Goal: Transaction & Acquisition: Book appointment/travel/reservation

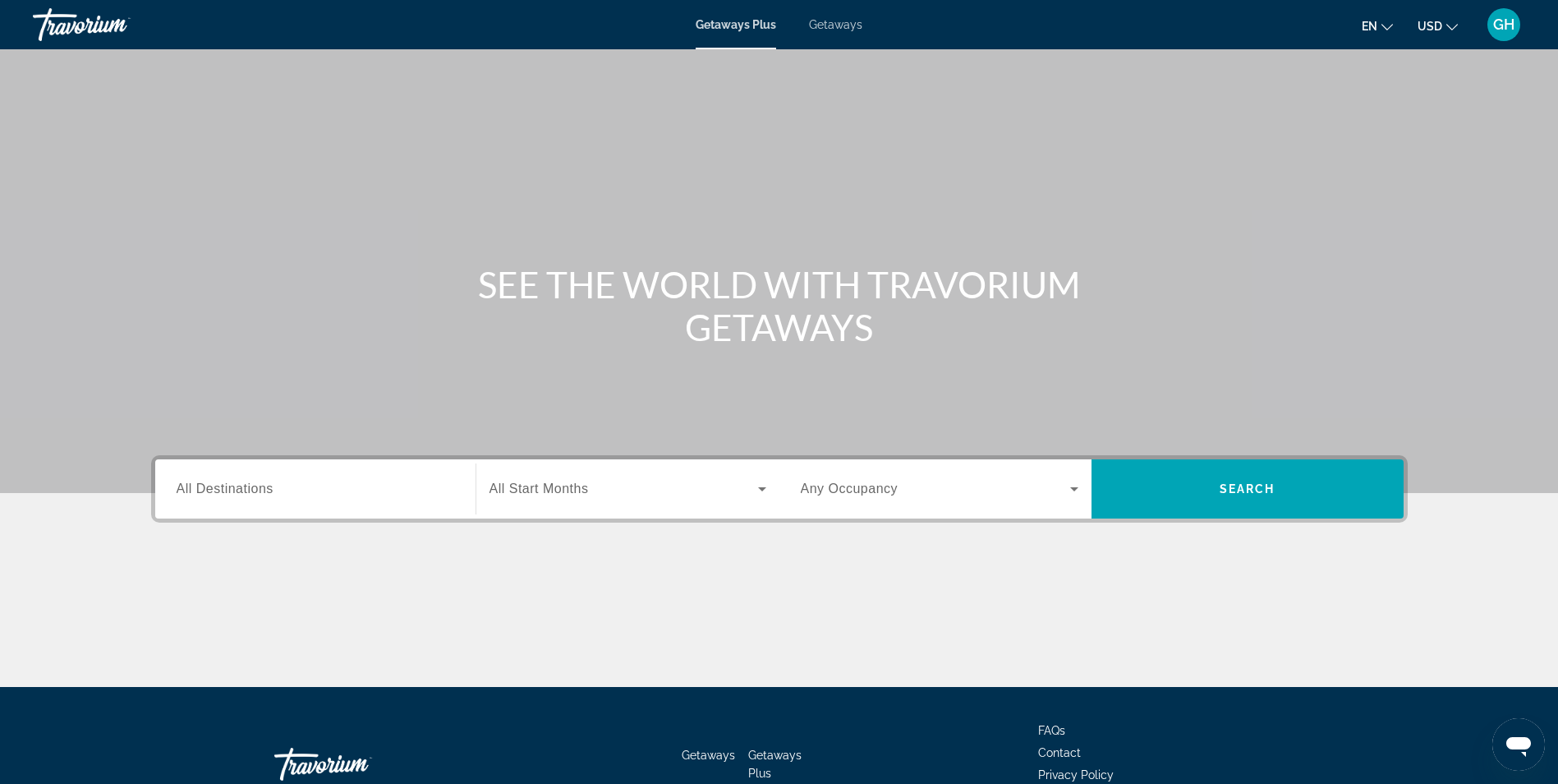
click at [408, 494] on input "Destination All Destinations" at bounding box center [315, 490] width 277 height 20
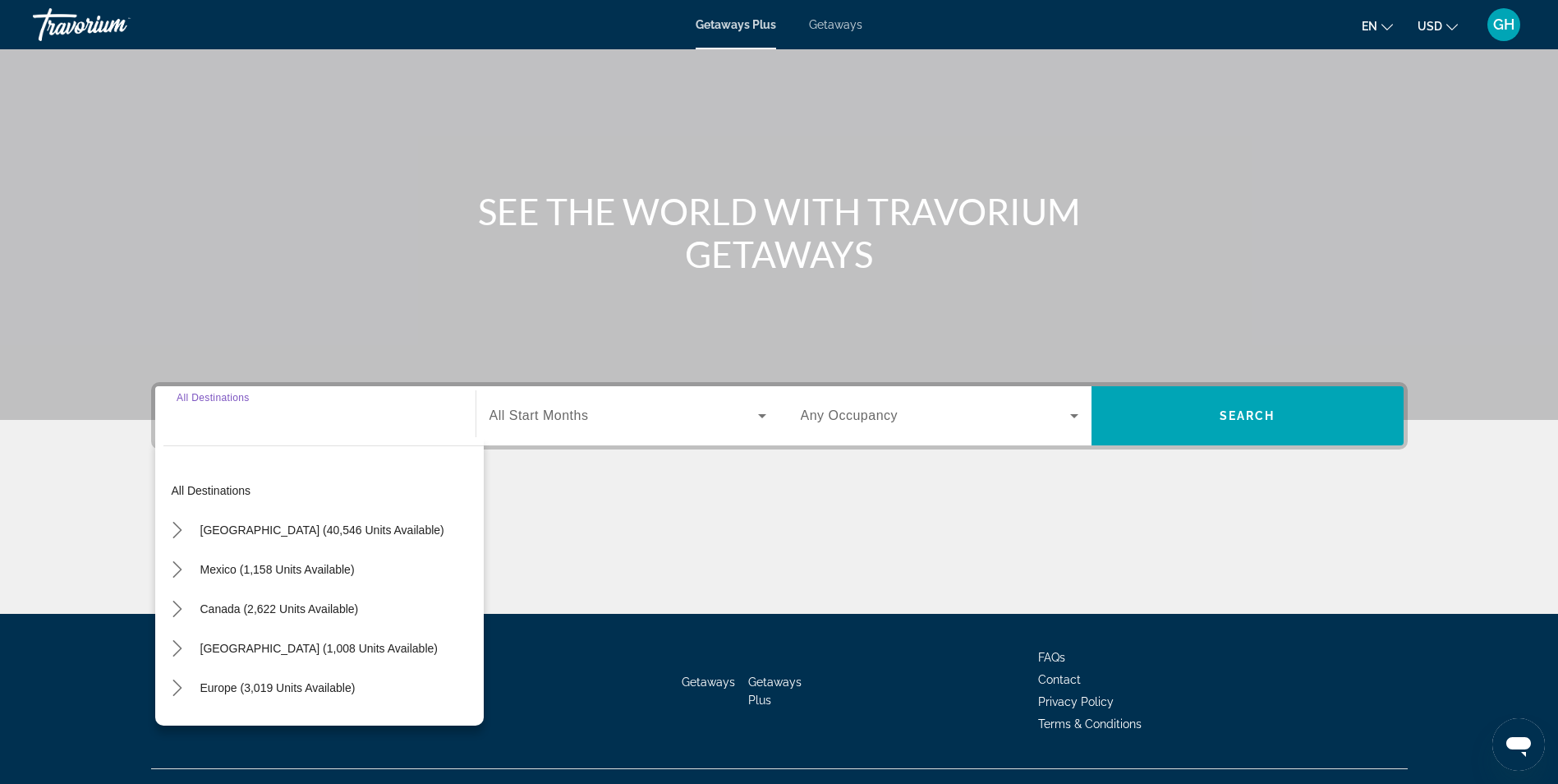
scroll to position [104, 0]
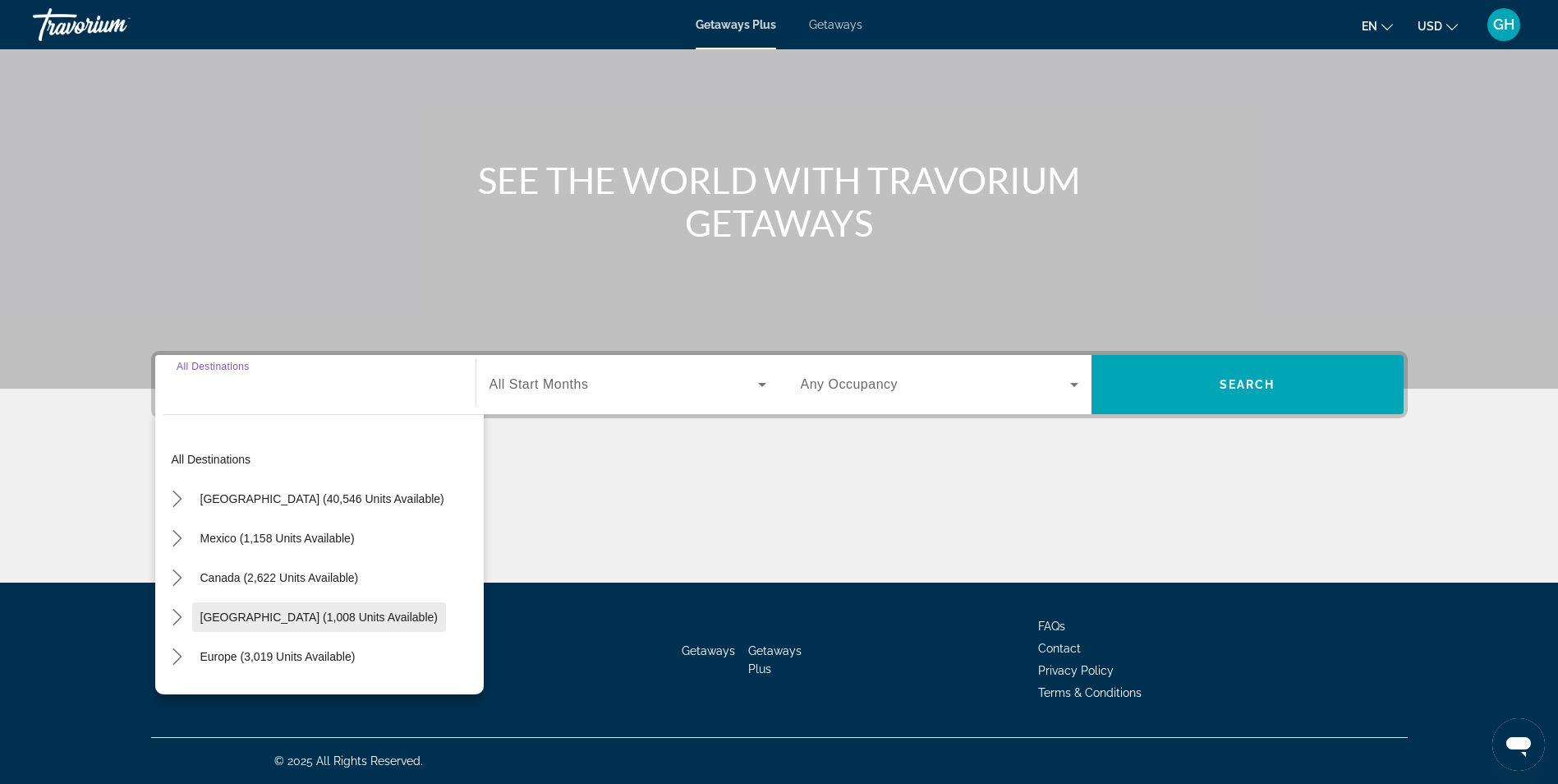
click at [421, 612] on span "[GEOGRAPHIC_DATA] (1,008 units available)" at bounding box center [319, 617] width 237 height 13
type input "**********"
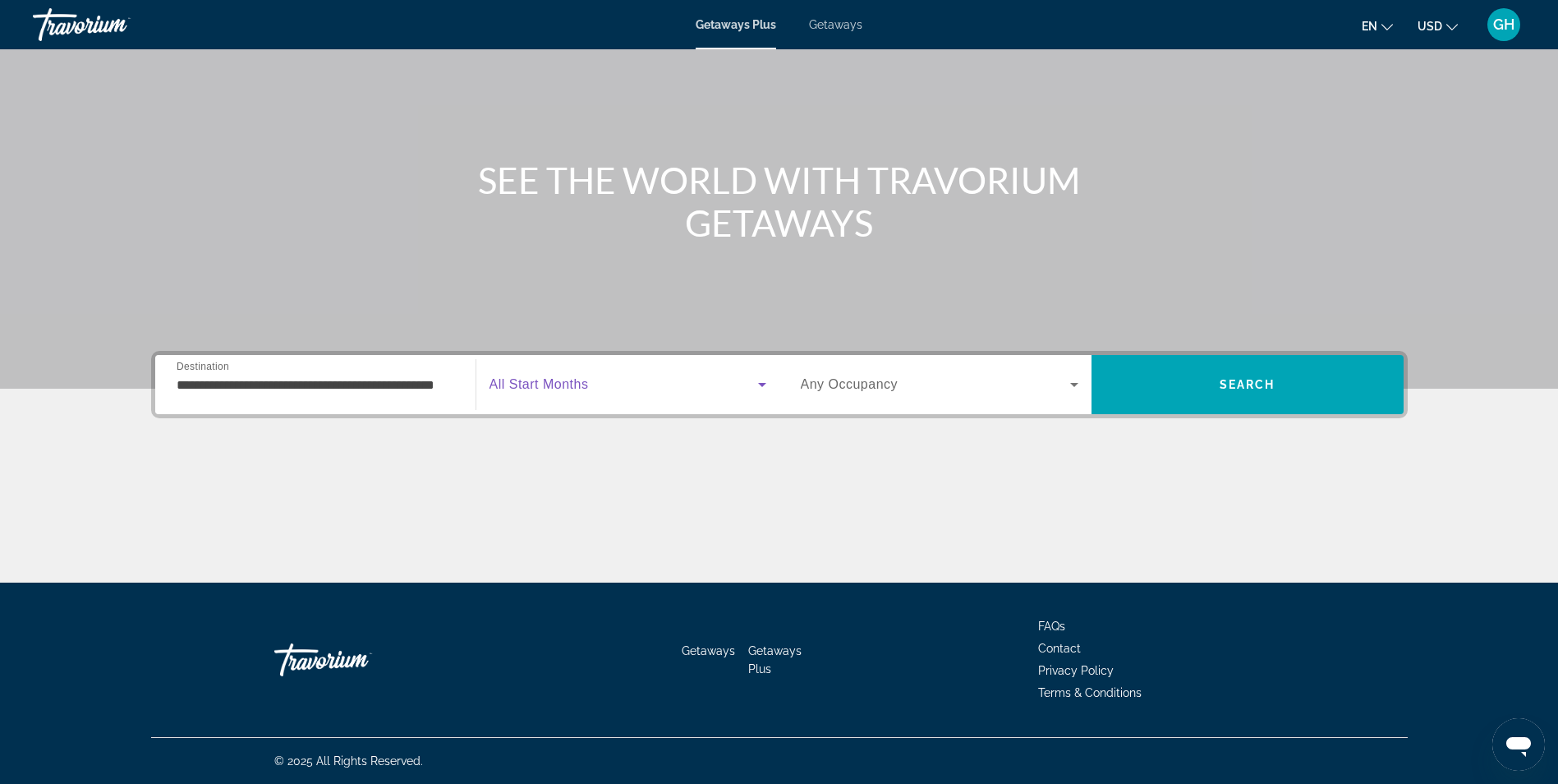
click at [604, 386] on span "Search widget" at bounding box center [623, 384] width 268 height 20
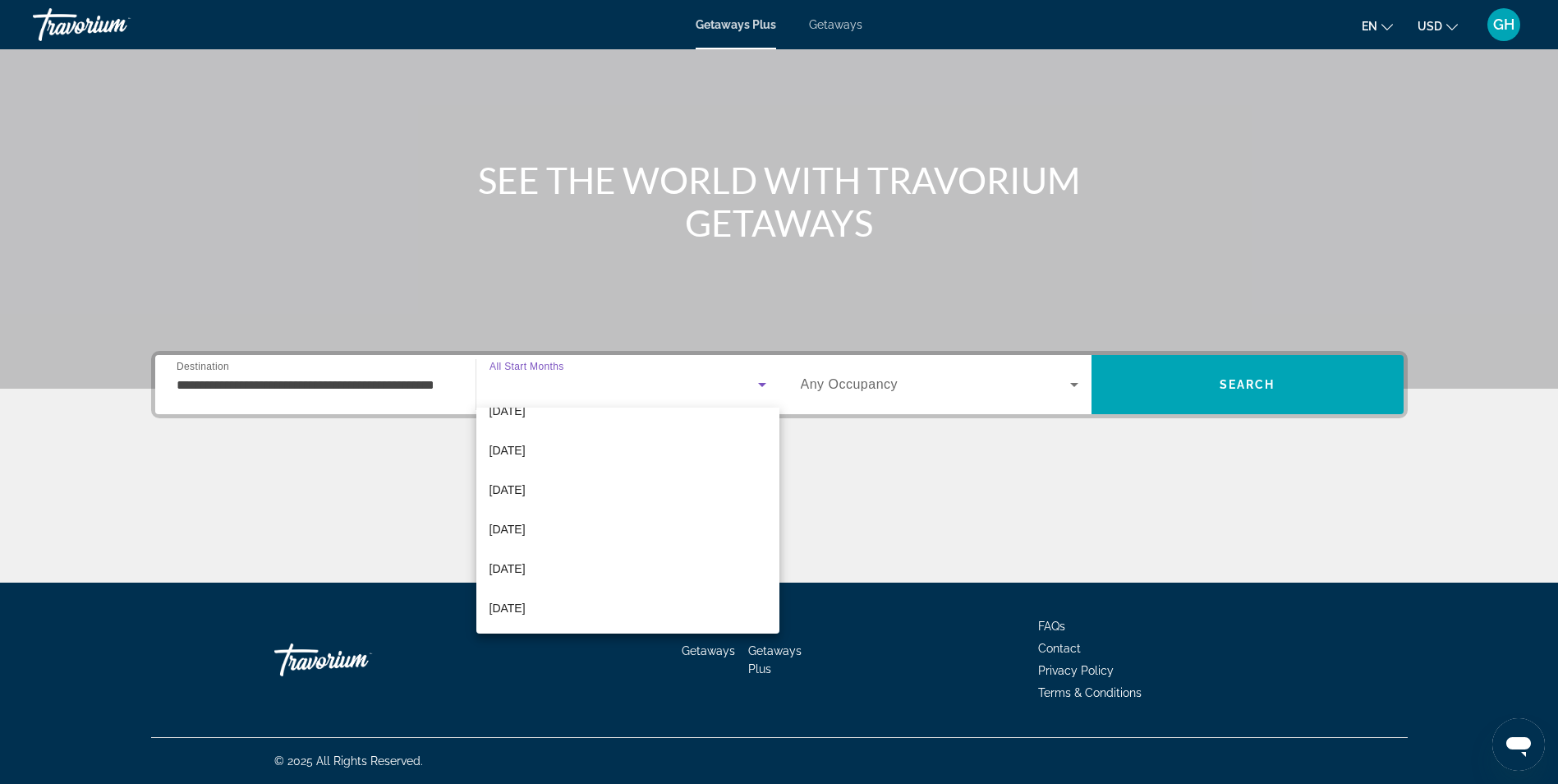
scroll to position [185, 0]
click at [631, 526] on mat-option "[DATE]" at bounding box center [628, 524] width 303 height 39
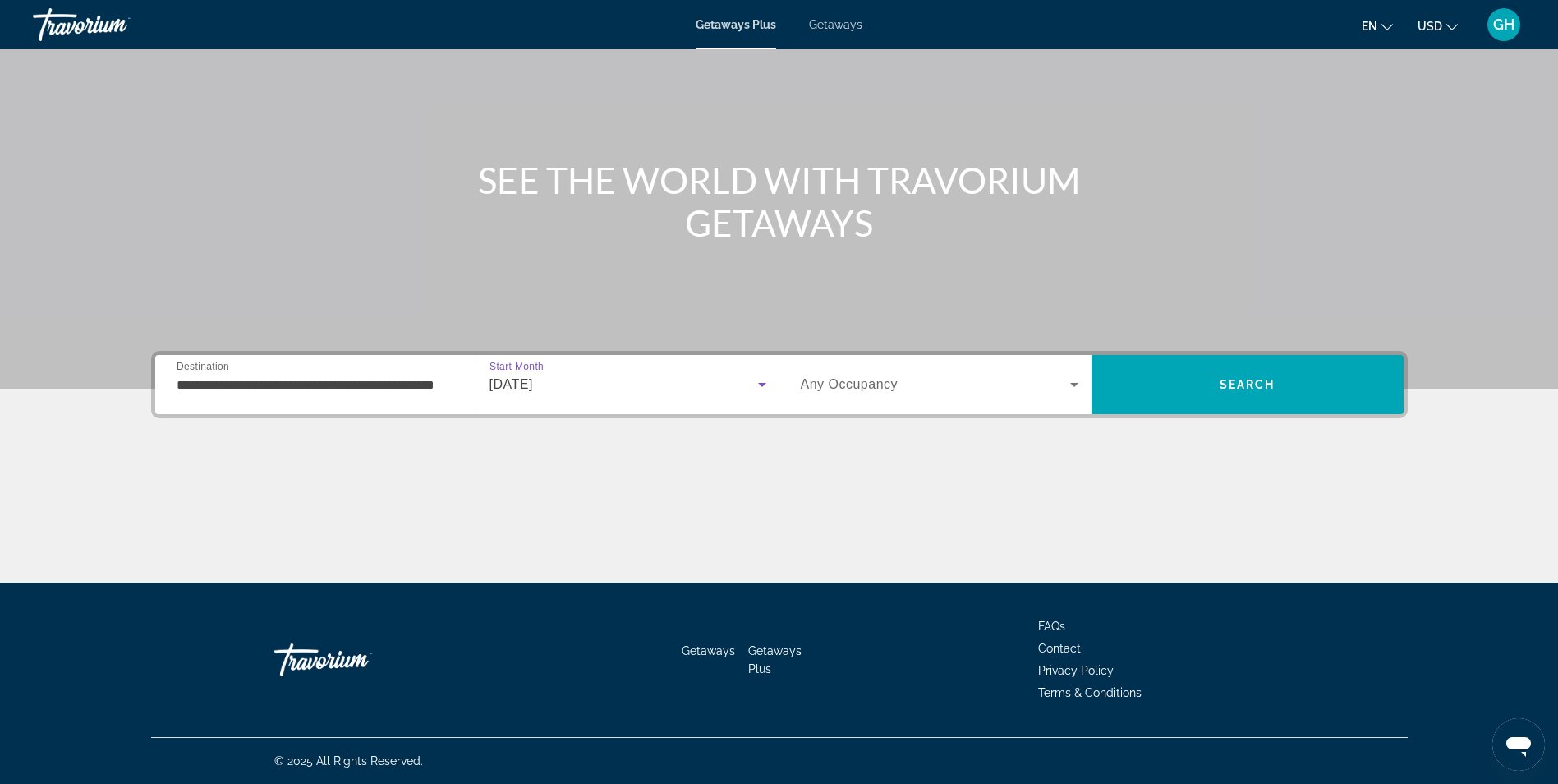
click at [1071, 384] on icon "Search widget" at bounding box center [1074, 384] width 20 height 20
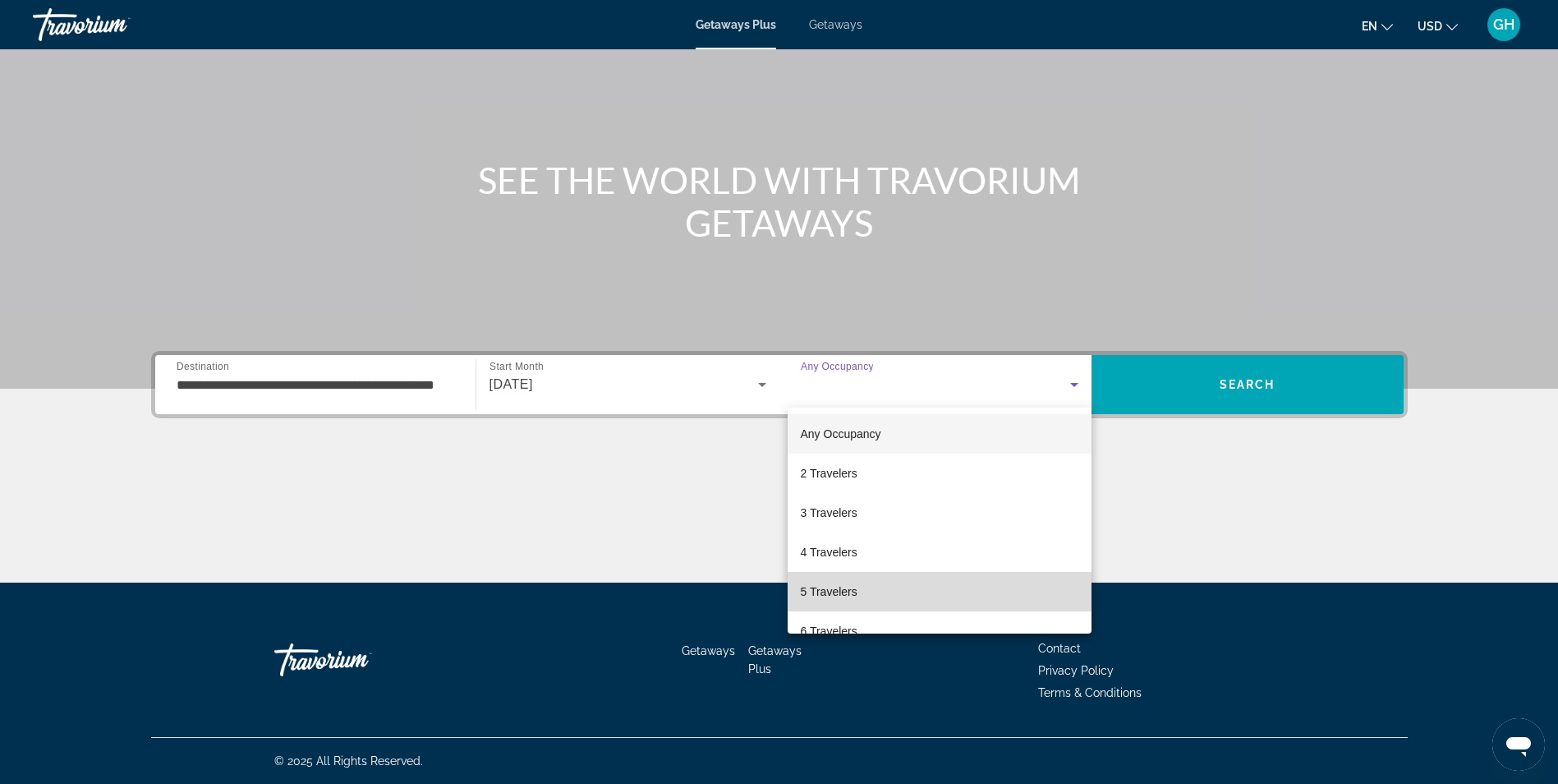
drag, startPoint x: 1001, startPoint y: 595, endPoint x: 1075, endPoint y: 545, distance: 89.3
click at [1002, 595] on mat-option "5 Travelers" at bounding box center [939, 591] width 304 height 39
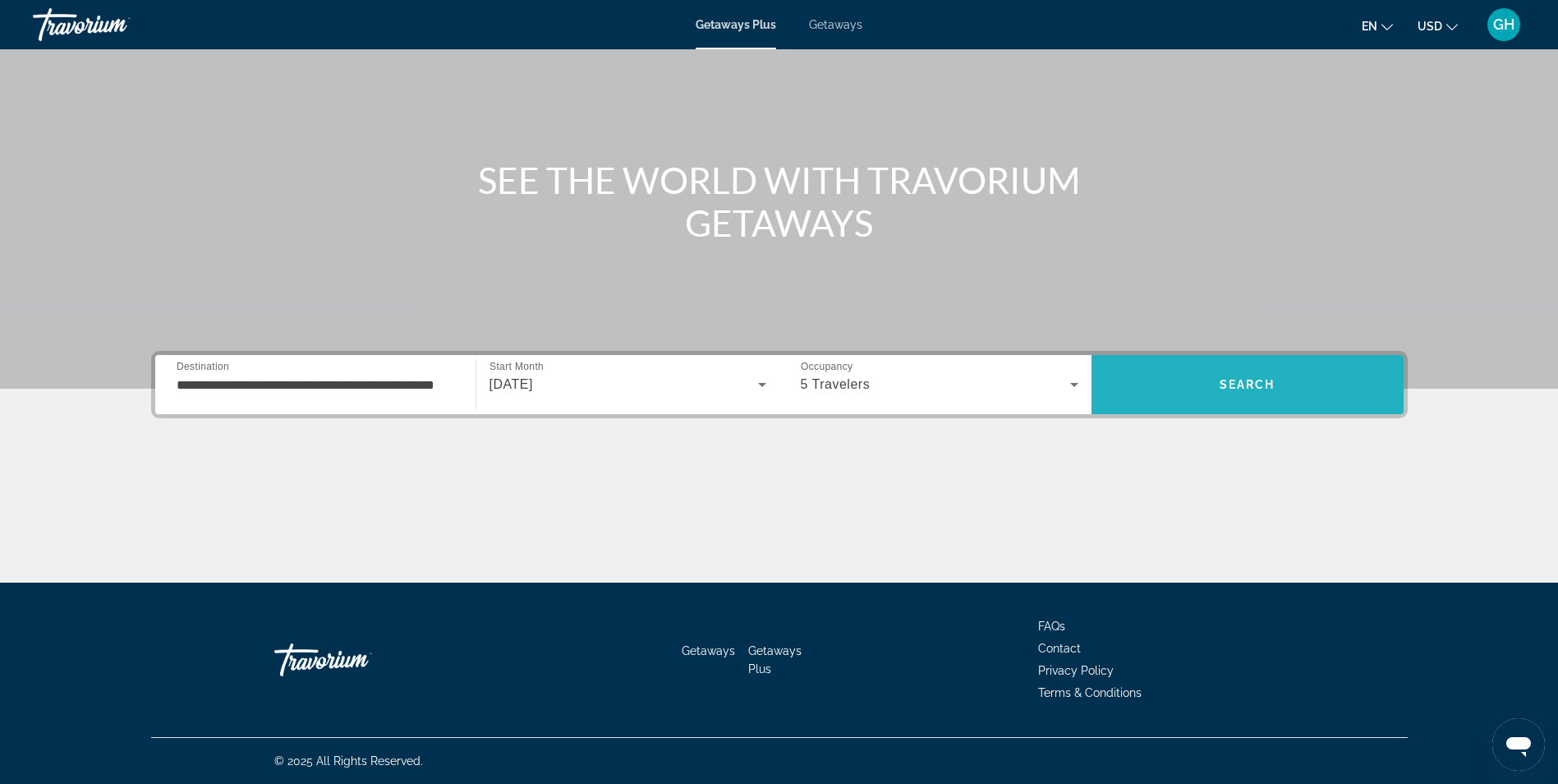
click at [1263, 386] on span "Search" at bounding box center [1247, 384] width 56 height 13
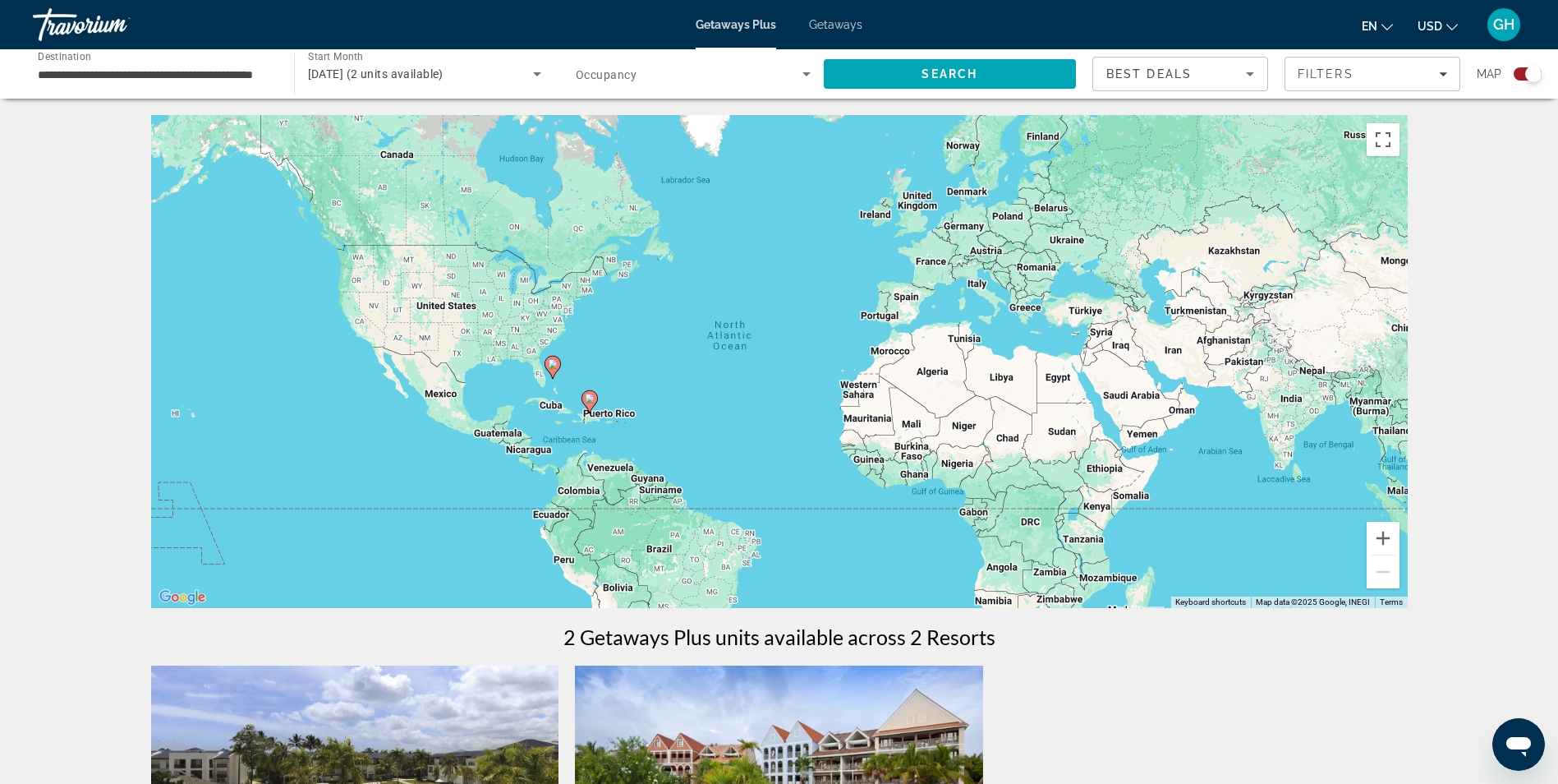
click at [554, 364] on image "Main content" at bounding box center [552, 363] width 10 height 10
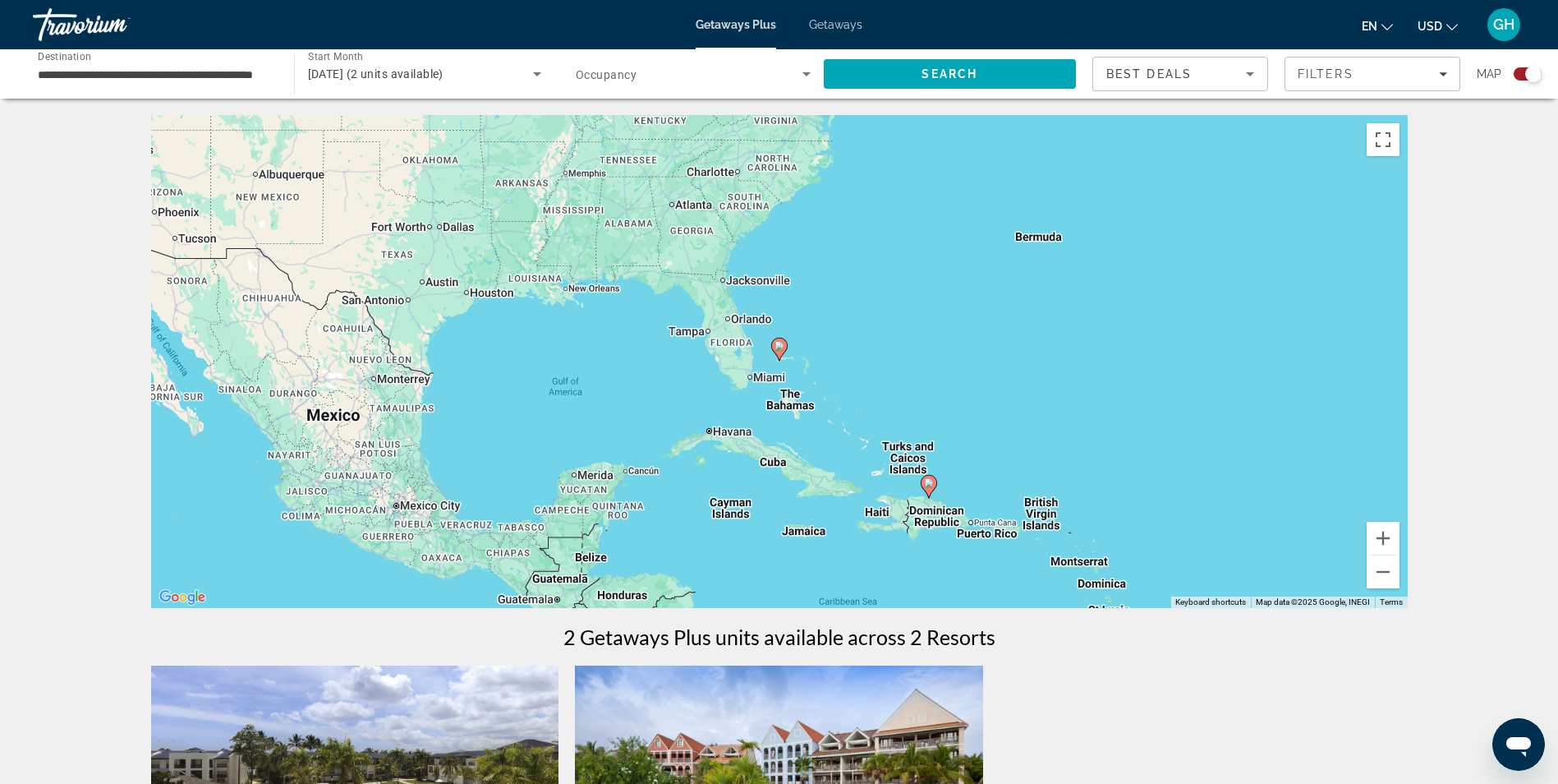
click at [778, 350] on image "Main content" at bounding box center [779, 345] width 10 height 10
type input "**********"
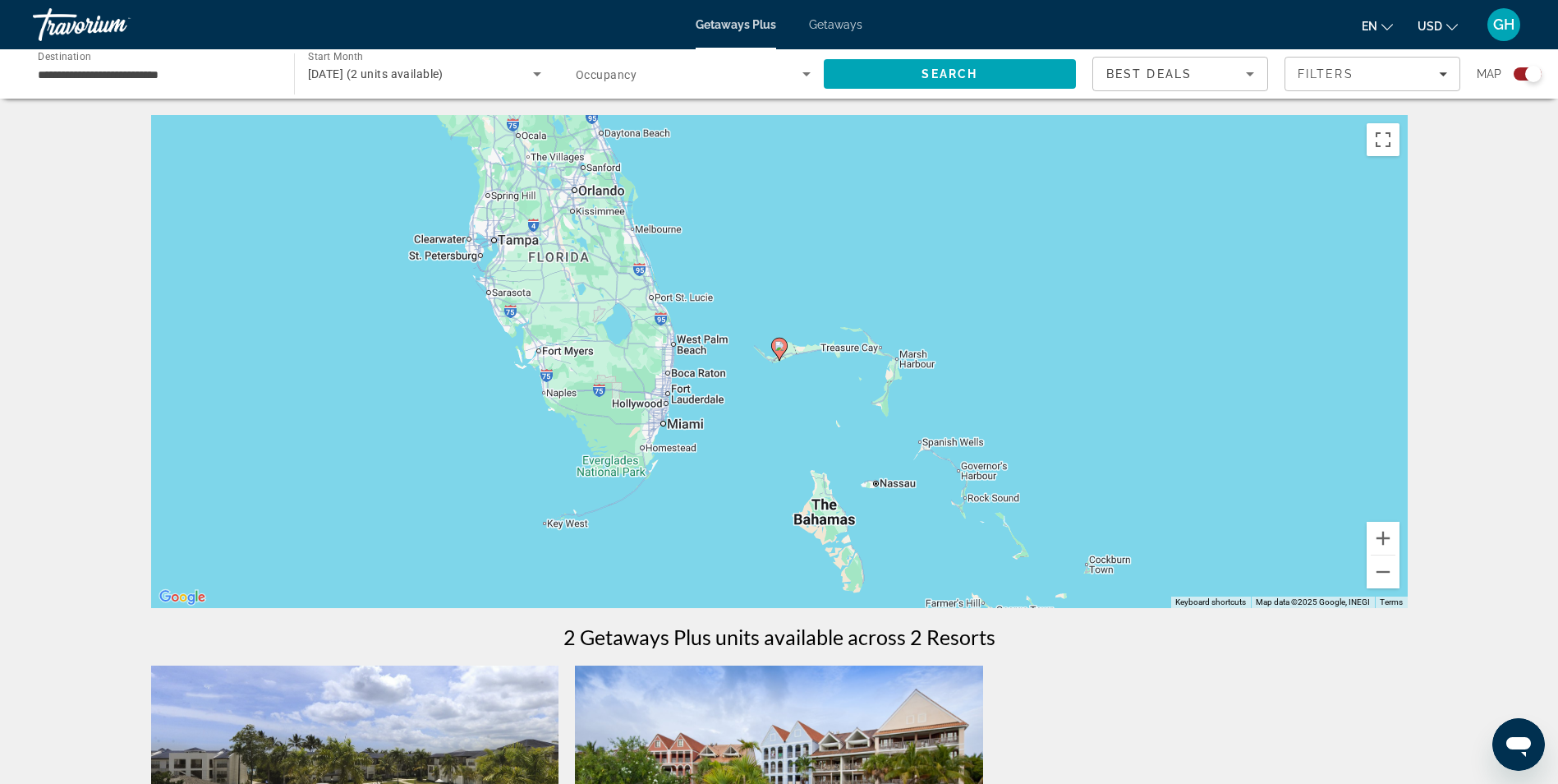
click at [778, 349] on image "Main content" at bounding box center [779, 345] width 10 height 10
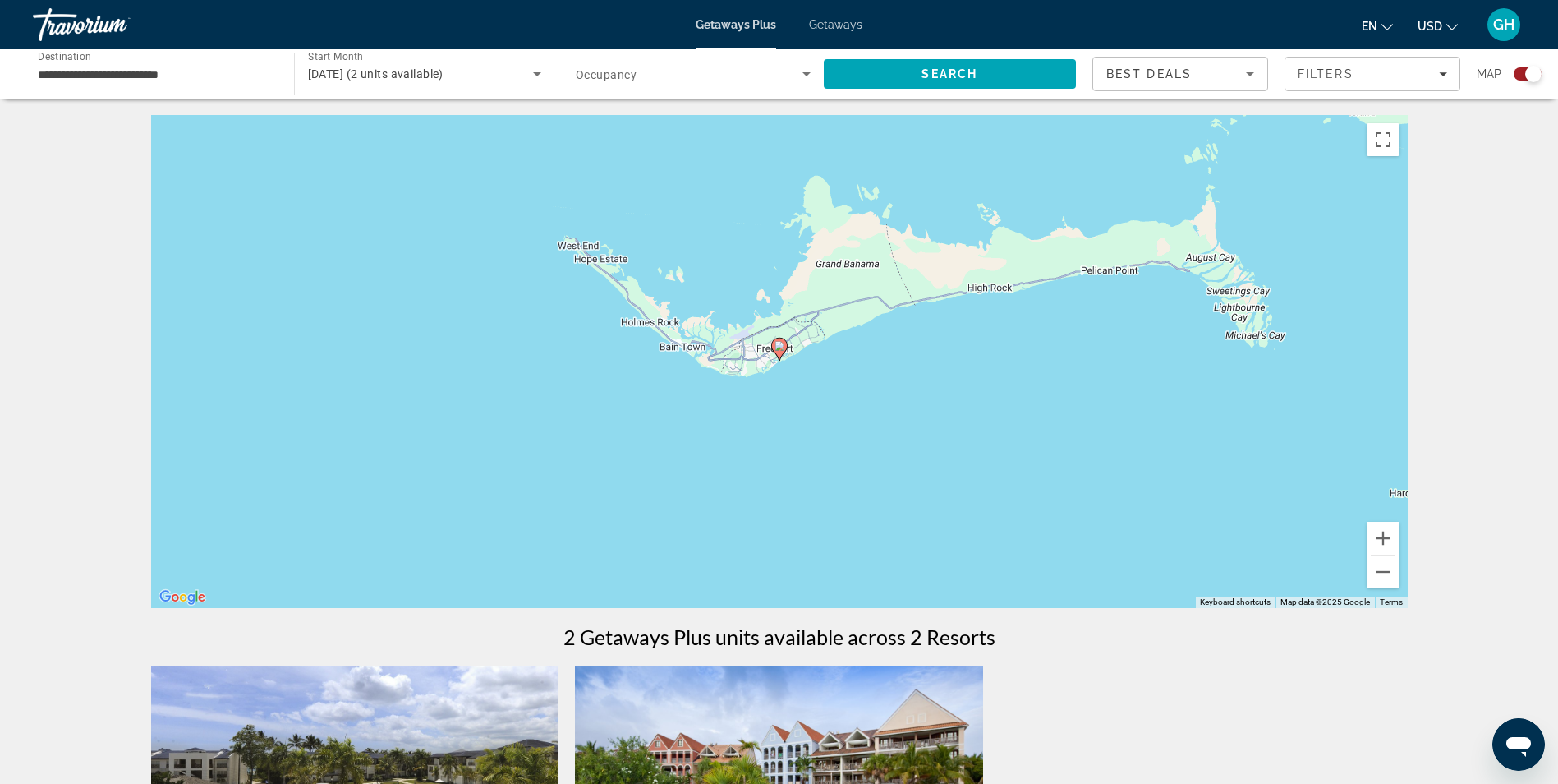
click at [780, 342] on image "Main content" at bounding box center [779, 345] width 10 height 10
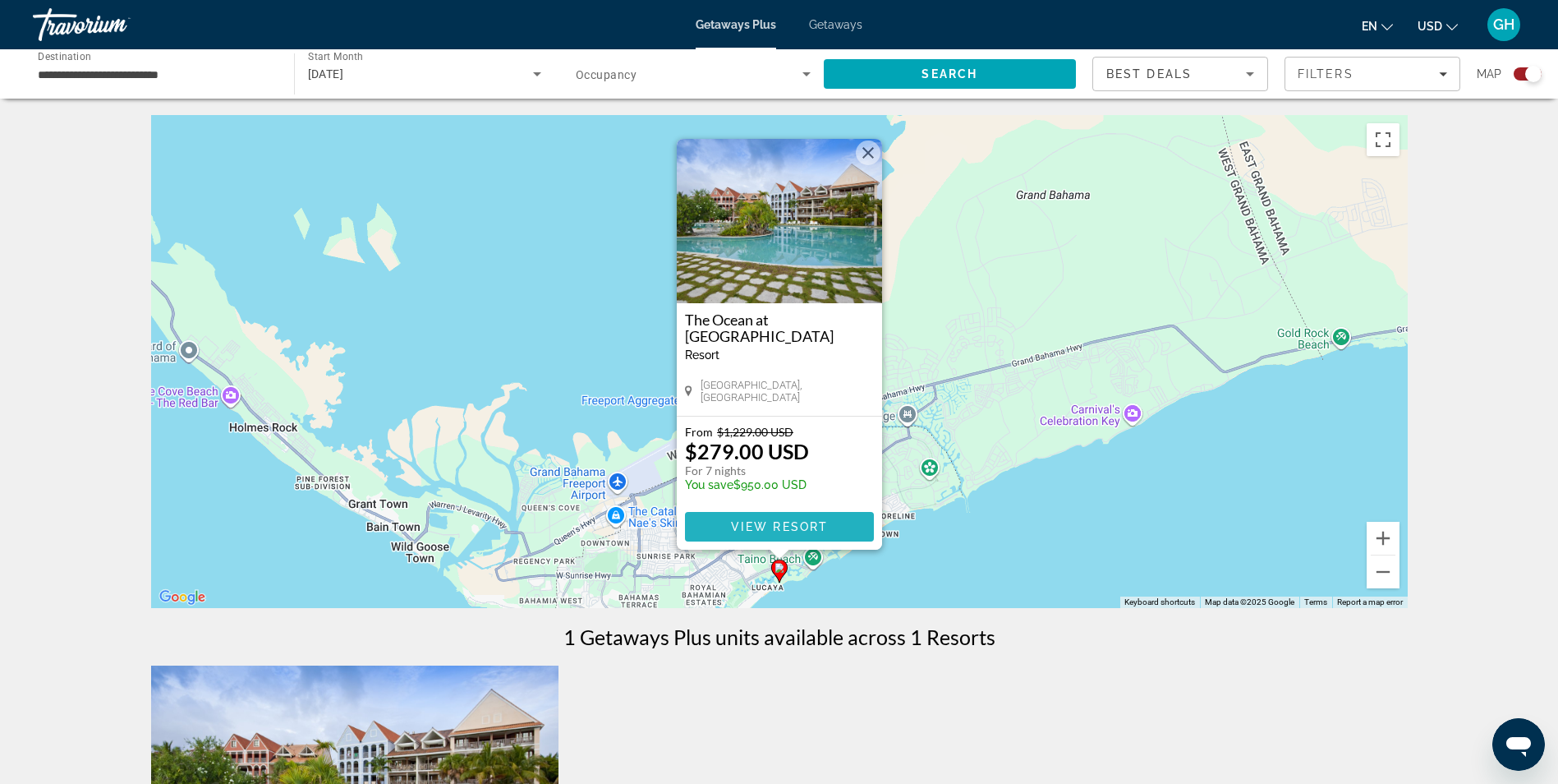
click at [749, 521] on span "View Resort" at bounding box center [779, 527] width 97 height 13
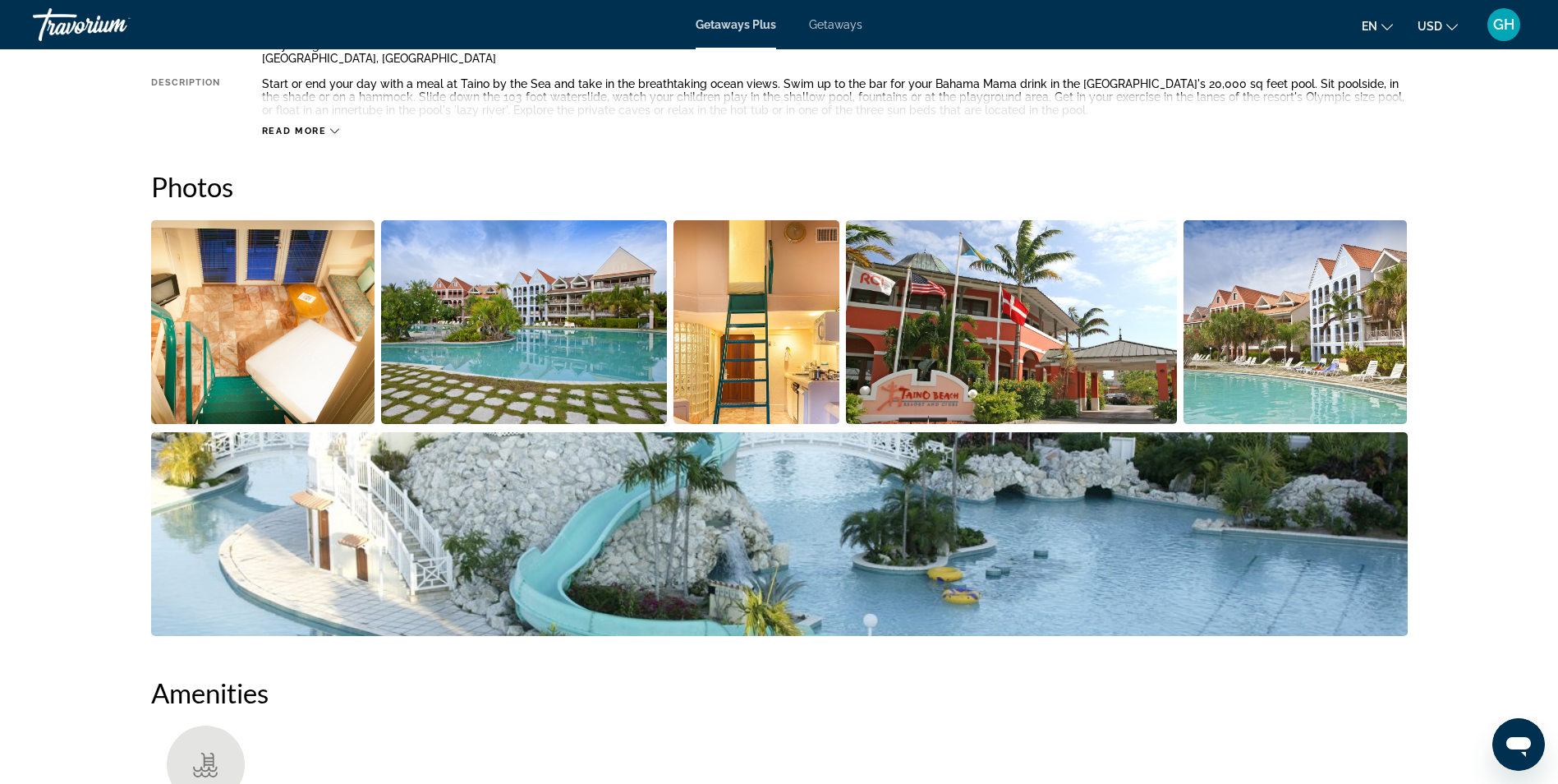
scroll to position [681, 0]
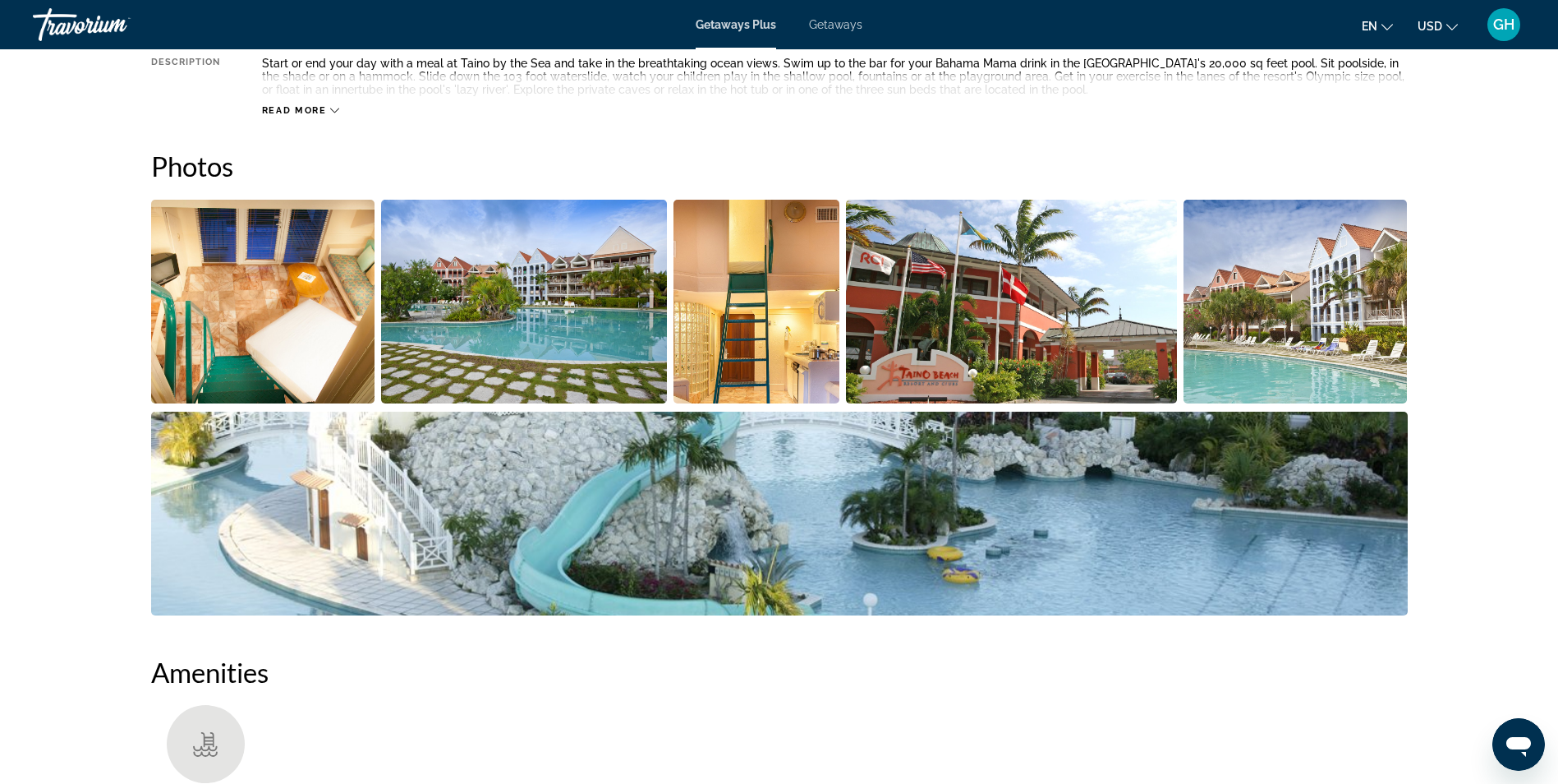
click at [261, 301] on img "Open full-screen image slider" at bounding box center [264, 301] width 225 height 204
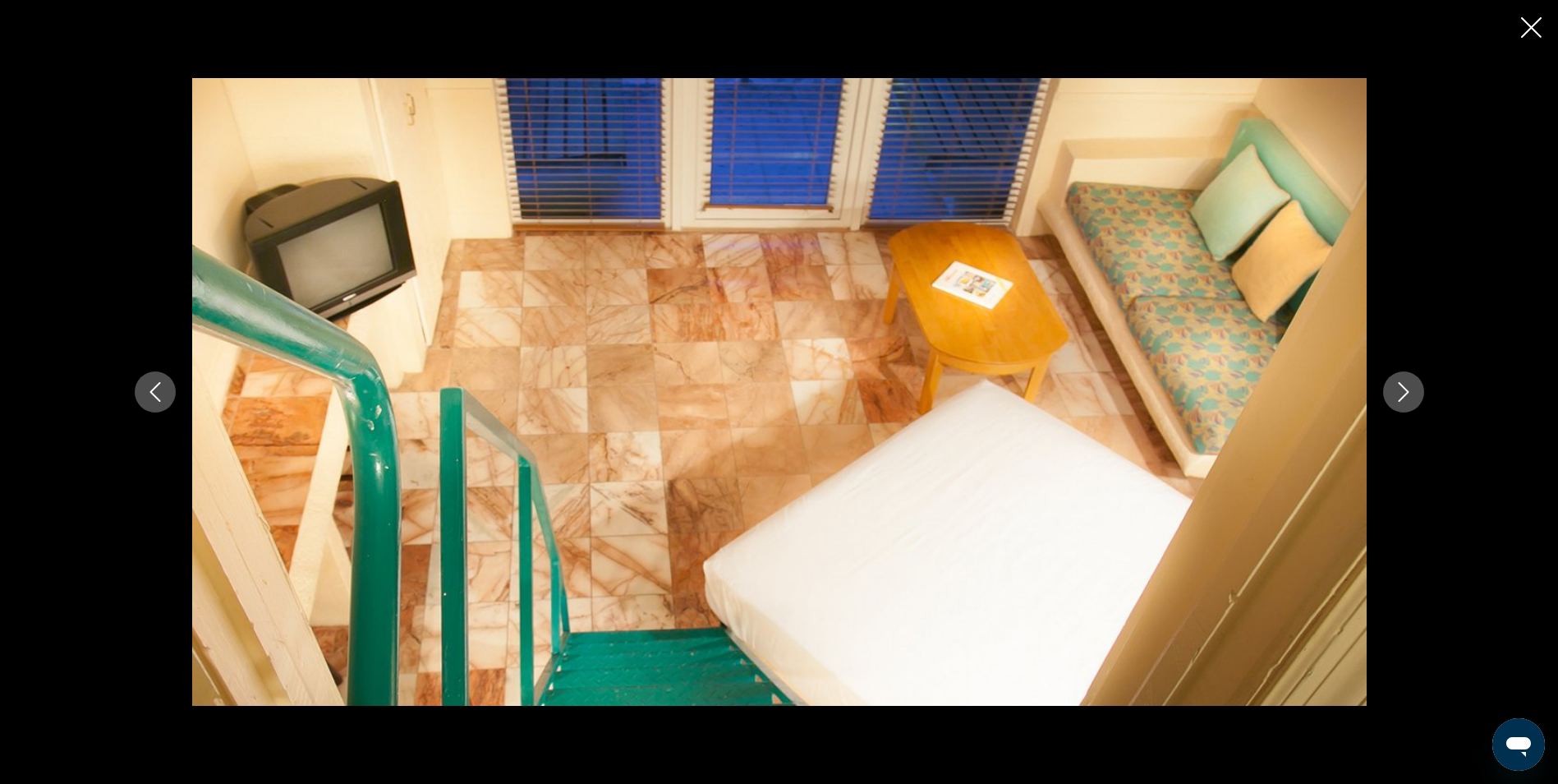
click at [1402, 379] on button "Next image" at bounding box center [1403, 392] width 41 height 41
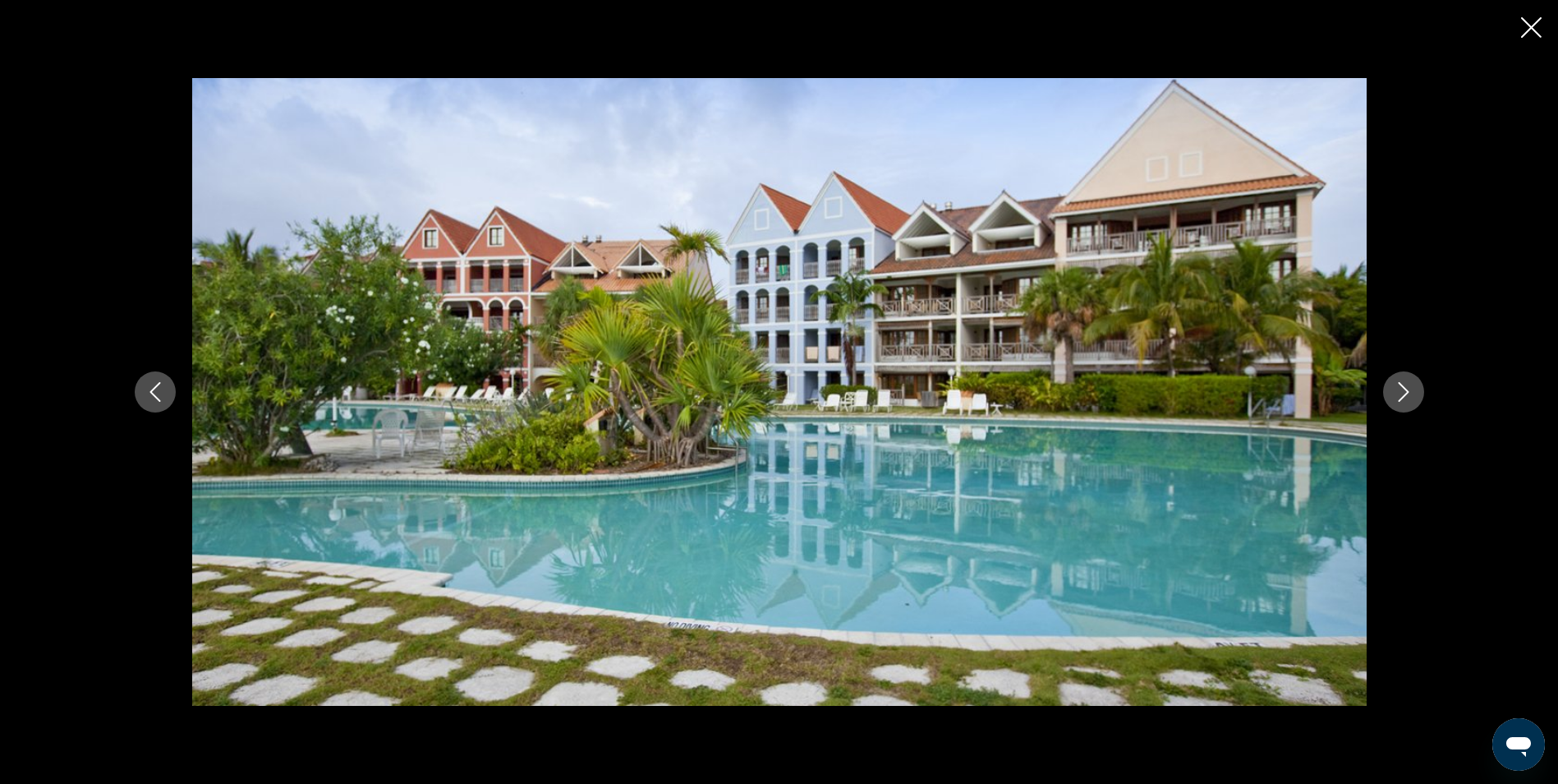
click at [1402, 379] on button "Next image" at bounding box center [1403, 392] width 41 height 41
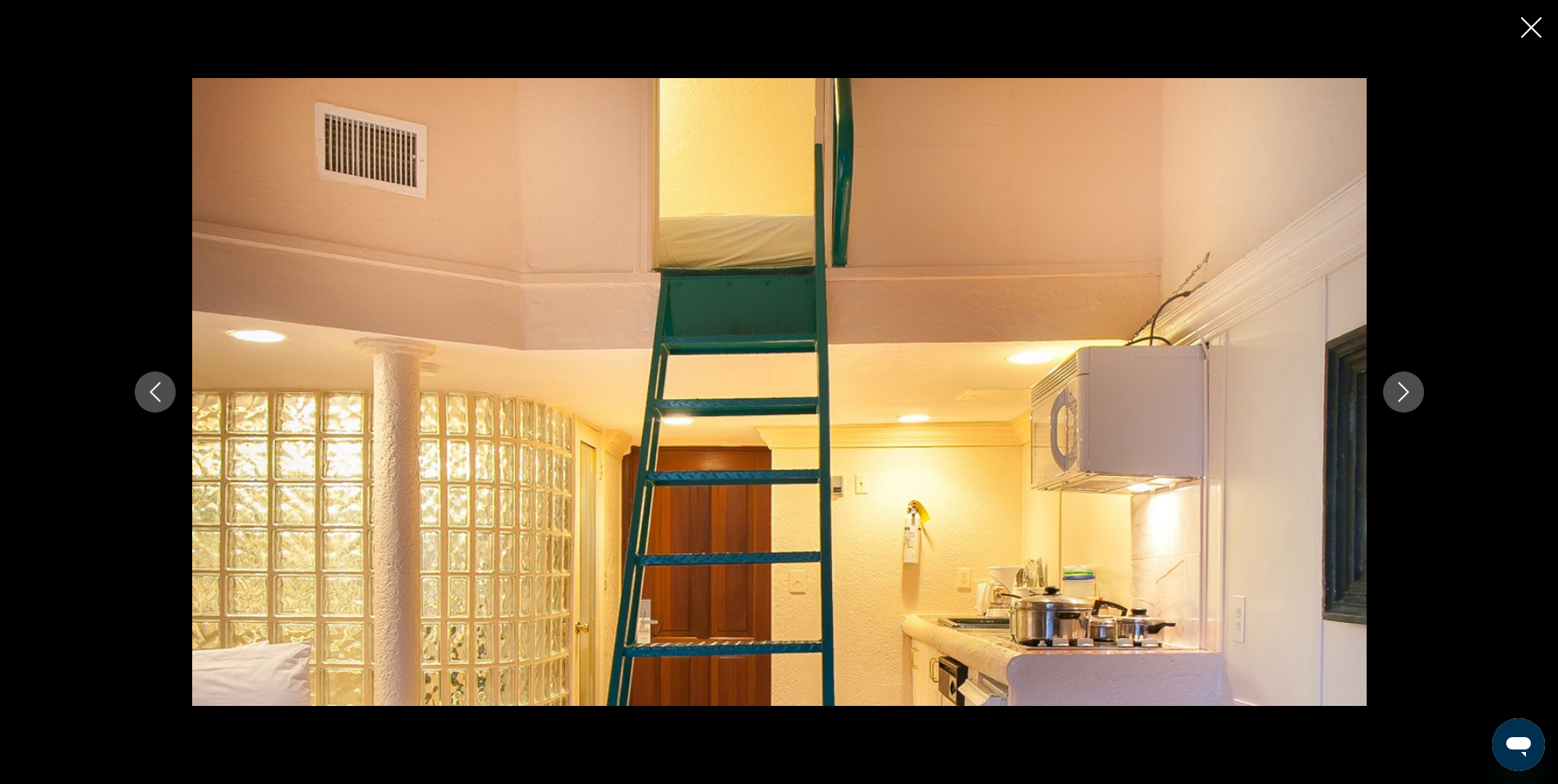
click at [1402, 379] on button "Next image" at bounding box center [1403, 392] width 41 height 41
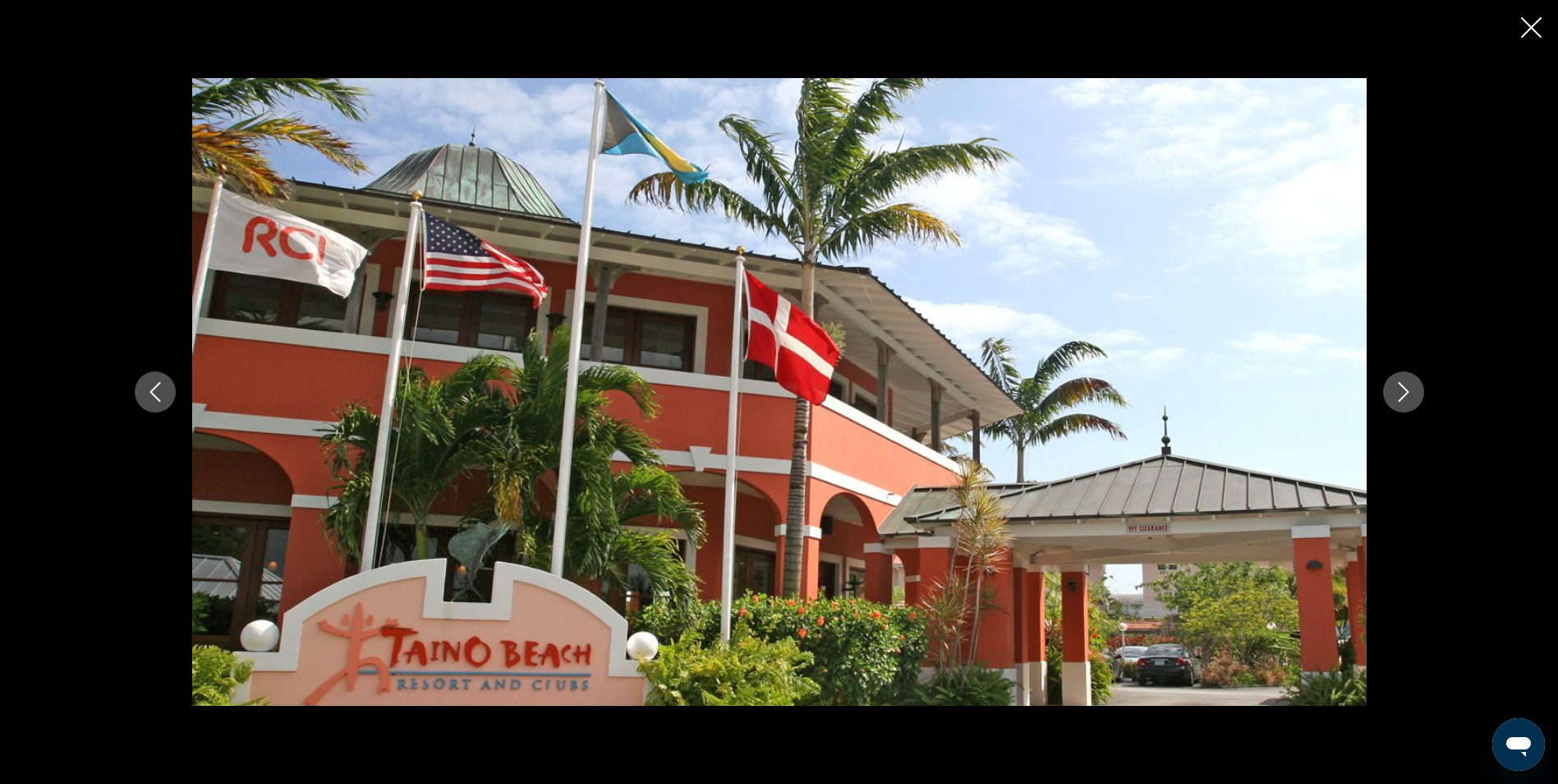
click at [1402, 379] on button "Next image" at bounding box center [1403, 392] width 41 height 41
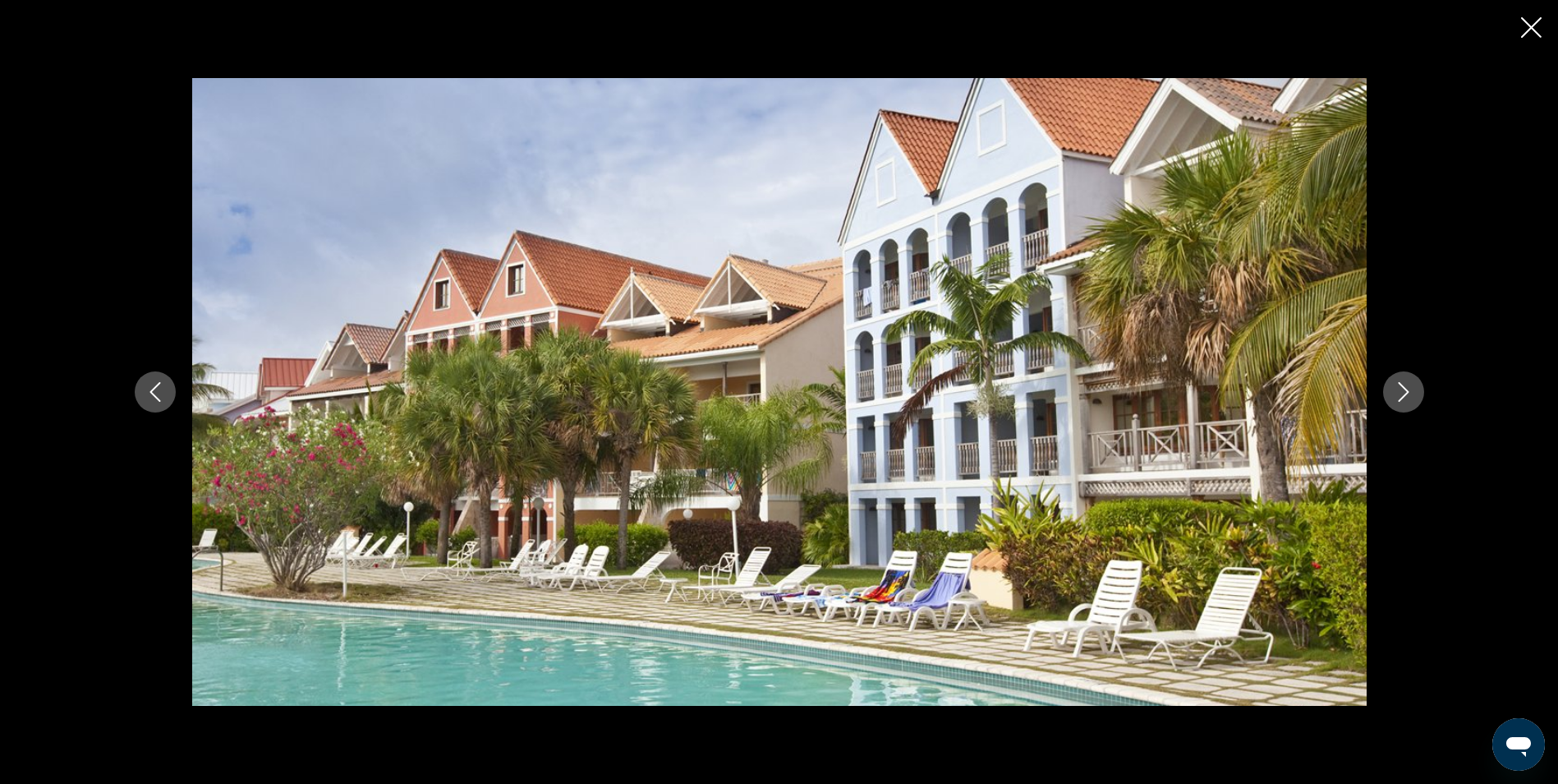
click at [1402, 379] on button "Next image" at bounding box center [1403, 392] width 41 height 41
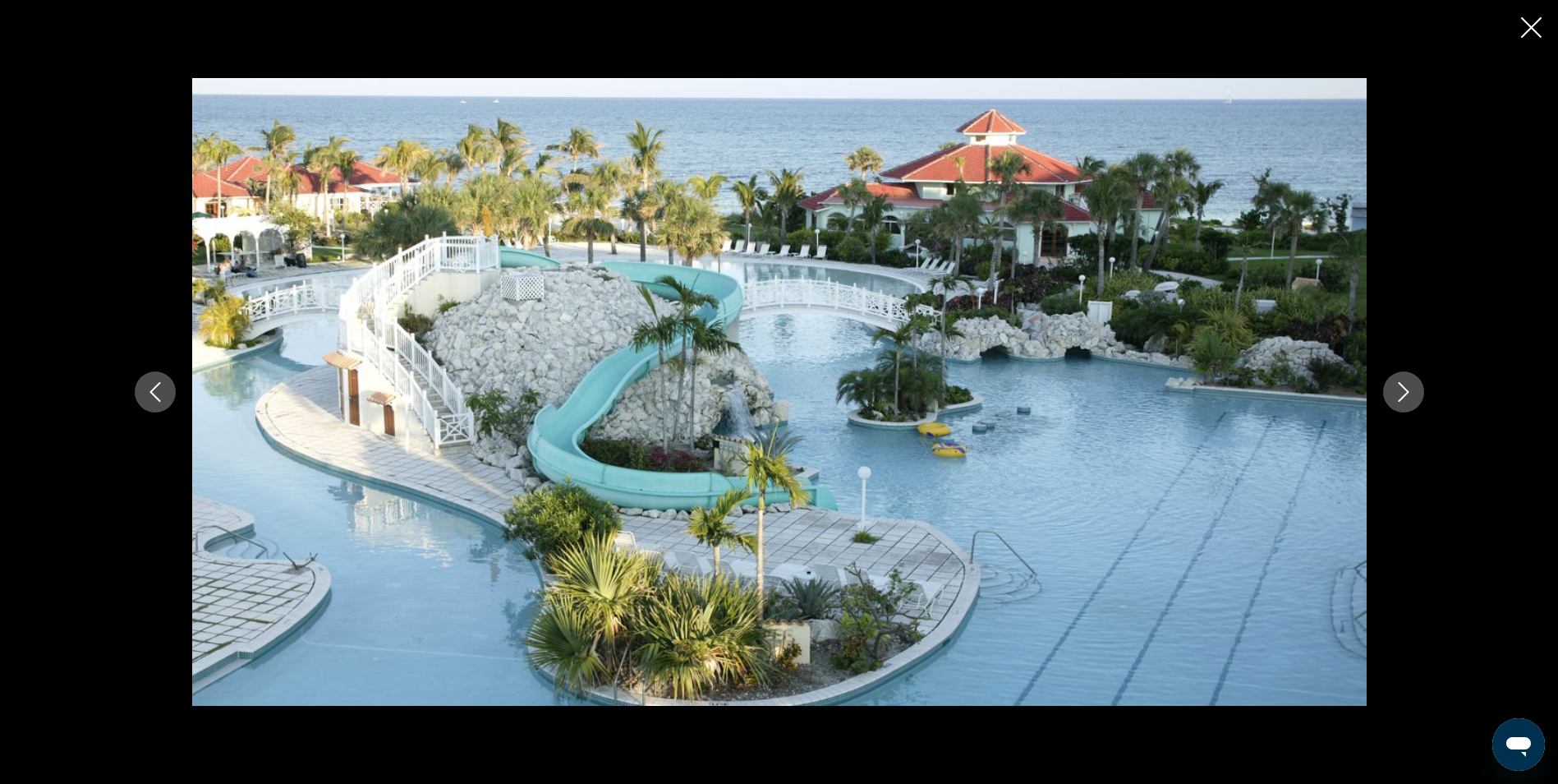
click at [1402, 379] on button "Next image" at bounding box center [1403, 392] width 41 height 41
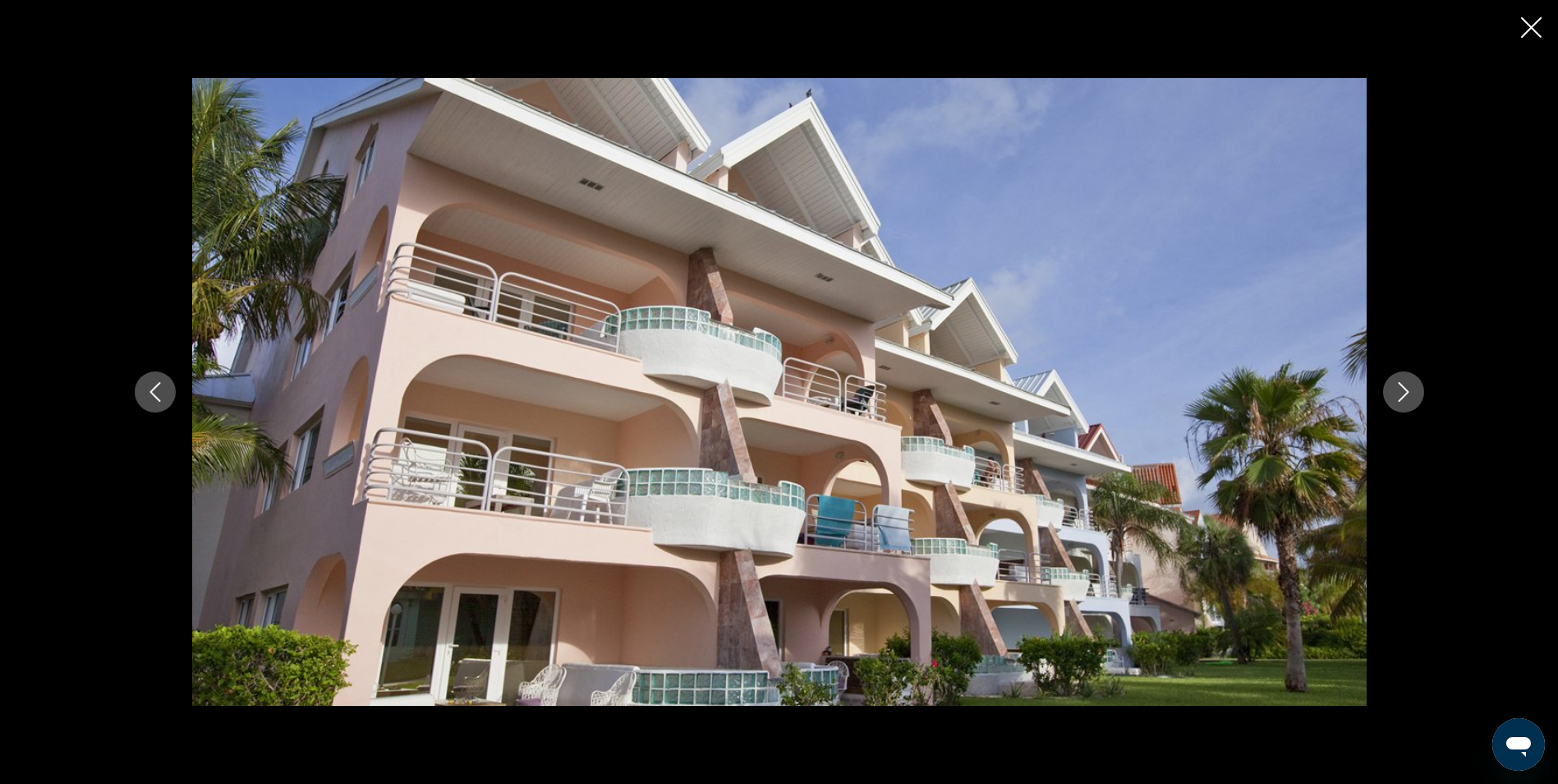
click at [1402, 379] on button "Next image" at bounding box center [1403, 392] width 41 height 41
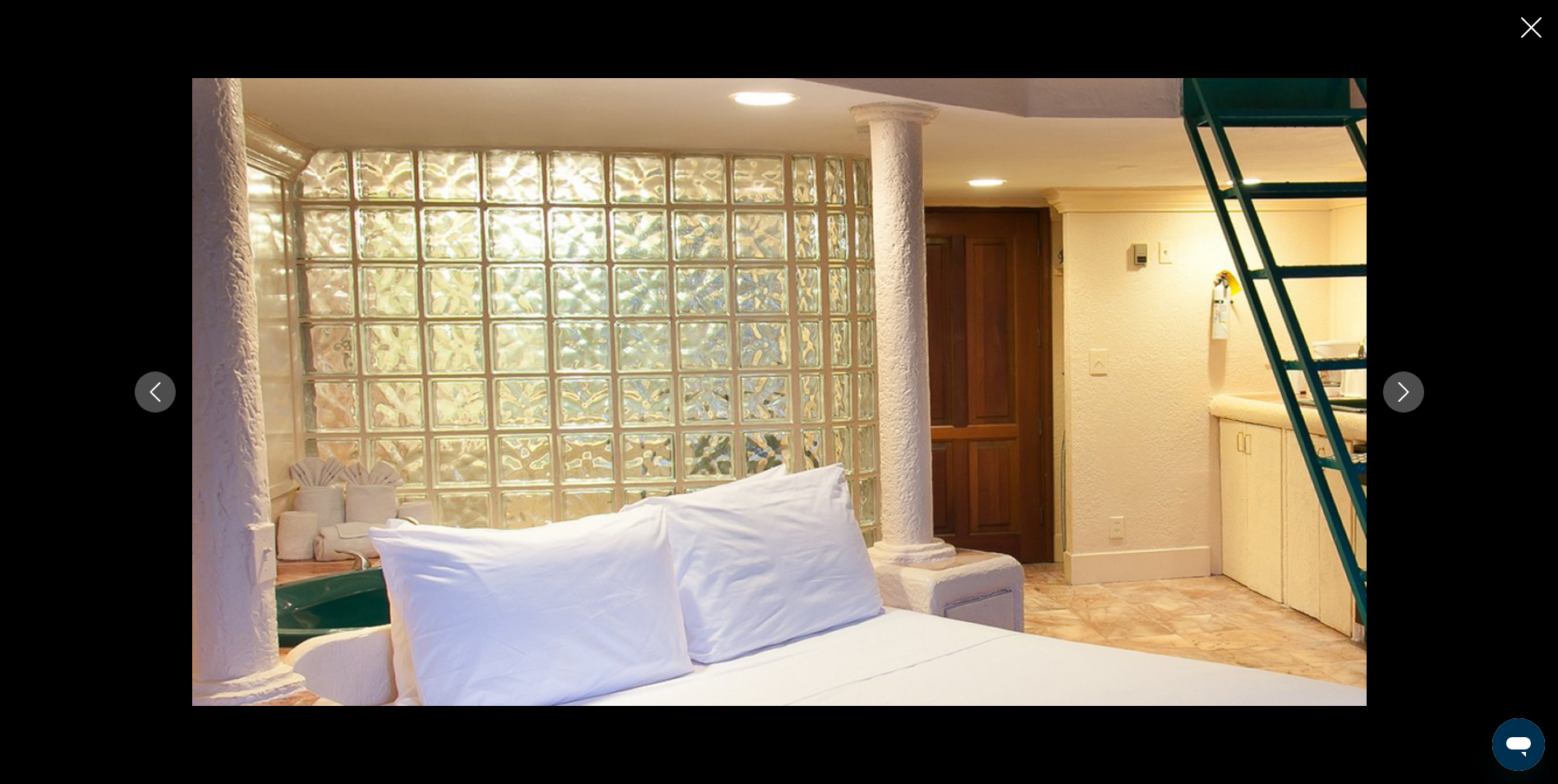
click at [1402, 379] on button "Next image" at bounding box center [1403, 392] width 41 height 41
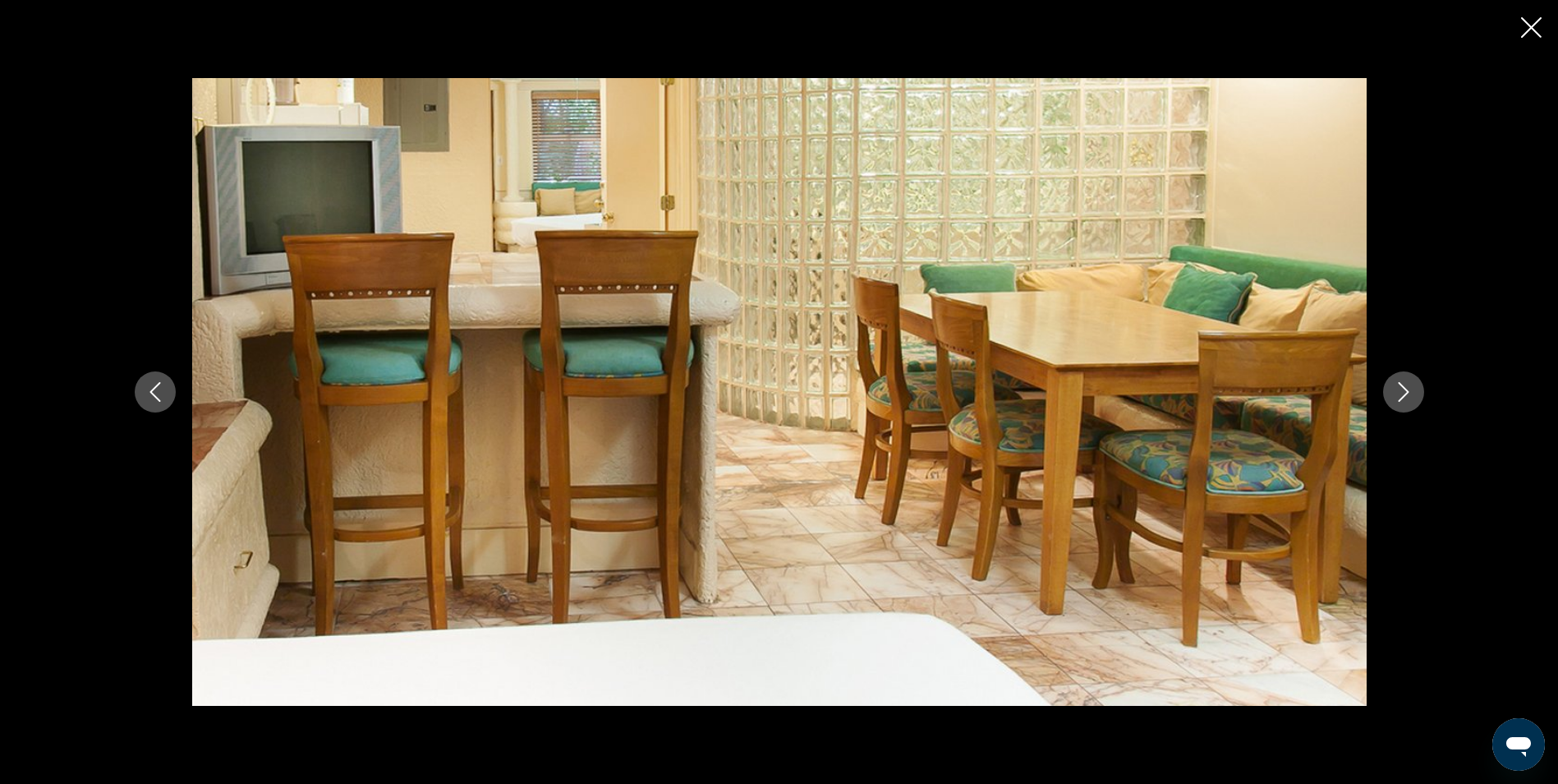
click at [1402, 379] on button "Next image" at bounding box center [1403, 392] width 41 height 41
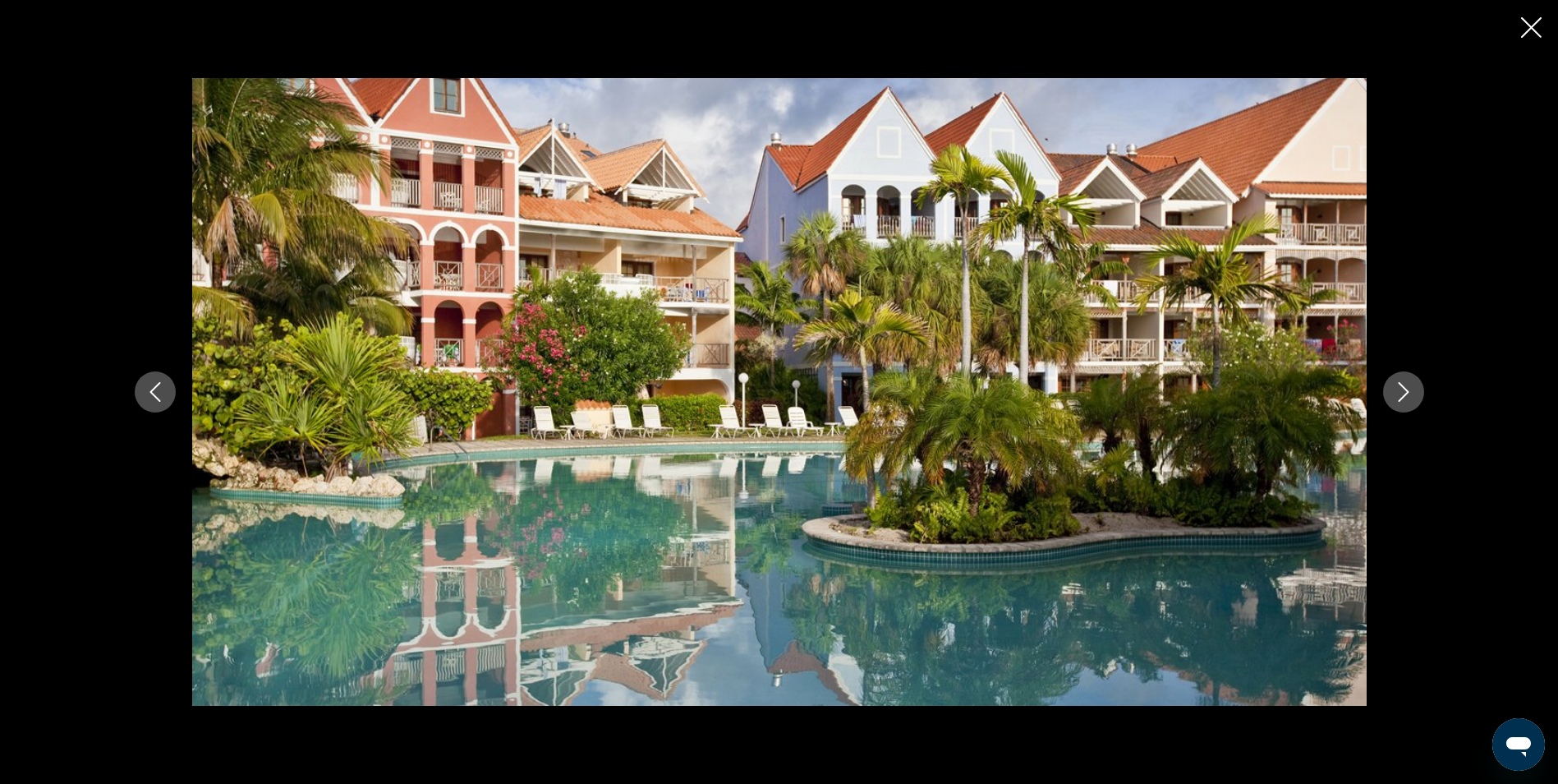
click at [1402, 379] on button "Next image" at bounding box center [1403, 392] width 41 height 41
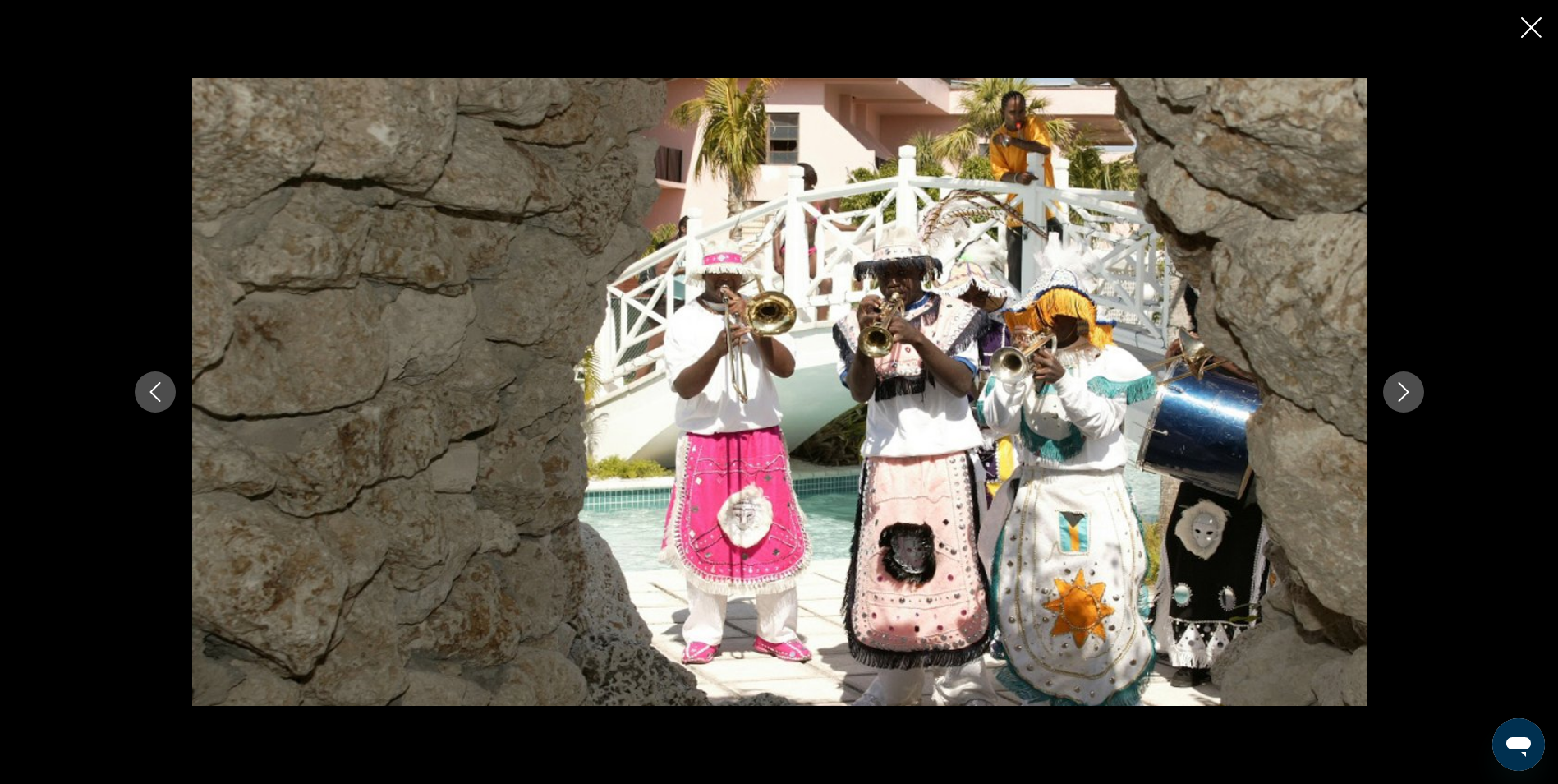
click at [1402, 379] on button "Next image" at bounding box center [1403, 392] width 41 height 41
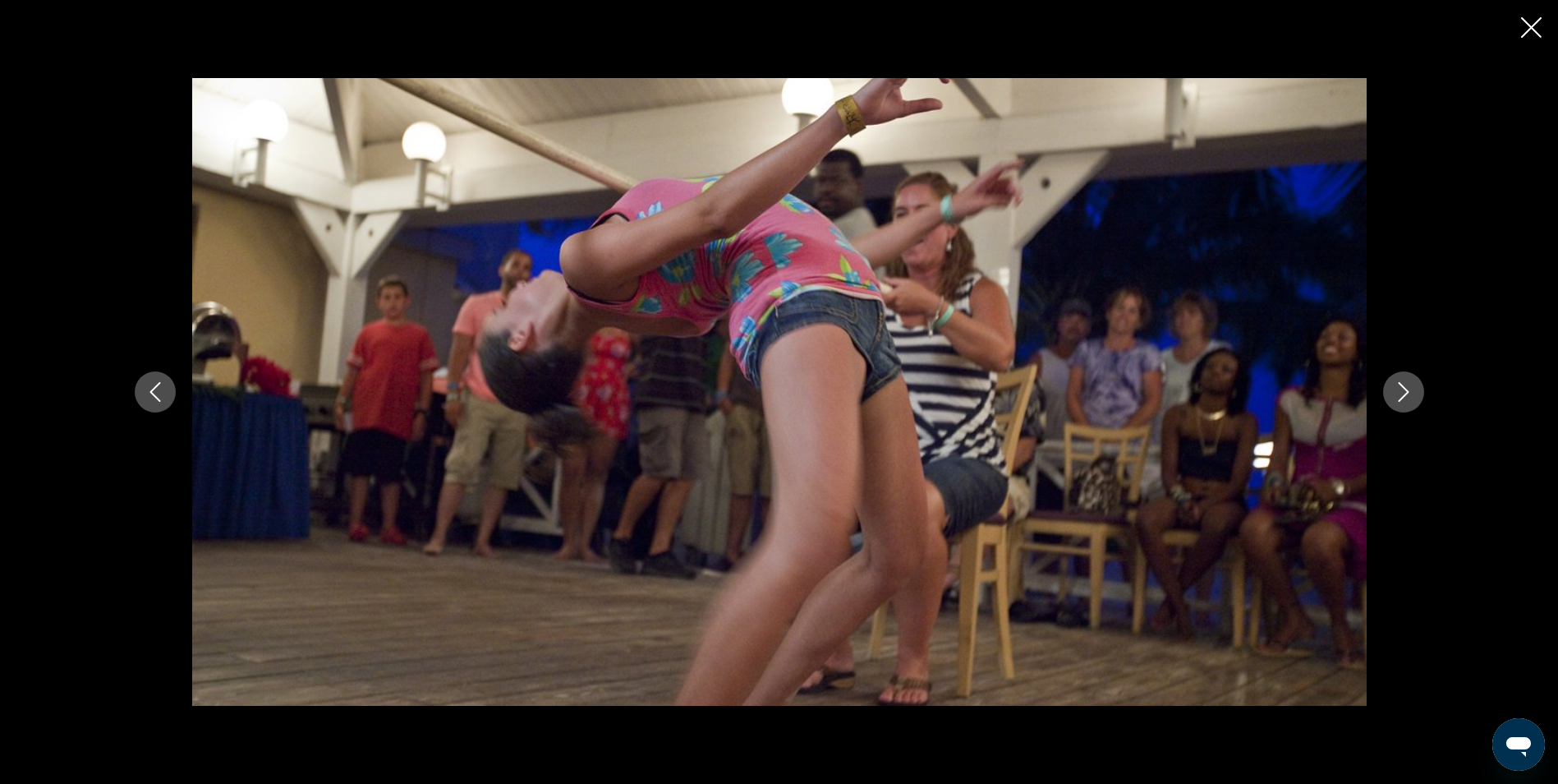
click at [1402, 379] on button "Next image" at bounding box center [1403, 392] width 41 height 41
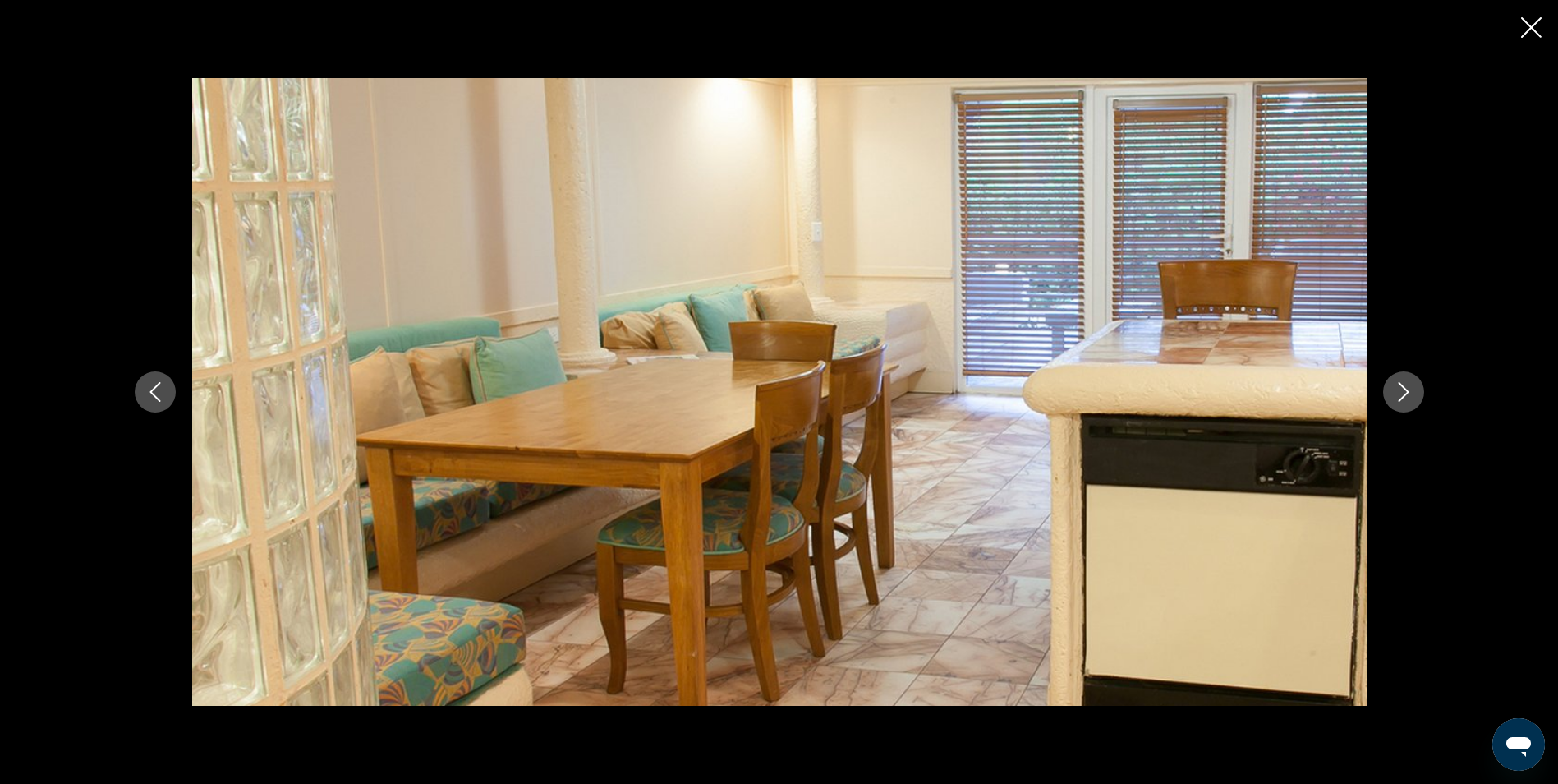
click at [1402, 379] on button "Next image" at bounding box center [1403, 392] width 41 height 41
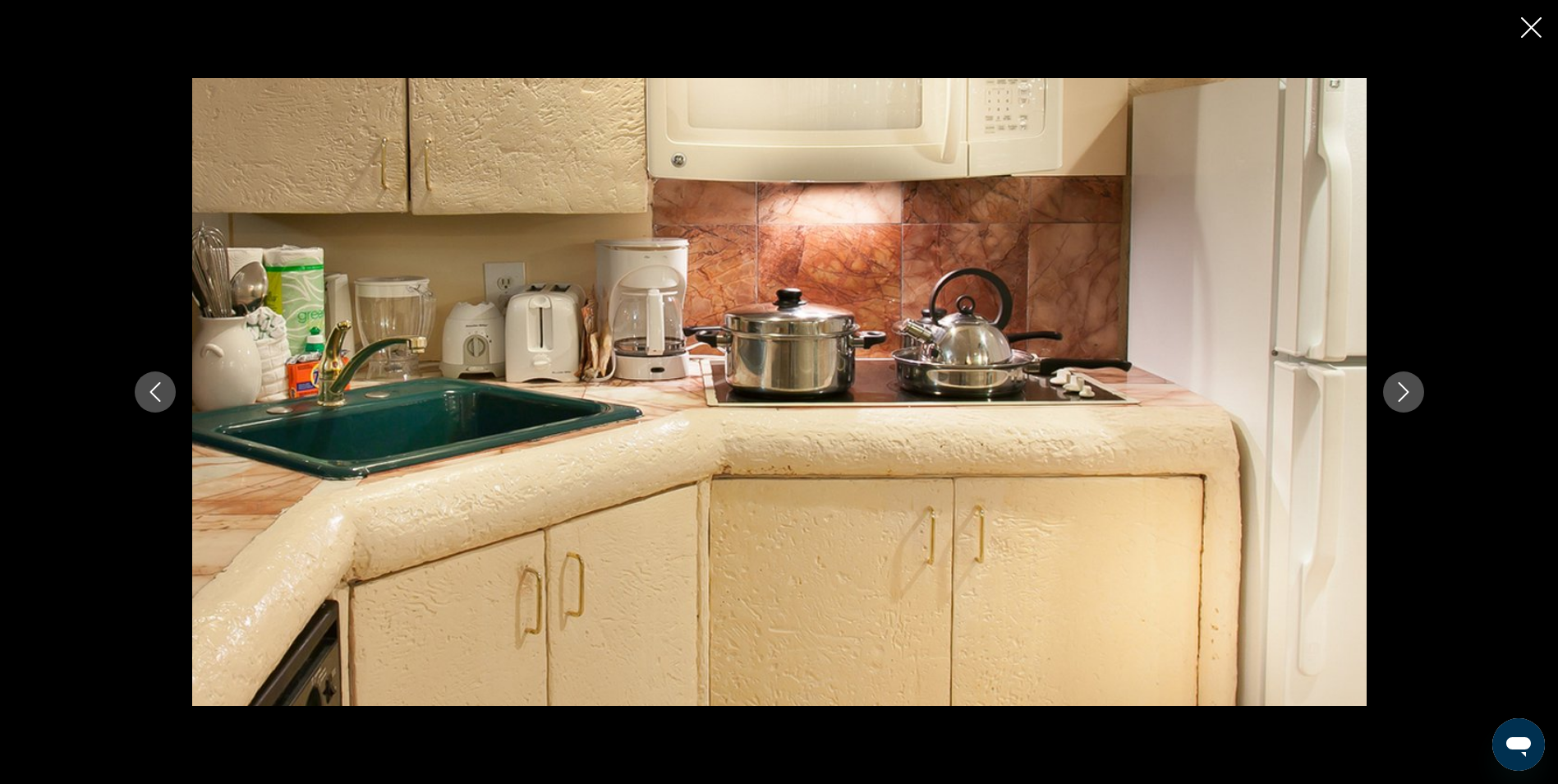
click at [1402, 379] on button "Next image" at bounding box center [1403, 392] width 41 height 41
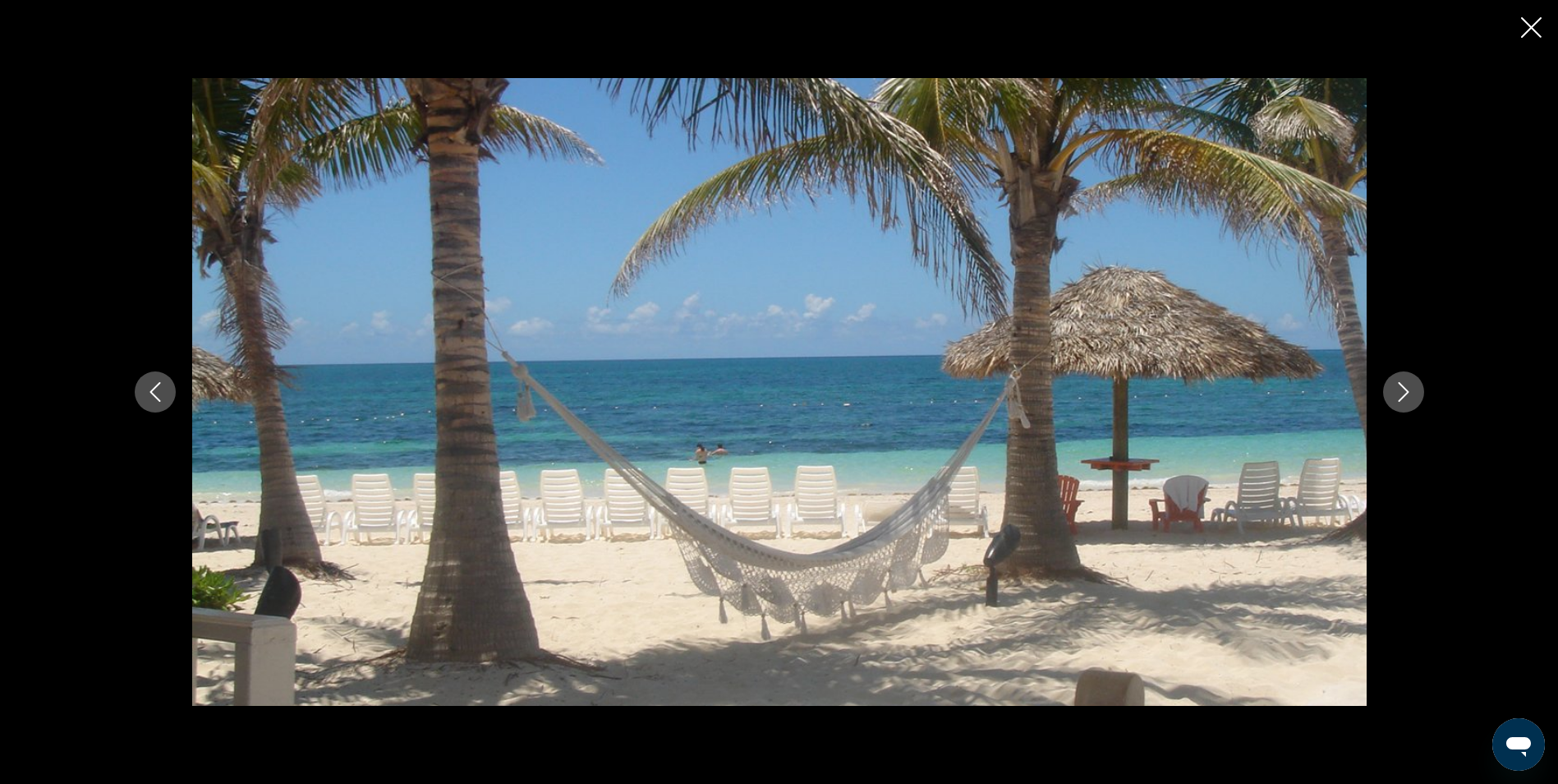
click at [1402, 379] on button "Next image" at bounding box center [1403, 392] width 41 height 41
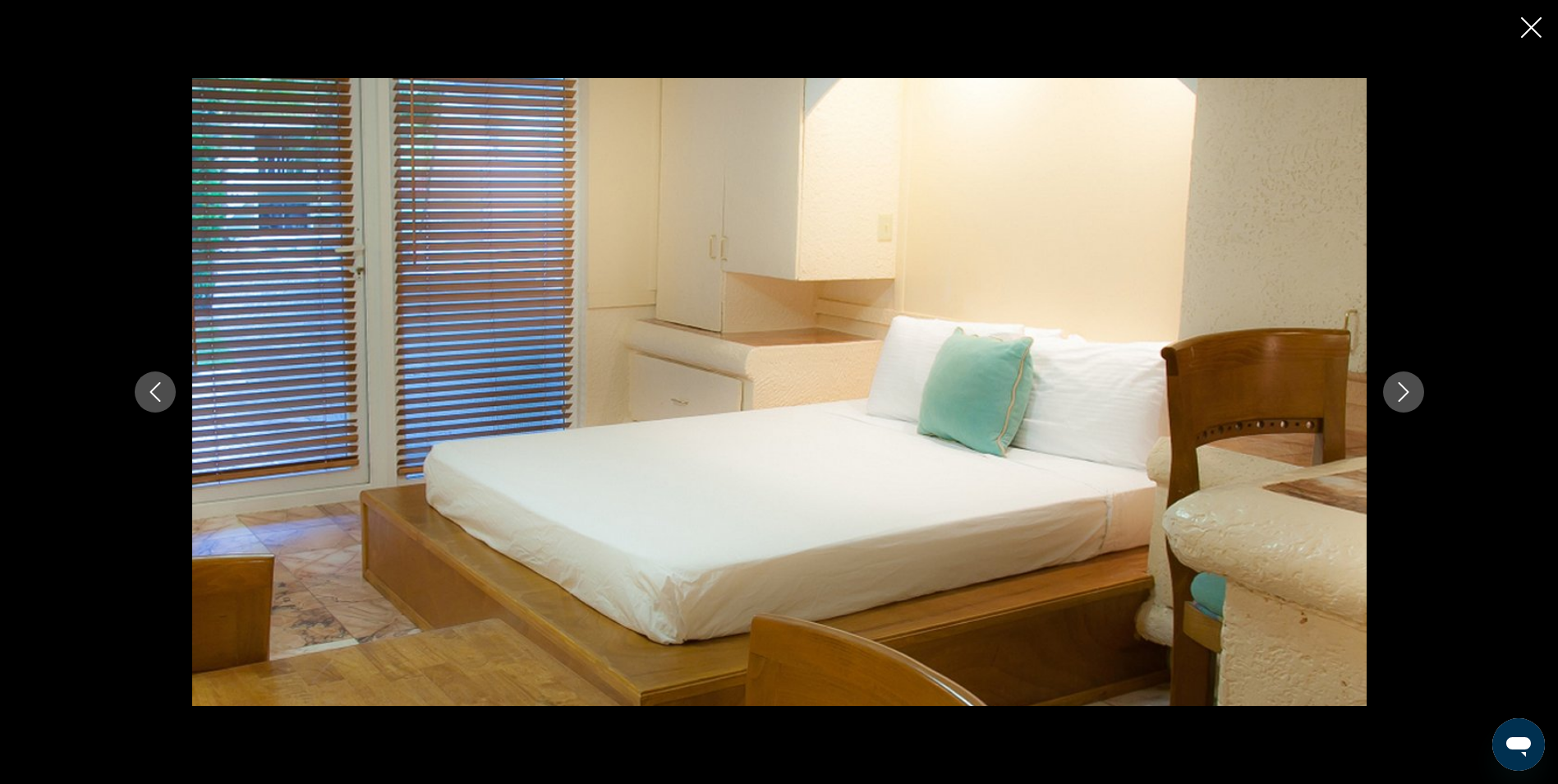
click at [1402, 379] on button "Next image" at bounding box center [1403, 392] width 41 height 41
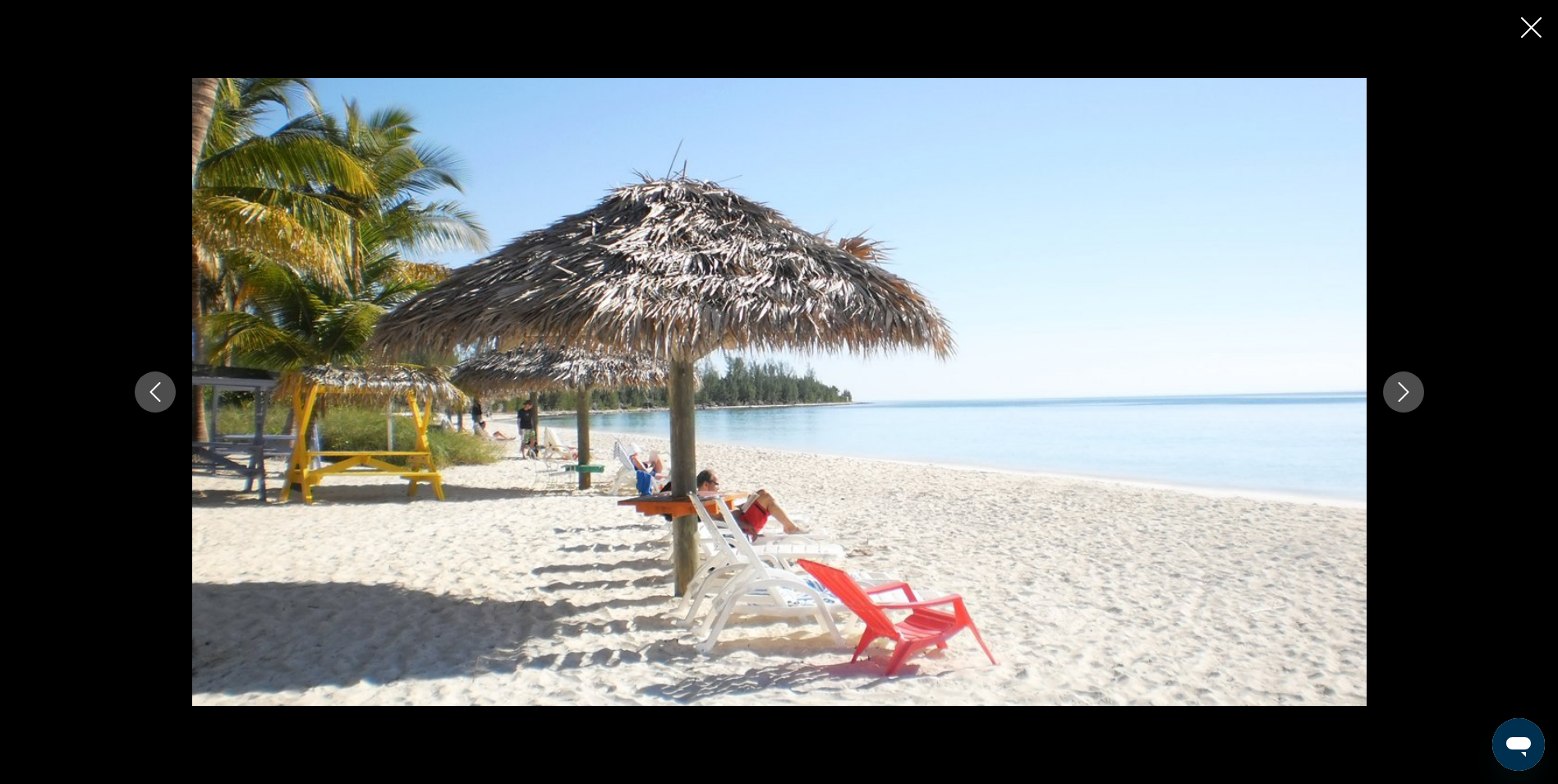
click at [1406, 386] on icon "Next image" at bounding box center [1404, 392] width 20 height 20
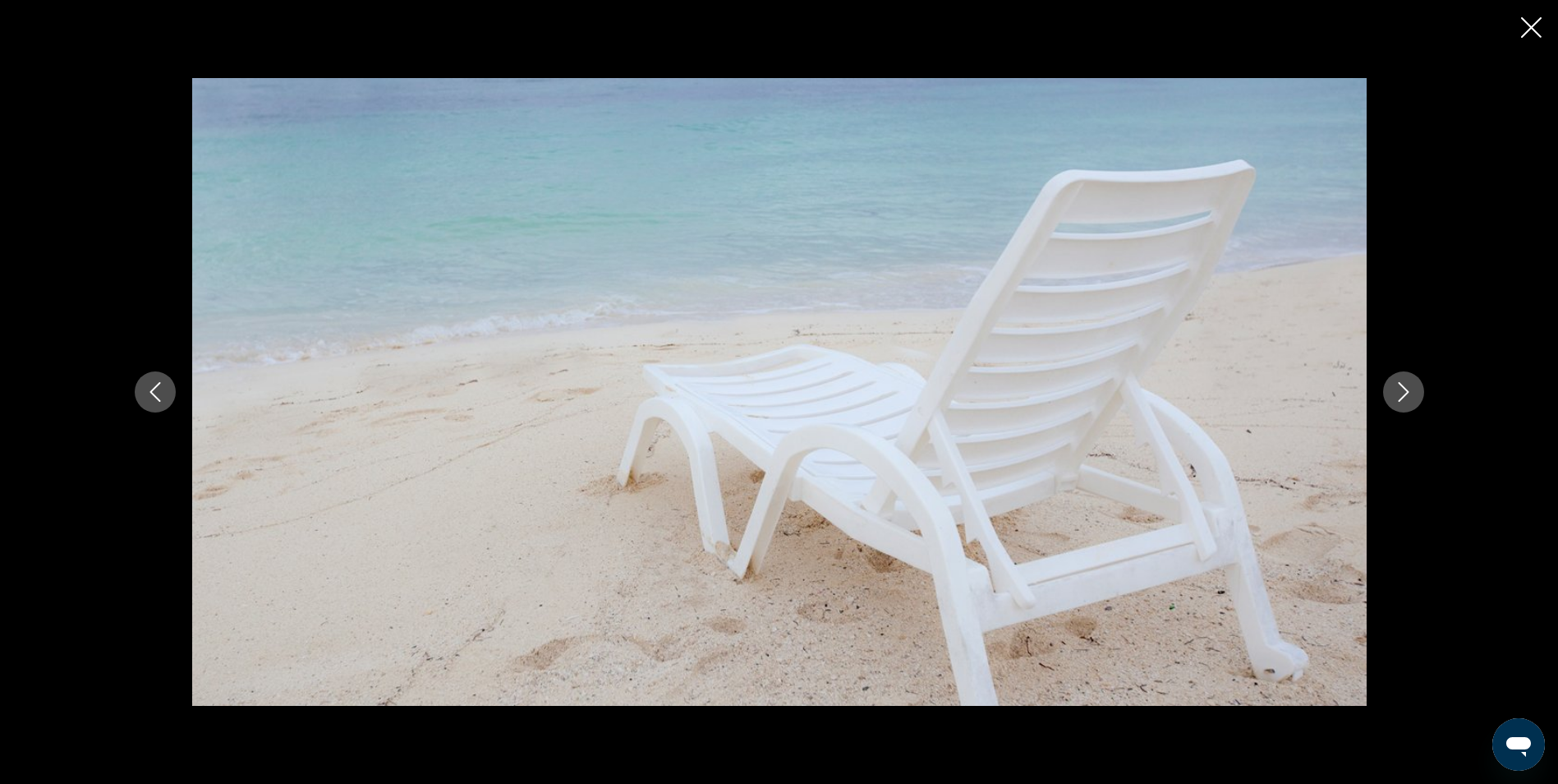
click at [1406, 386] on icon "Next image" at bounding box center [1404, 392] width 20 height 20
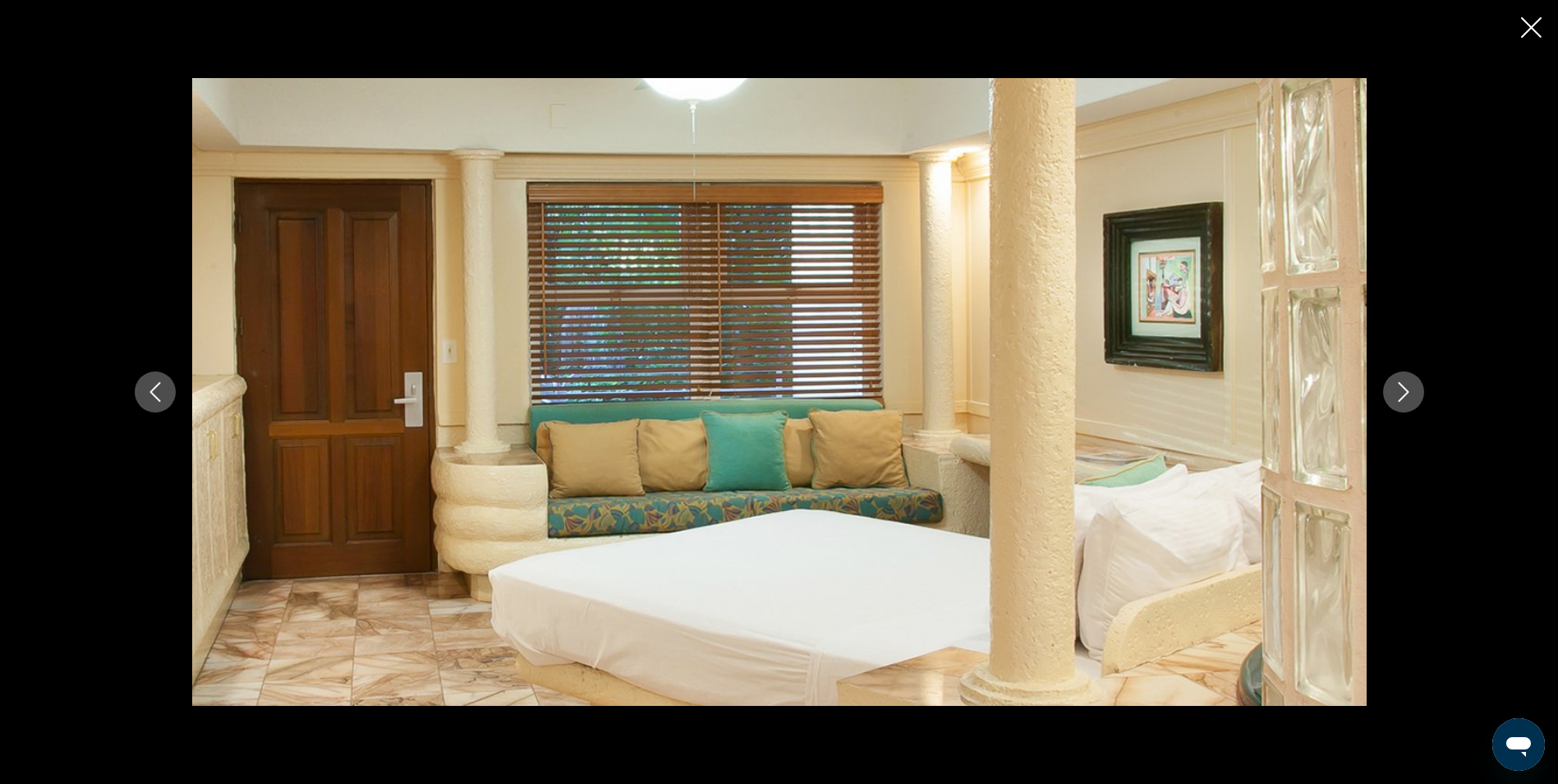
click at [1406, 386] on icon "Next image" at bounding box center [1404, 392] width 20 height 20
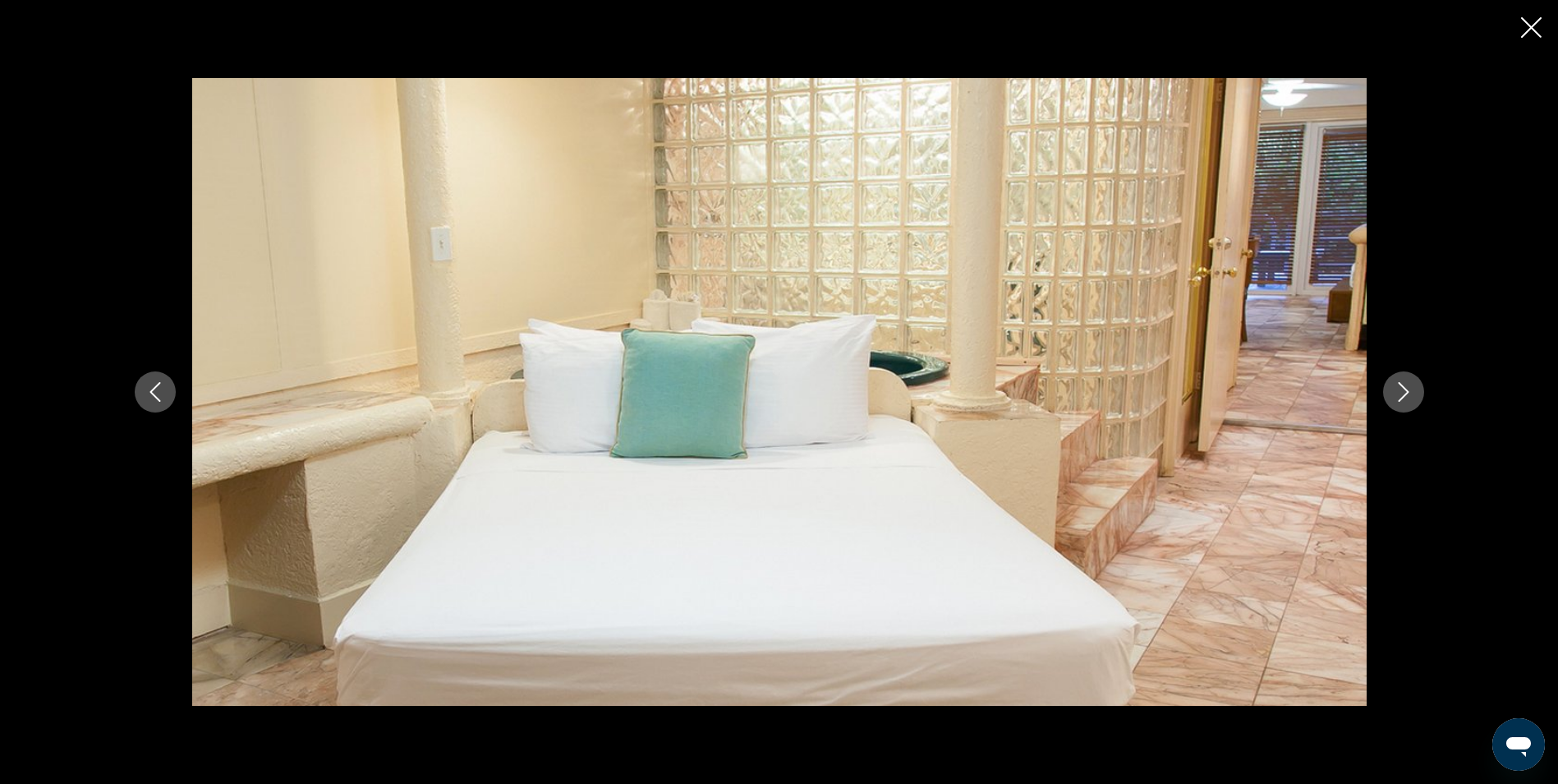
click at [1406, 386] on icon "Next image" at bounding box center [1404, 392] width 20 height 20
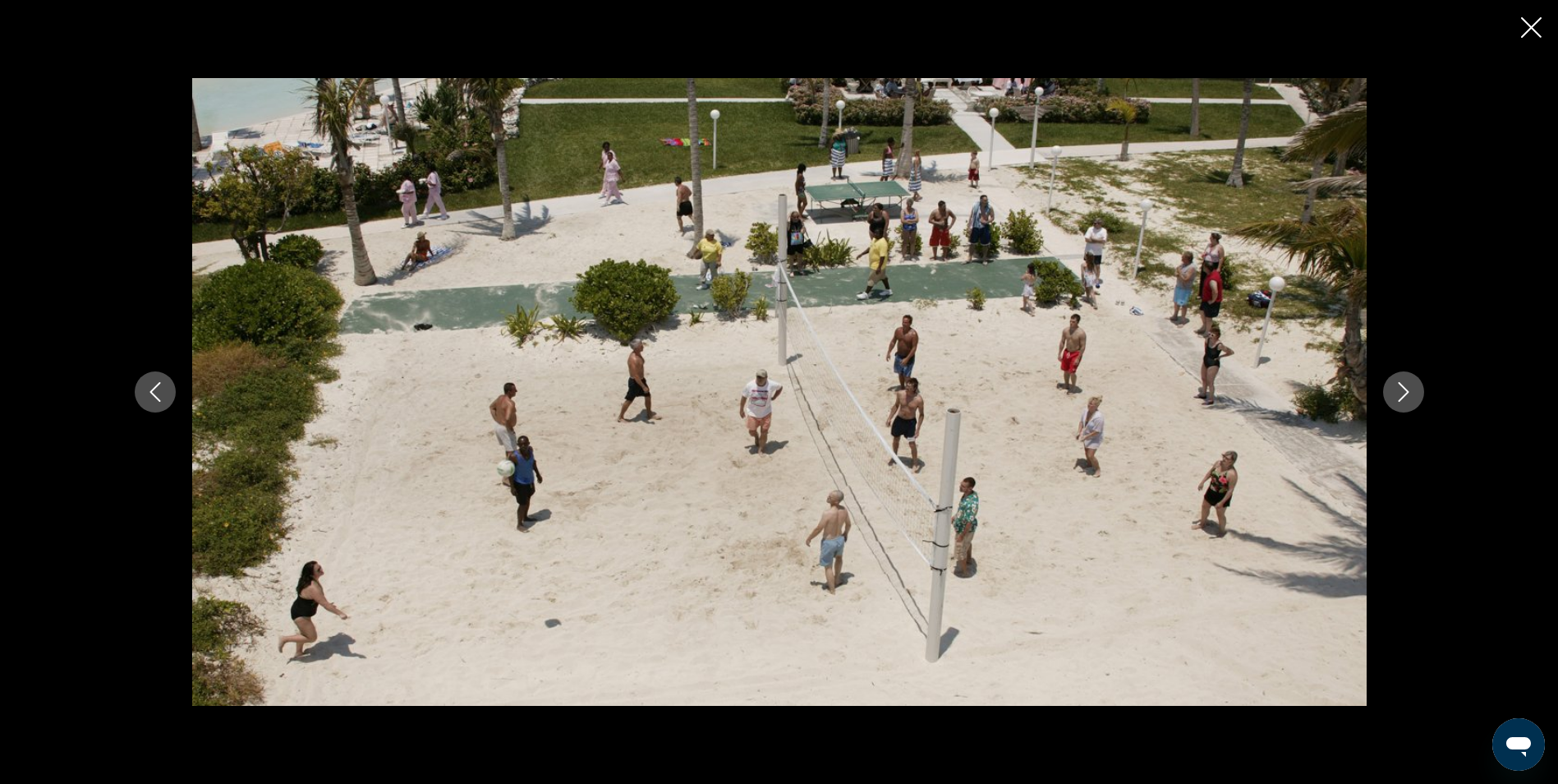
click at [1406, 386] on icon "Next image" at bounding box center [1404, 392] width 20 height 20
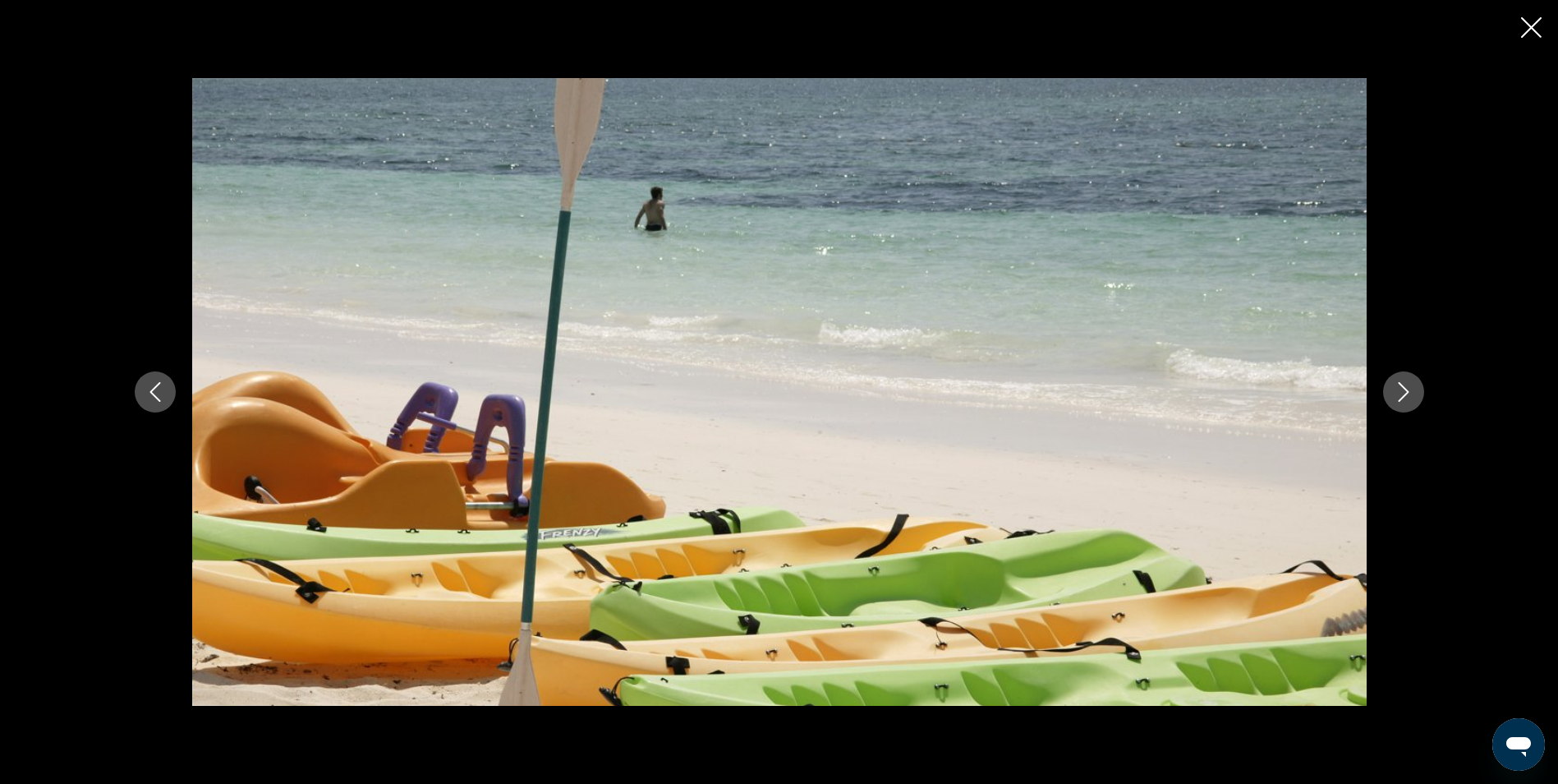
click at [1406, 386] on icon "Next image" at bounding box center [1404, 392] width 20 height 20
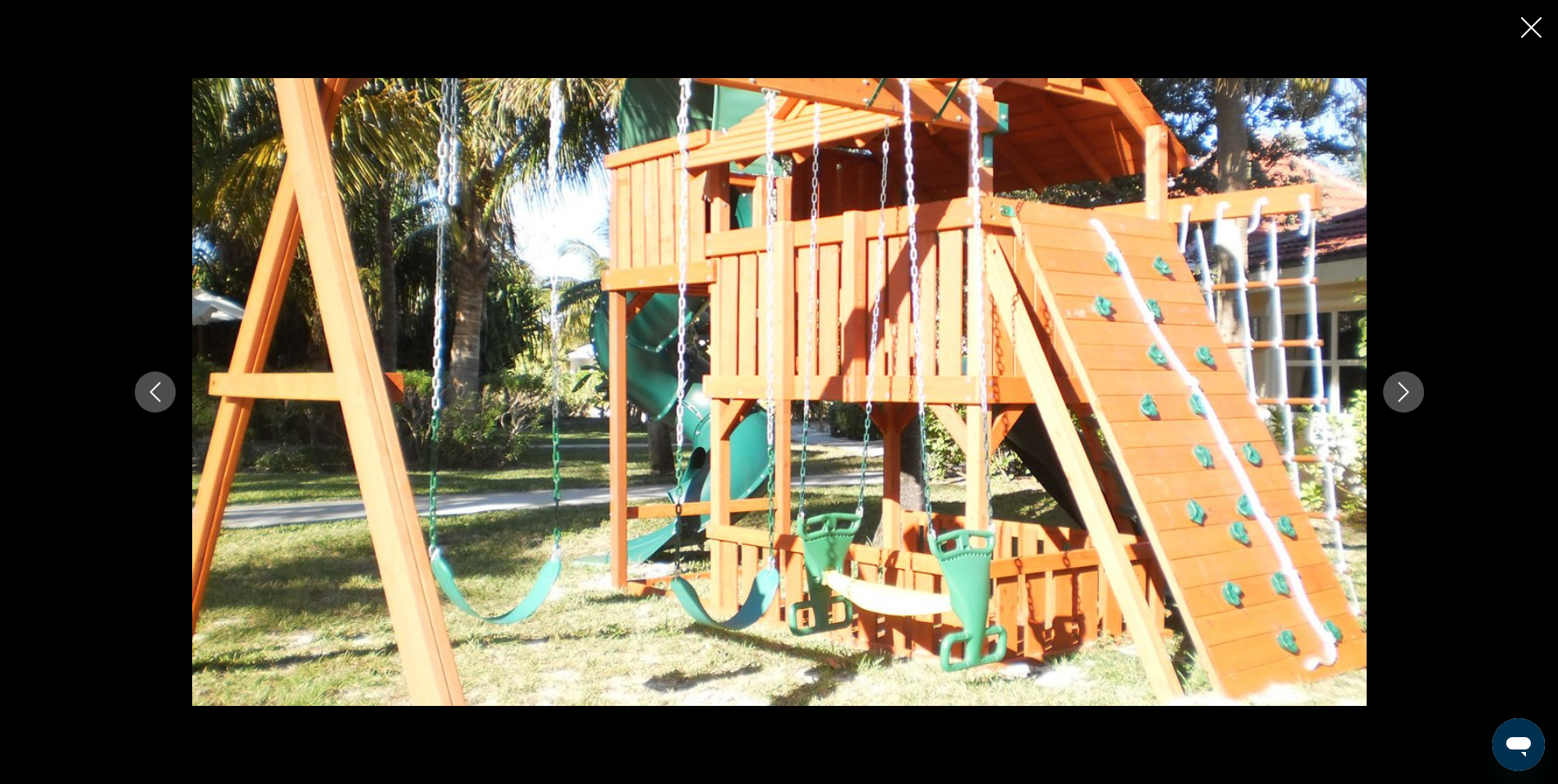
click at [1406, 386] on icon "Next image" at bounding box center [1404, 392] width 20 height 20
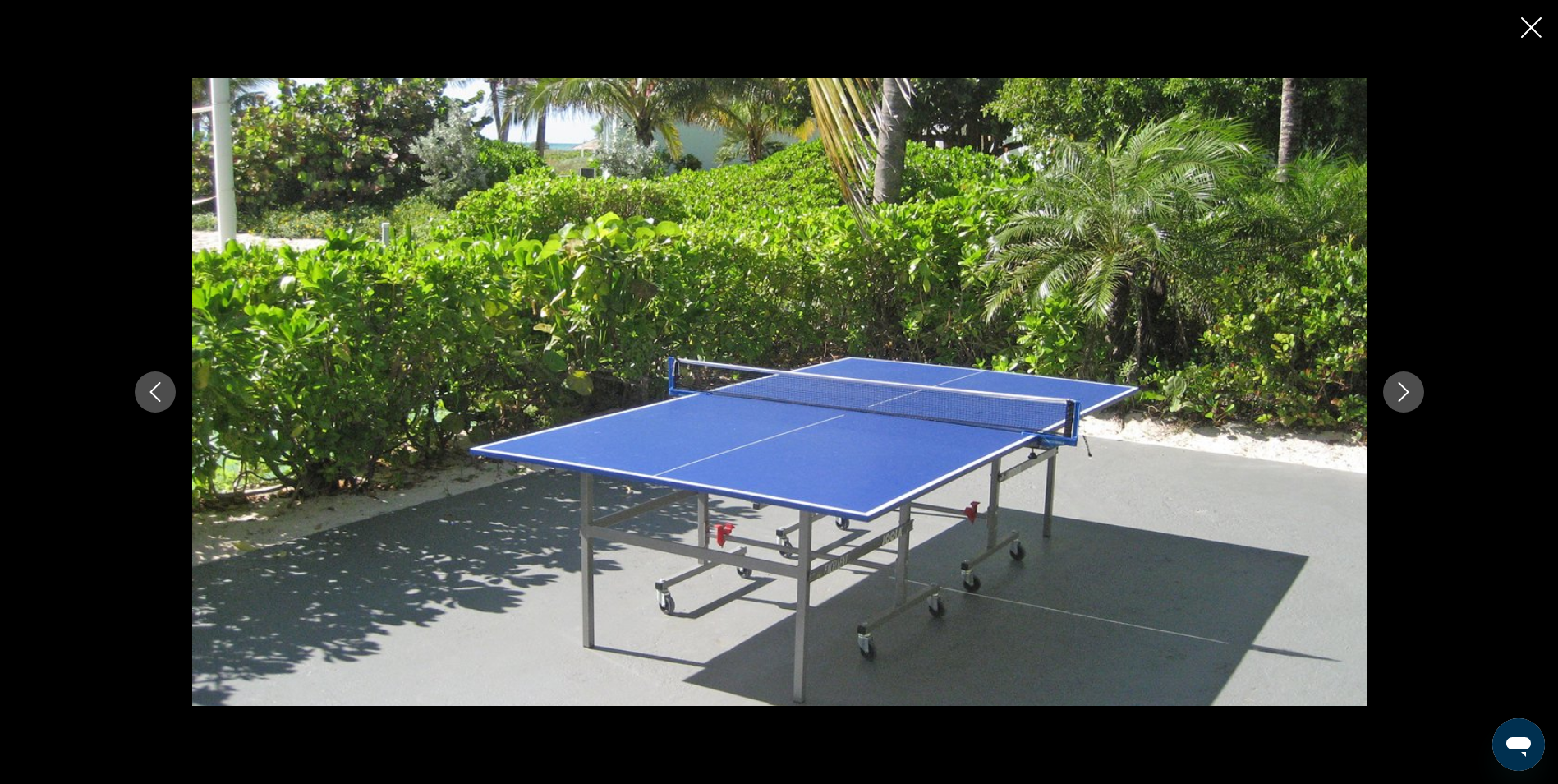
click at [1404, 386] on icon "Next image" at bounding box center [1404, 392] width 20 height 20
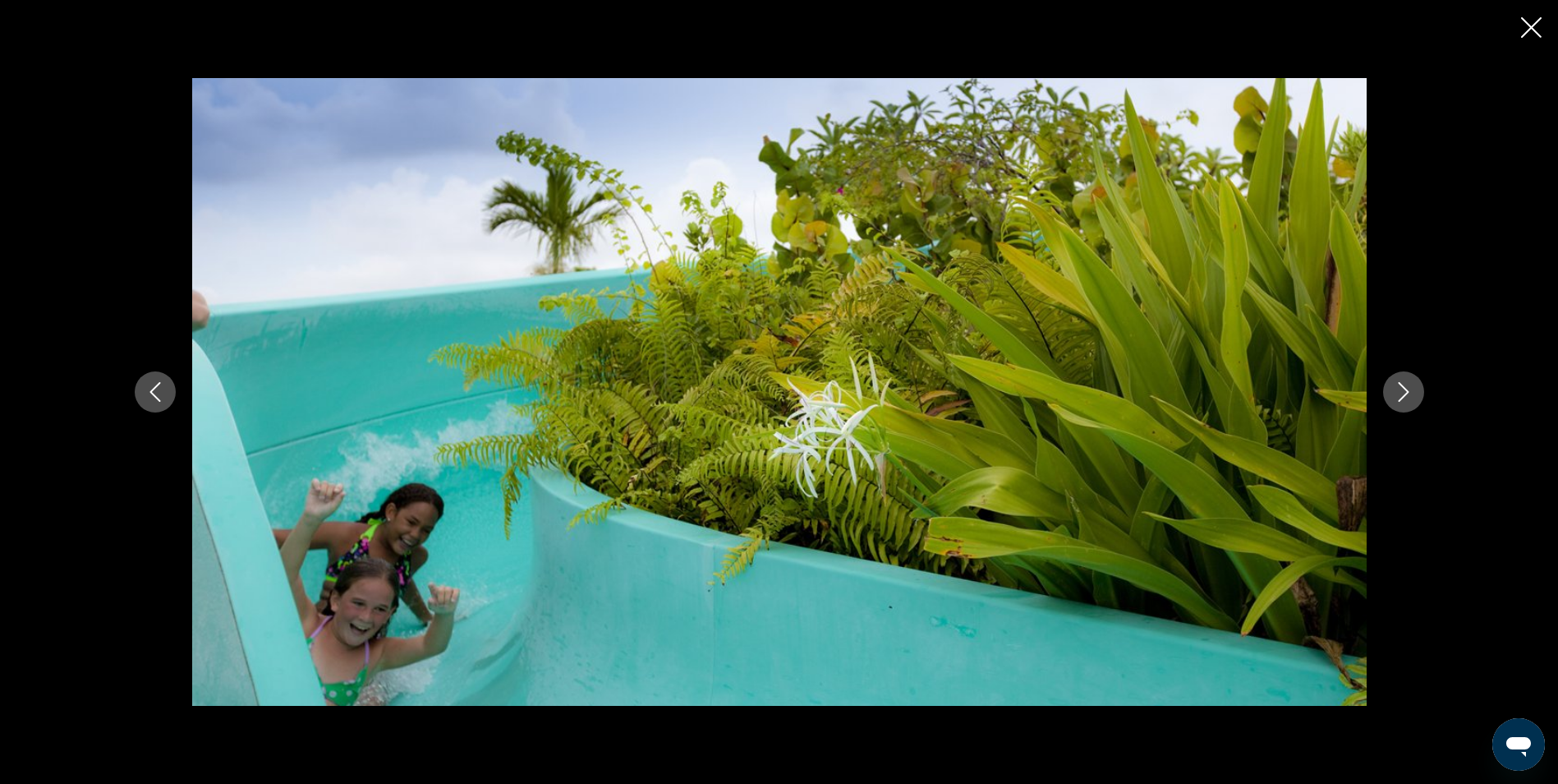
click at [1404, 386] on icon "Next image" at bounding box center [1404, 392] width 20 height 20
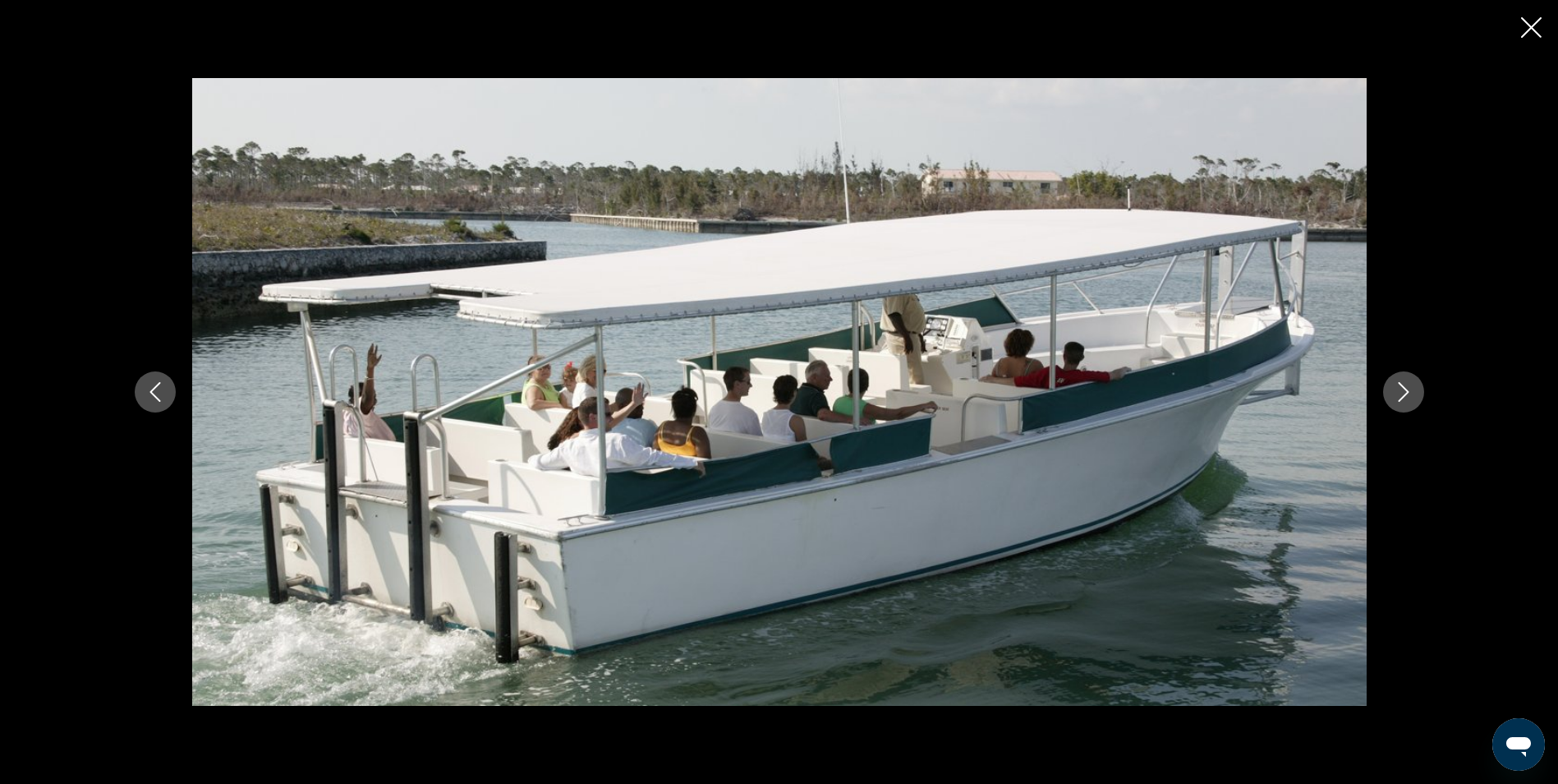
click at [1404, 386] on icon "Next image" at bounding box center [1404, 392] width 20 height 20
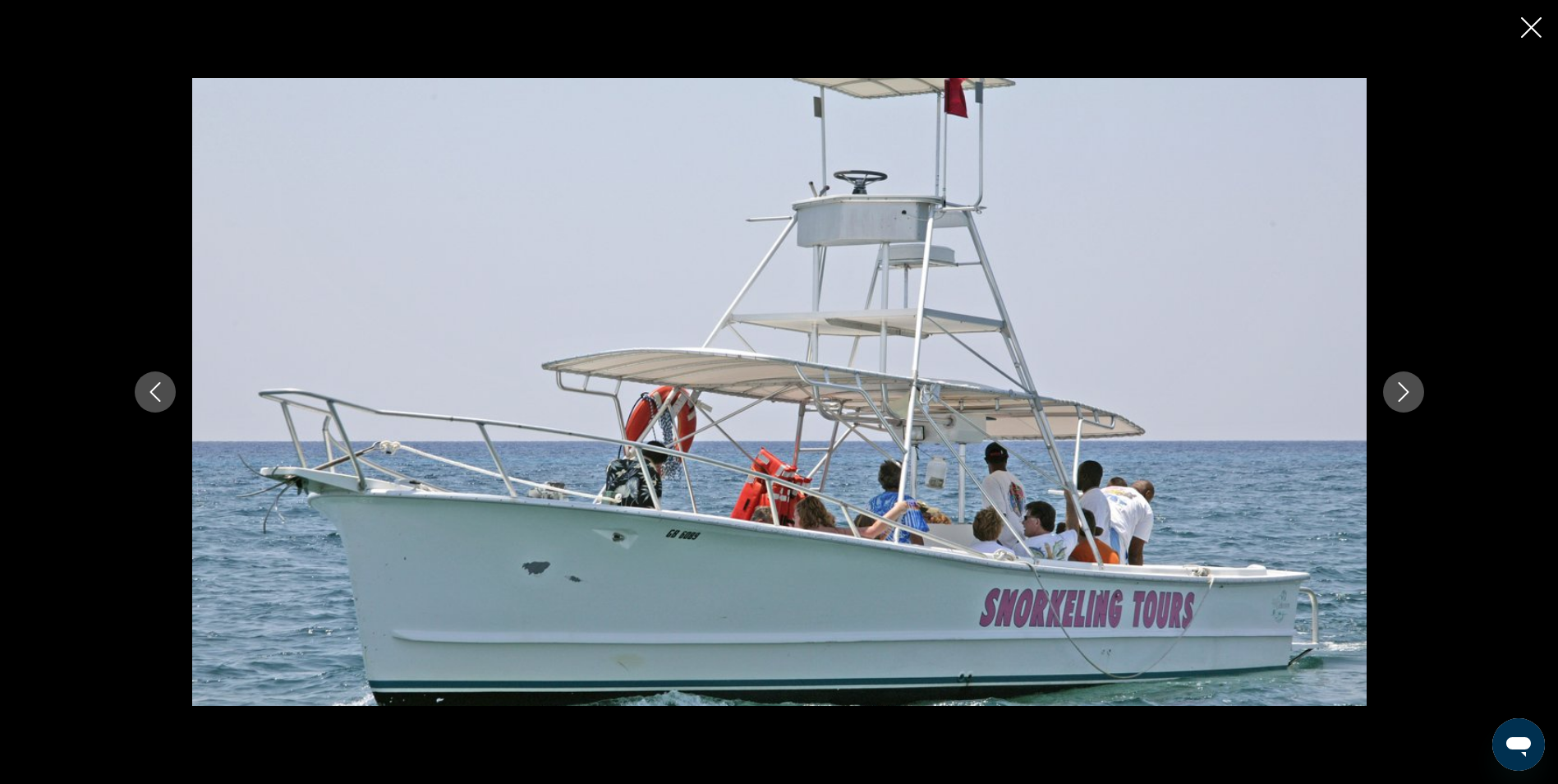
click at [1404, 386] on icon "Next image" at bounding box center [1404, 392] width 20 height 20
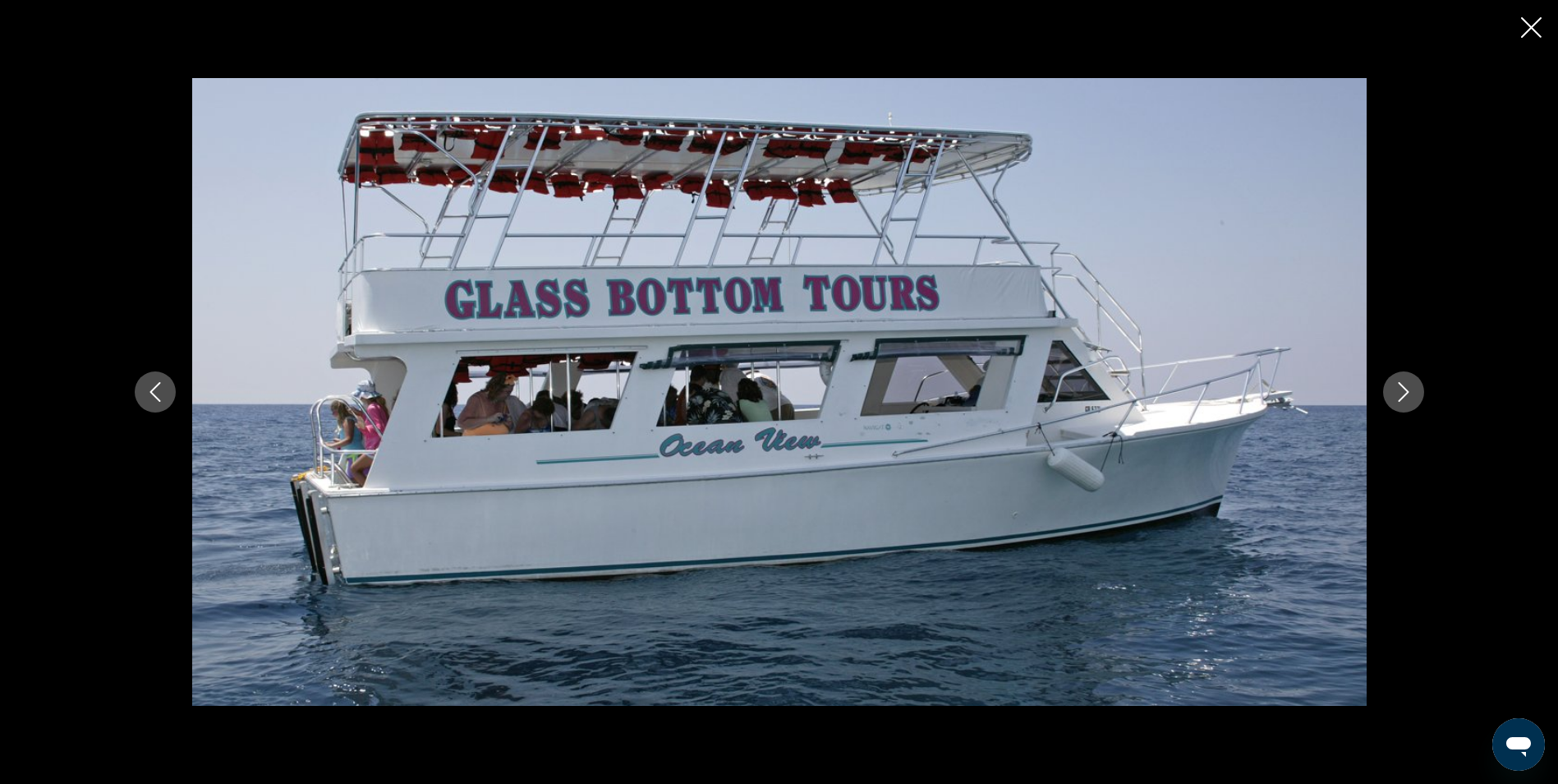
click at [1410, 389] on icon "Next image" at bounding box center [1404, 392] width 20 height 20
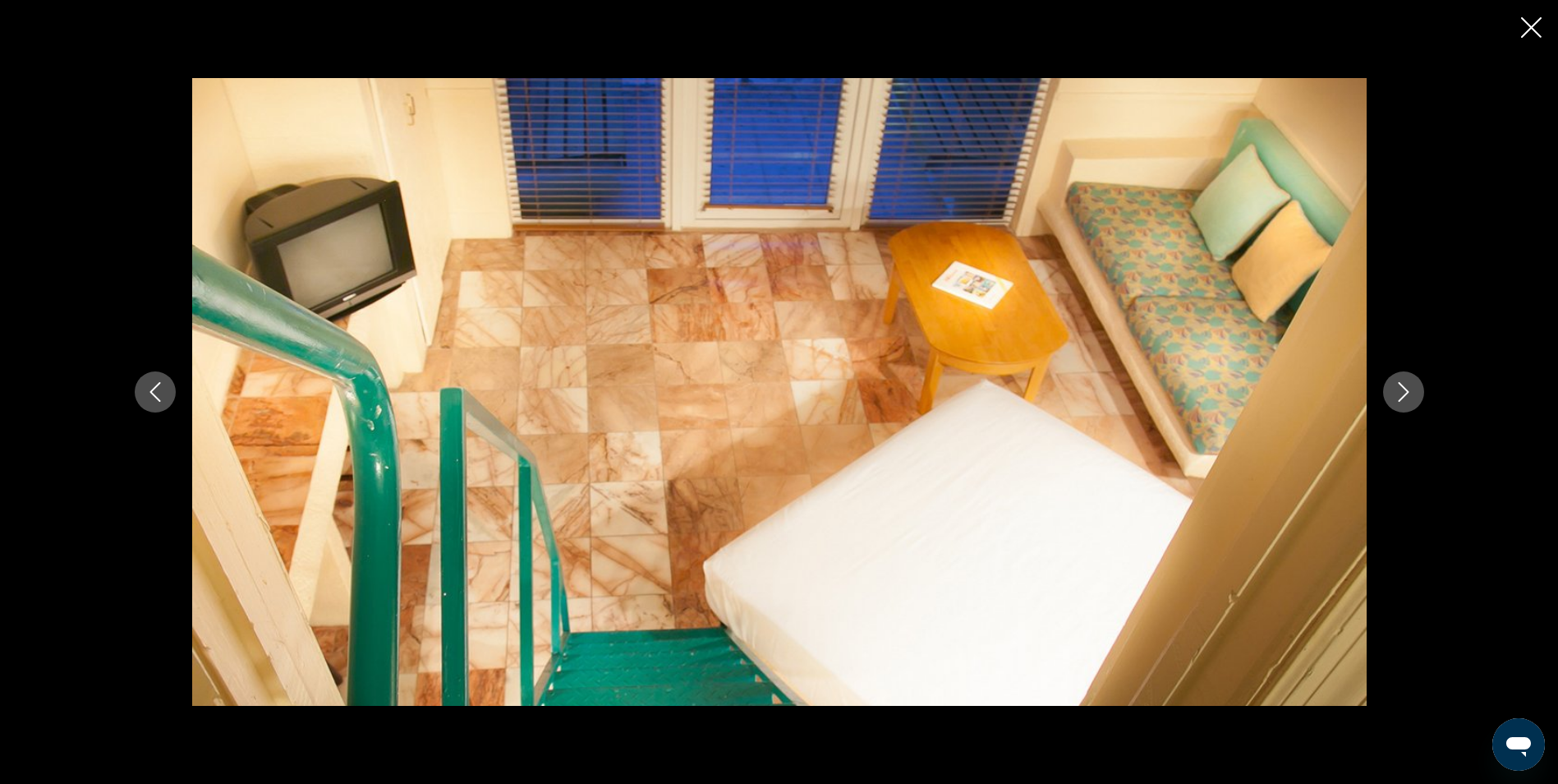
click at [1410, 389] on icon "Next image" at bounding box center [1404, 392] width 20 height 20
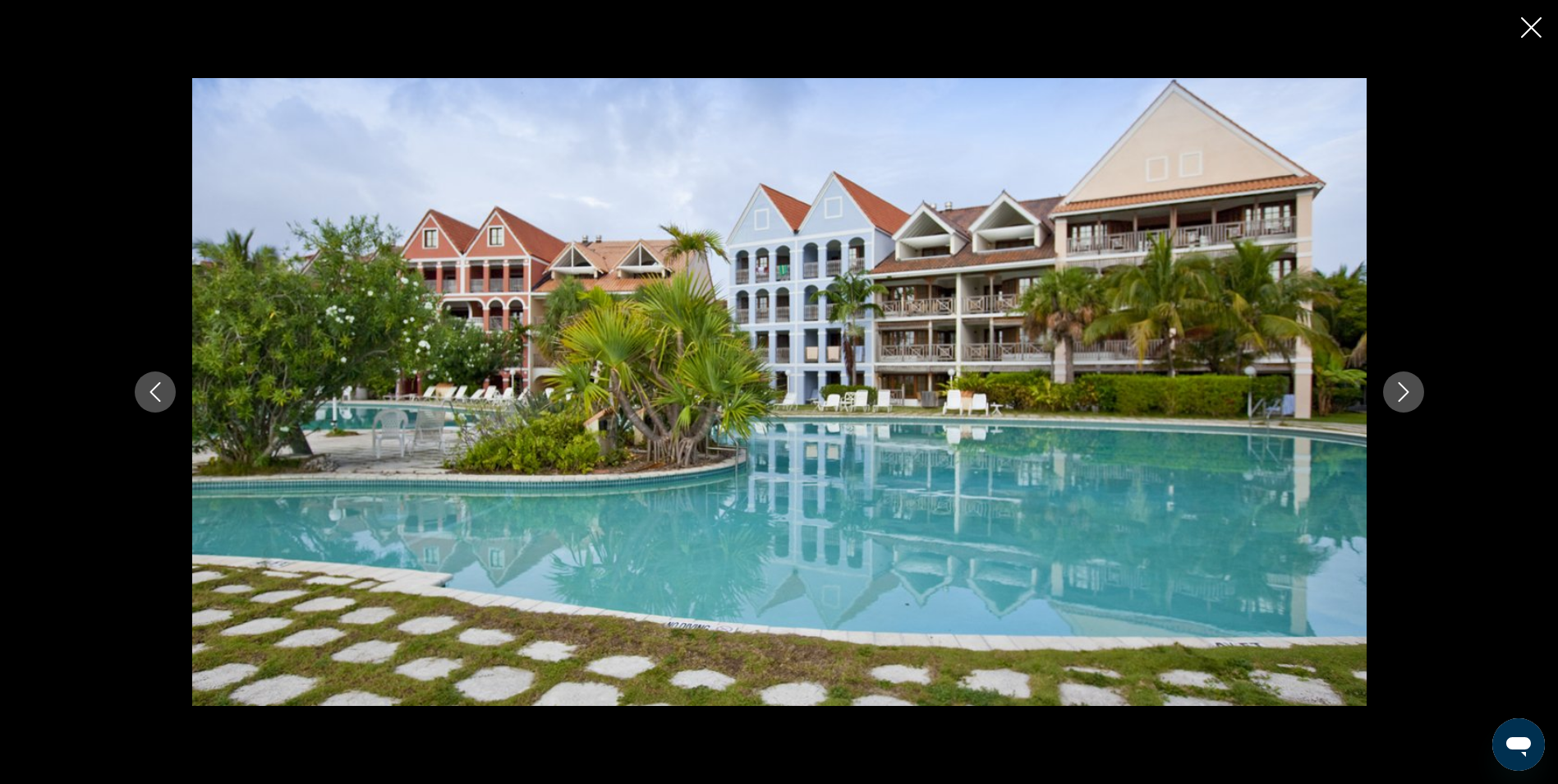
click at [1524, 21] on icon "Close slideshow" at bounding box center [1532, 27] width 20 height 20
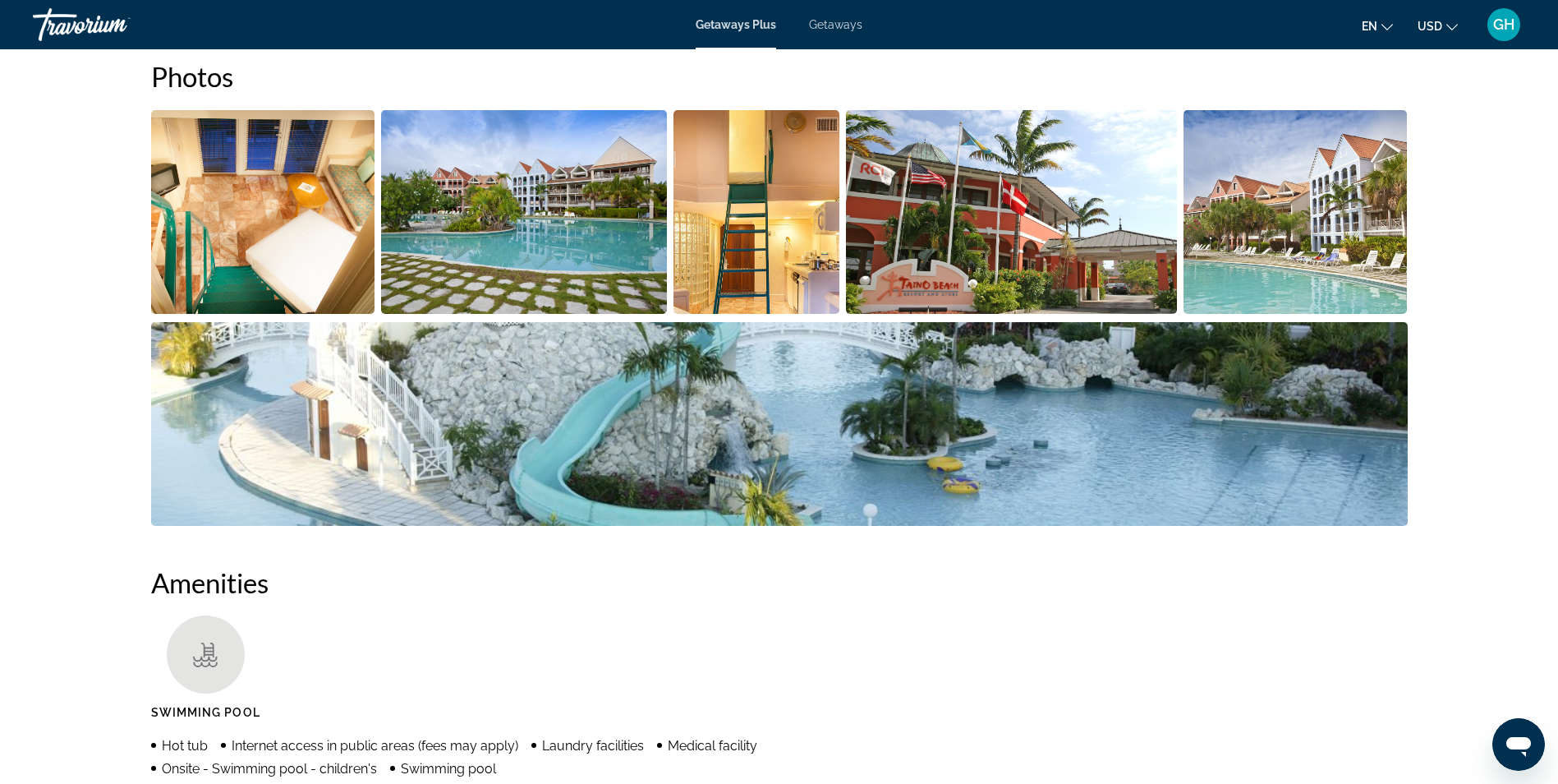
scroll to position [689, 0]
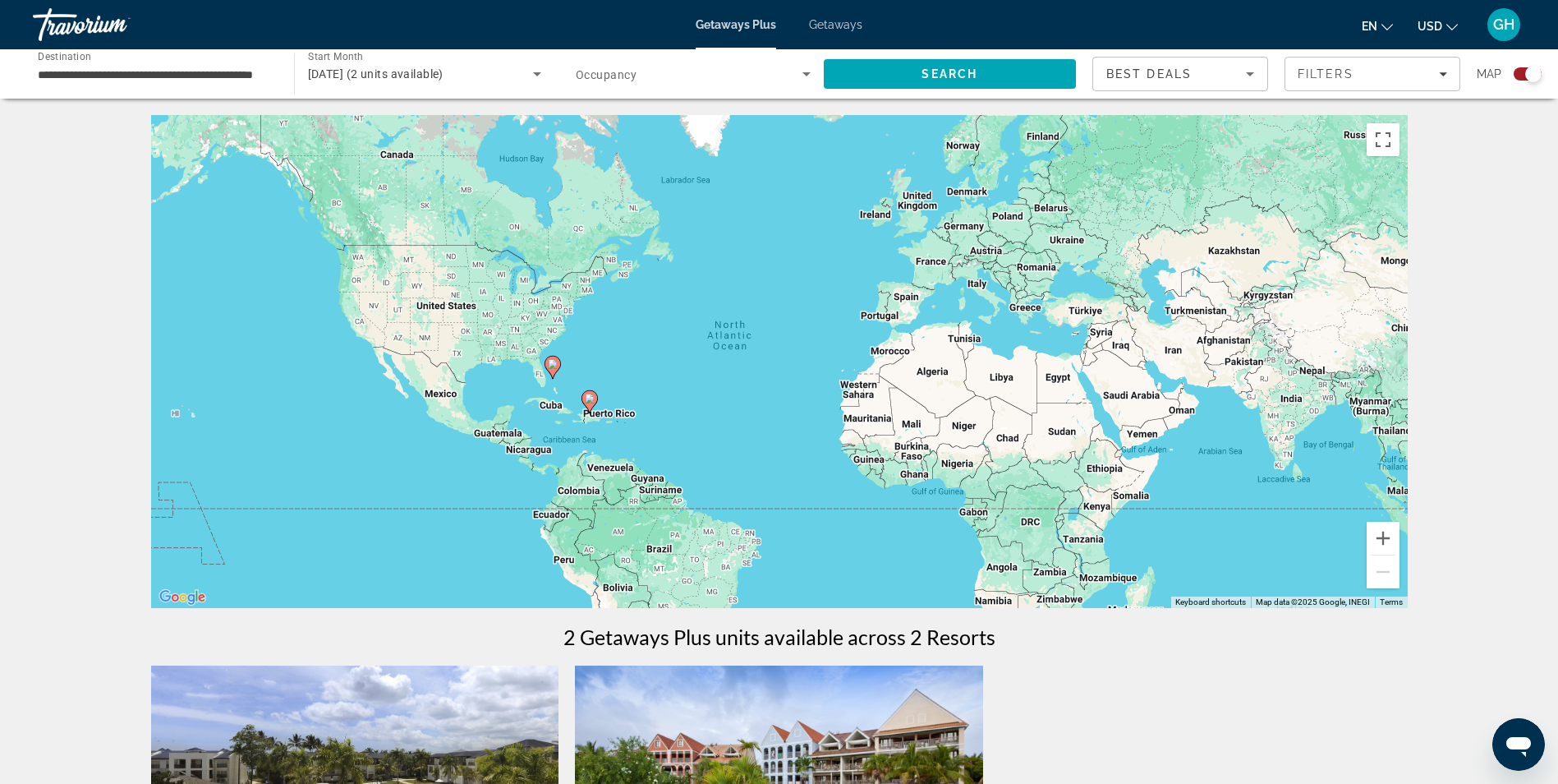
click at [590, 406] on icon "Main content" at bounding box center [589, 401] width 15 height 21
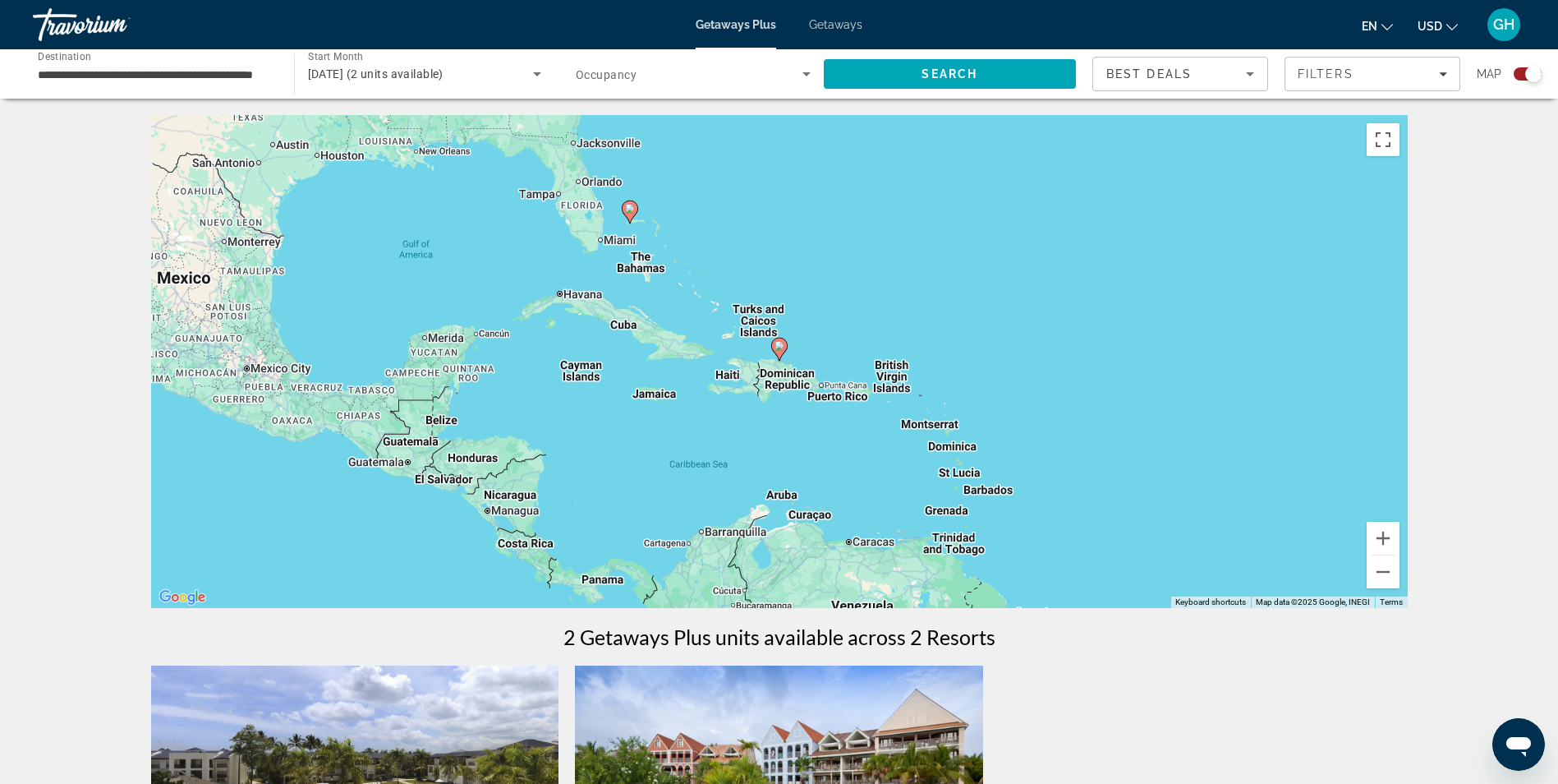
click at [786, 348] on icon "Main content" at bounding box center [779, 349] width 15 height 21
type input "**********"
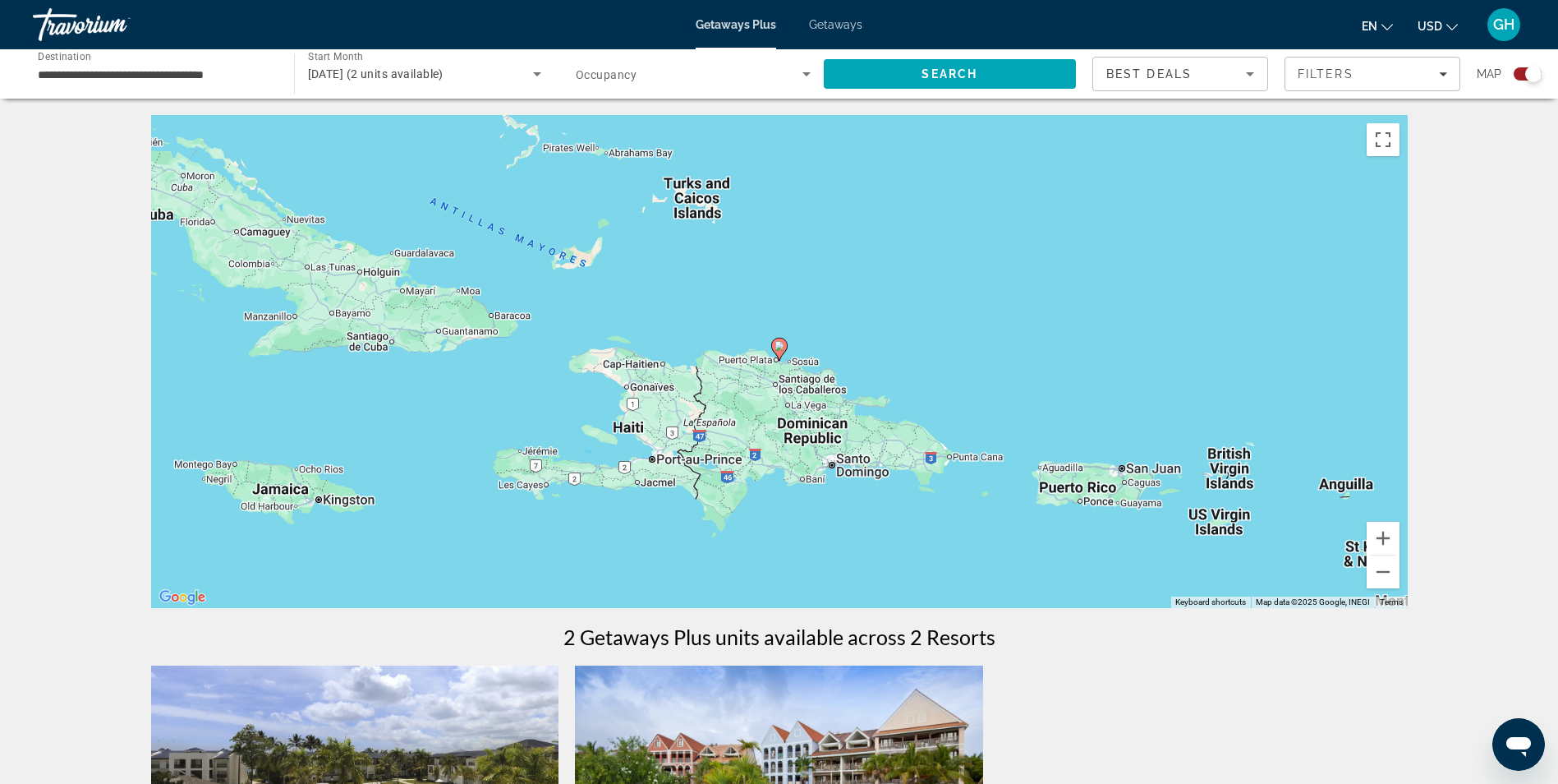
click at [782, 344] on image "Main content" at bounding box center [779, 345] width 10 height 10
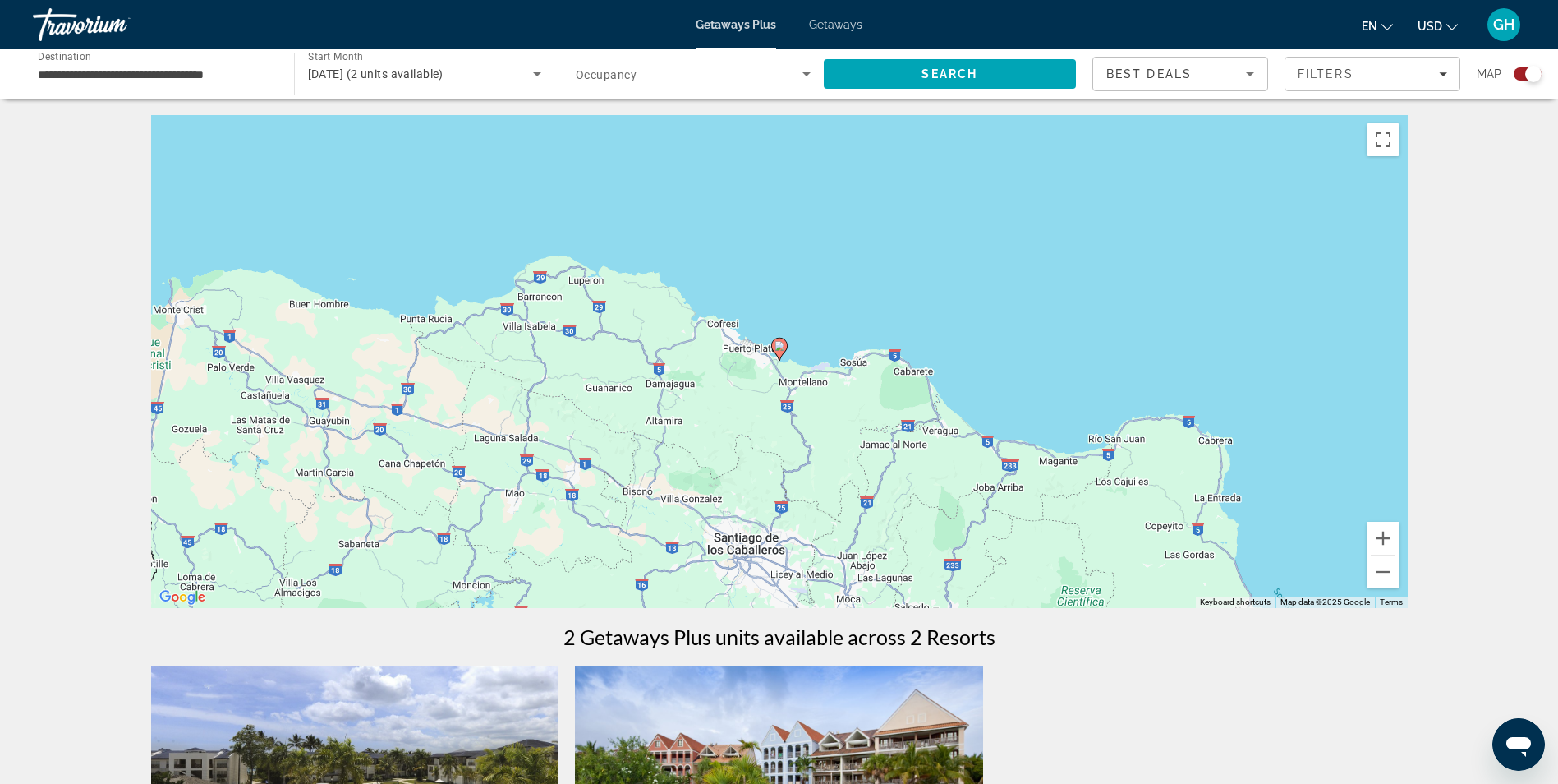
click at [782, 344] on image "Main content" at bounding box center [779, 345] width 10 height 10
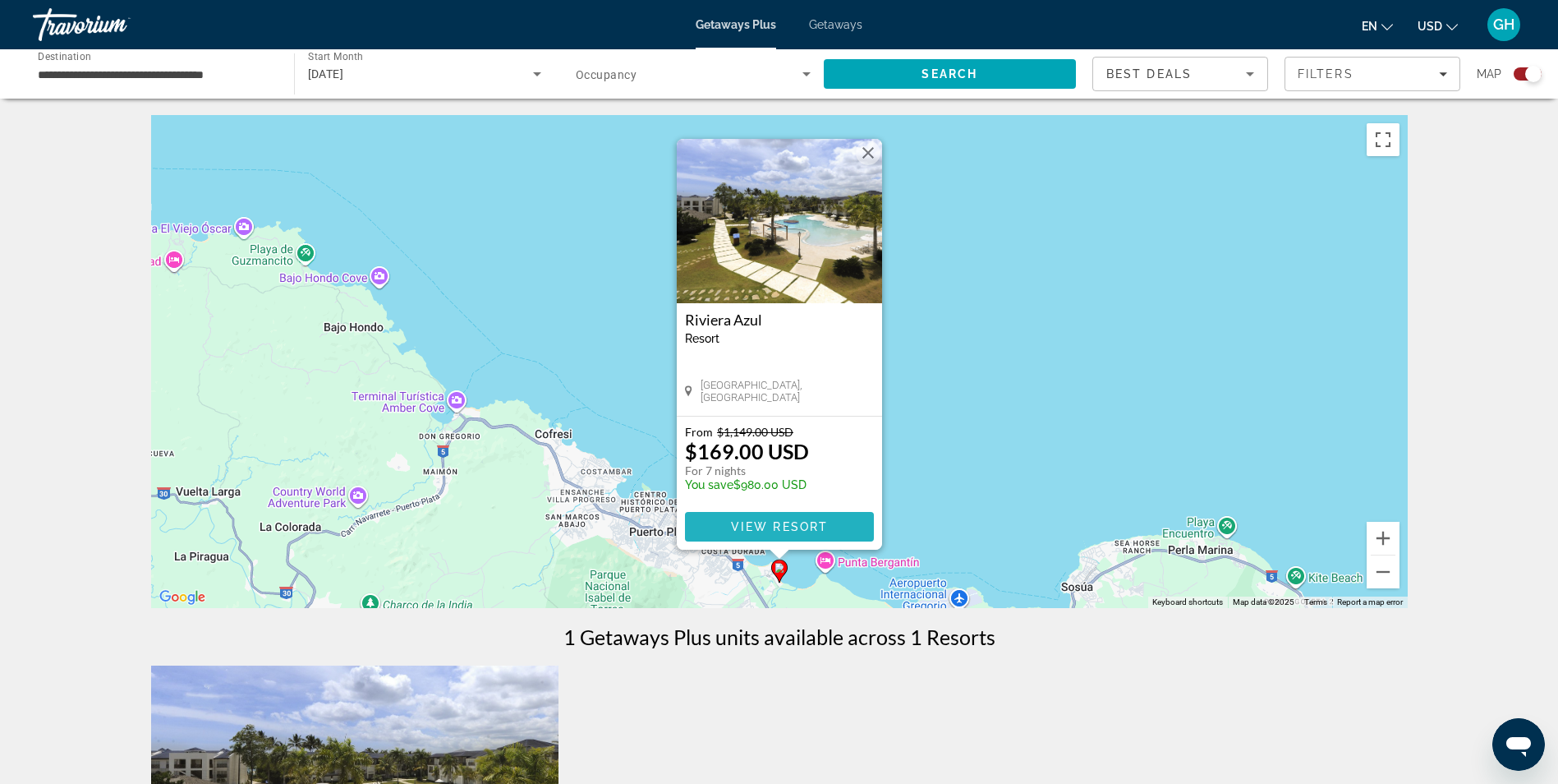
click at [776, 521] on span "View Resort" at bounding box center [779, 527] width 97 height 13
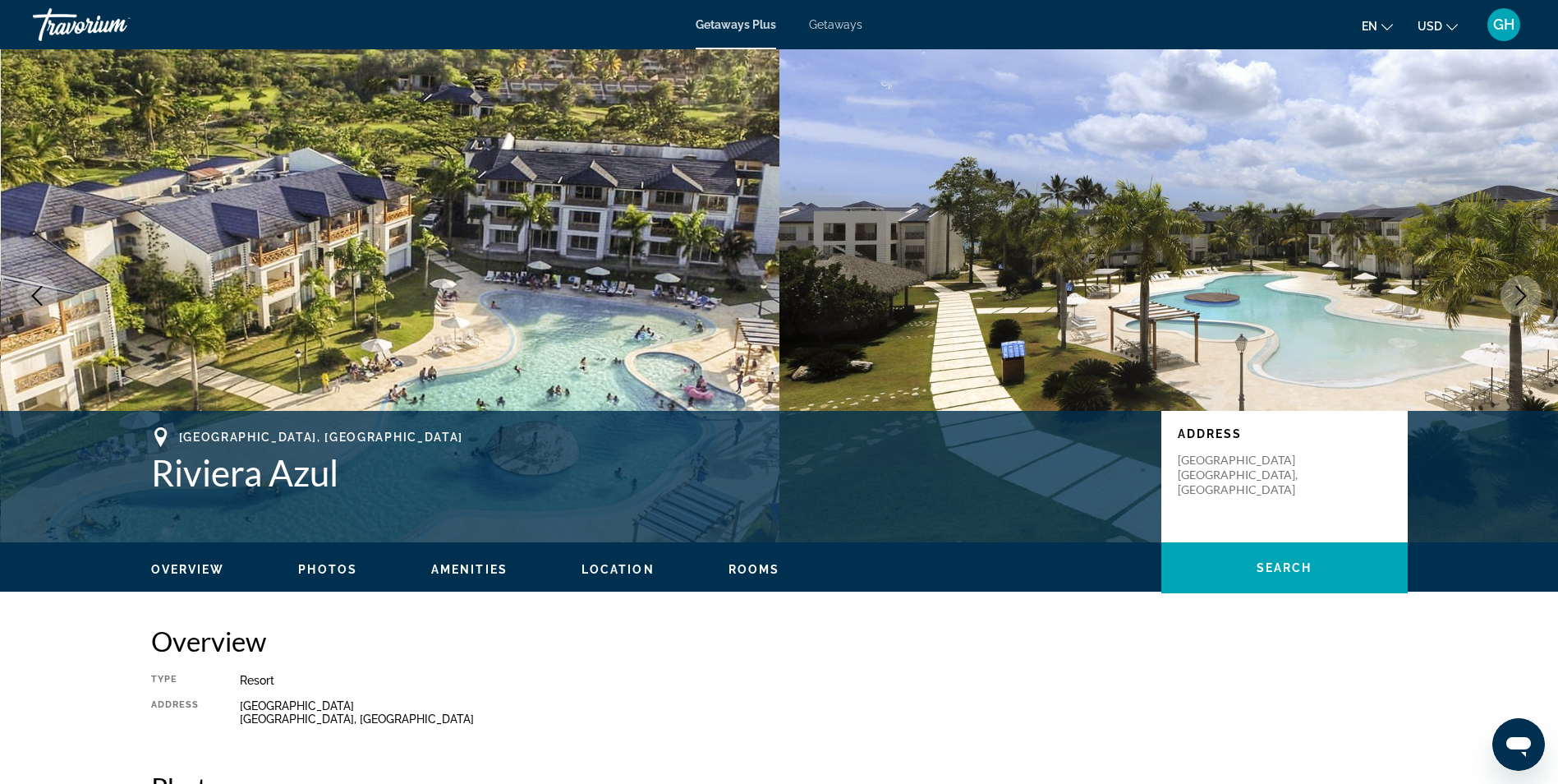
click at [1514, 295] on icon "Next image" at bounding box center [1521, 296] width 20 height 20
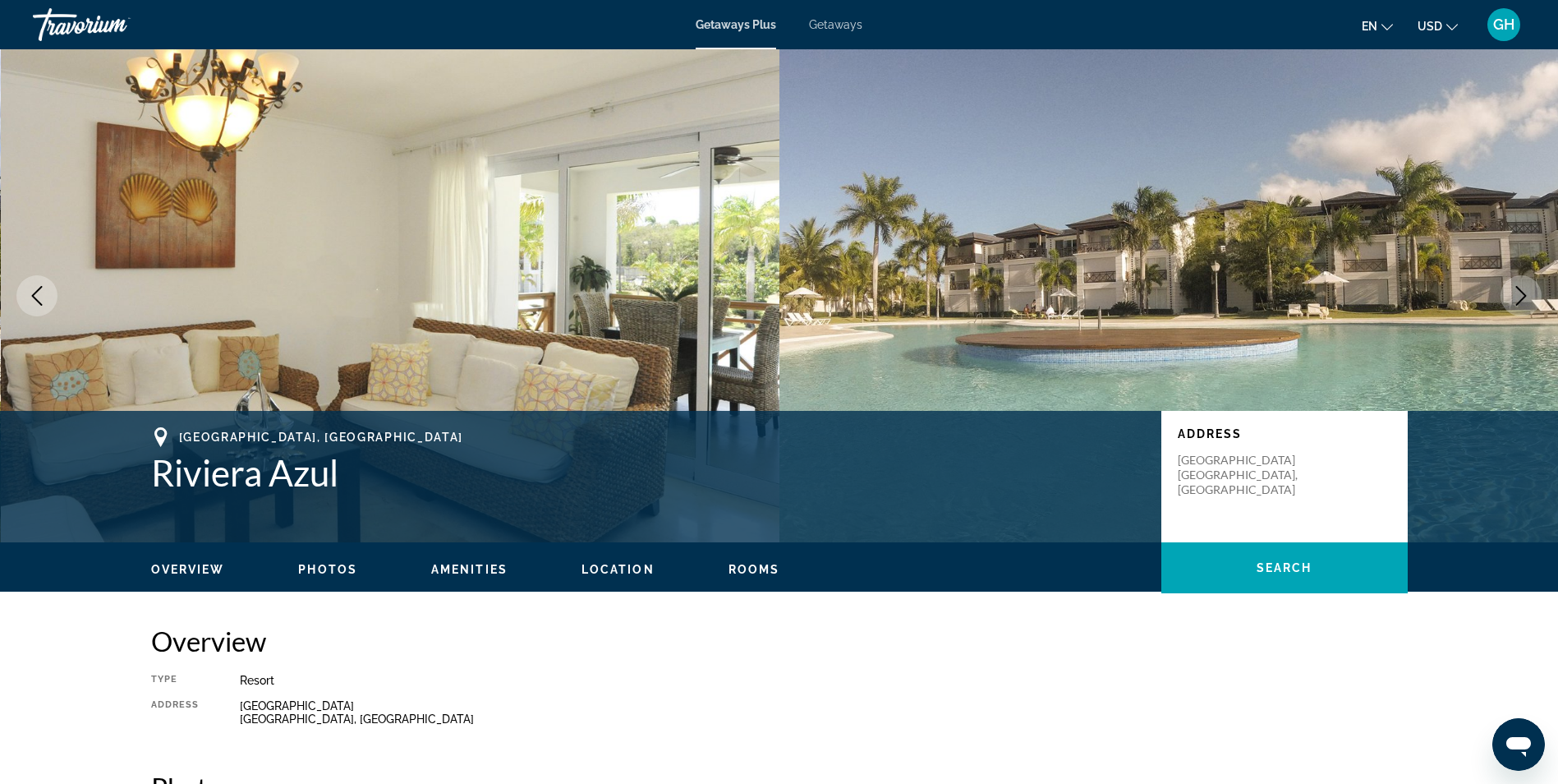
click at [1514, 295] on icon "Next image" at bounding box center [1521, 296] width 20 height 20
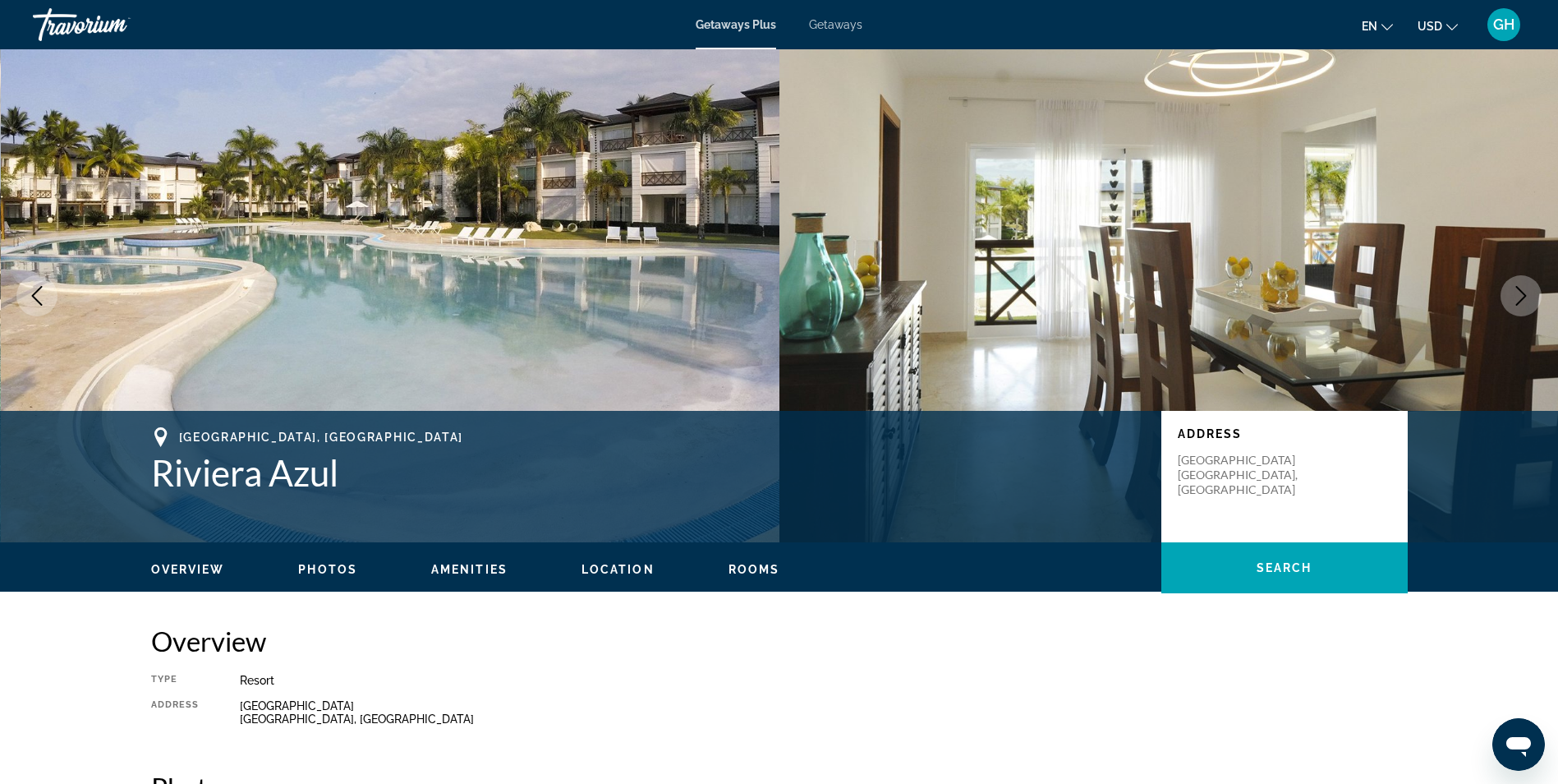
click at [1514, 295] on icon "Next image" at bounding box center [1521, 296] width 20 height 20
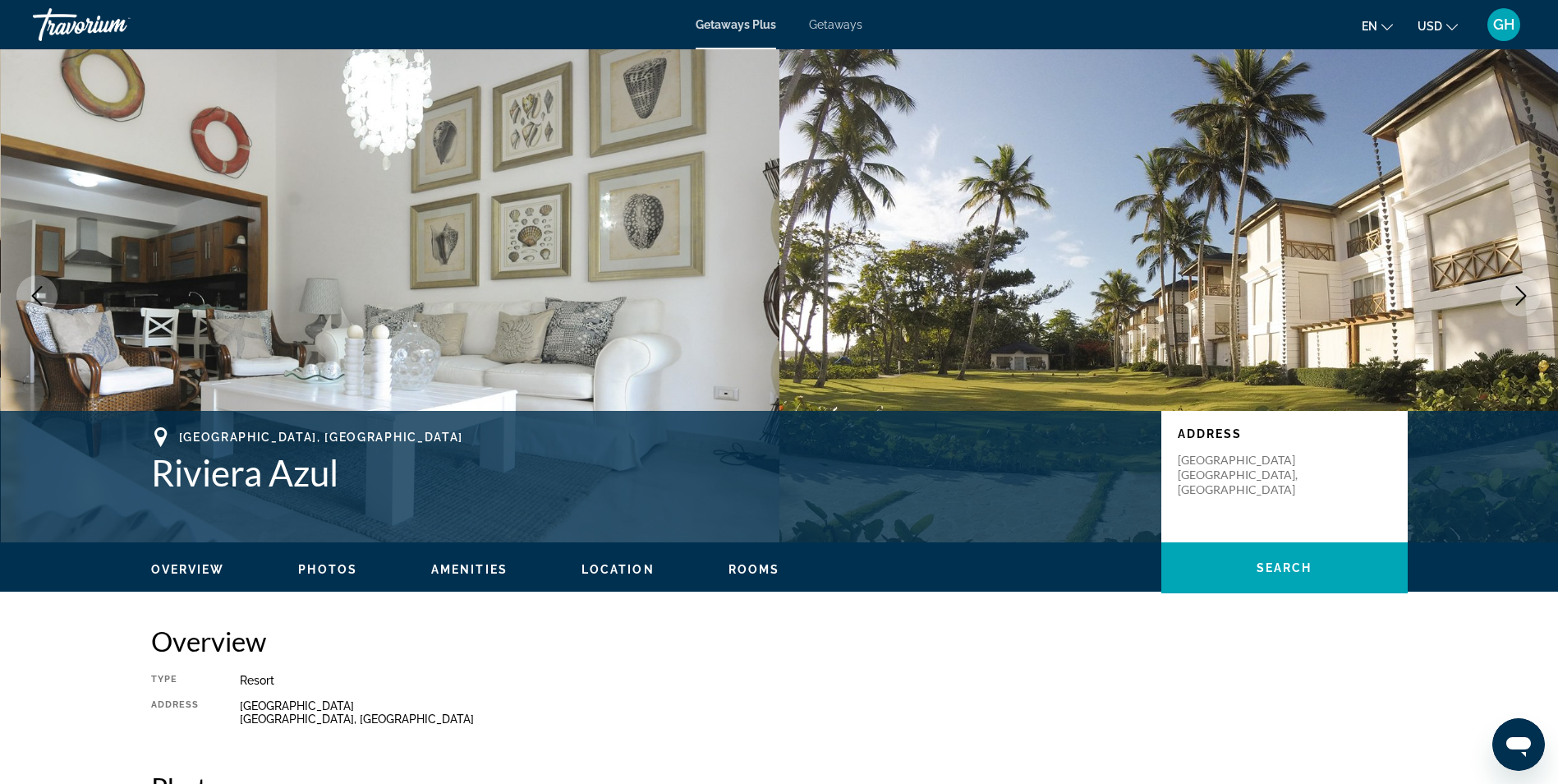
click at [1514, 295] on icon "Next image" at bounding box center [1521, 296] width 20 height 20
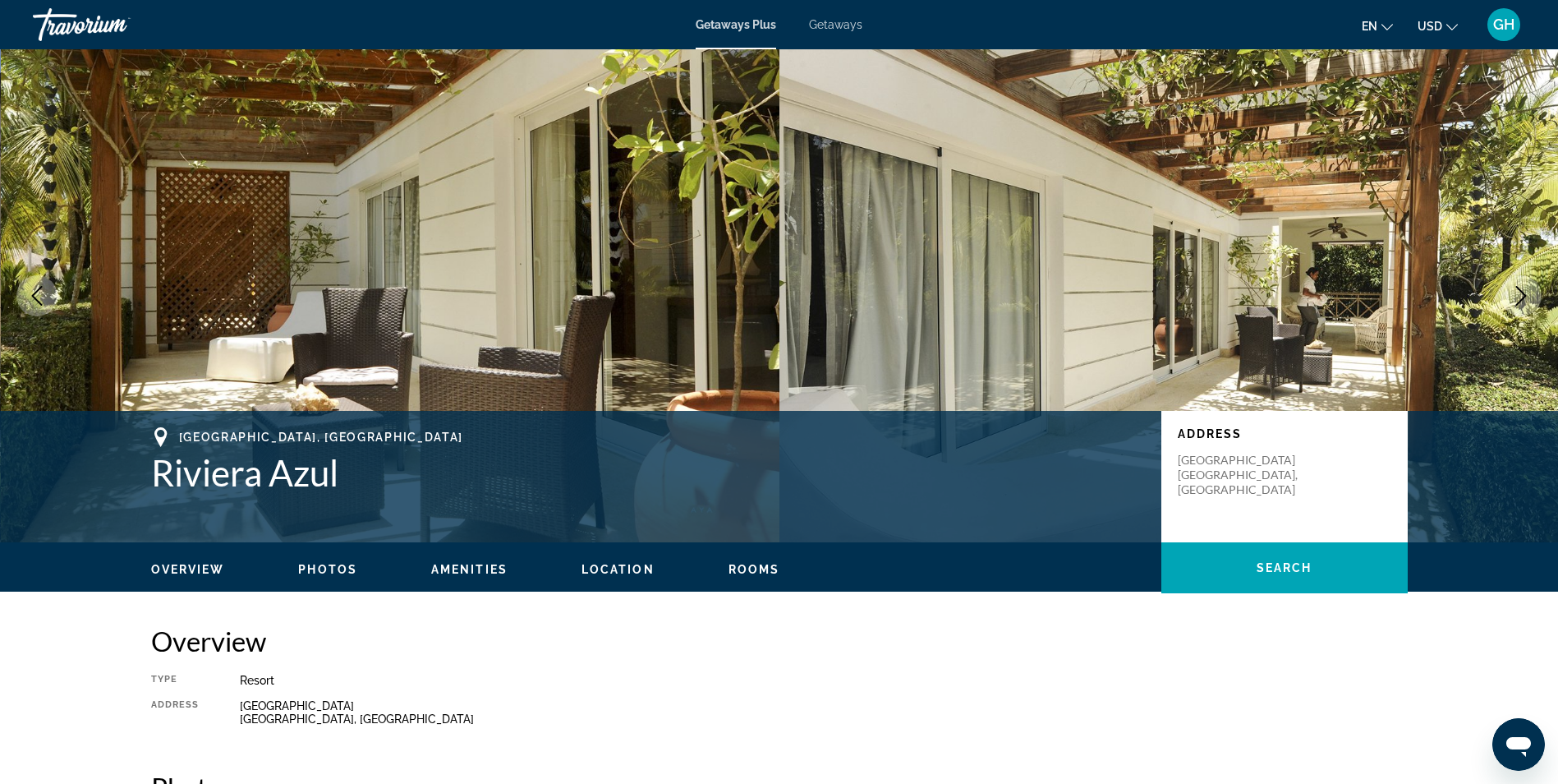
click at [1514, 295] on icon "Next image" at bounding box center [1521, 296] width 20 height 20
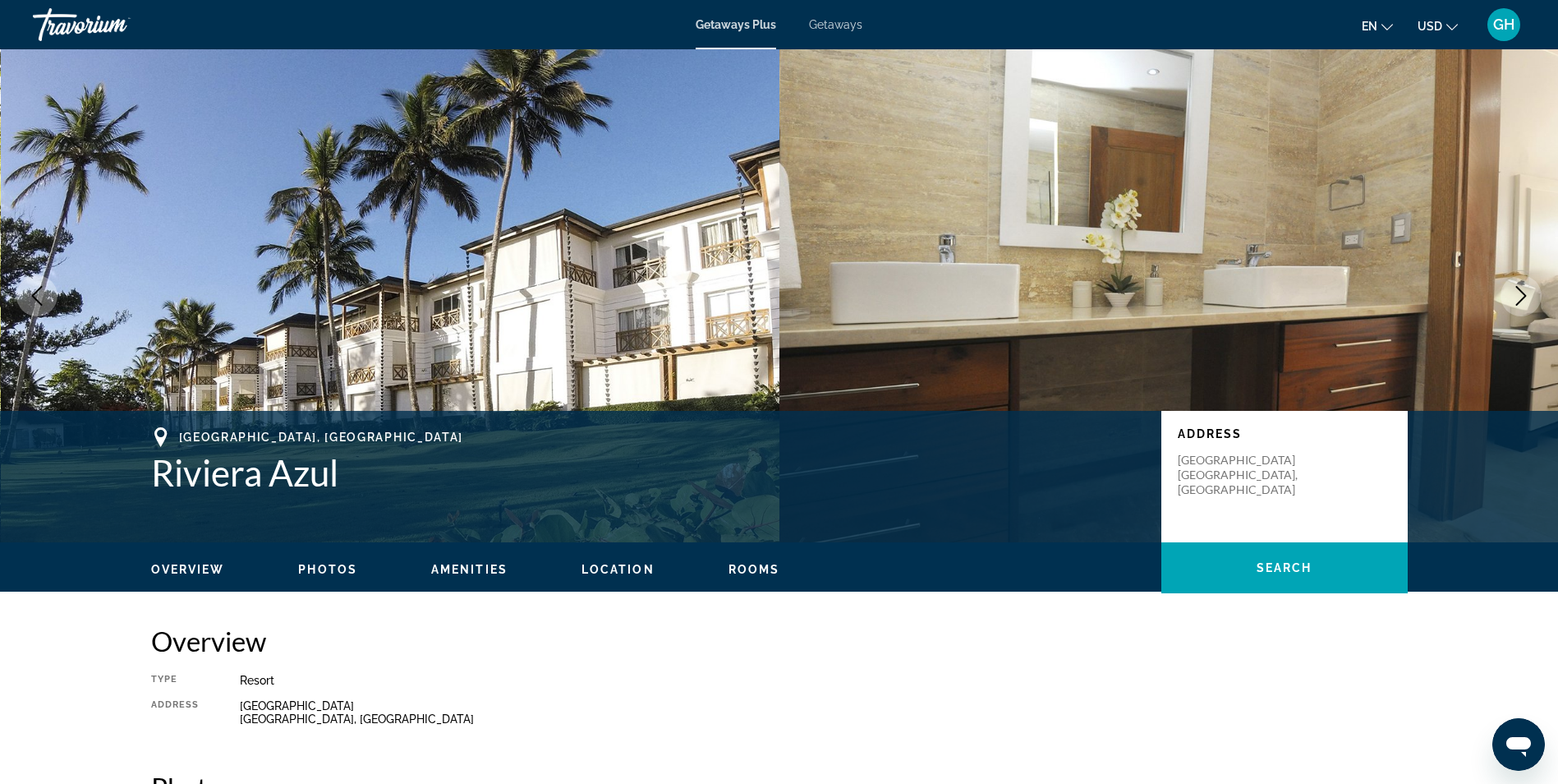
click at [1514, 295] on icon "Next image" at bounding box center [1521, 296] width 20 height 20
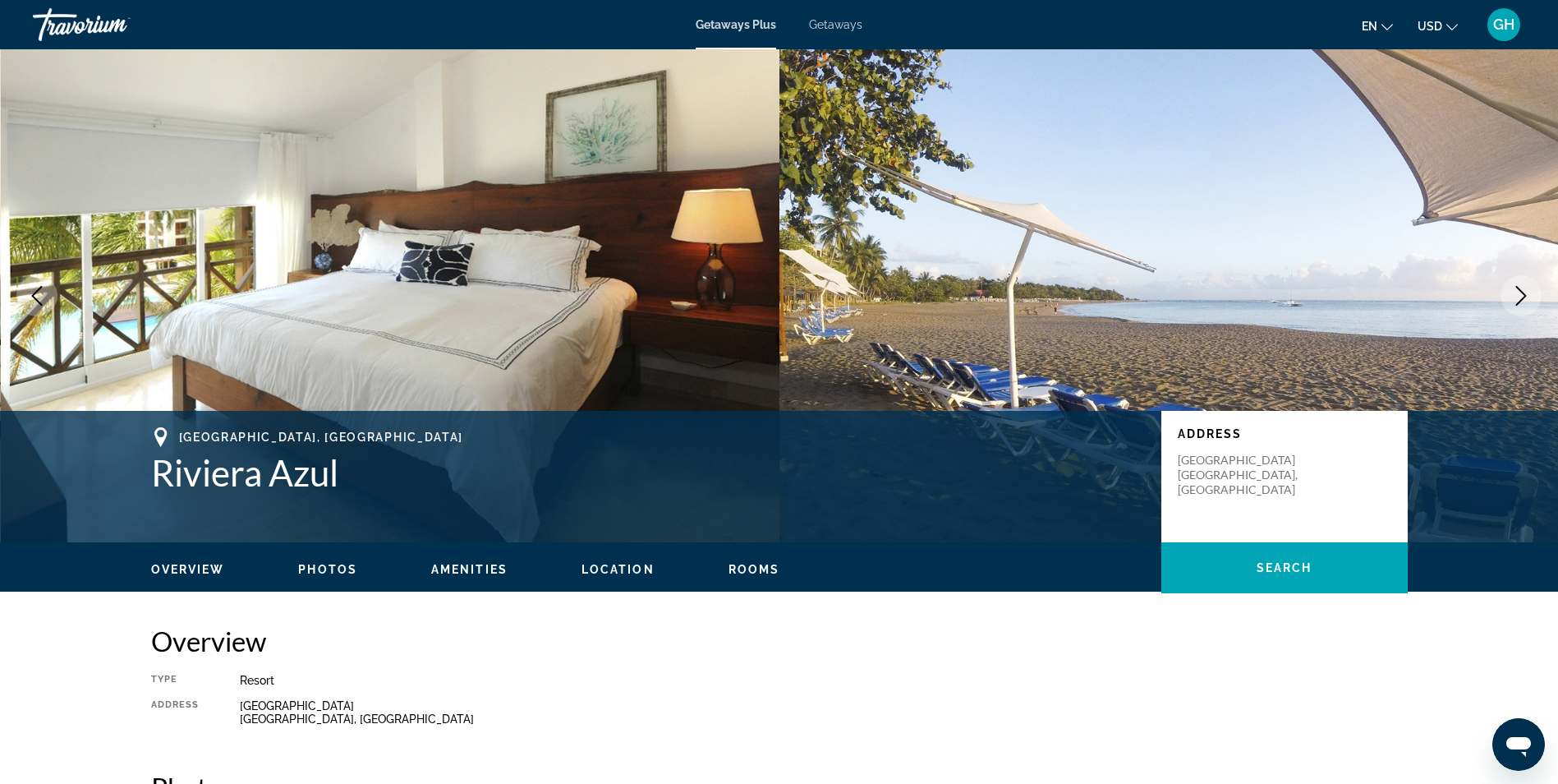
click at [1514, 295] on icon "Next image" at bounding box center [1521, 296] width 20 height 20
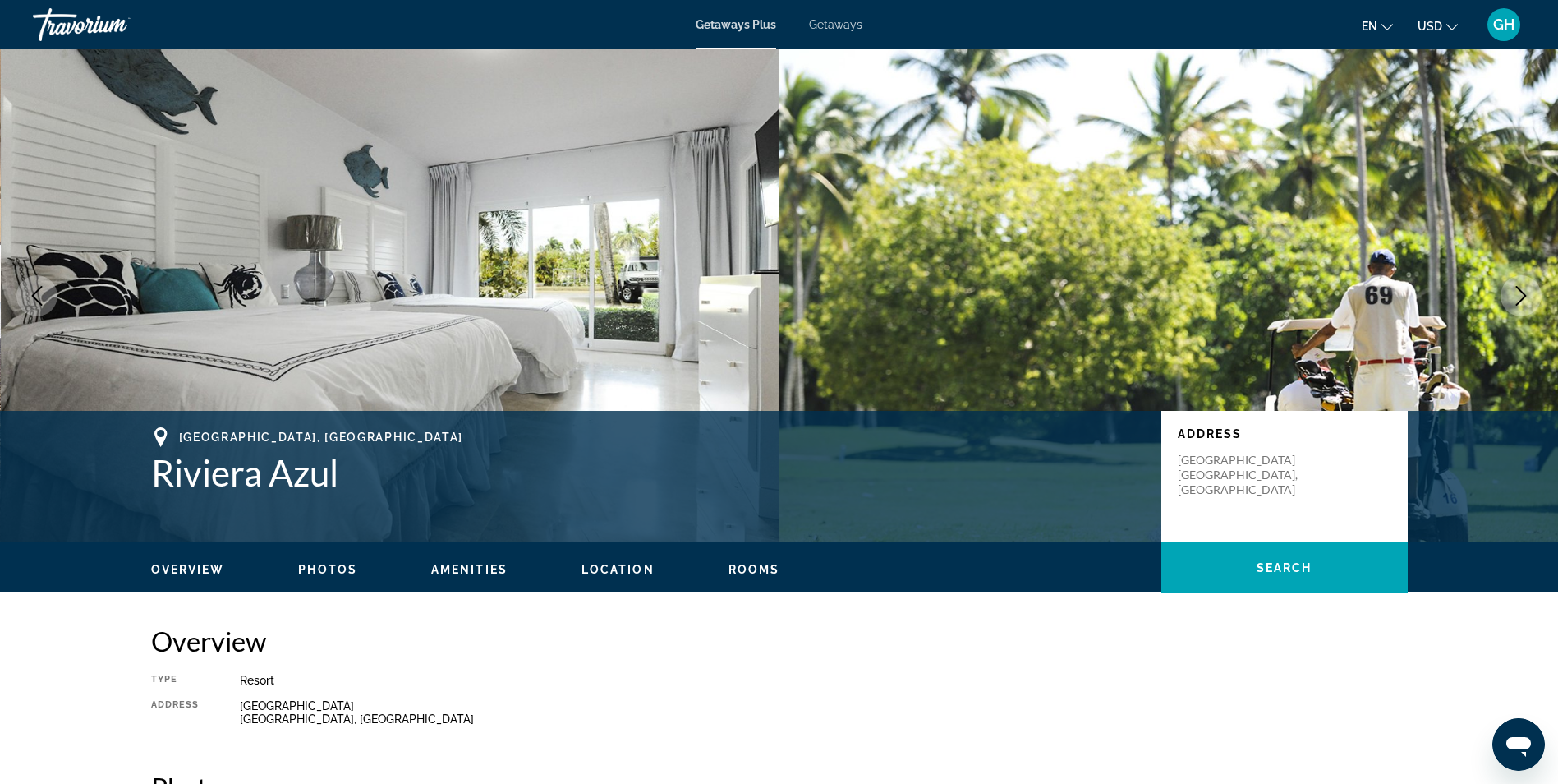
click at [1514, 295] on icon "Next image" at bounding box center [1521, 296] width 20 height 20
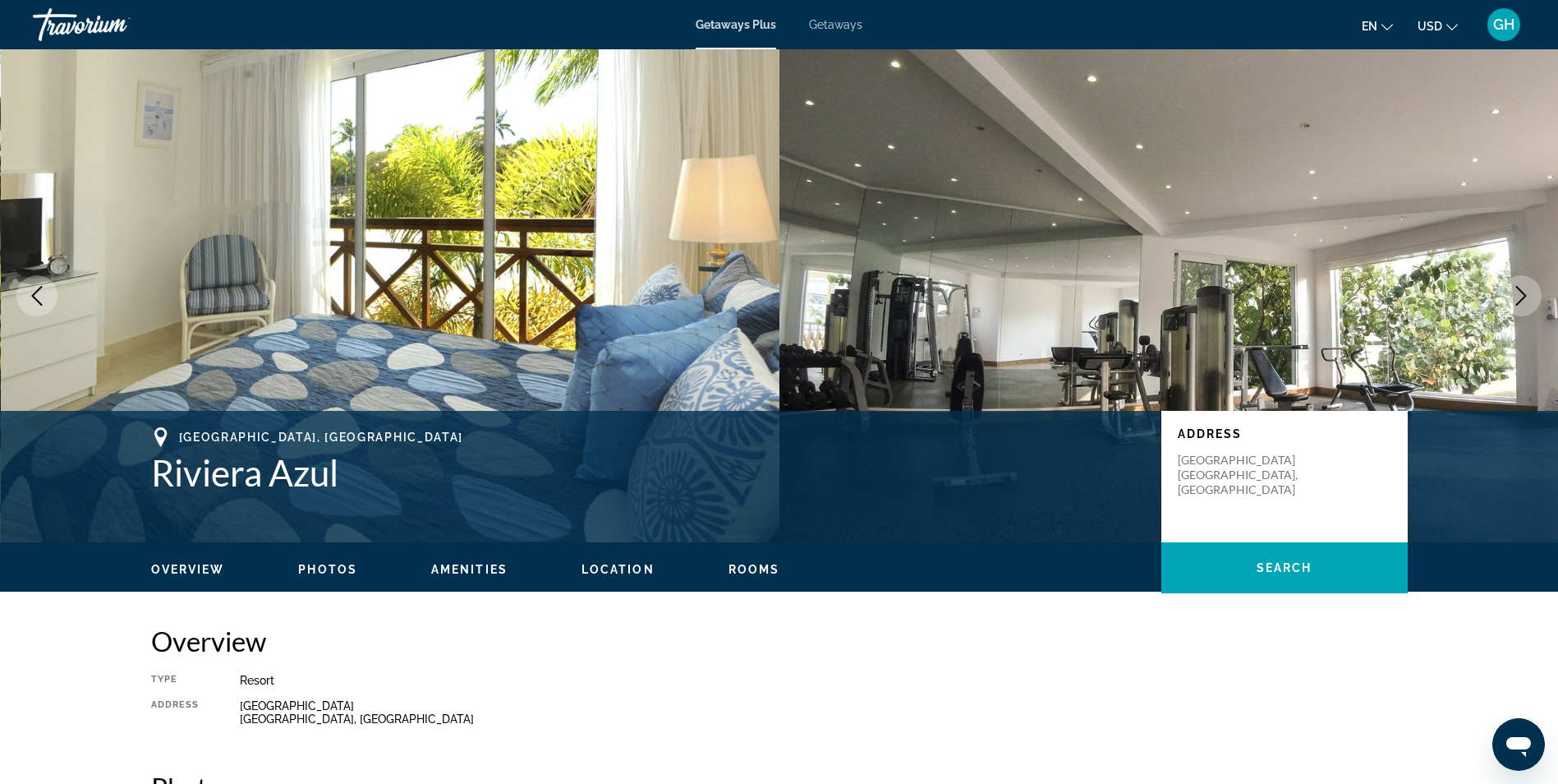
click at [1514, 295] on icon "Next image" at bounding box center [1521, 296] width 20 height 20
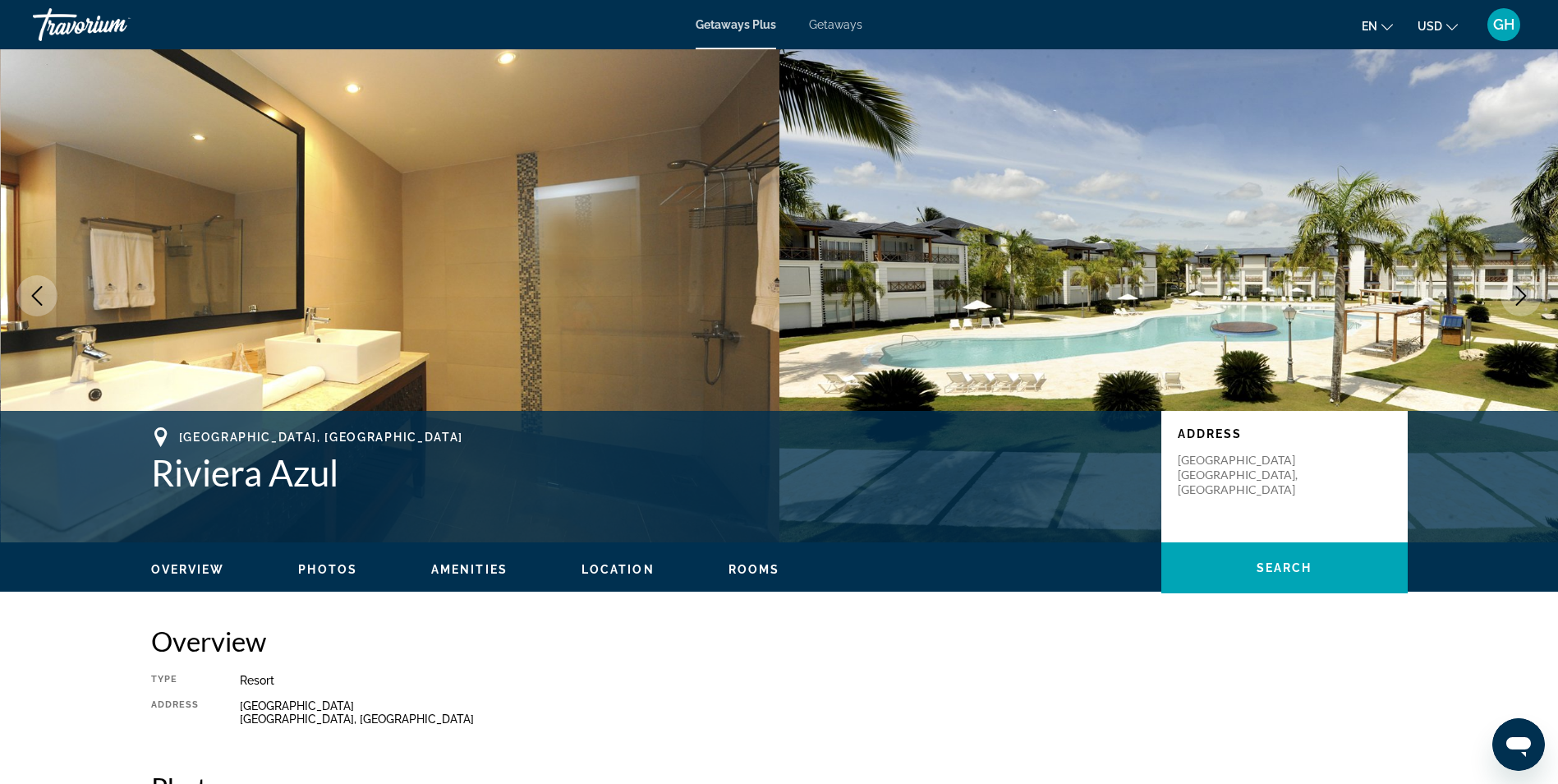
click at [1514, 295] on icon "Next image" at bounding box center [1521, 296] width 20 height 20
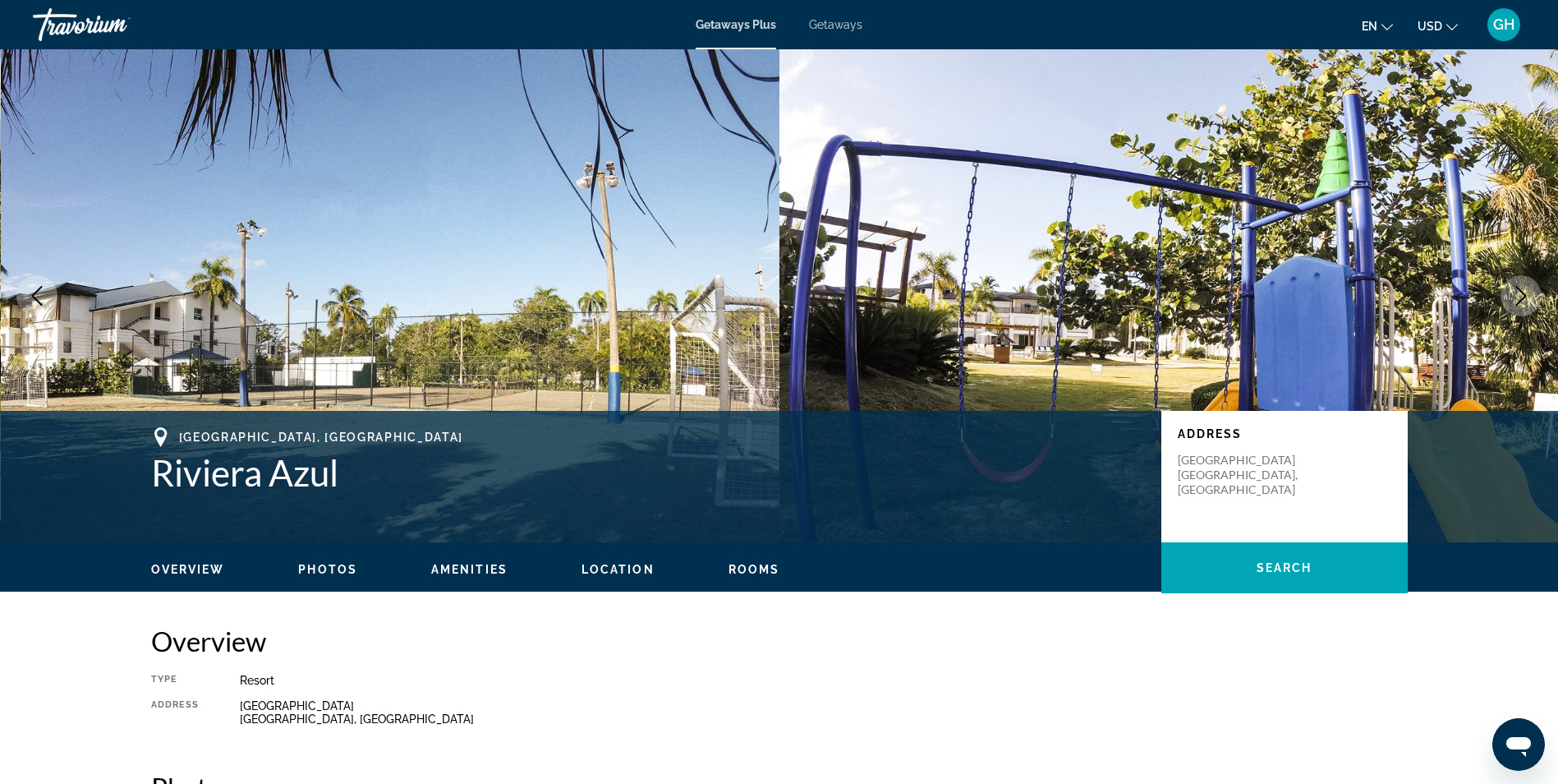
click at [1514, 295] on icon "Next image" at bounding box center [1521, 296] width 20 height 20
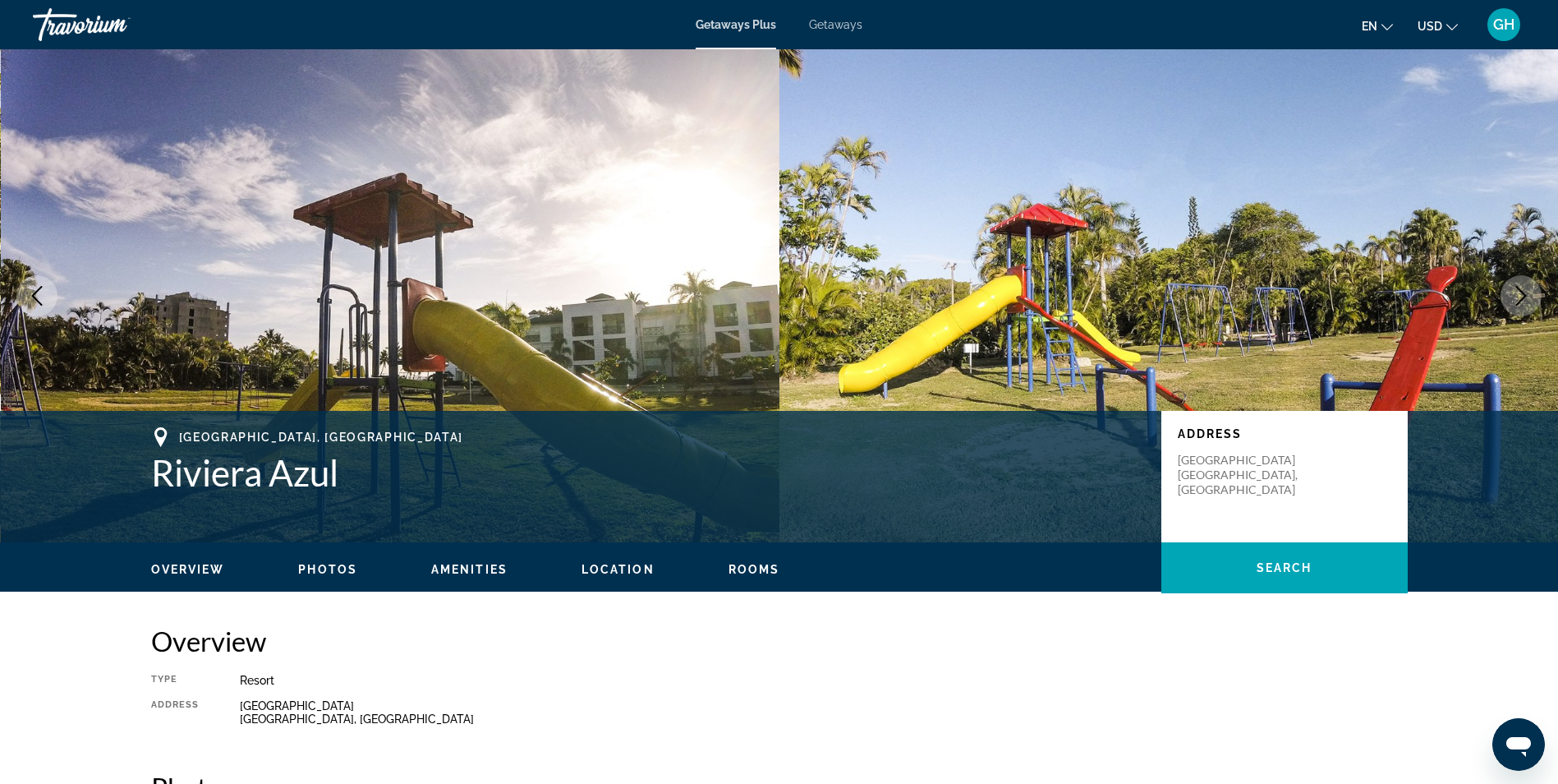
click at [1514, 295] on icon "Next image" at bounding box center [1521, 296] width 20 height 20
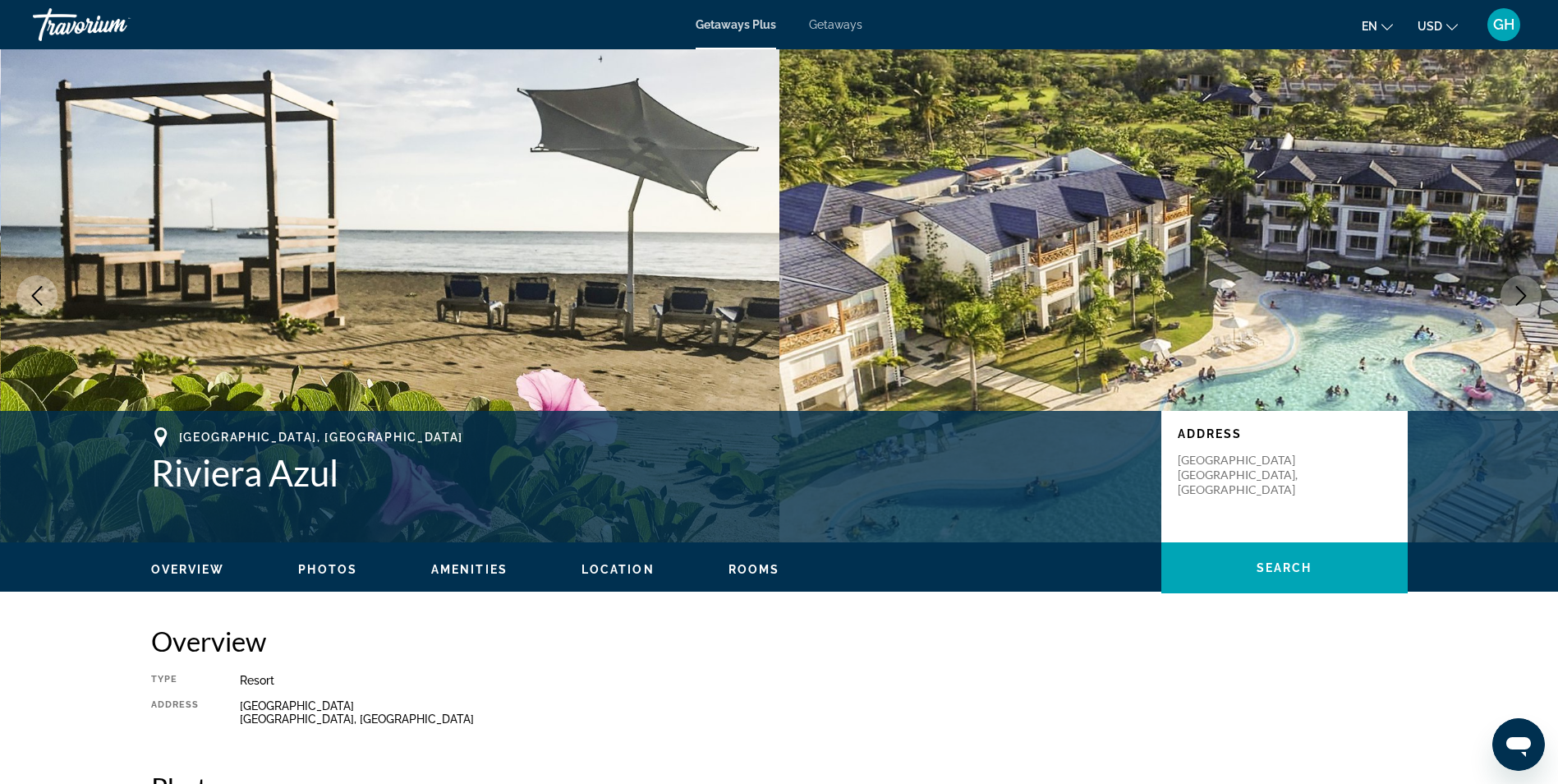
click at [1514, 295] on icon "Next image" at bounding box center [1521, 296] width 20 height 20
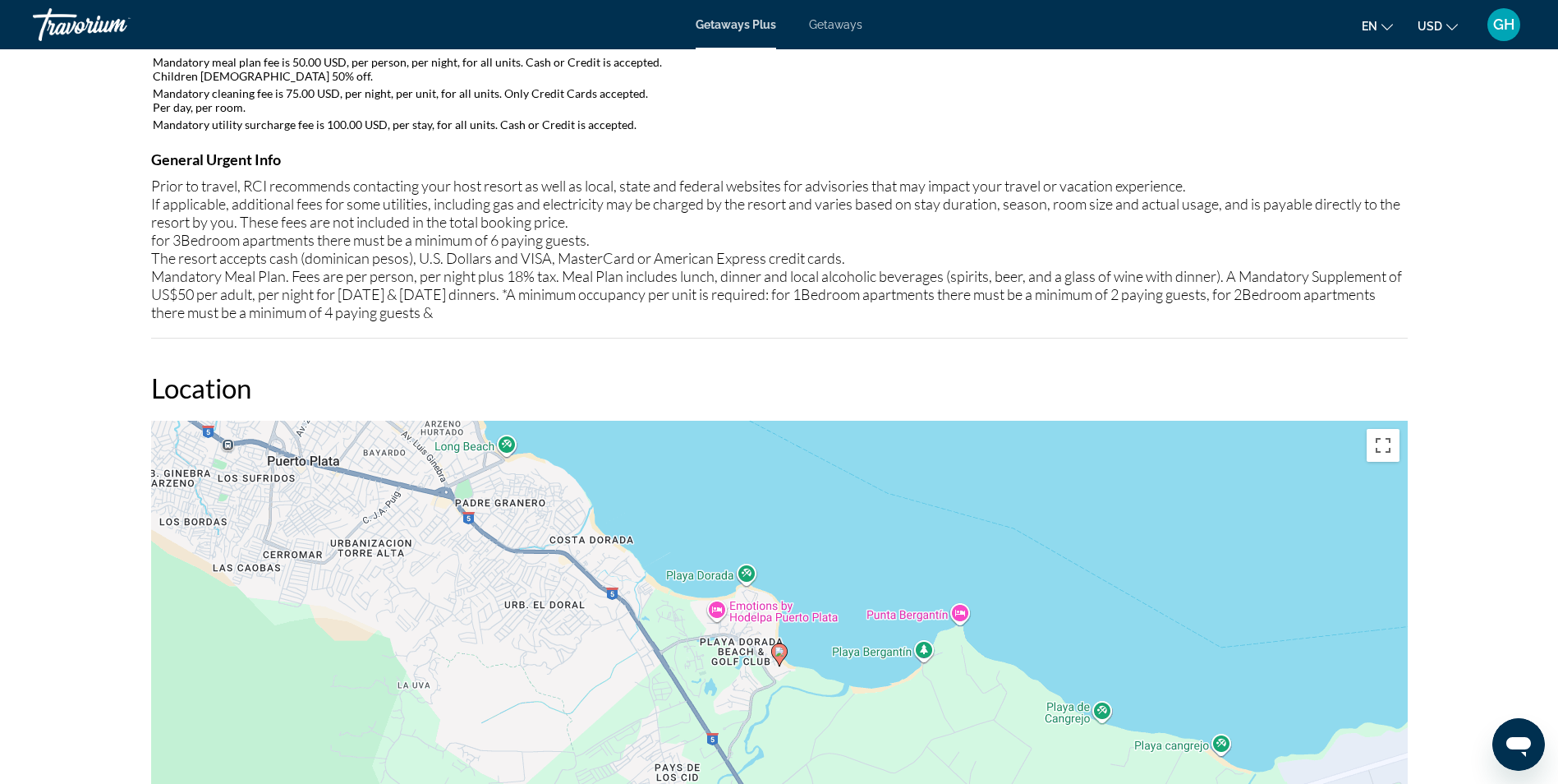
scroll to position [1333, 0]
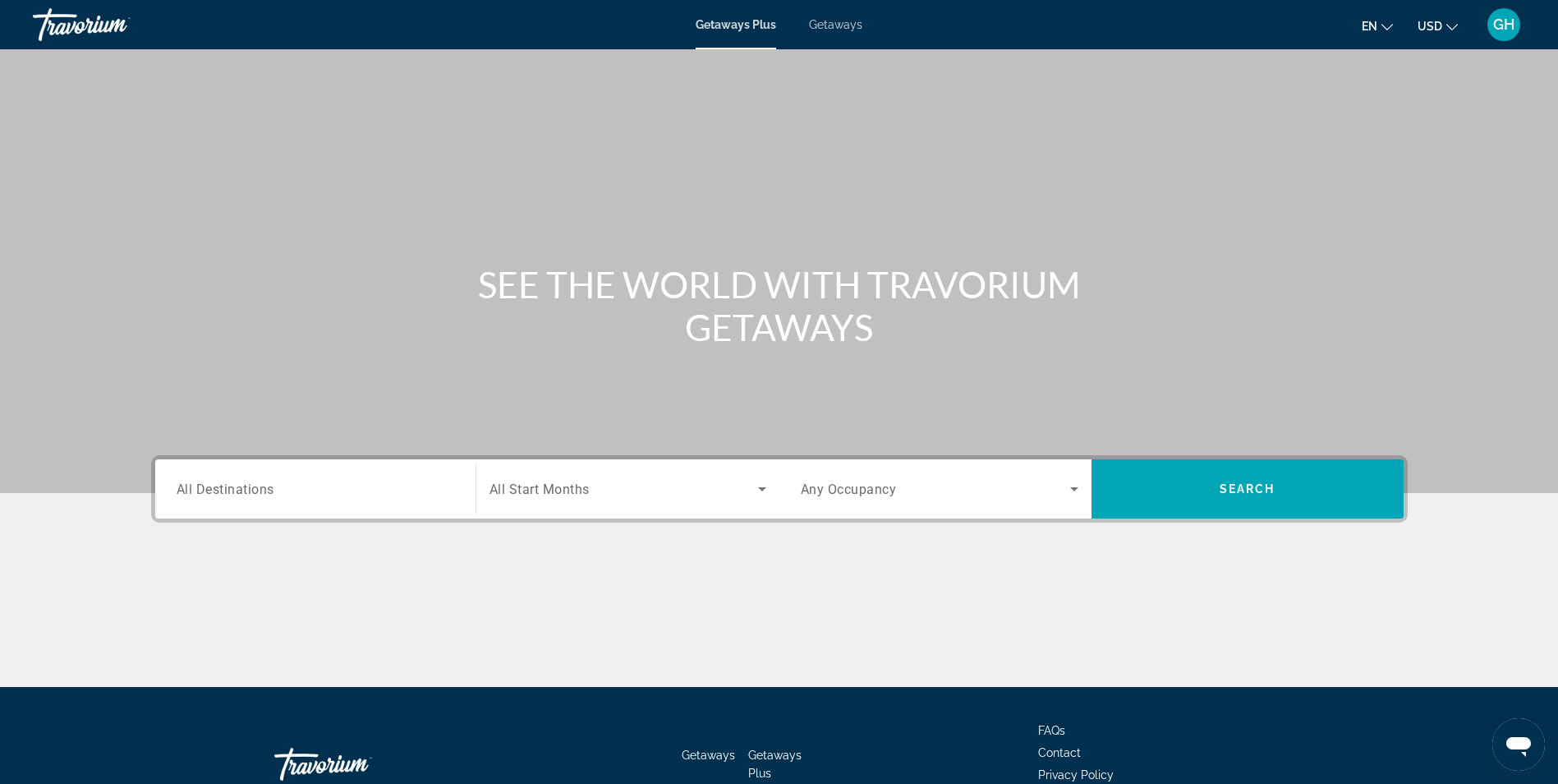
click at [269, 487] on span "All Destinations" at bounding box center [225, 487] width 98 height 16
click at [269, 487] on input "Destination All Destinations" at bounding box center [315, 490] width 277 height 20
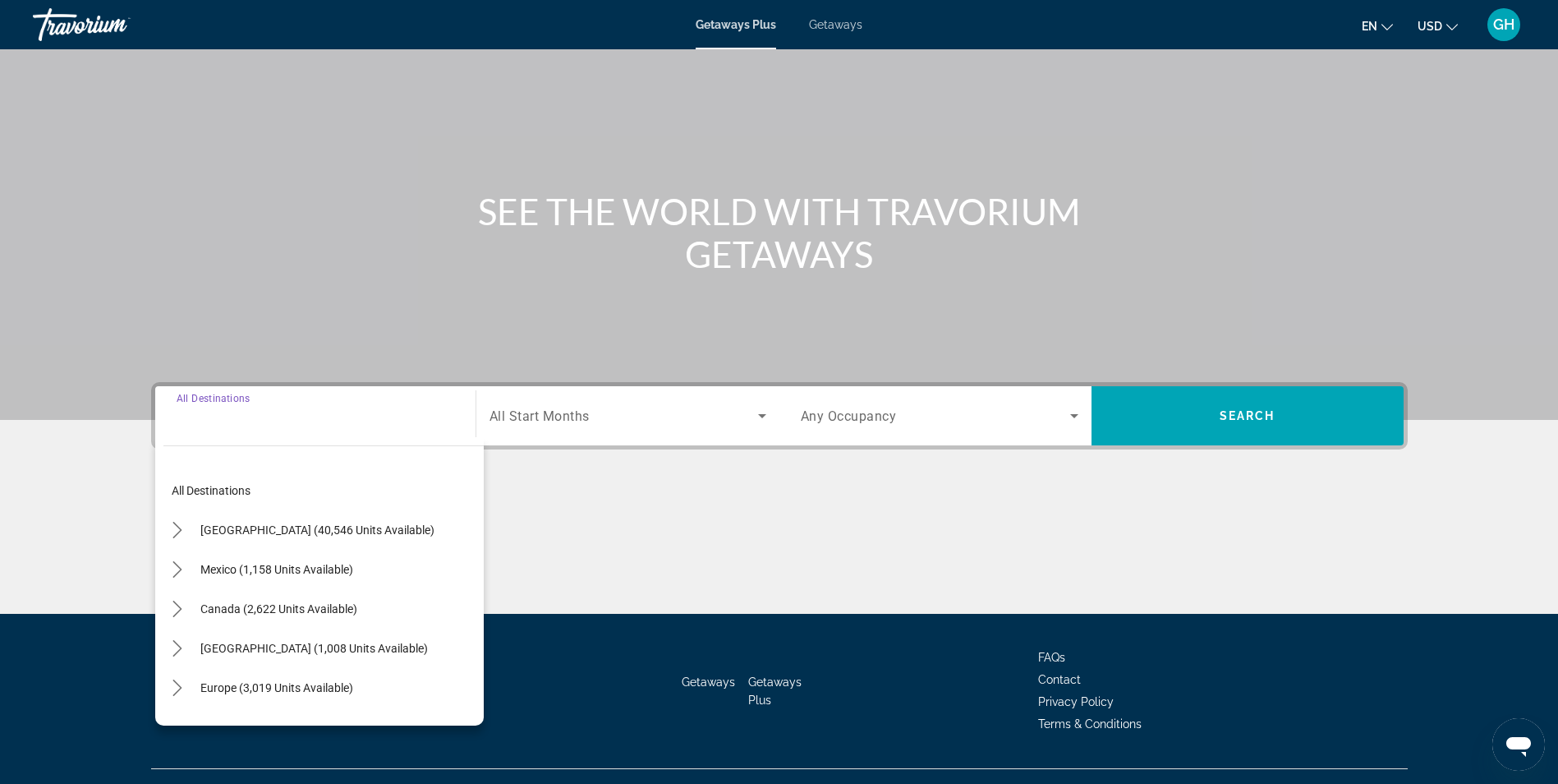
scroll to position [104, 0]
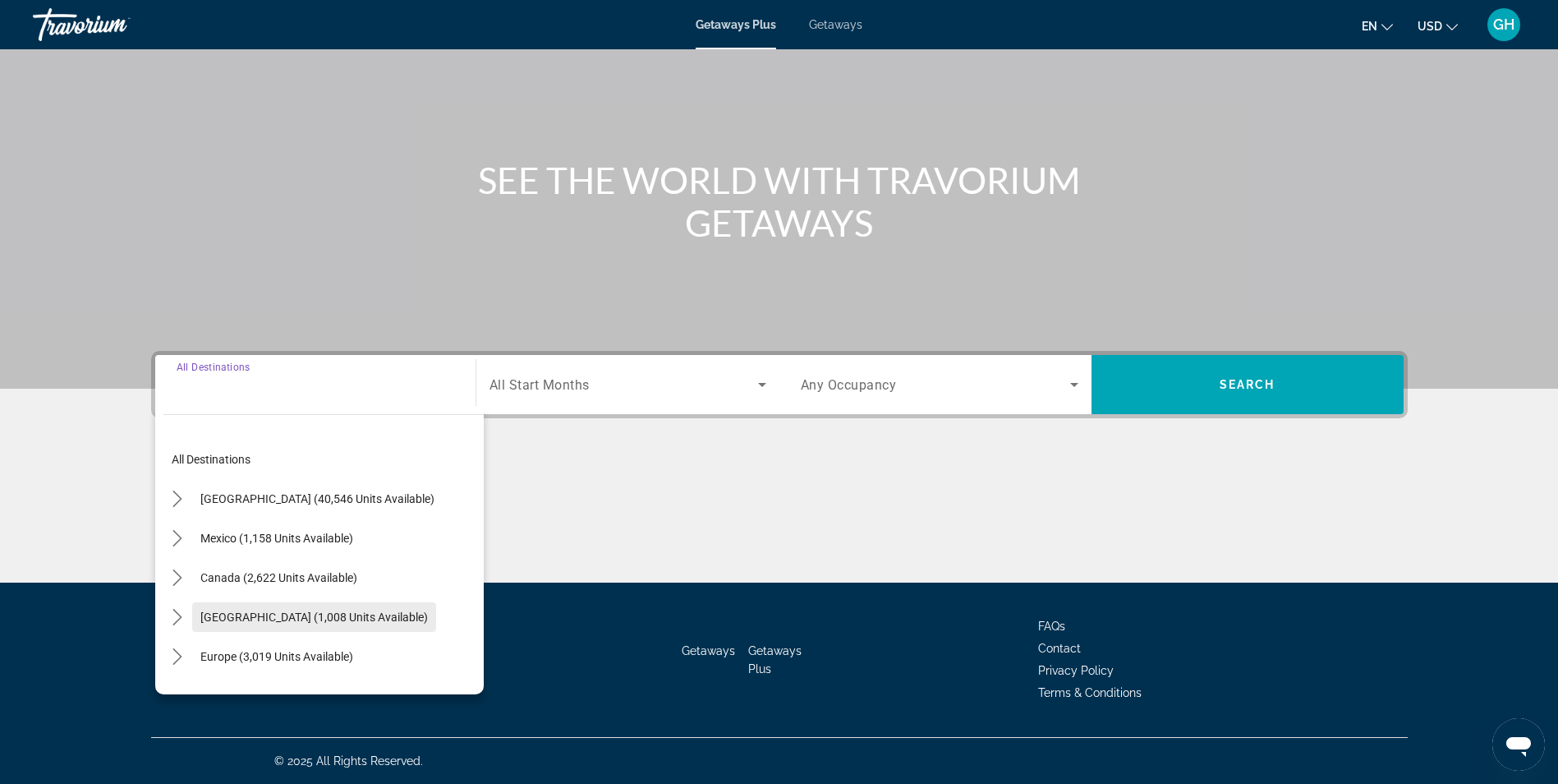
click at [335, 612] on span "[GEOGRAPHIC_DATA] (1,008 units available)" at bounding box center [314, 617] width 227 height 13
type input "**********"
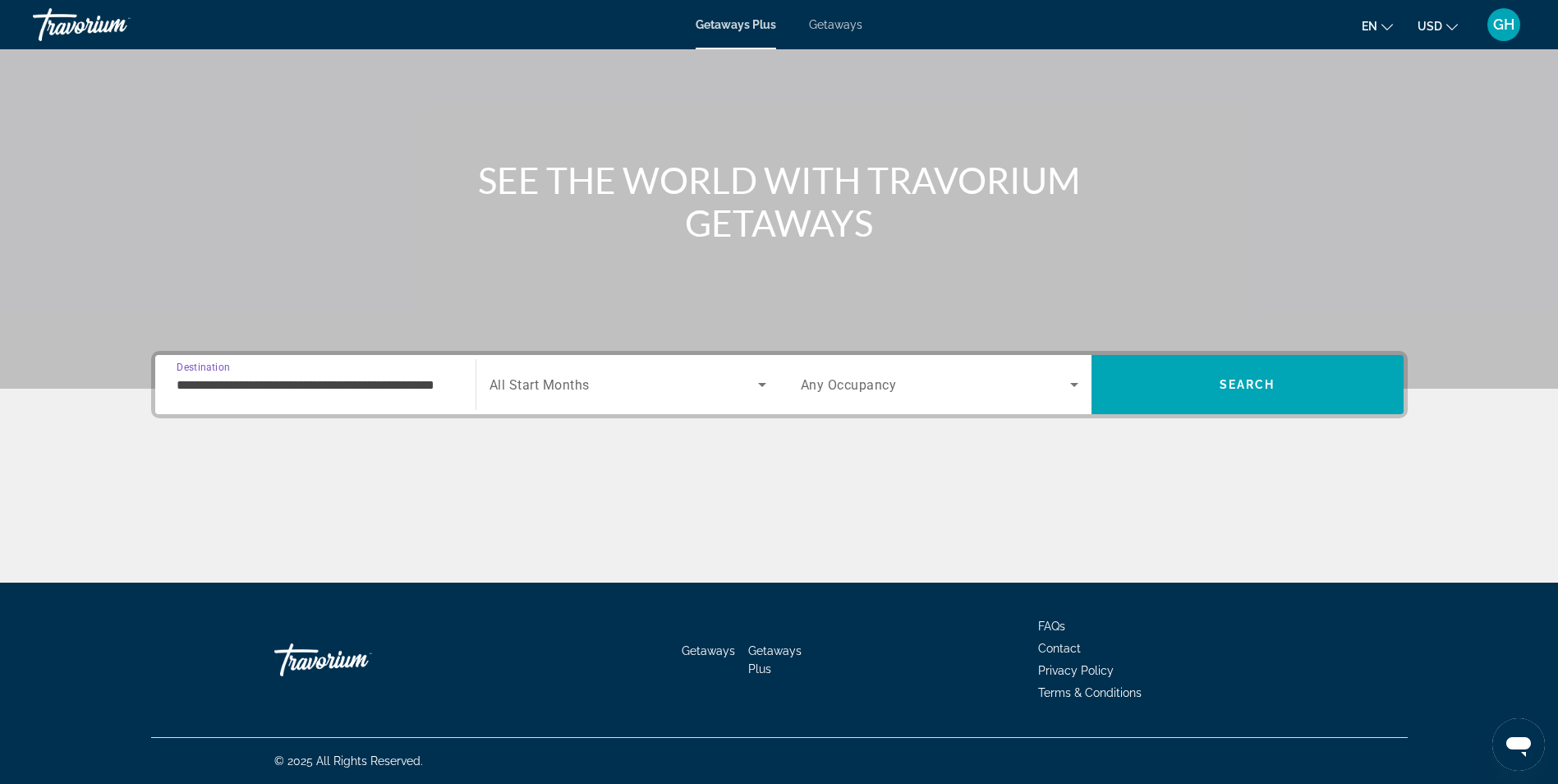
click at [651, 382] on span "Search widget" at bounding box center [623, 384] width 268 height 20
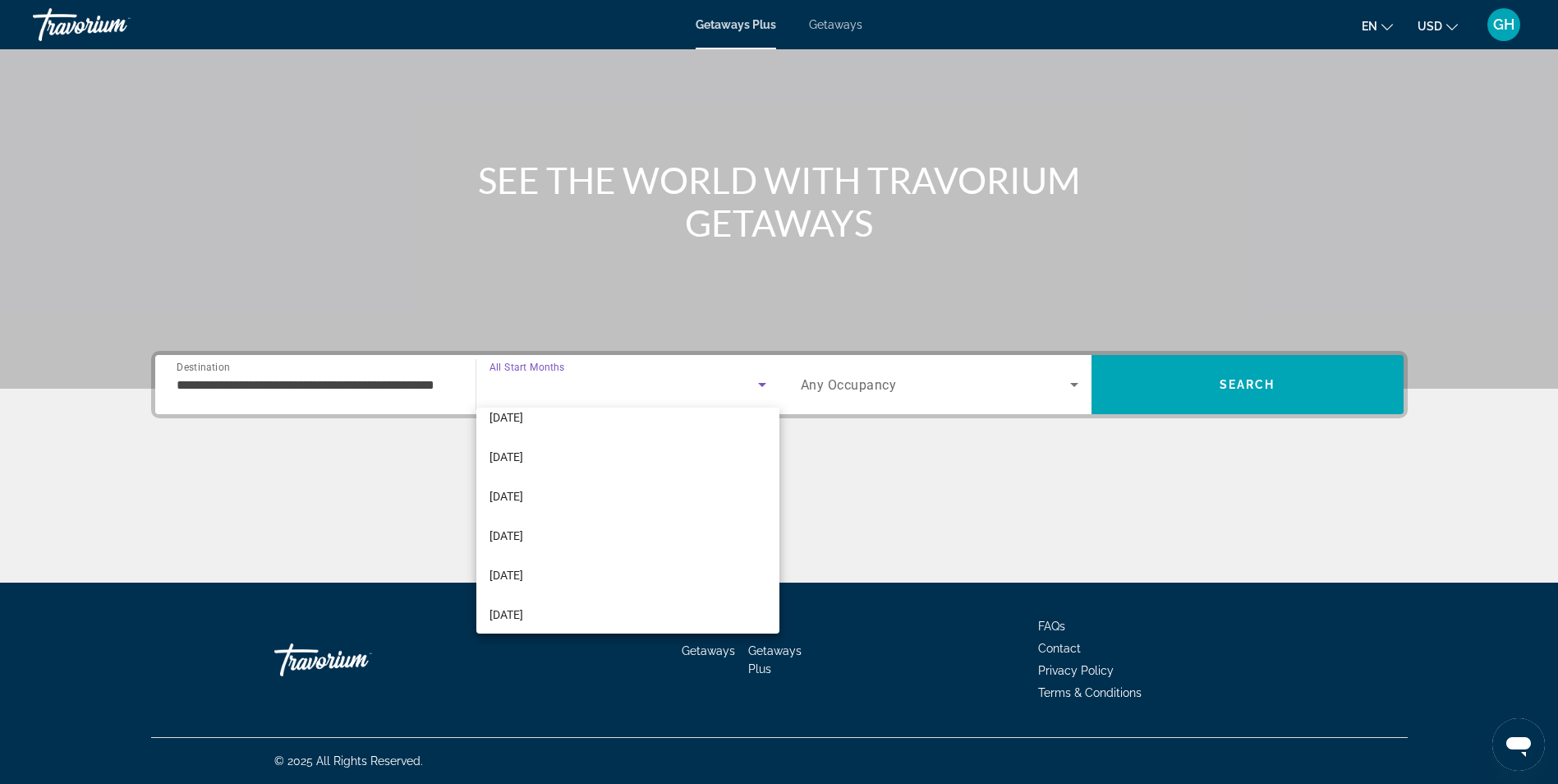
scroll to position [340, 0]
click at [523, 604] on span "[DATE]" at bounding box center [506, 607] width 34 height 20
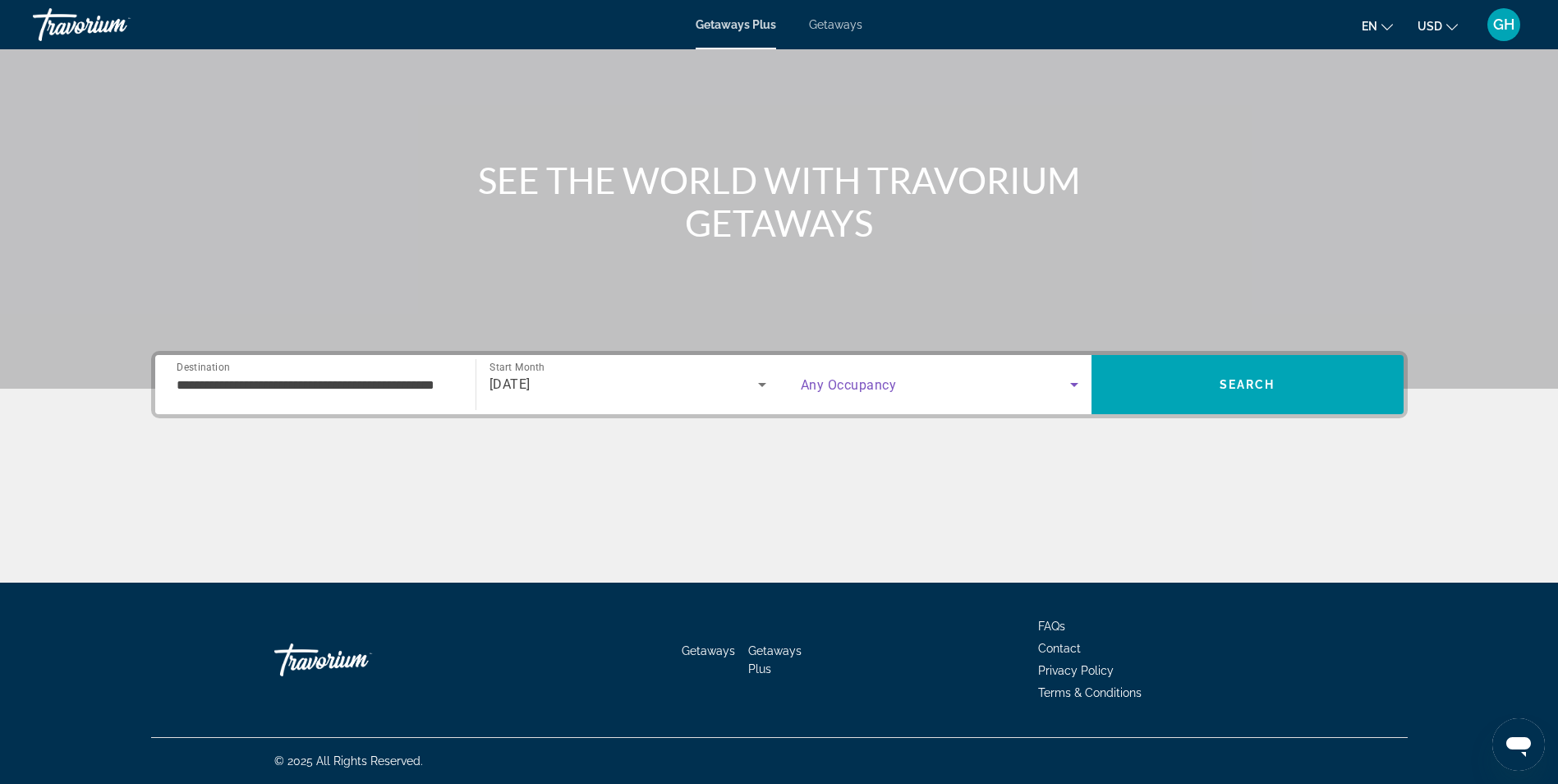
click at [1072, 386] on icon "Search widget" at bounding box center [1074, 384] width 20 height 20
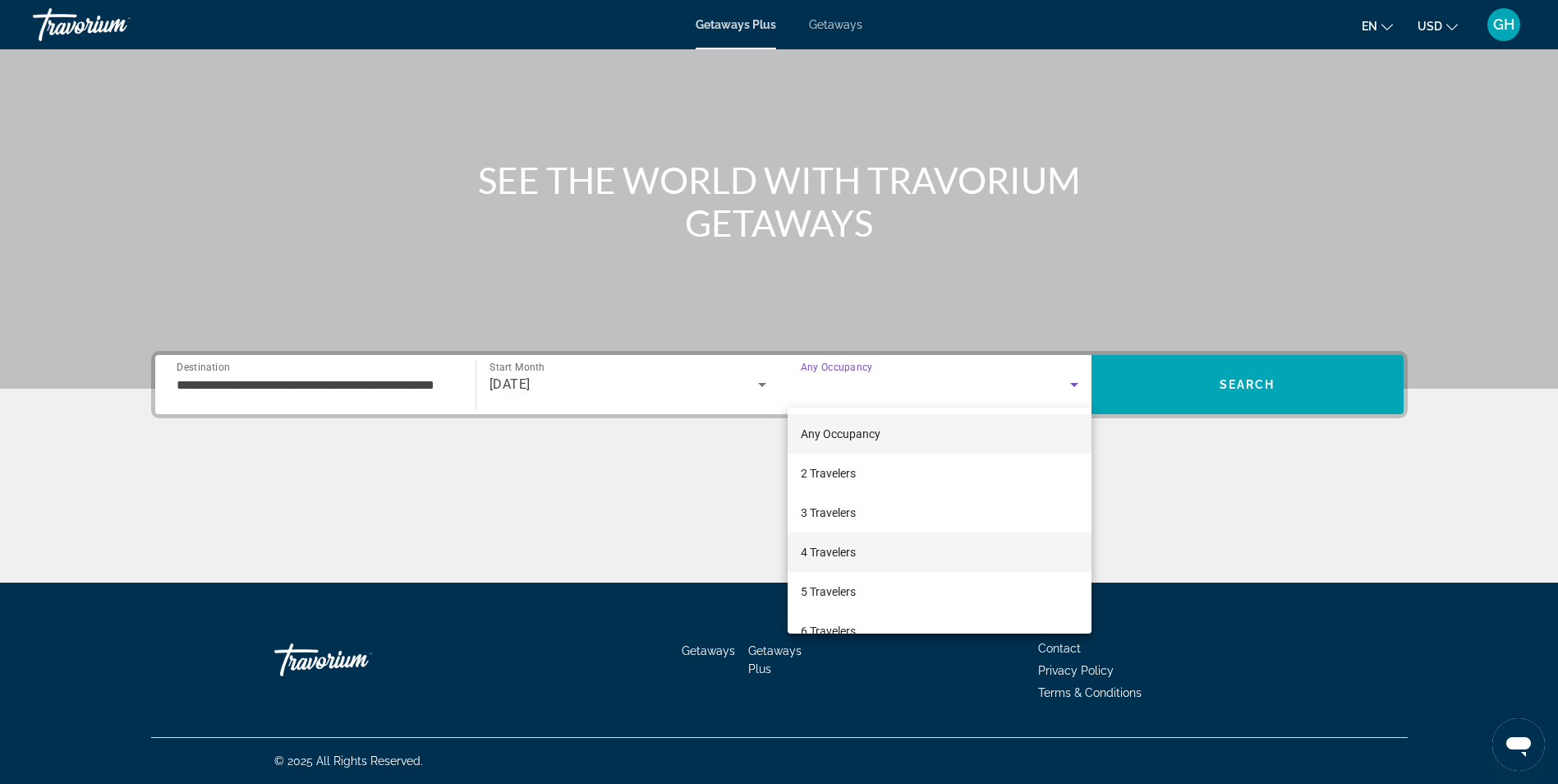
drag, startPoint x: 956, startPoint y: 583, endPoint x: 981, endPoint y: 556, distance: 36.8
click at [957, 582] on mat-option "5 Travelers" at bounding box center [939, 591] width 304 height 39
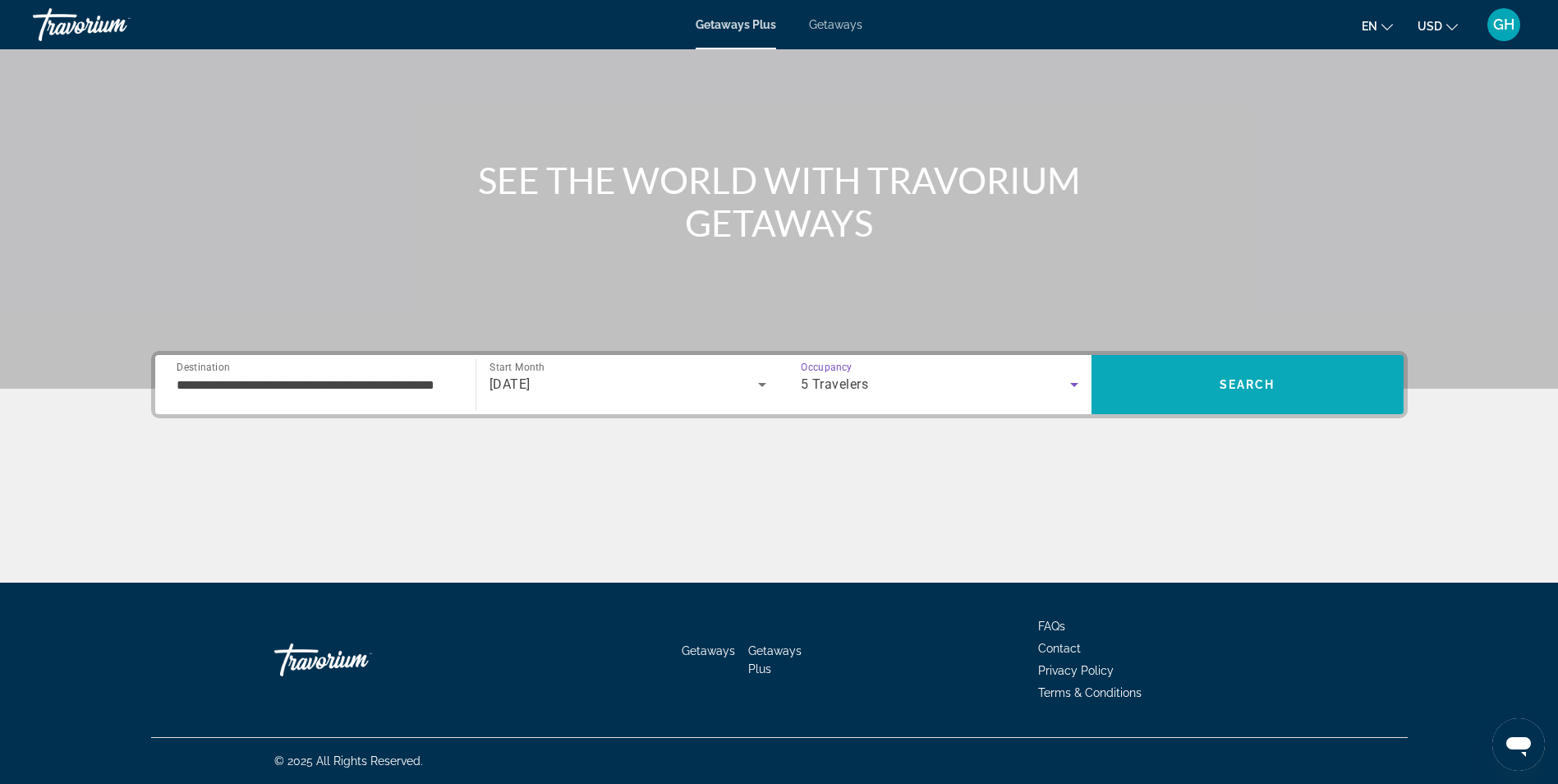
click at [1229, 373] on span "Search" at bounding box center [1248, 384] width 312 height 39
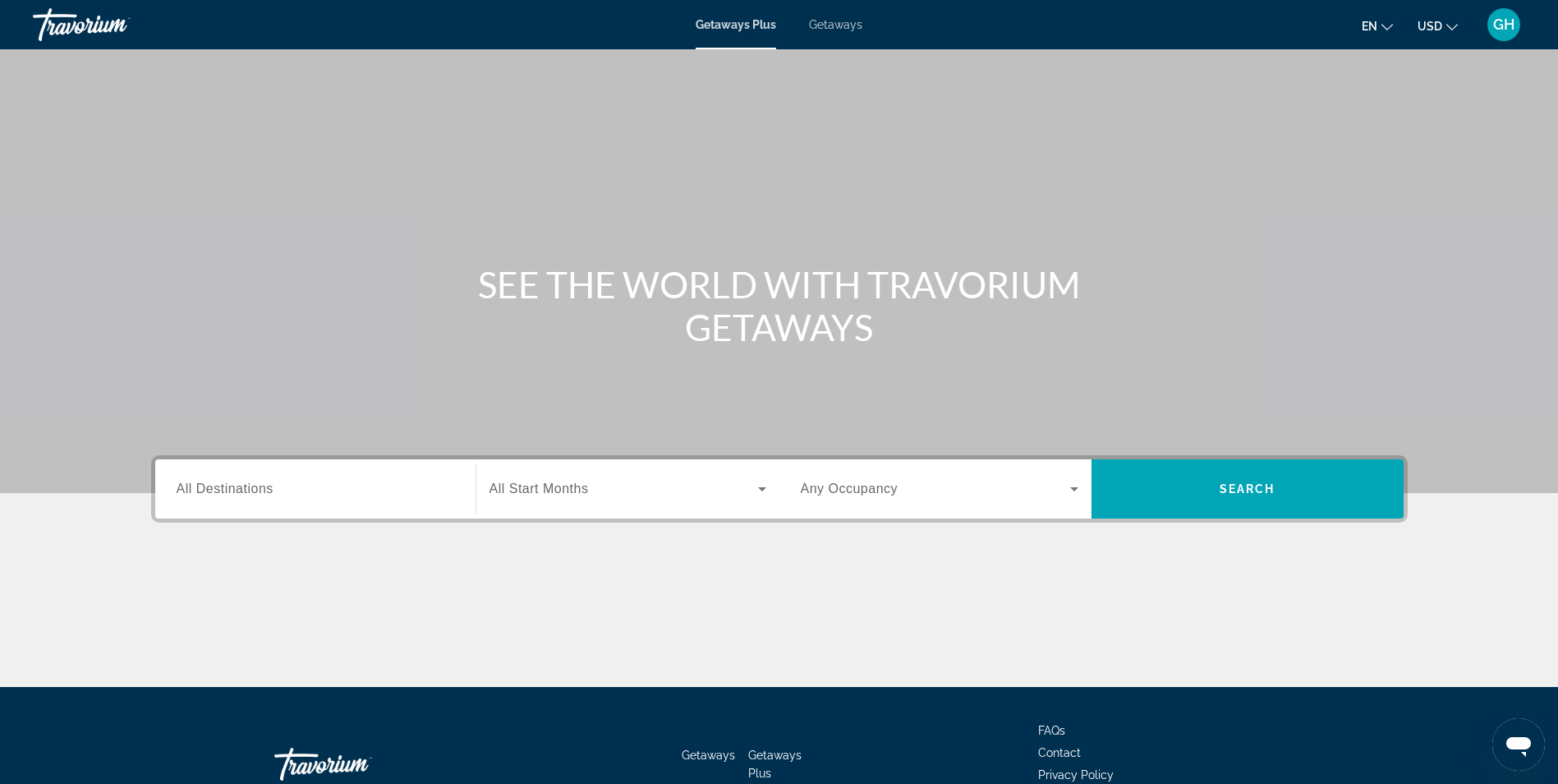
click at [347, 488] on input "Destination All Destinations" at bounding box center [315, 490] width 277 height 20
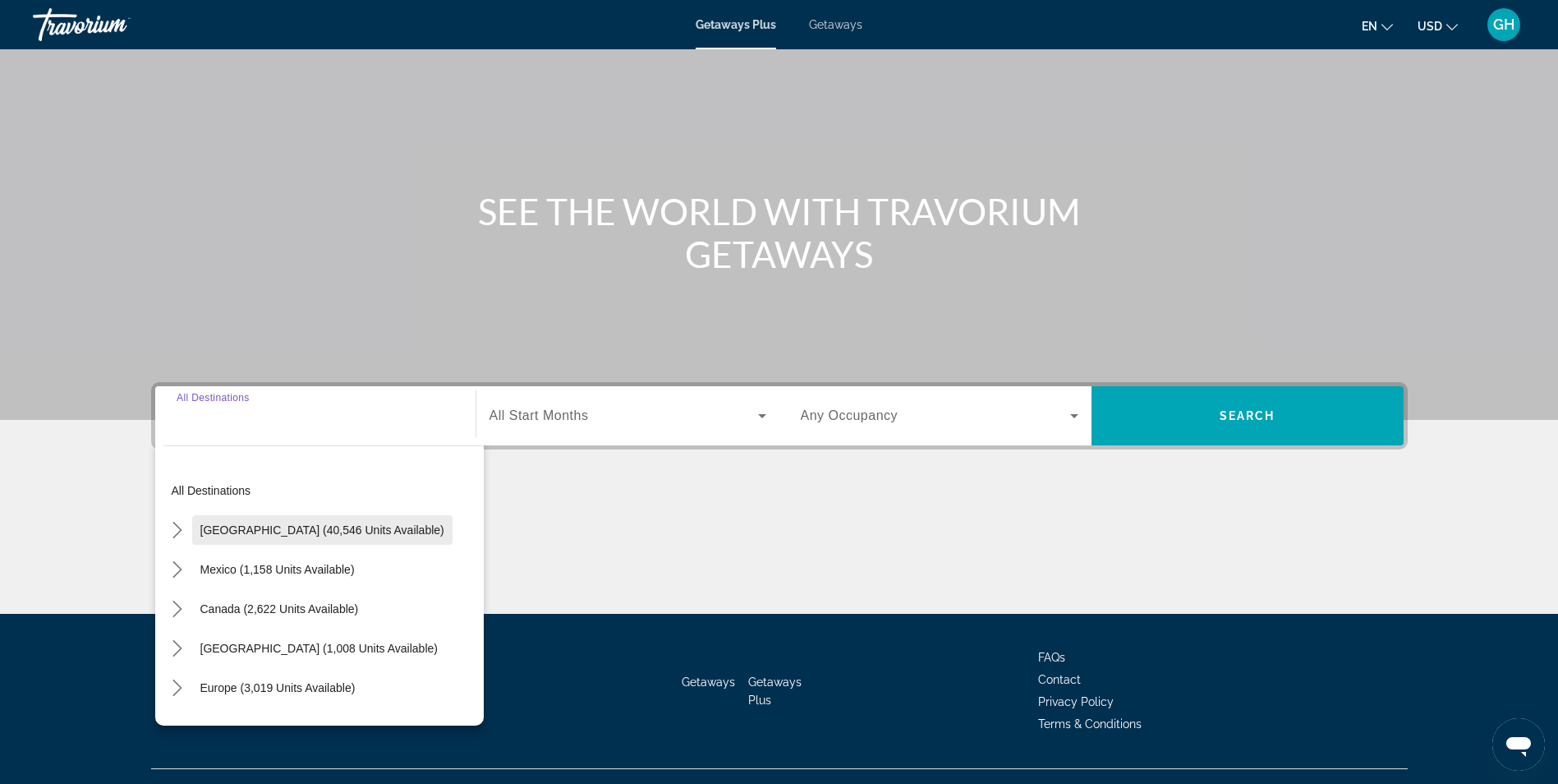
scroll to position [104, 0]
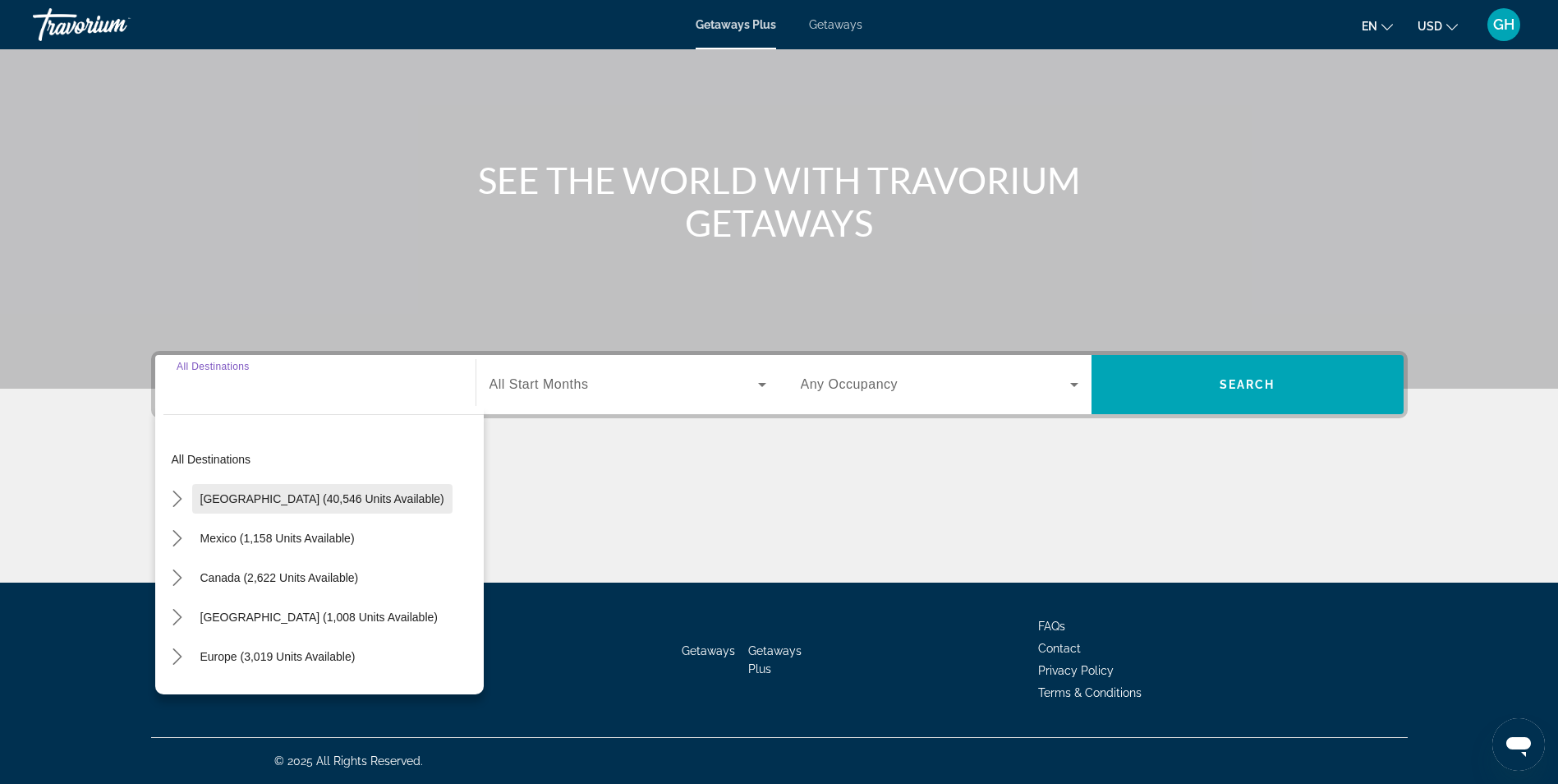
click at [298, 488] on span "Select destination: United States (40,546 units available)" at bounding box center [322, 498] width 260 height 39
type input "**********"
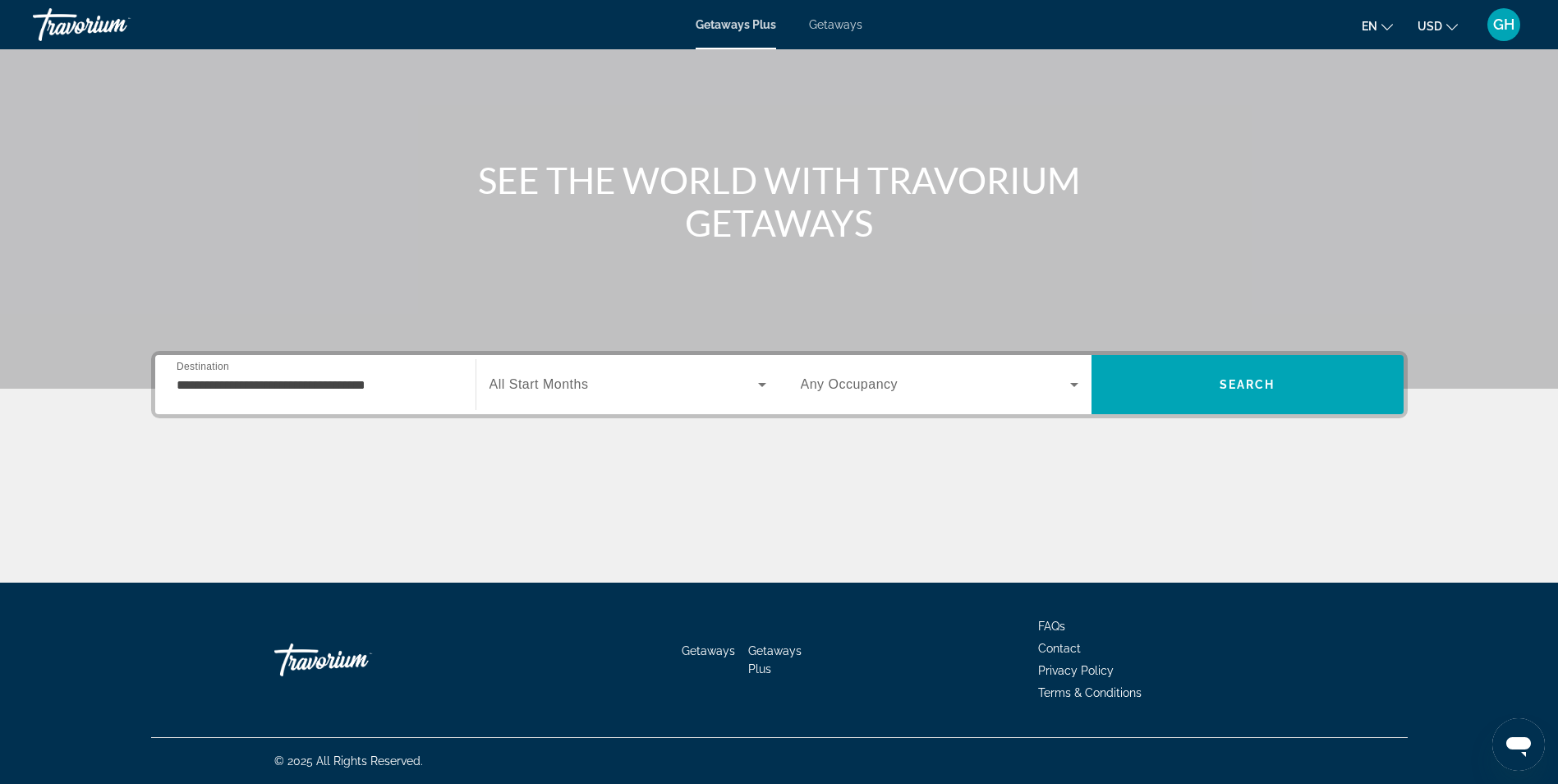
click at [554, 395] on div "Search widget" at bounding box center [627, 384] width 277 height 46
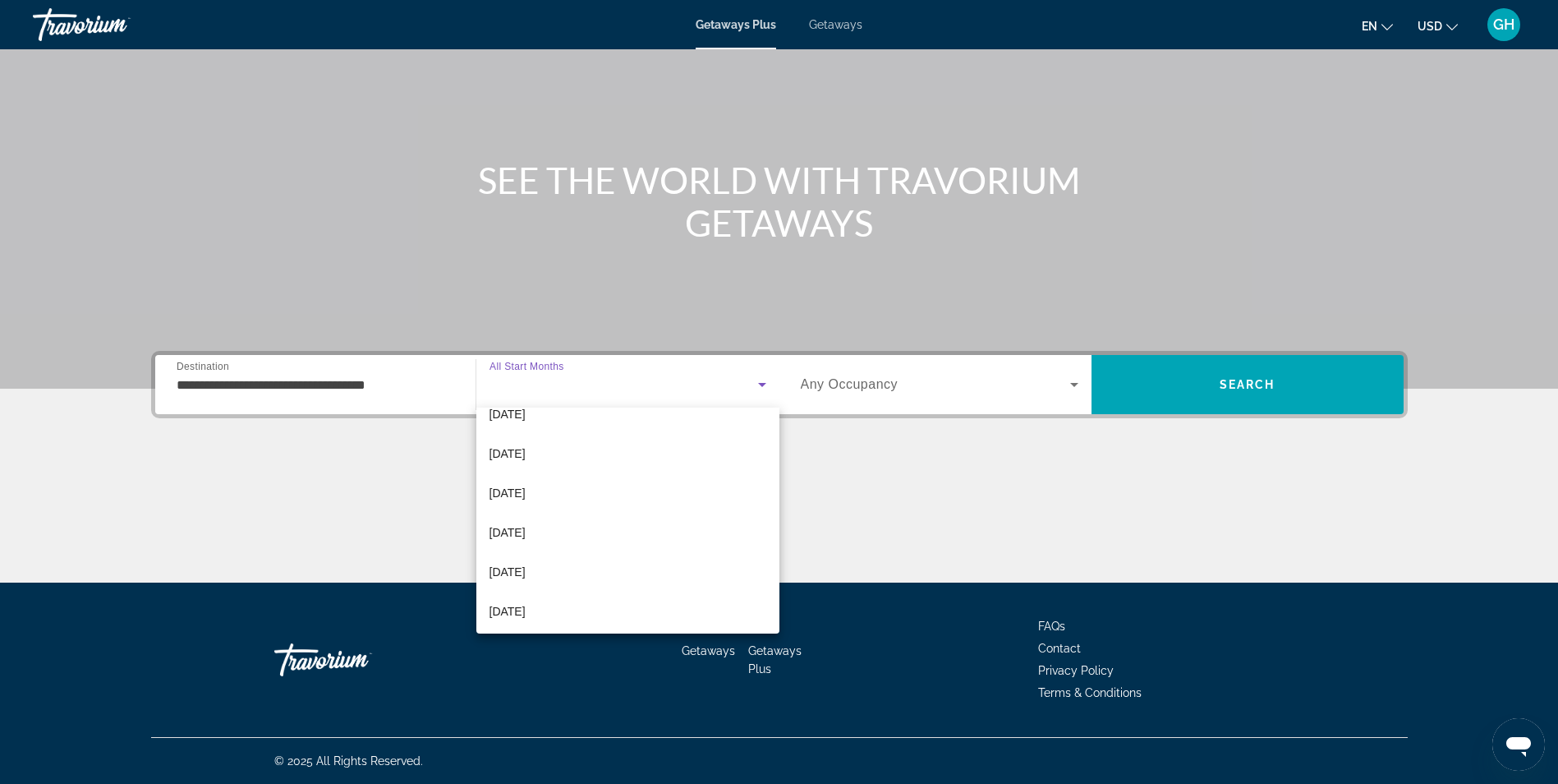
scroll to position [54, 0]
drag, startPoint x: 533, startPoint y: 528, endPoint x: 541, endPoint y: 527, distance: 8.1
click at [526, 528] on span "[DATE]" at bounding box center [507, 538] width 37 height 20
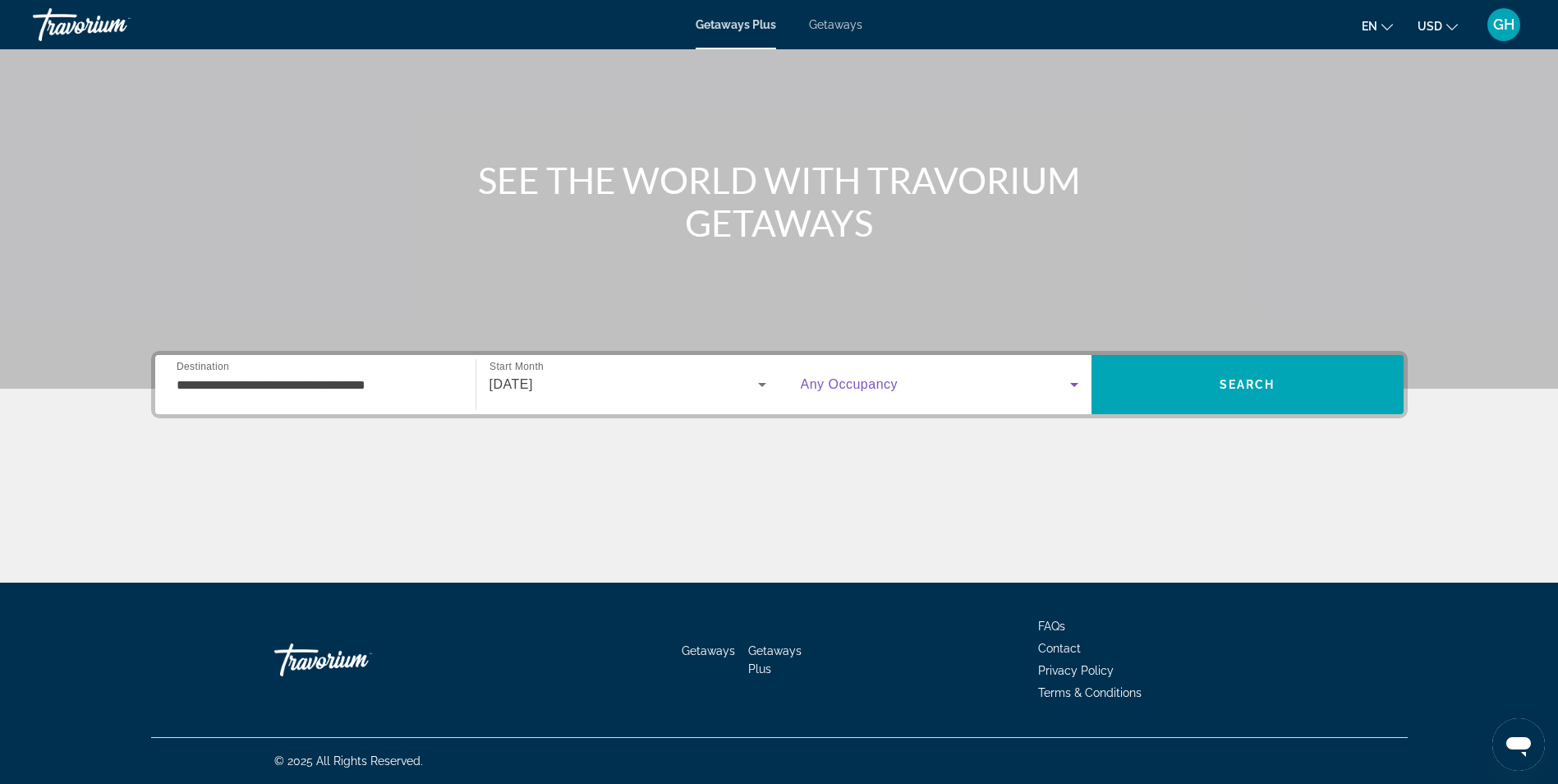
click at [903, 385] on span "Search widget" at bounding box center [935, 384] width 269 height 20
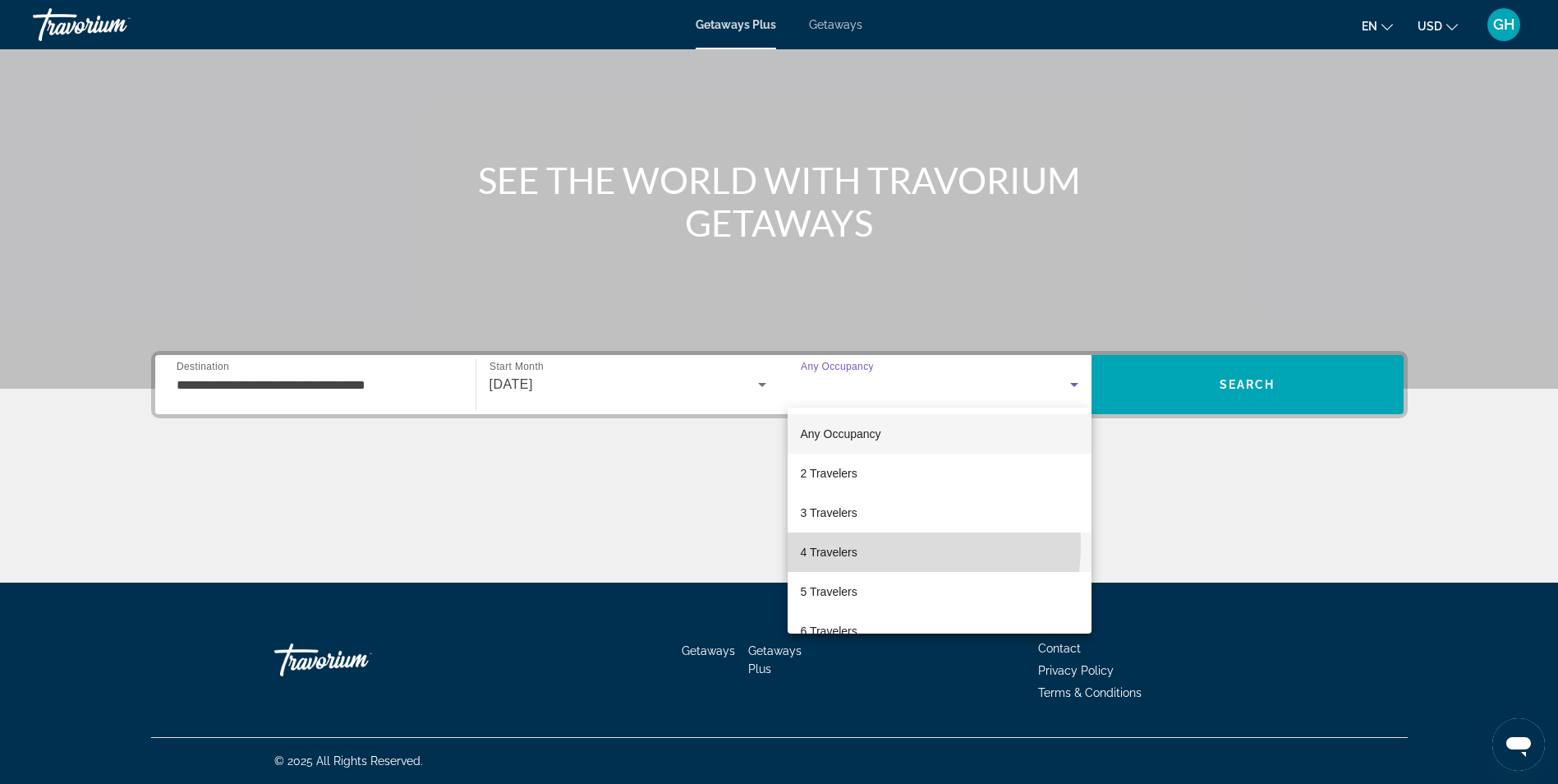
click at [848, 543] on span "4 Travelers" at bounding box center [829, 552] width 57 height 20
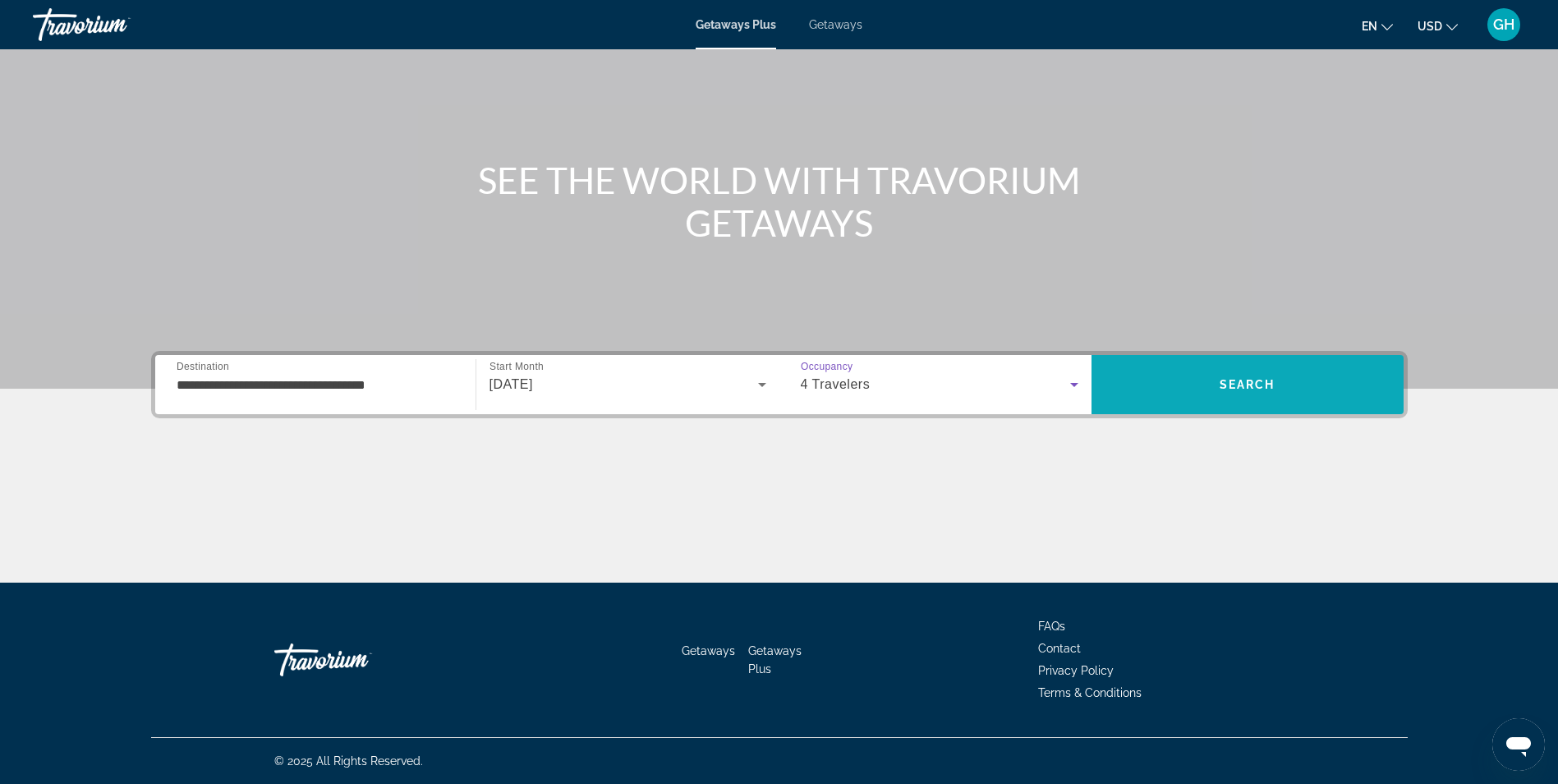
click at [1326, 372] on span "Search" at bounding box center [1248, 384] width 312 height 39
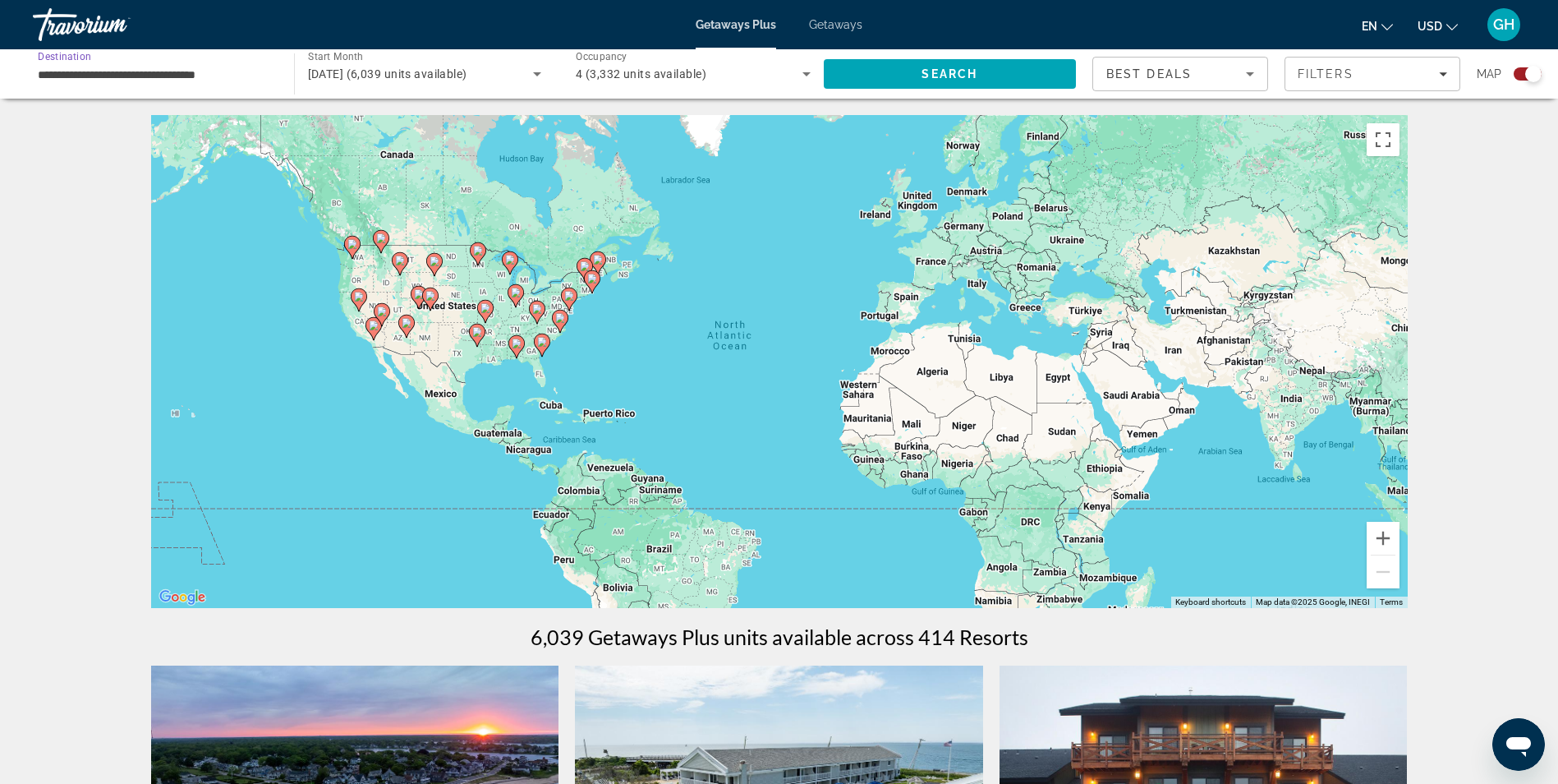
click at [142, 68] on input "**********" at bounding box center [154, 75] width 235 height 20
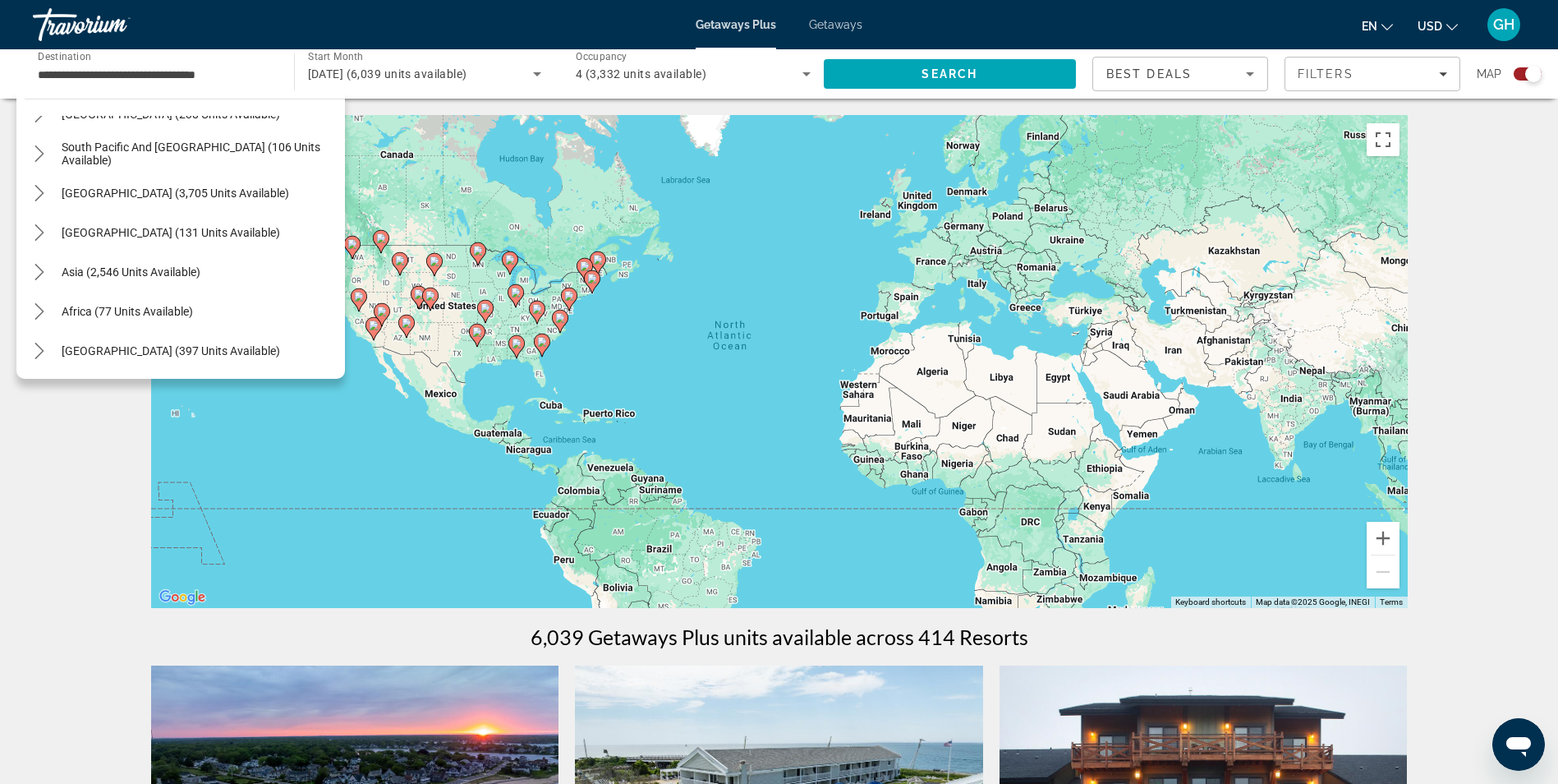
scroll to position [1639, 0]
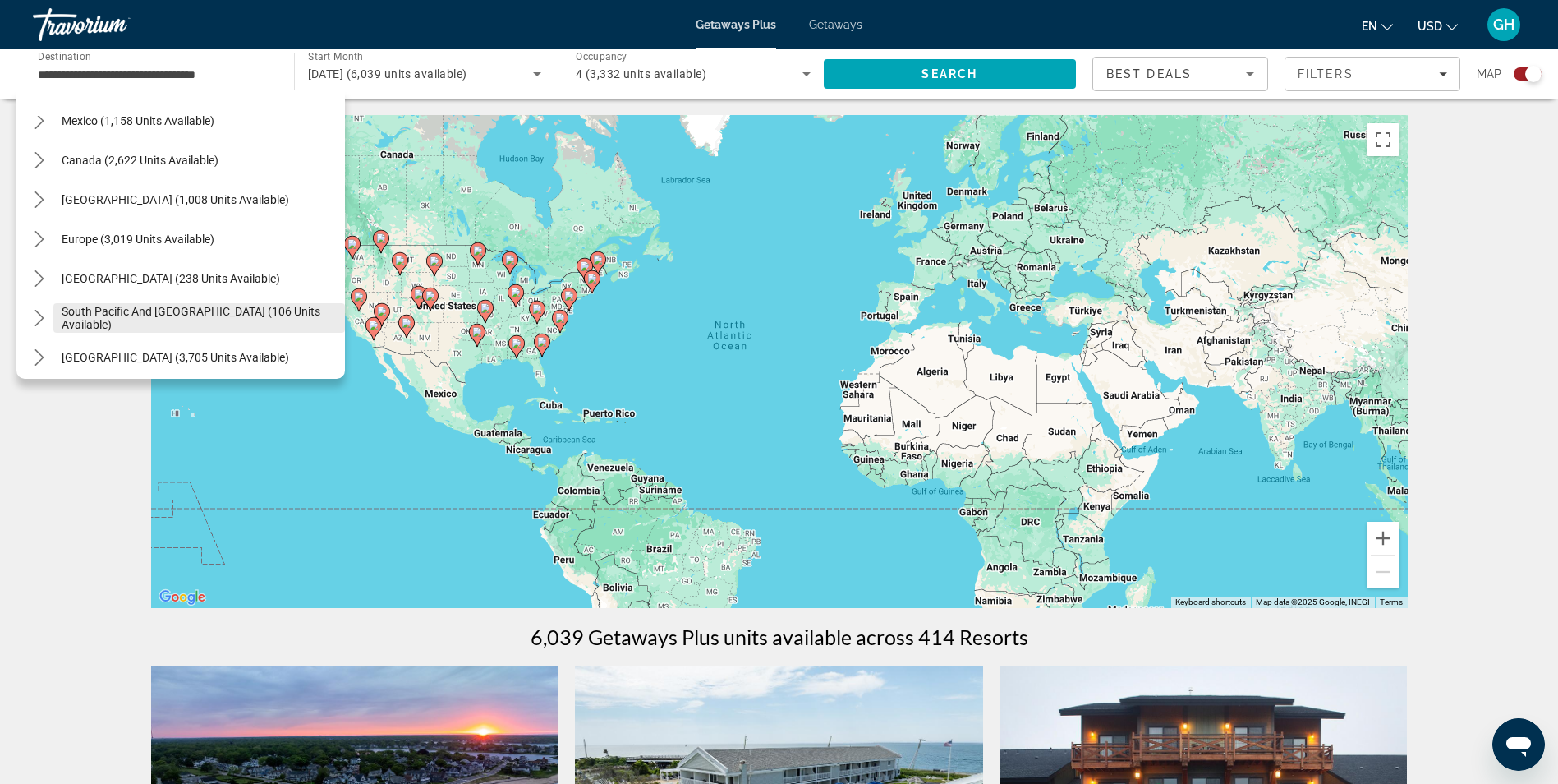
click at [204, 316] on span "South Pacific and [GEOGRAPHIC_DATA] (106 units available)" at bounding box center [198, 318] width 275 height 26
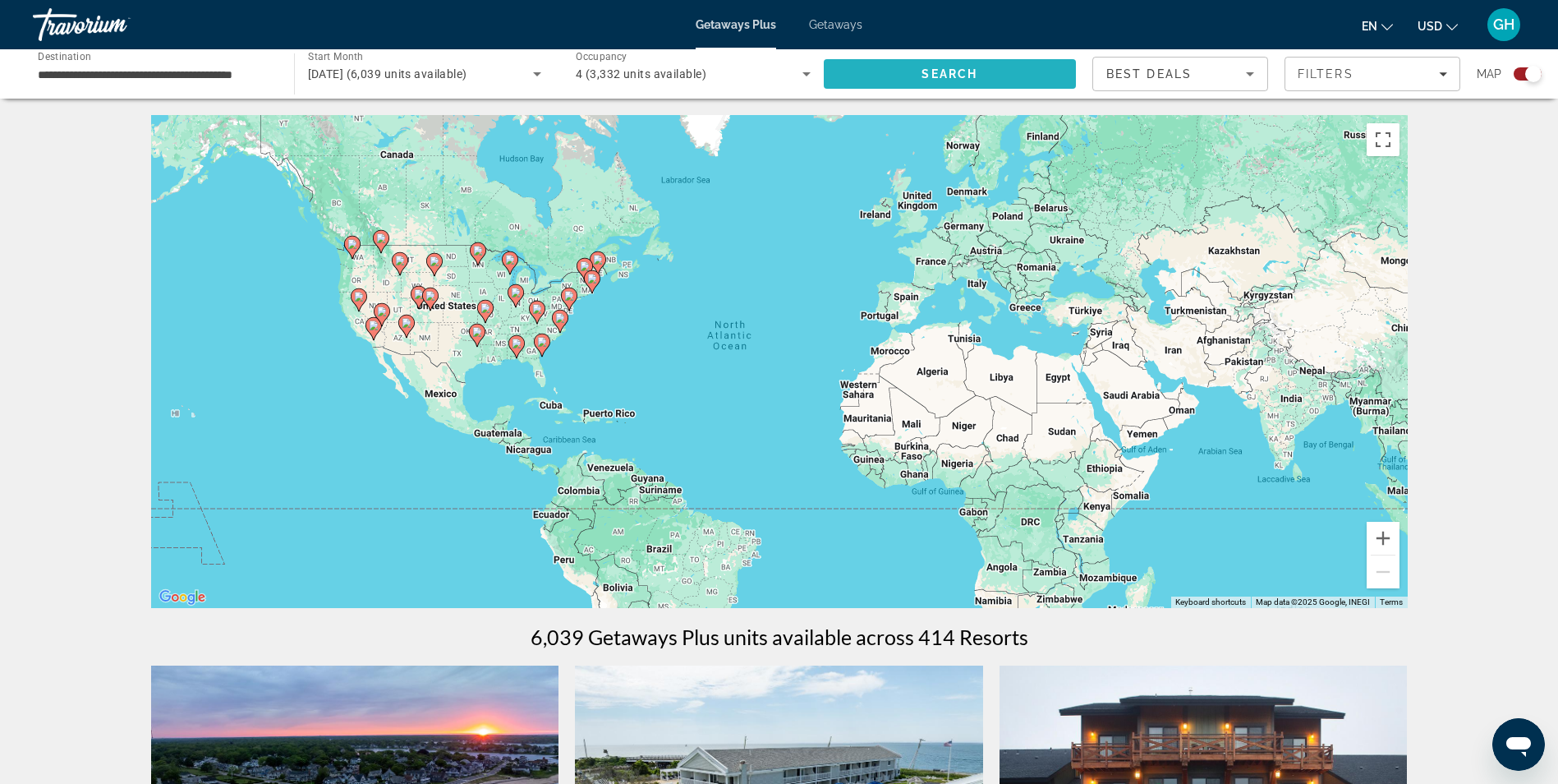
click at [843, 77] on span "Search" at bounding box center [950, 73] width 253 height 39
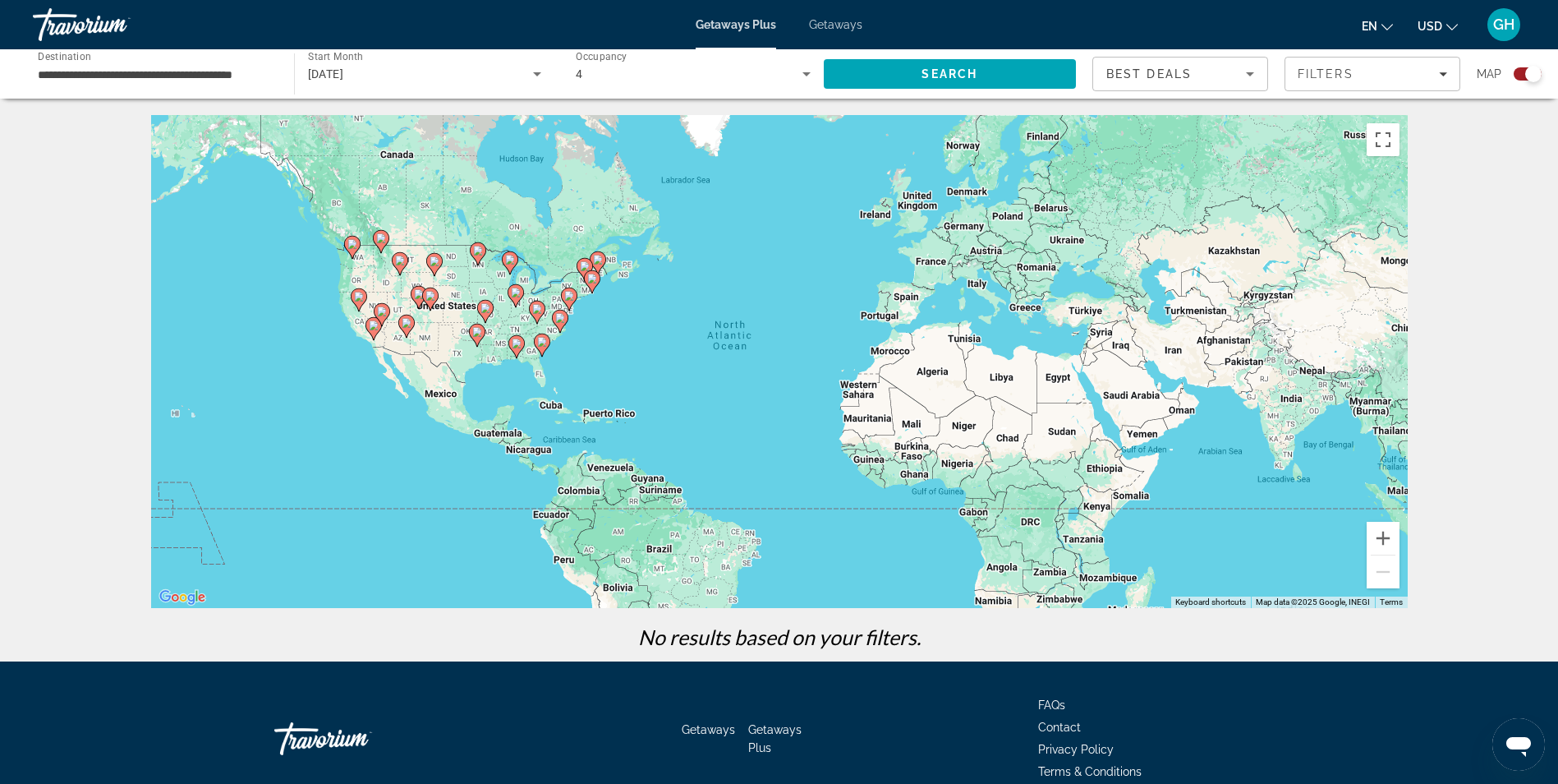
click at [372, 330] on icon "Main content" at bounding box center [372, 328] width 15 height 21
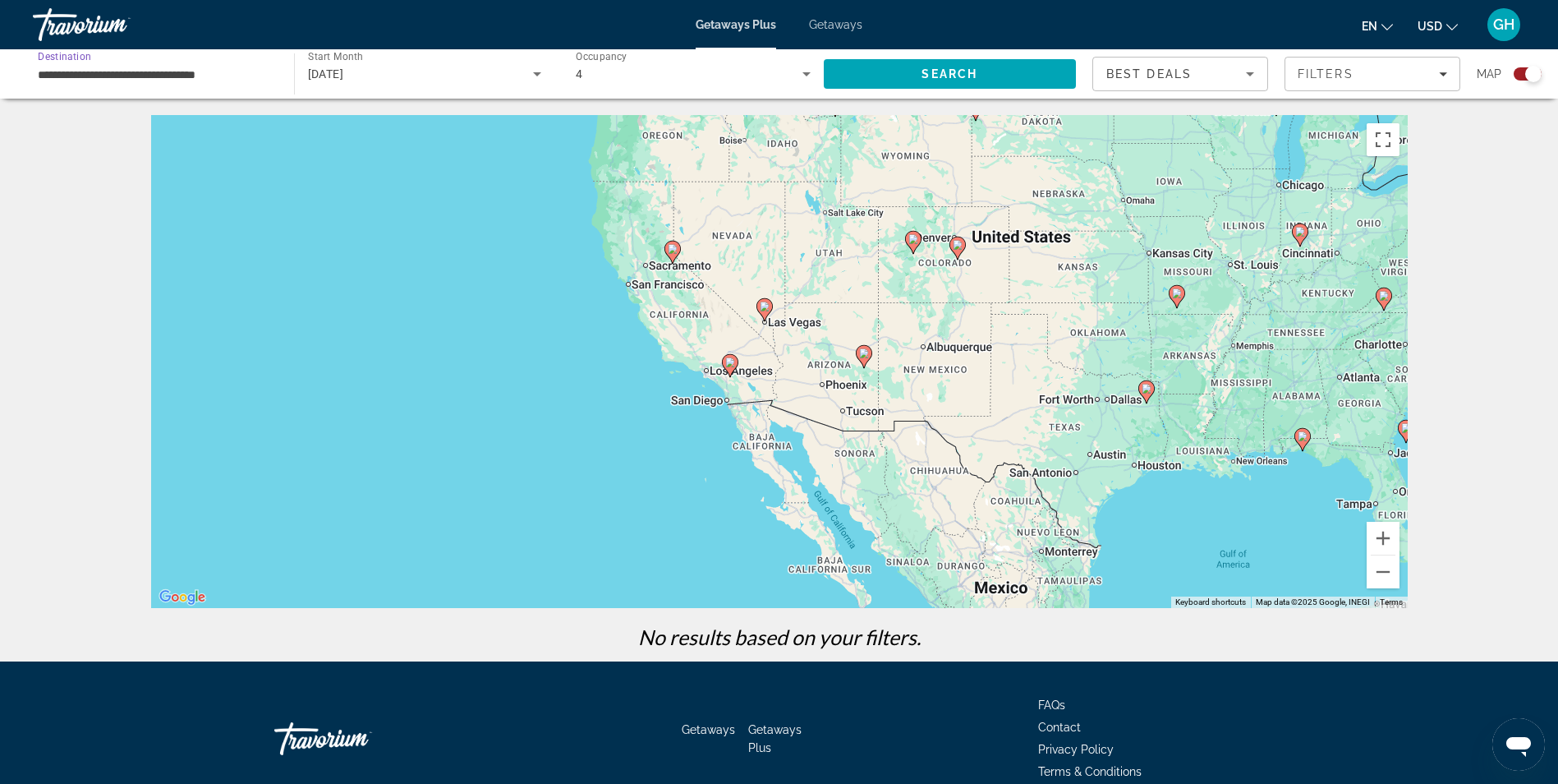
click at [152, 74] on input "**********" at bounding box center [154, 75] width 235 height 20
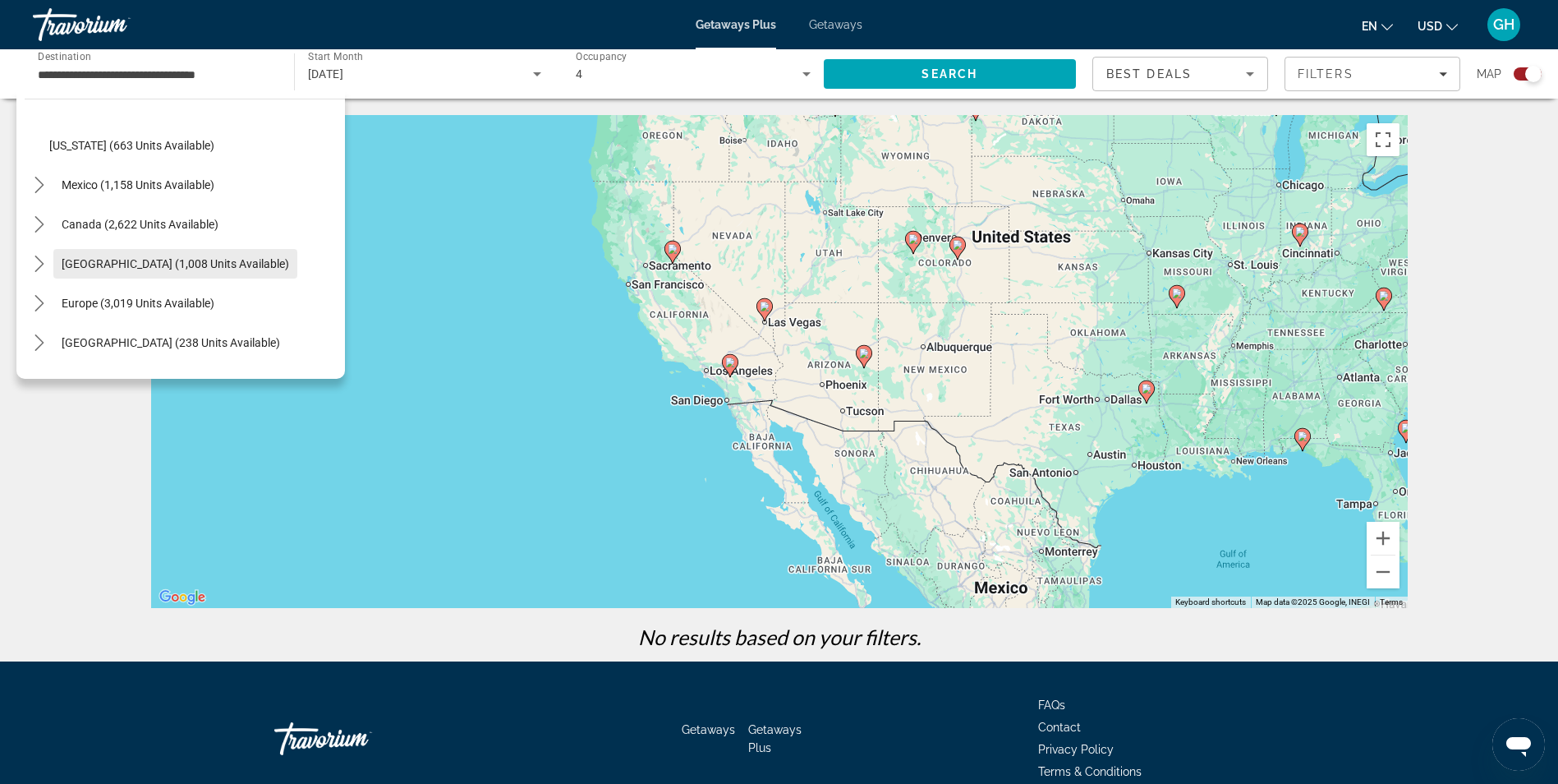
scroll to position [1551, 0]
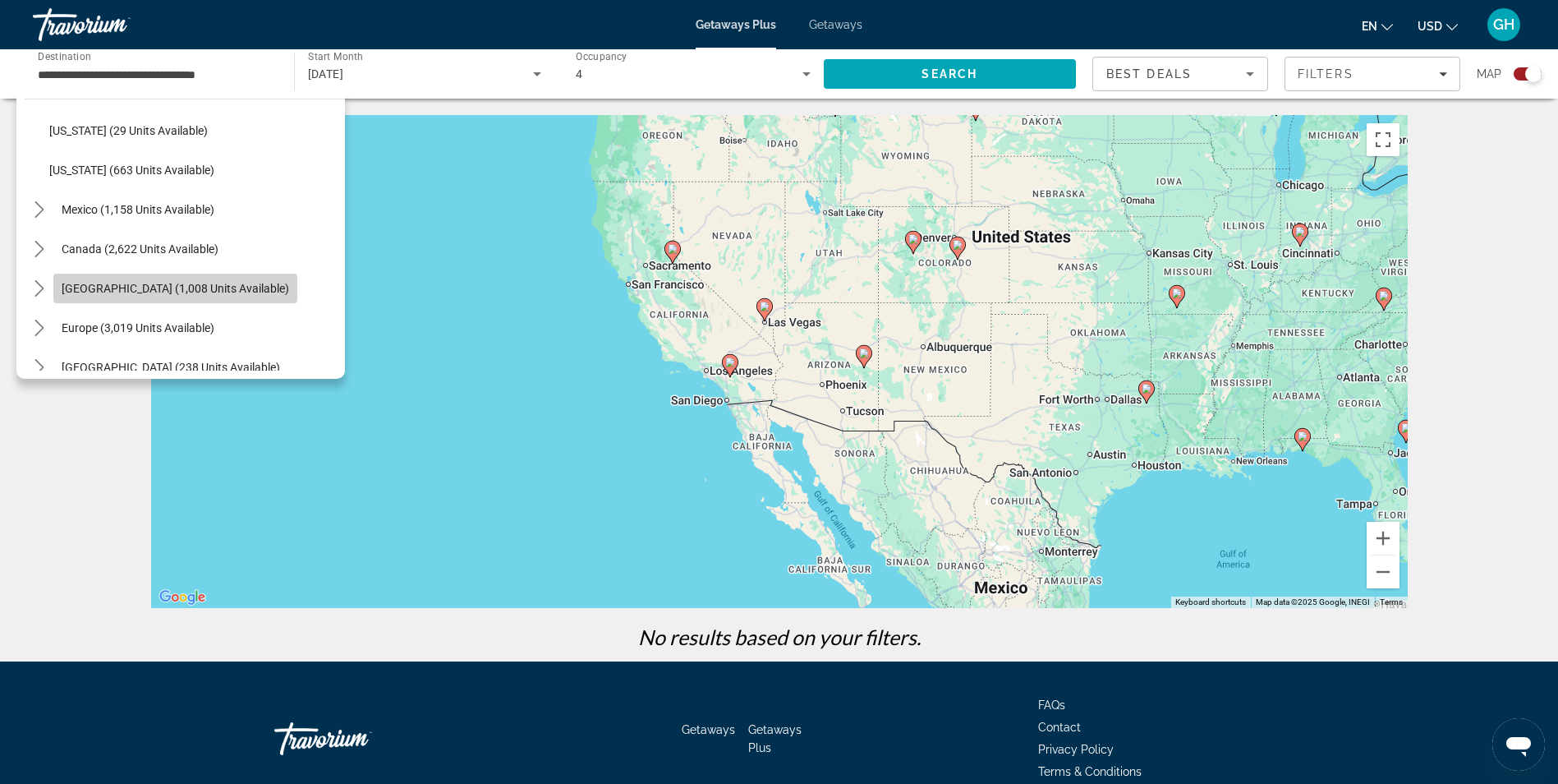
click at [243, 278] on span "Select destination: Caribbean & Atlantic Islands (1,008 units available)" at bounding box center [174, 287] width 244 height 39
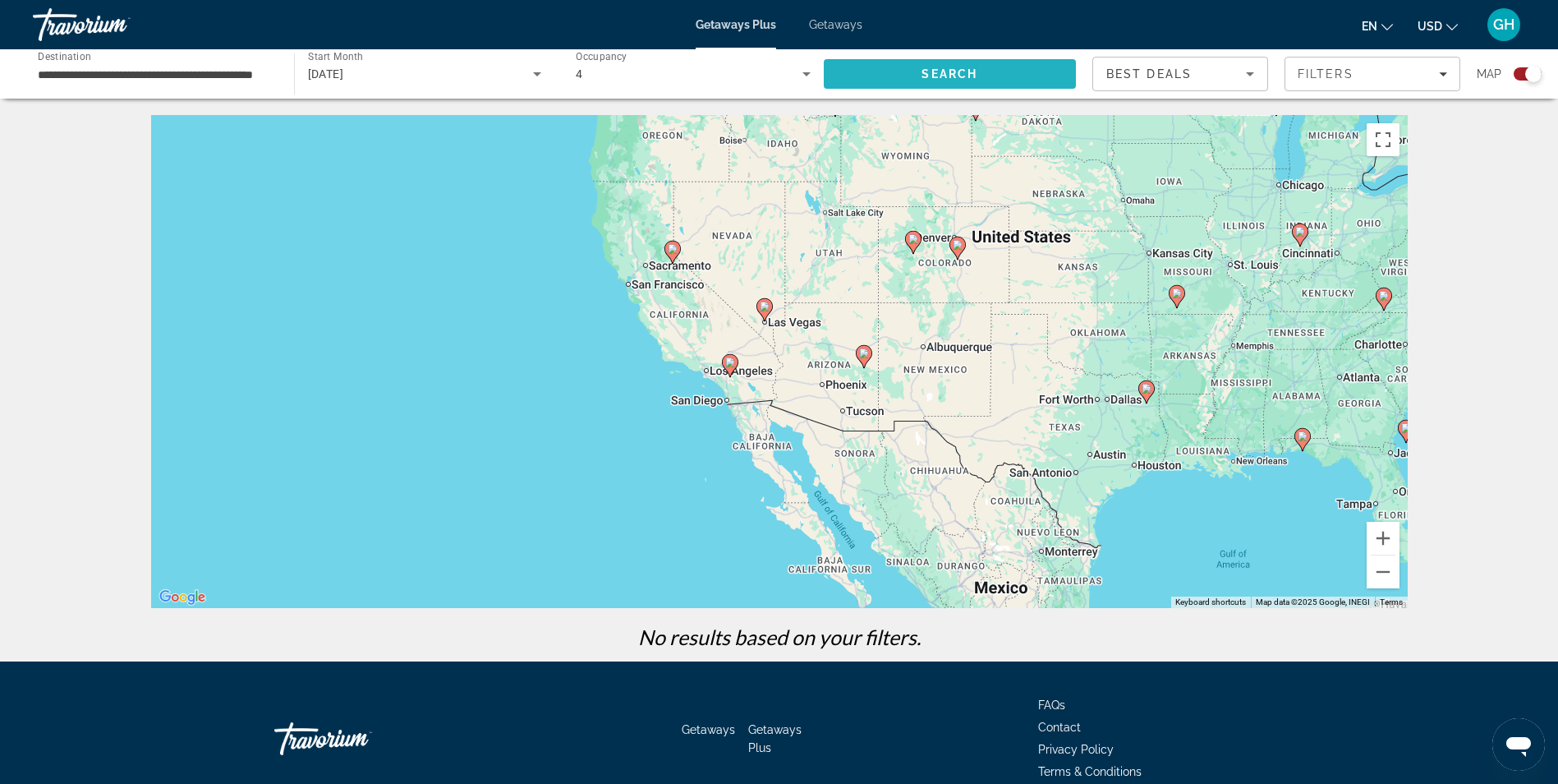
click at [914, 80] on span "Search" at bounding box center [950, 73] width 253 height 39
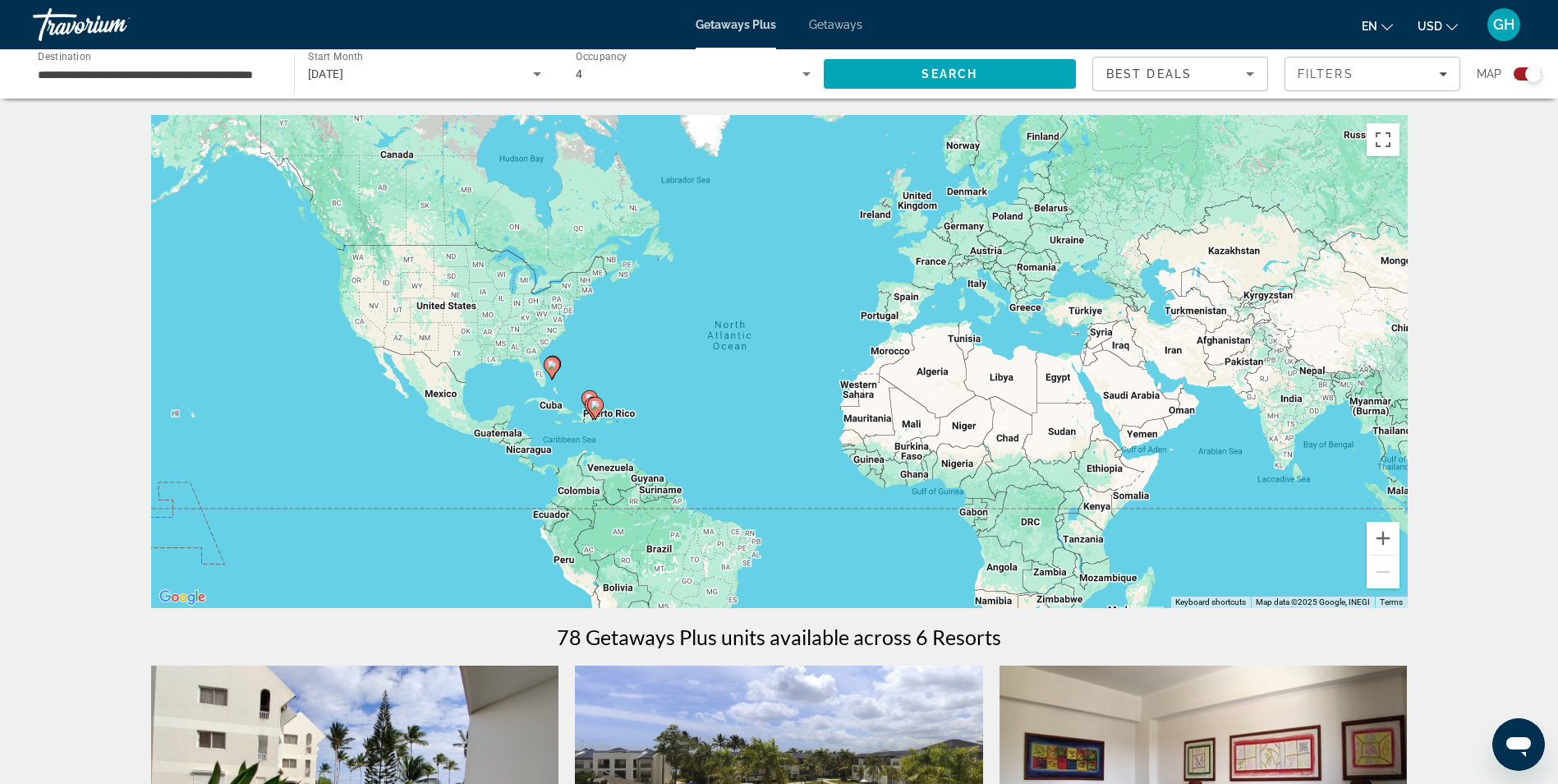
click at [554, 365] on image "Main content" at bounding box center [551, 364] width 10 height 10
type input "**********"
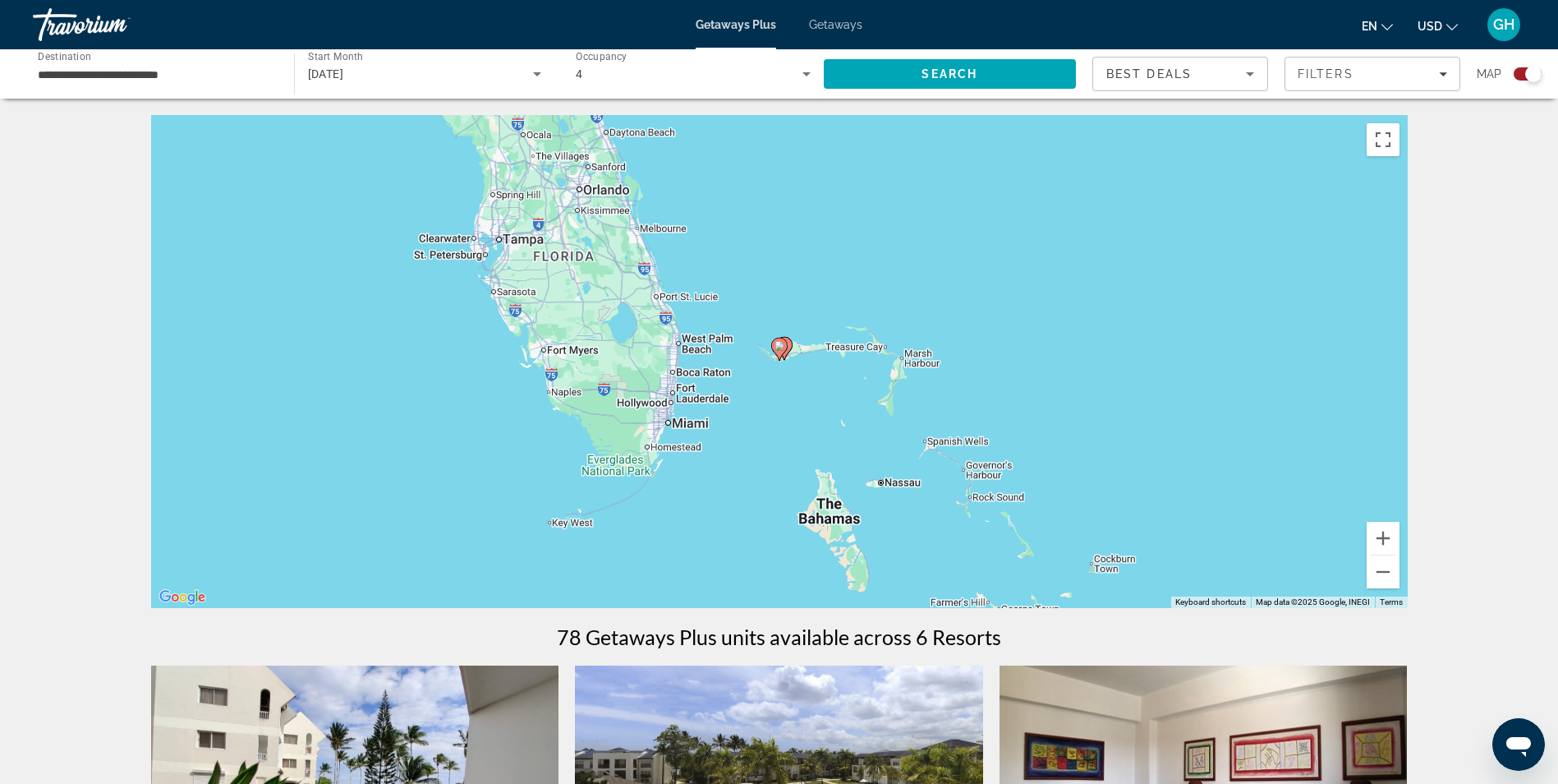
click at [784, 346] on icon "Main content" at bounding box center [779, 349] width 15 height 21
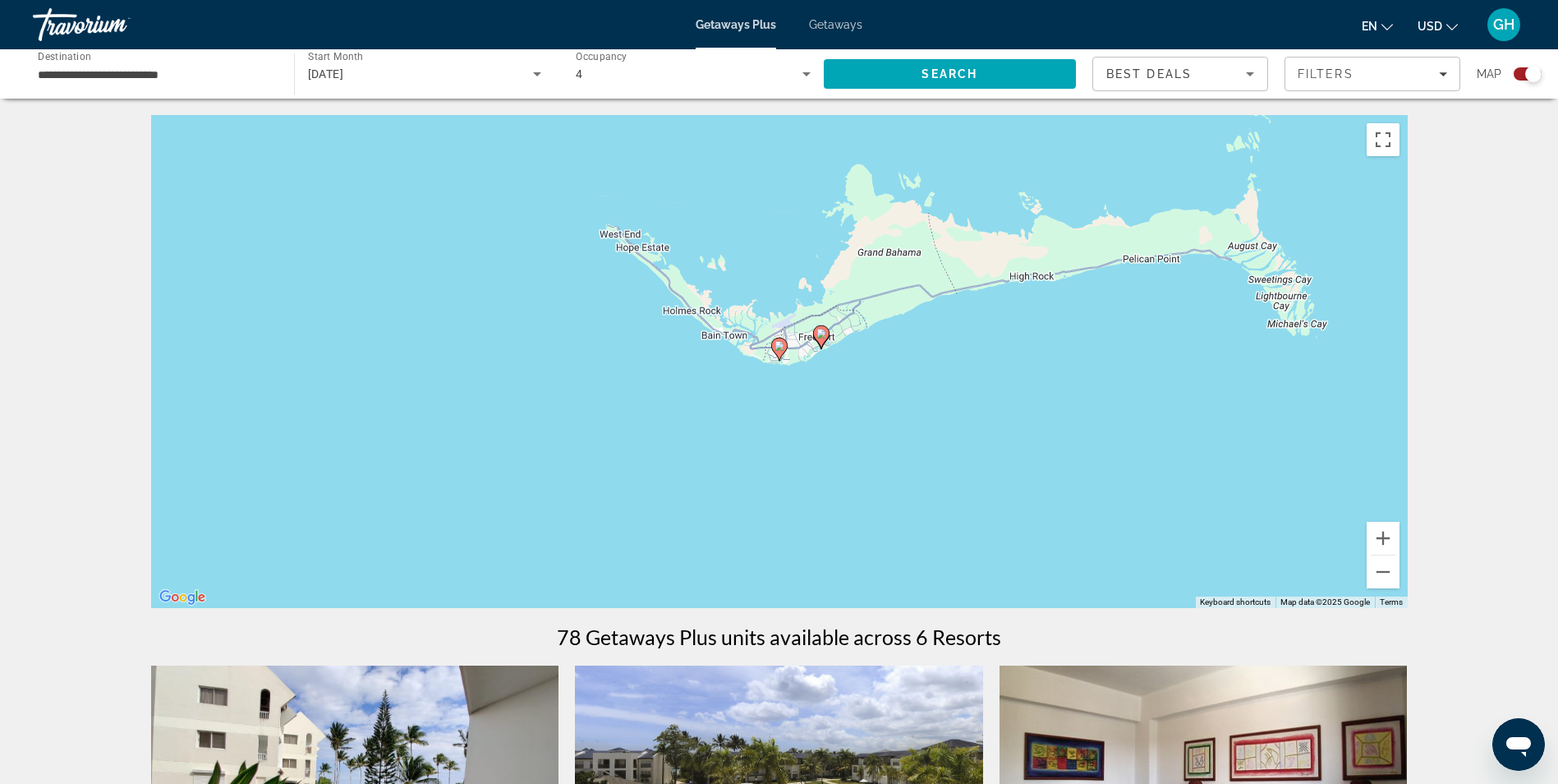
click at [783, 347] on image "Main content" at bounding box center [779, 345] width 10 height 10
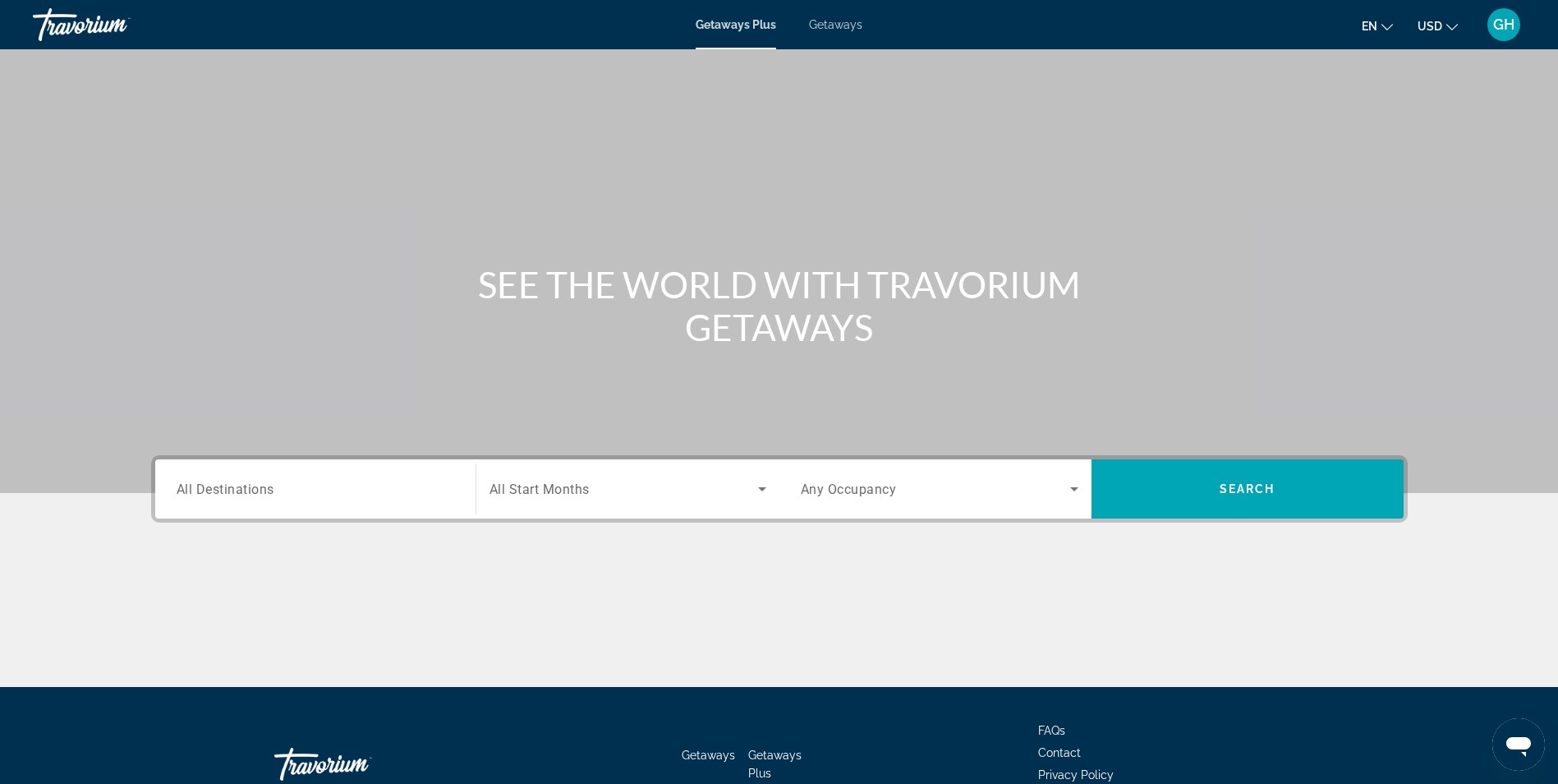
click at [357, 470] on div "Search widget" at bounding box center [315, 488] width 277 height 47
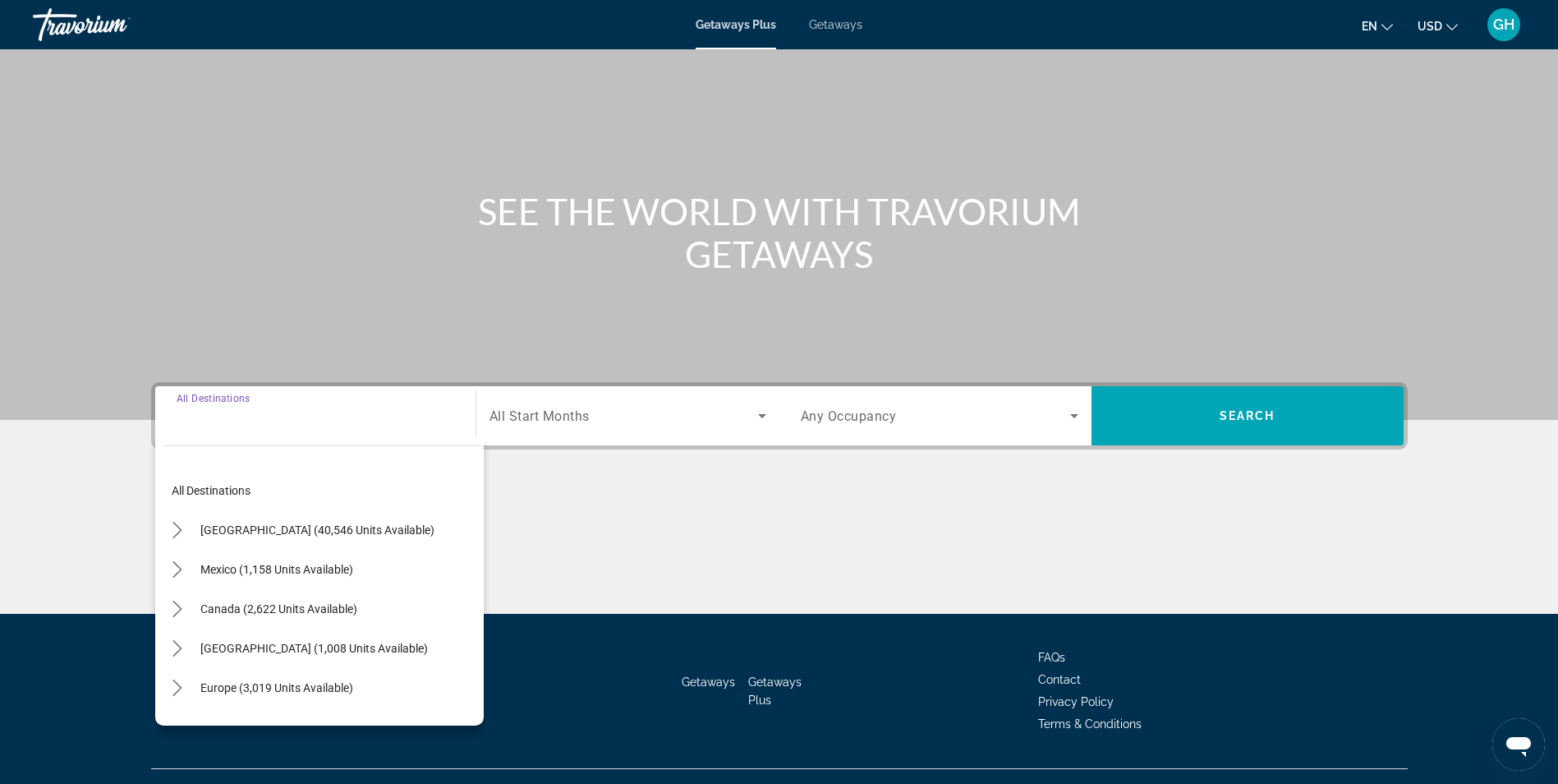
scroll to position [104, 0]
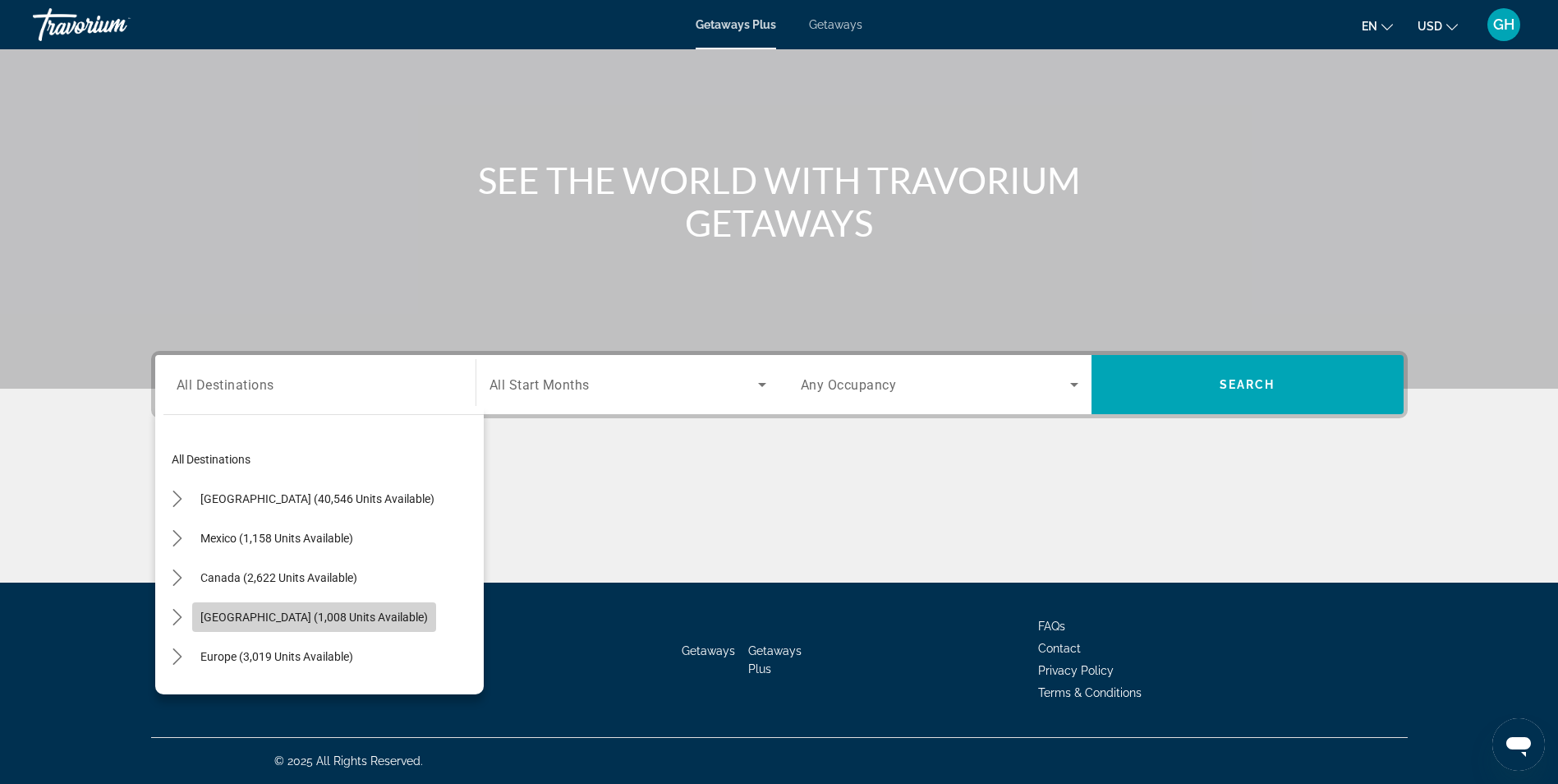
click at [403, 612] on span "[GEOGRAPHIC_DATA] (1,008 units available)" at bounding box center [314, 617] width 227 height 13
type input "**********"
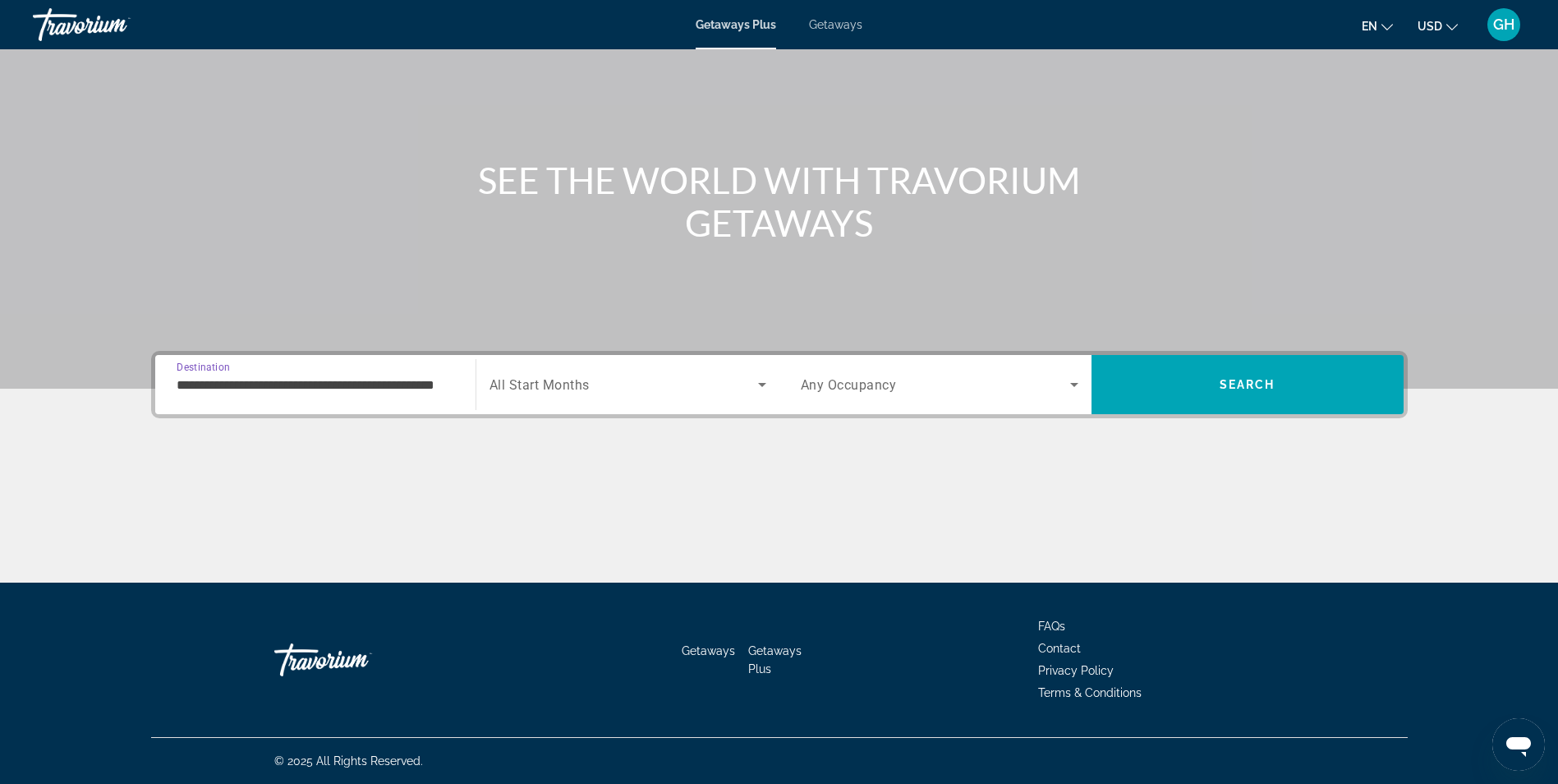
click at [604, 383] on span "Search widget" at bounding box center [623, 384] width 268 height 20
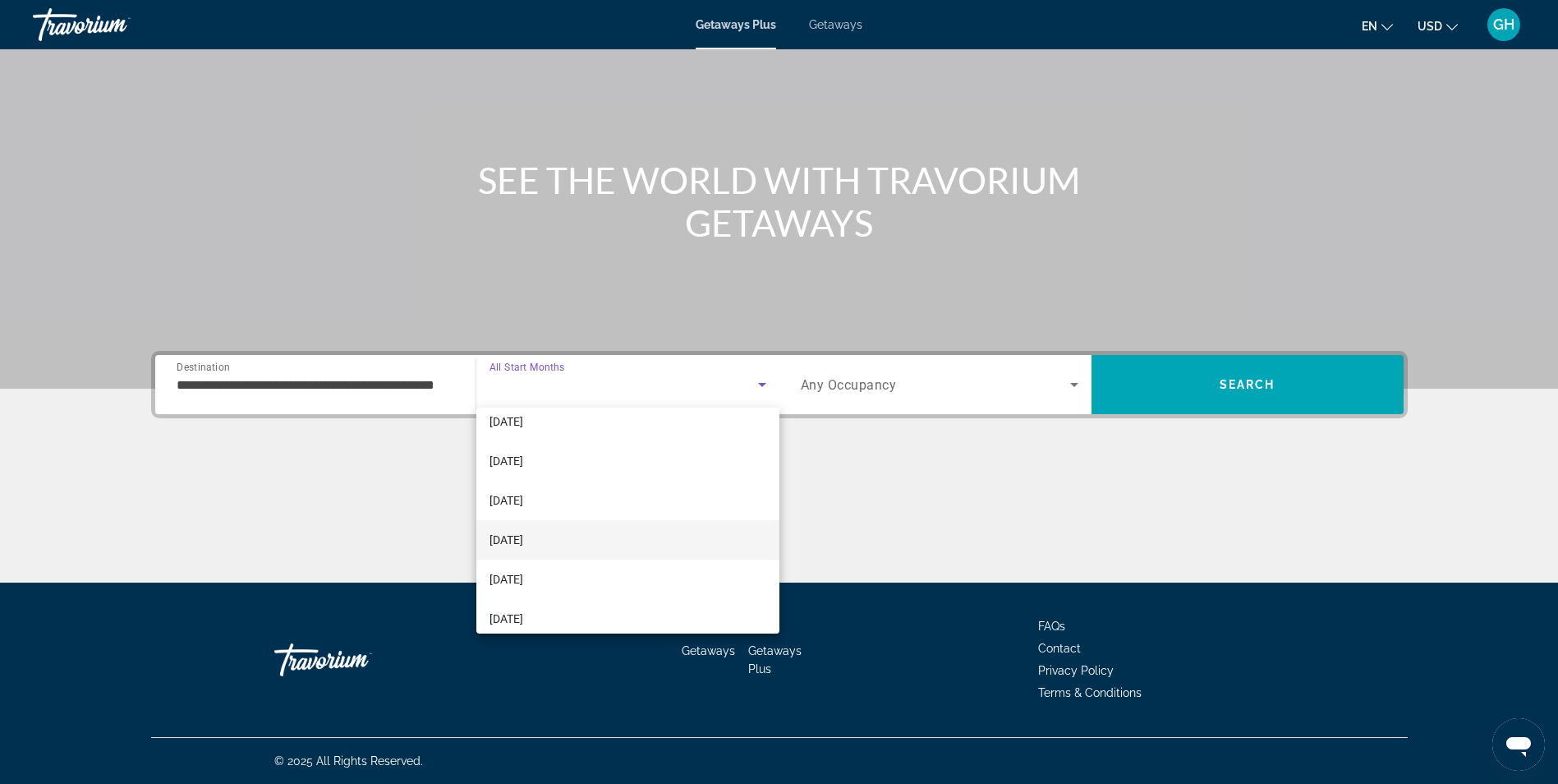
scroll to position [81, 0]
click at [644, 507] on mat-option "[DATE]" at bounding box center [628, 509] width 303 height 39
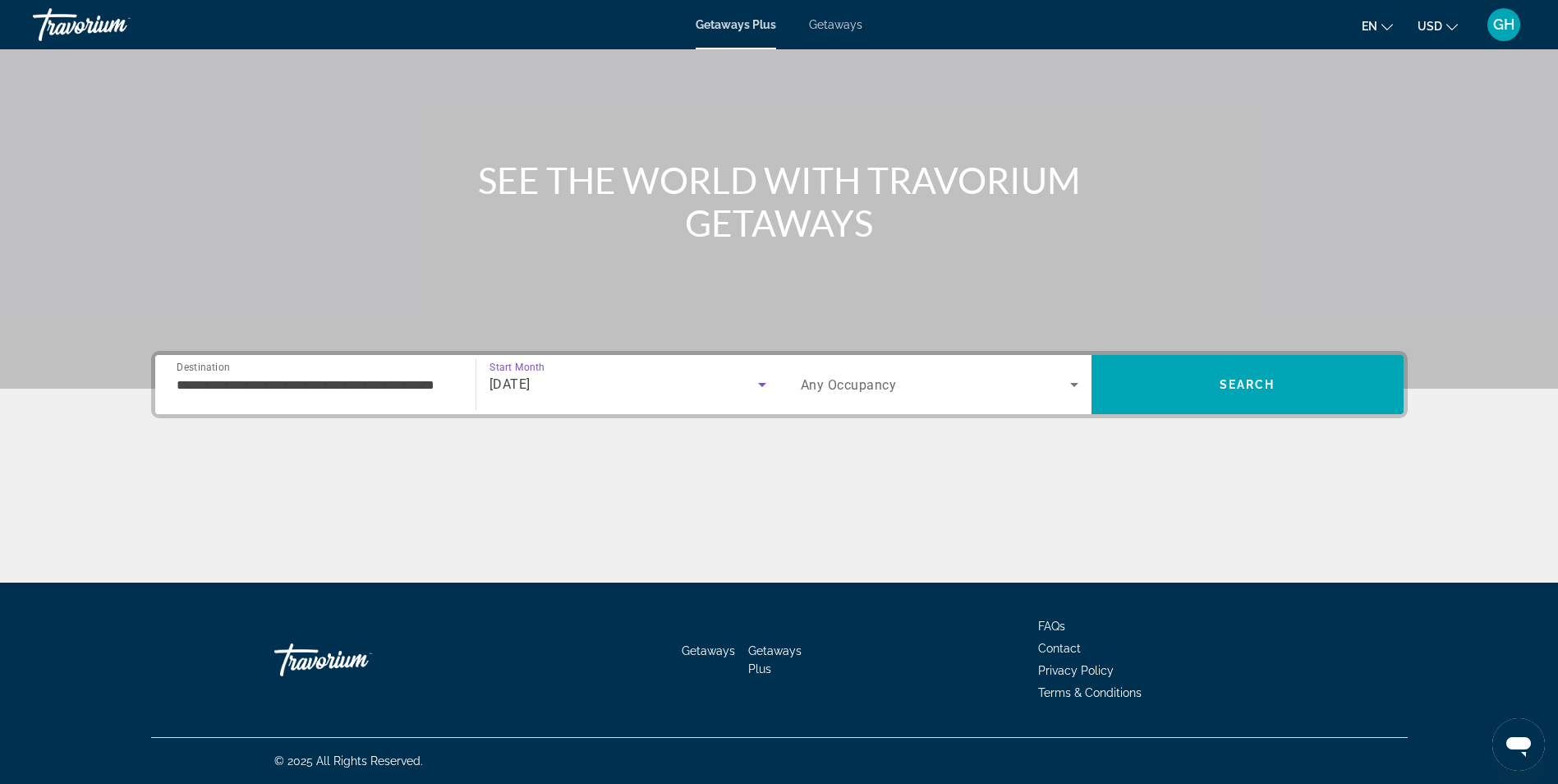
click at [945, 380] on div "Search widget" at bounding box center [939, 384] width 277 height 46
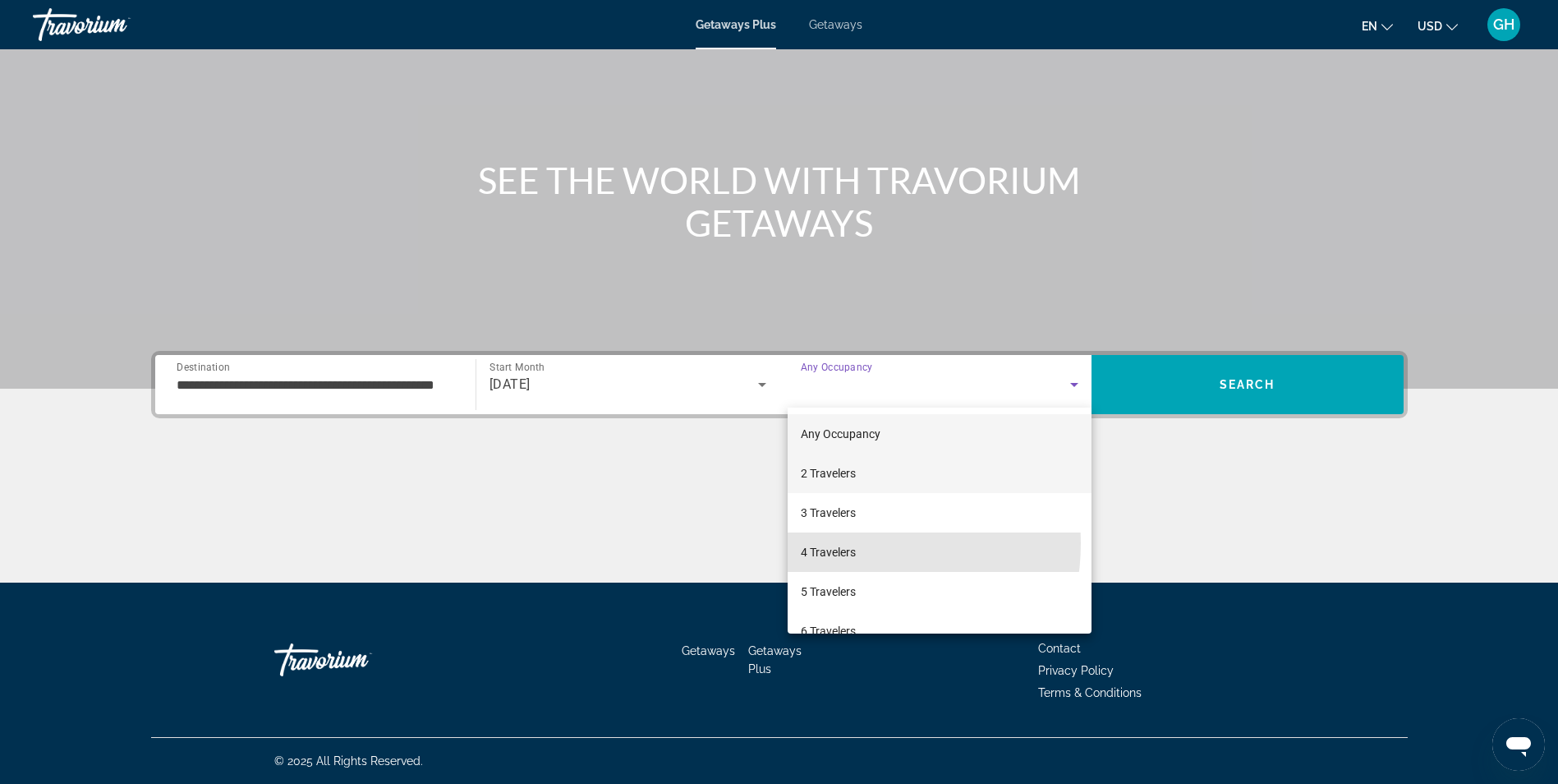
drag, startPoint x: 845, startPoint y: 543, endPoint x: 946, endPoint y: 463, distance: 128.8
click at [858, 541] on mat-option "4 Travelers" at bounding box center [939, 551] width 304 height 39
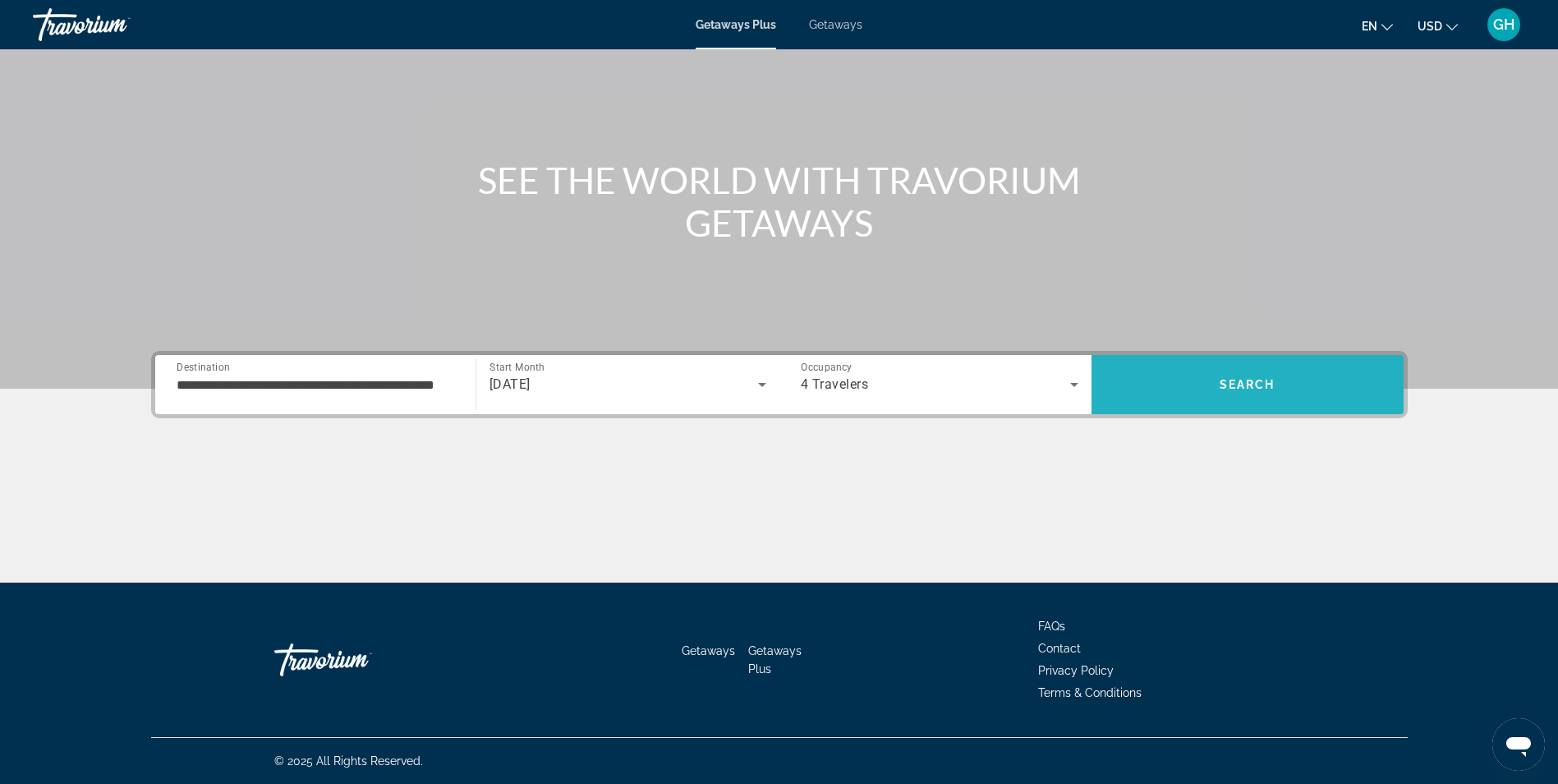
click at [1169, 372] on span "Search" at bounding box center [1248, 384] width 312 height 39
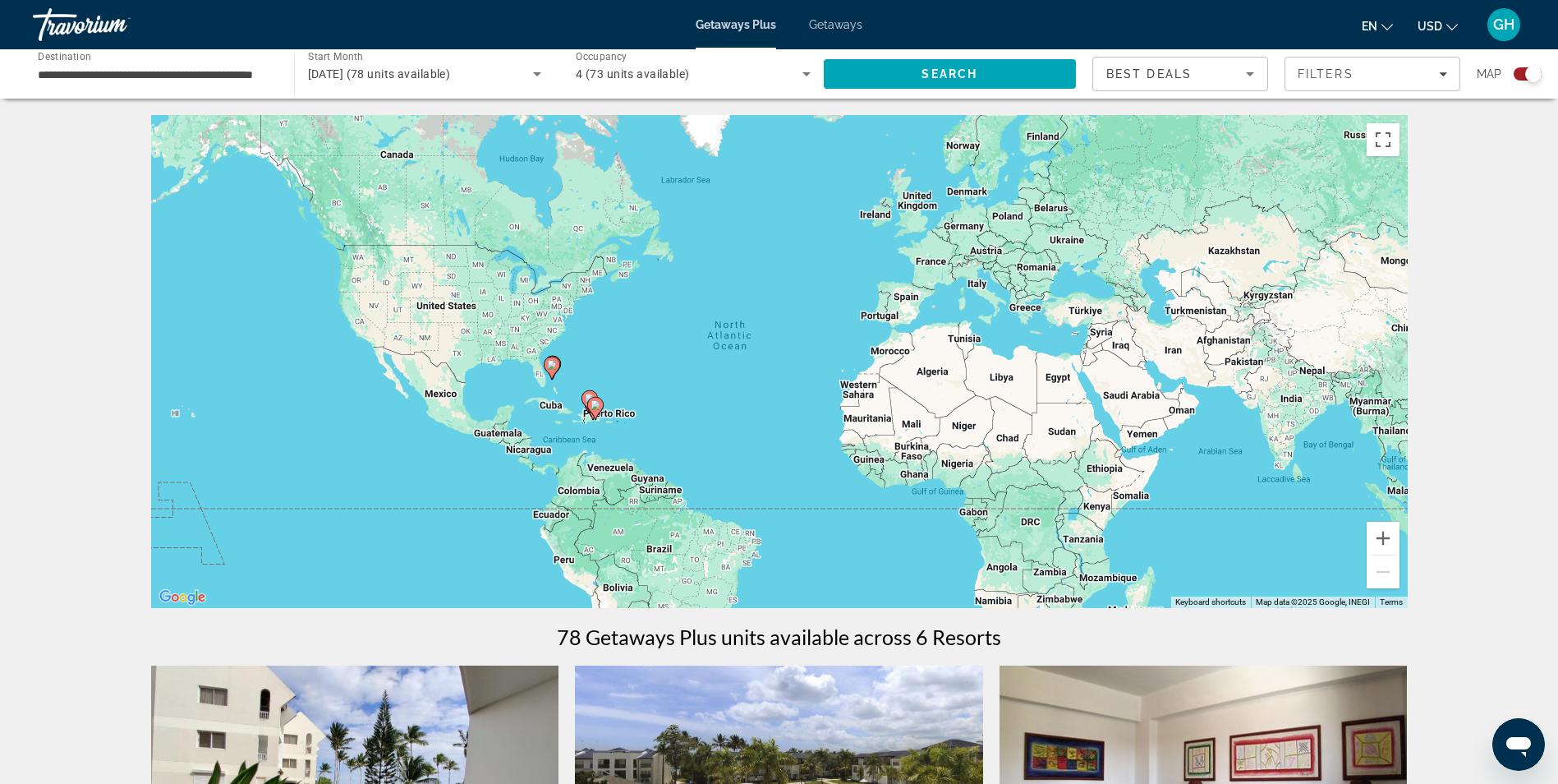
click at [596, 406] on image "Main content" at bounding box center [595, 404] width 10 height 10
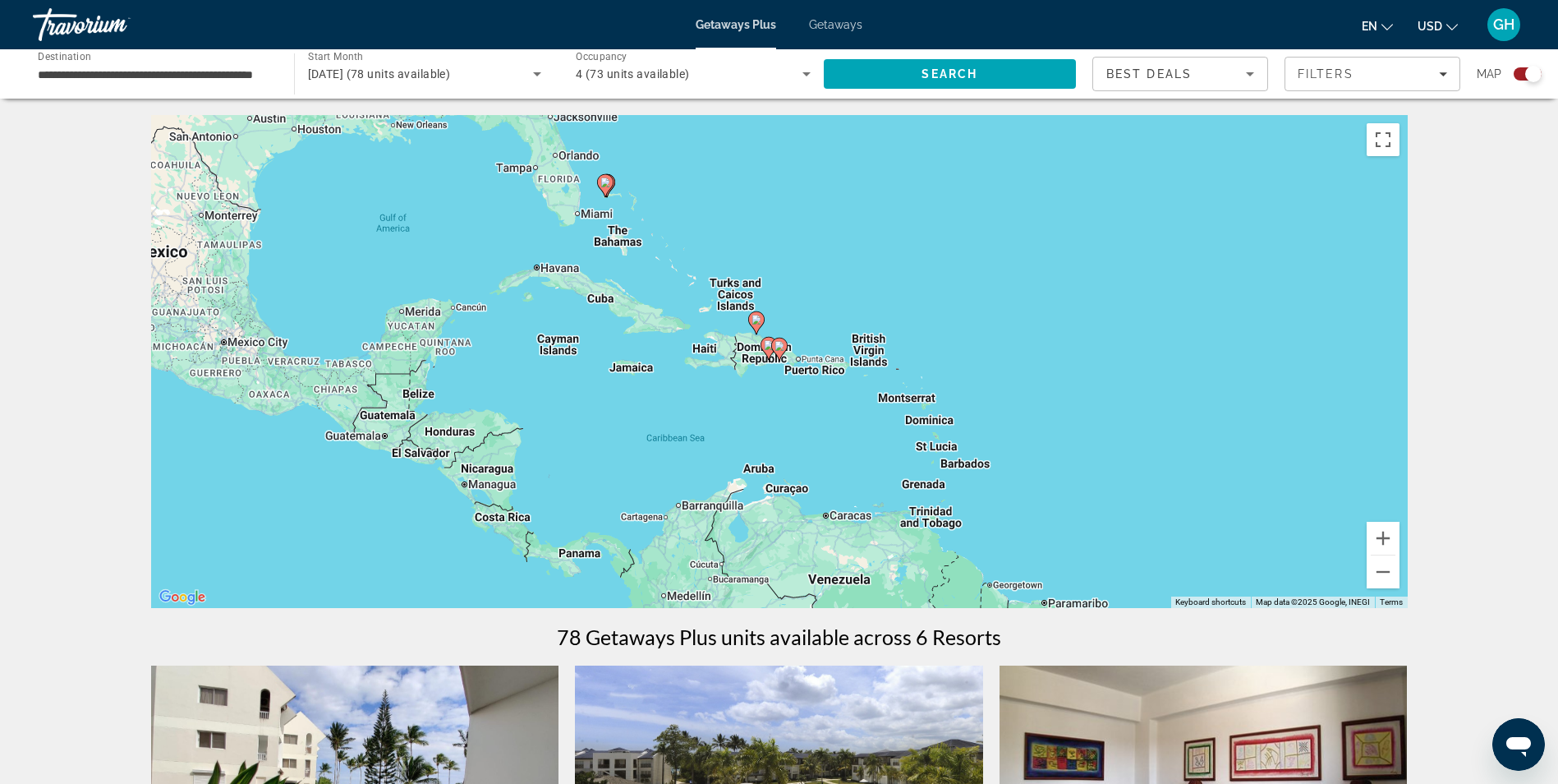
click at [774, 349] on icon "Main content" at bounding box center [779, 349] width 15 height 21
type input "**********"
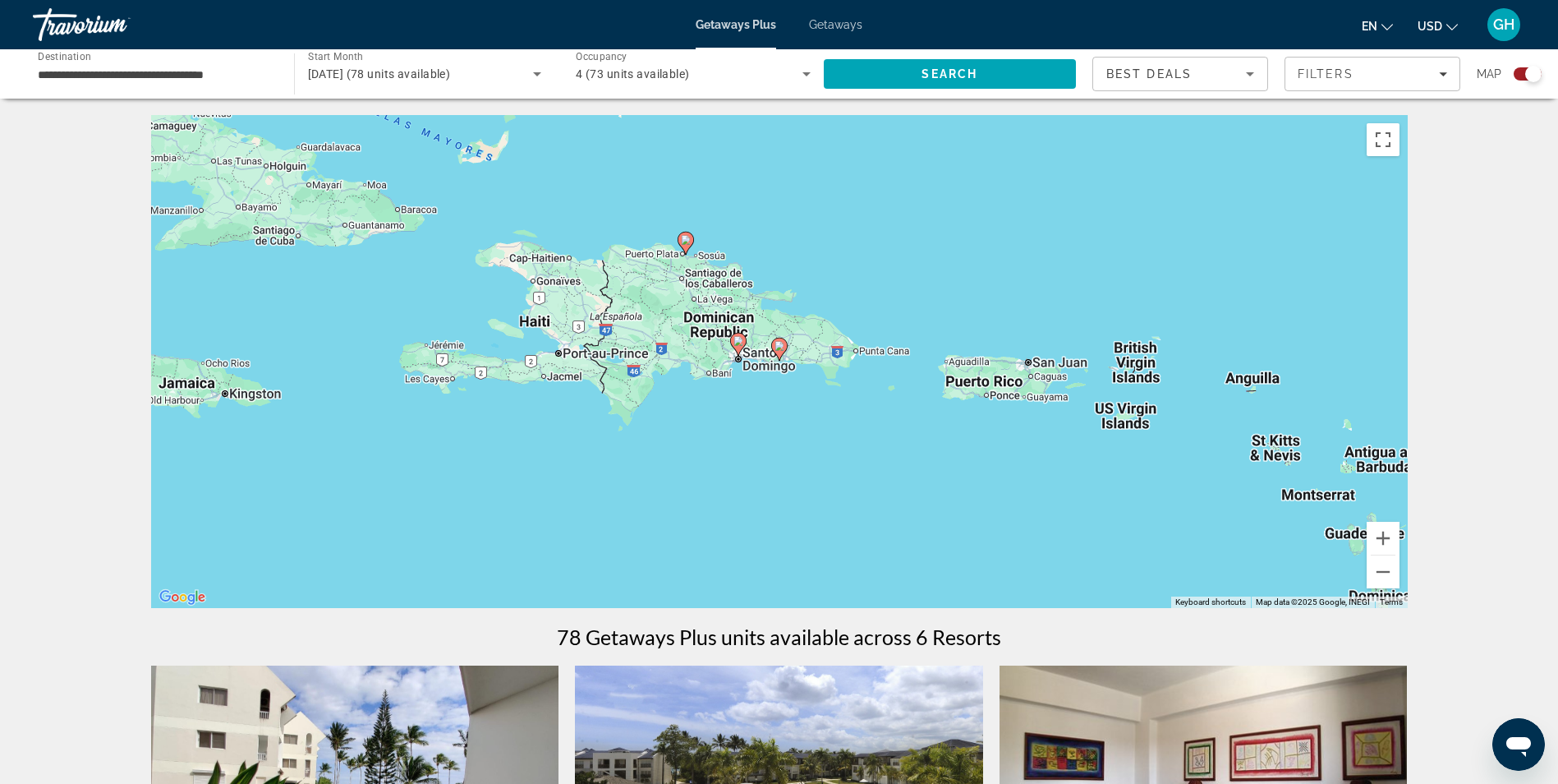
click at [776, 347] on image "Main content" at bounding box center [779, 345] width 10 height 10
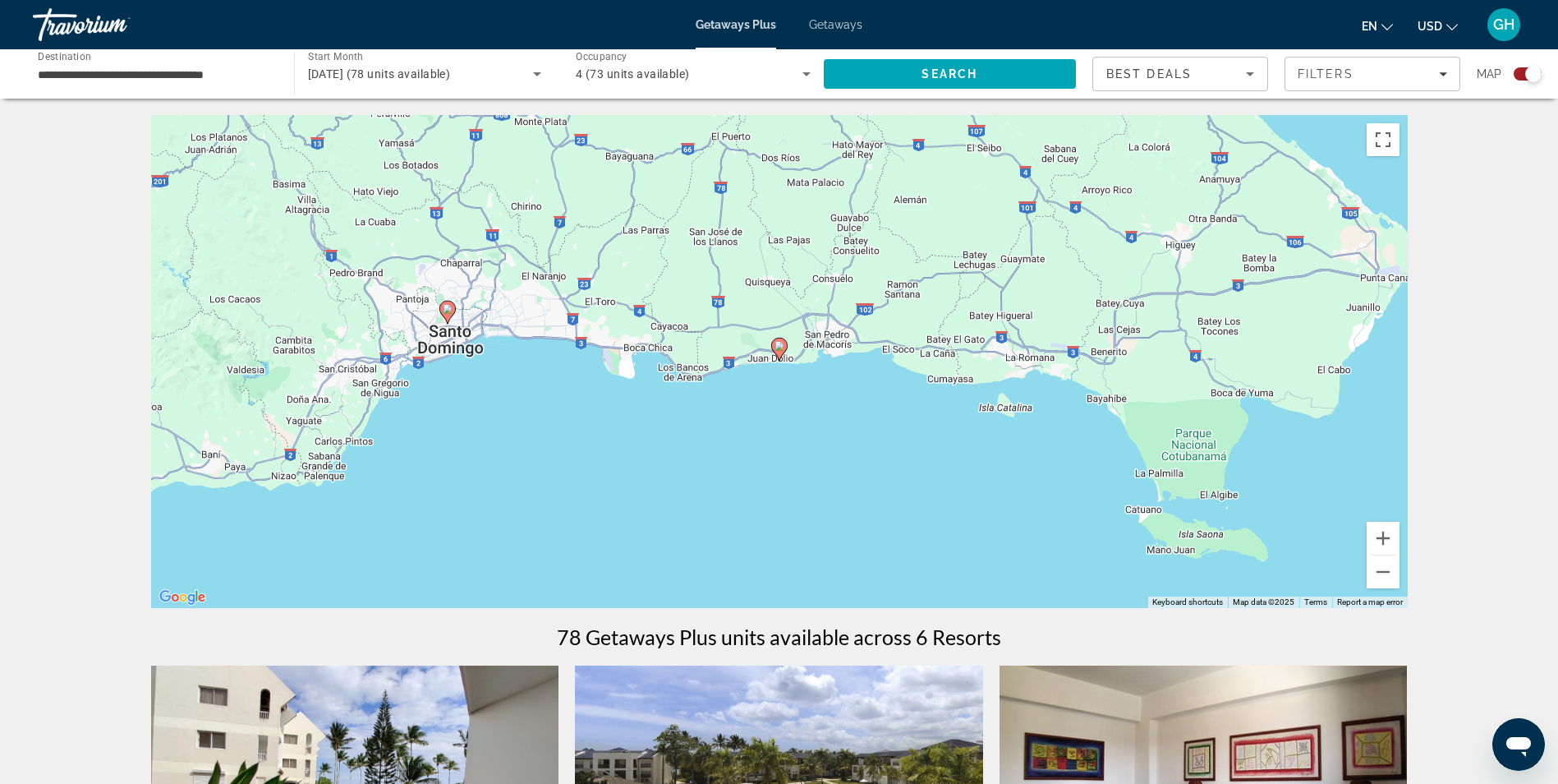
click at [446, 310] on image "Main content" at bounding box center [447, 308] width 10 height 10
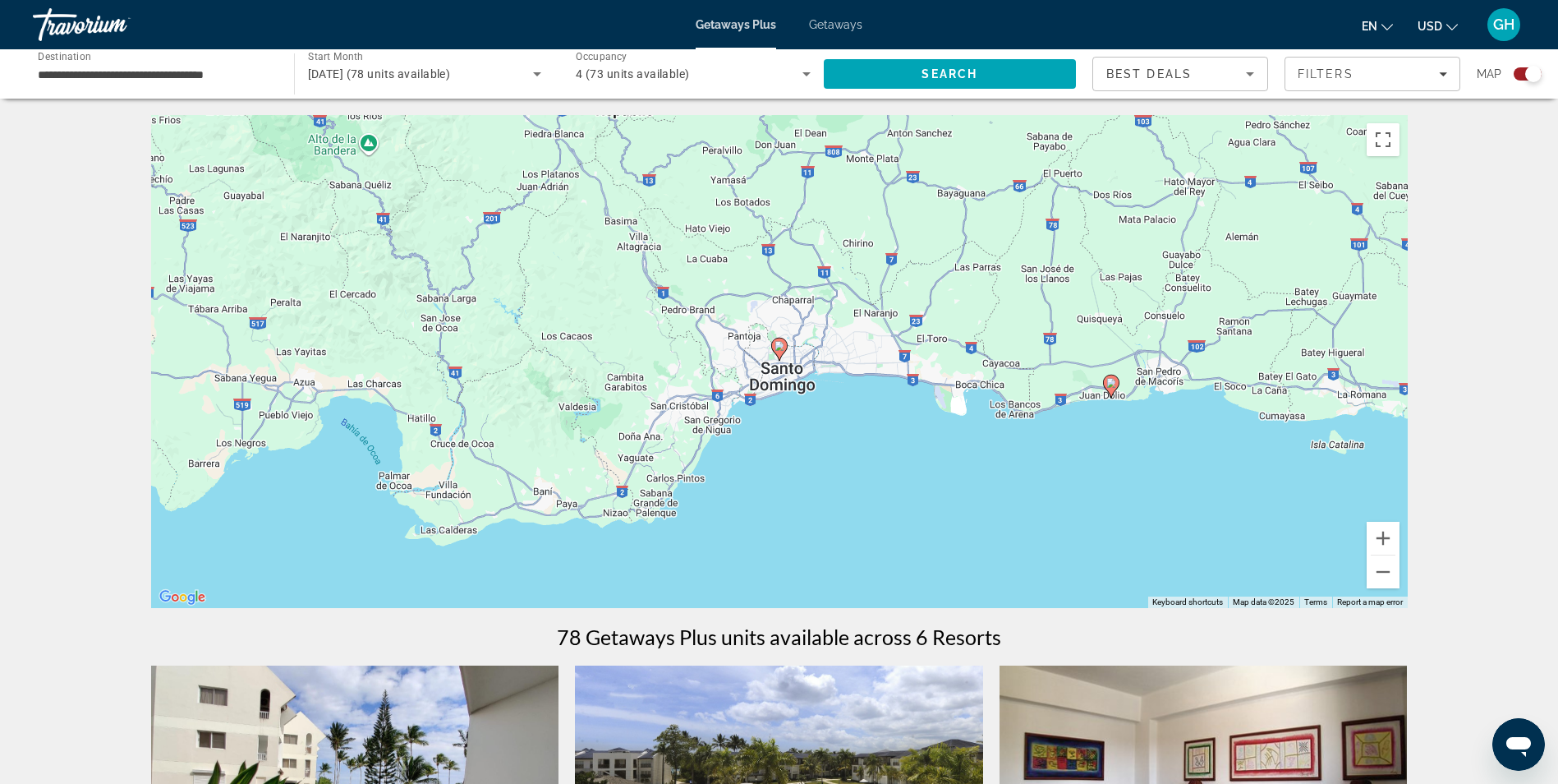
click at [779, 349] on image "Main content" at bounding box center [779, 345] width 10 height 10
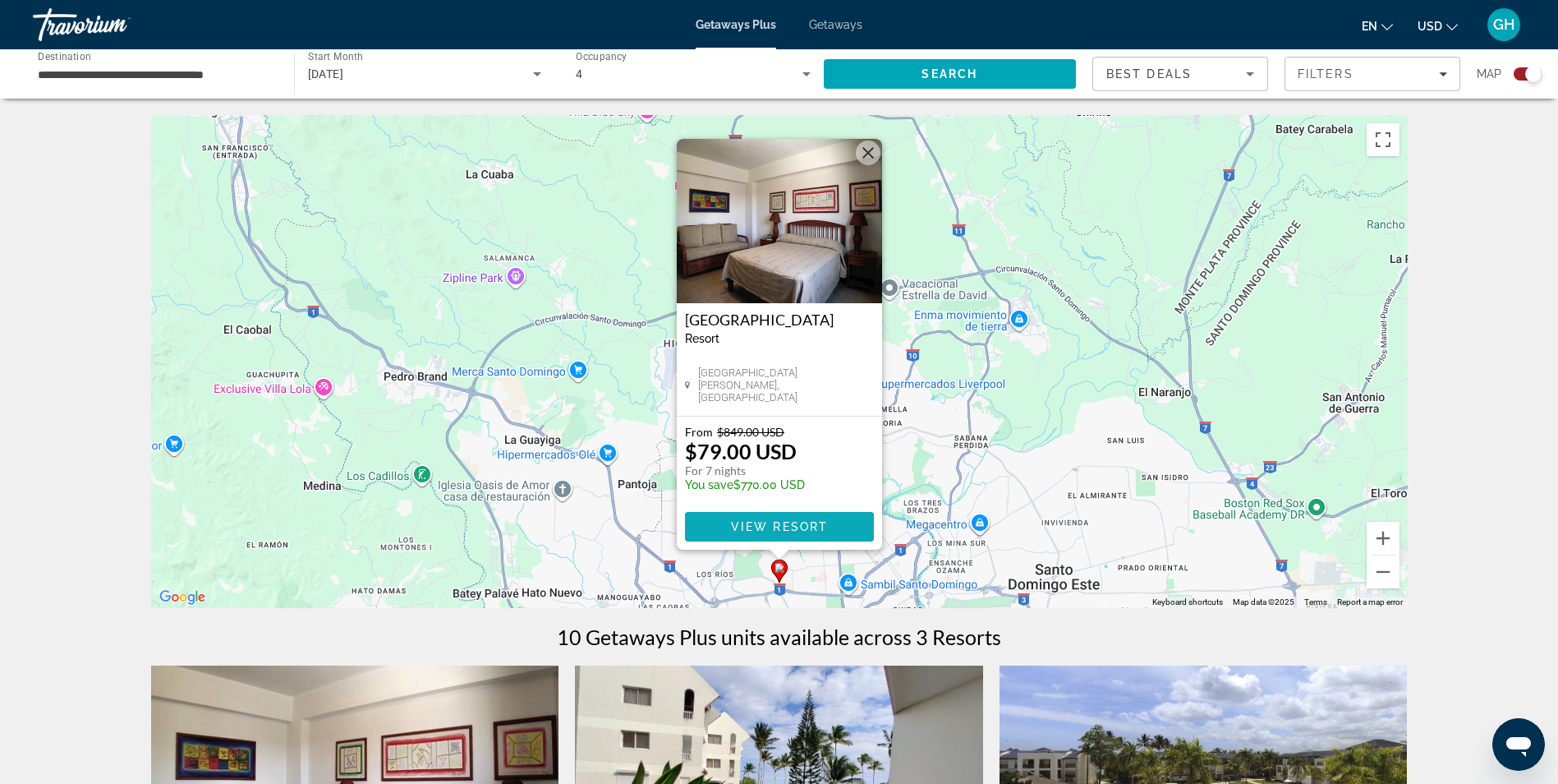
click at [778, 520] on span "View Resort" at bounding box center [779, 527] width 97 height 13
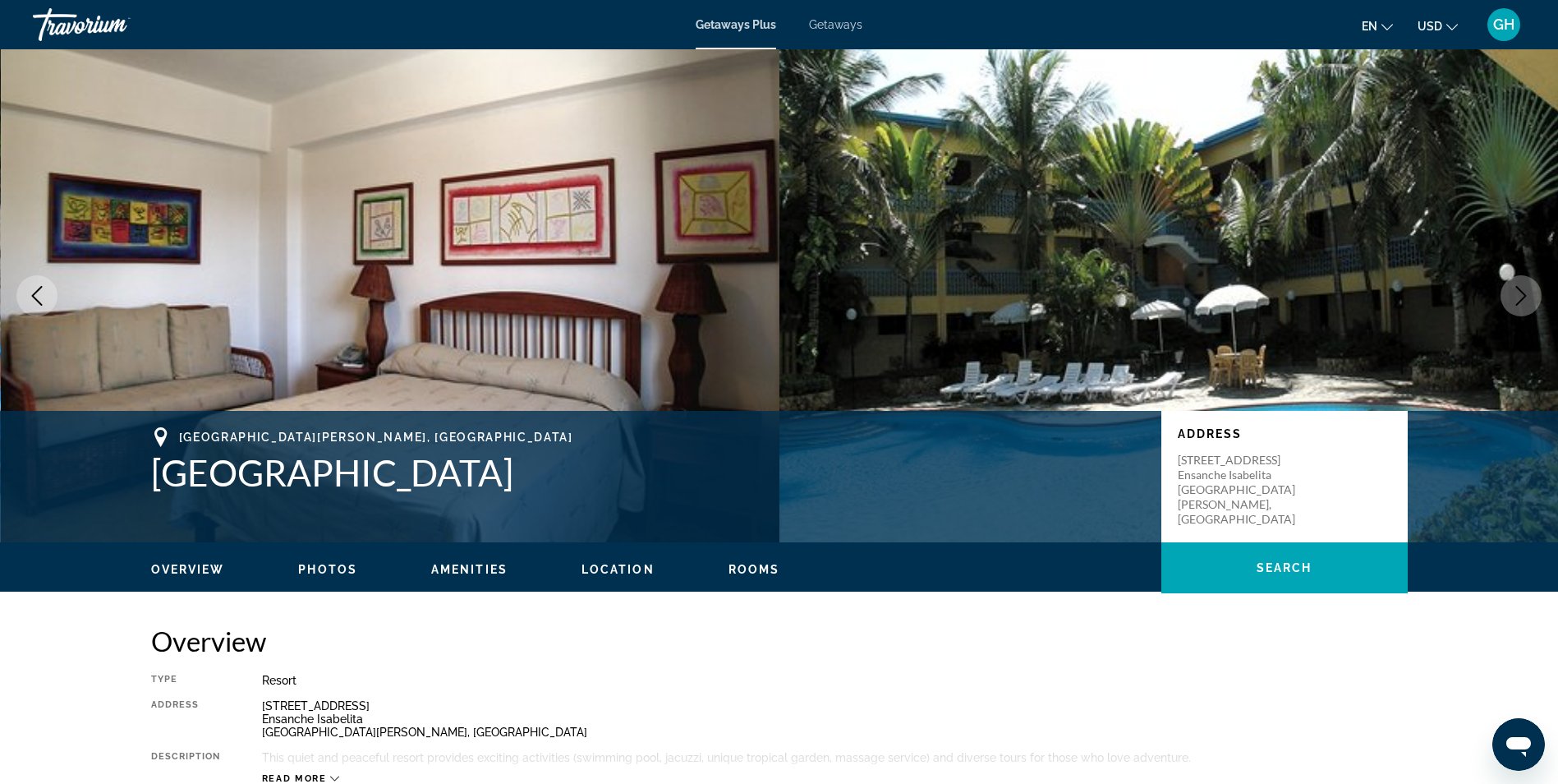
click at [1515, 303] on icon "Next image" at bounding box center [1521, 296] width 20 height 20
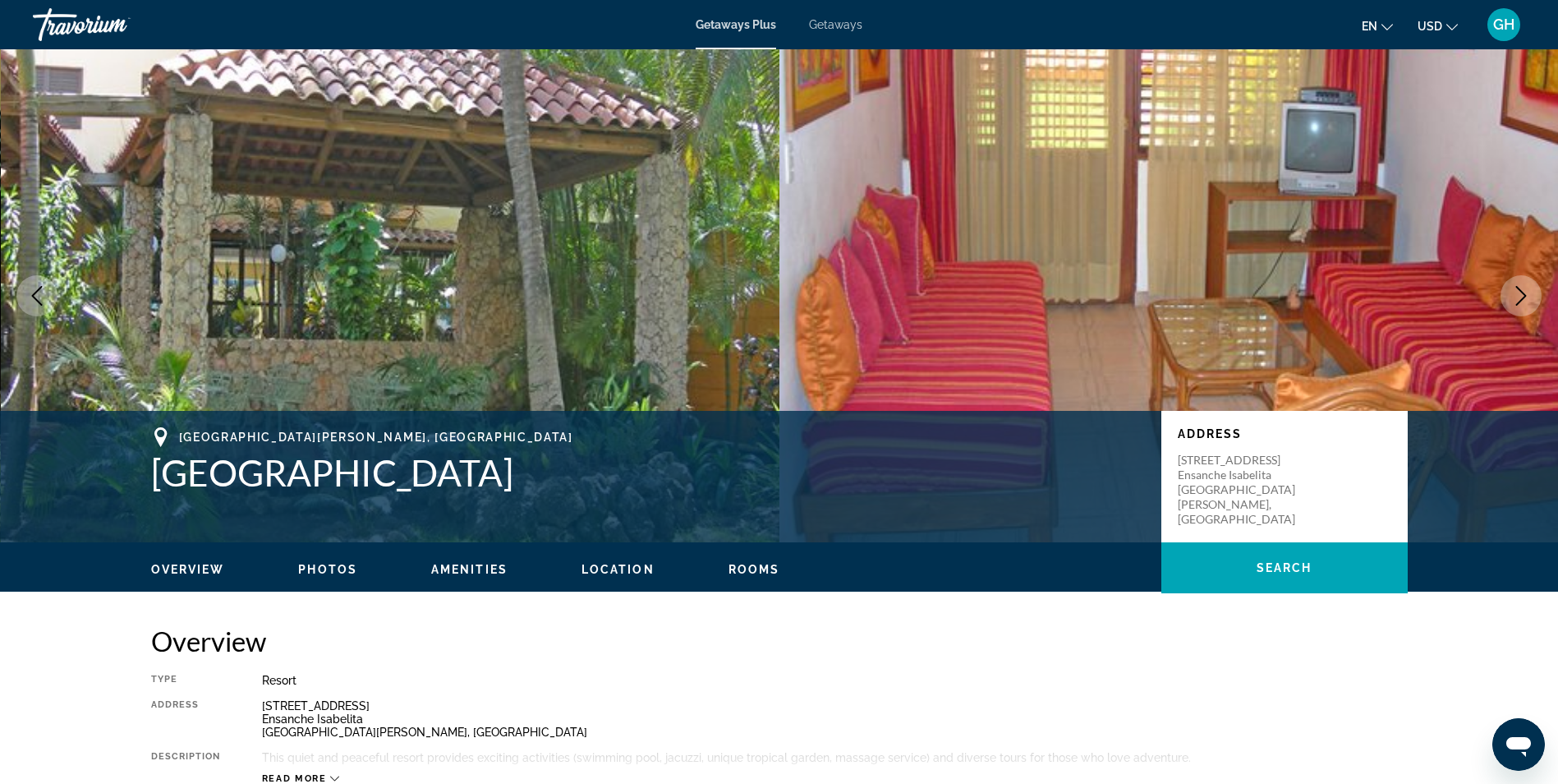
click at [1515, 303] on icon "Next image" at bounding box center [1521, 296] width 20 height 20
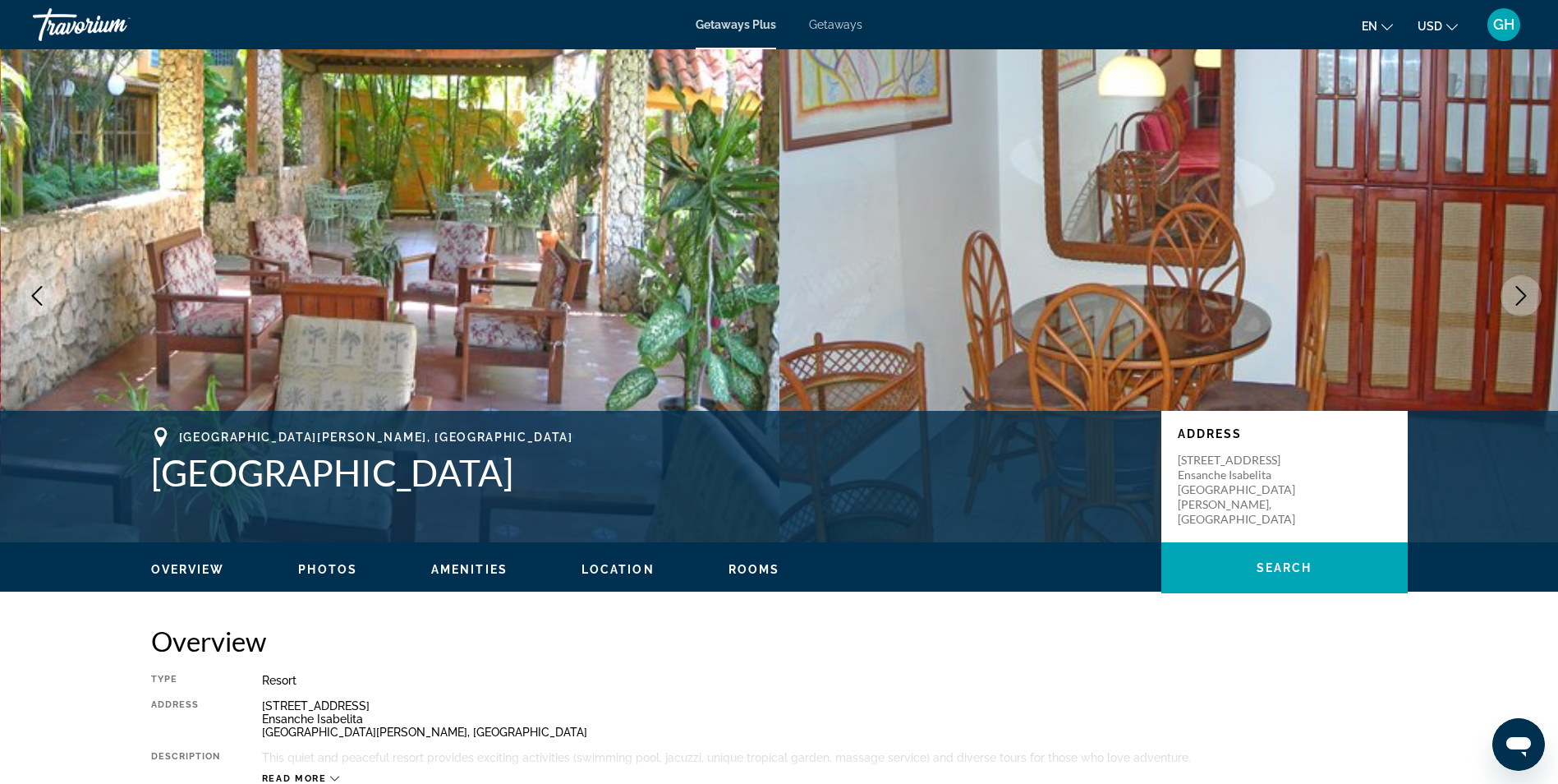
click at [1515, 303] on icon "Next image" at bounding box center [1521, 296] width 20 height 20
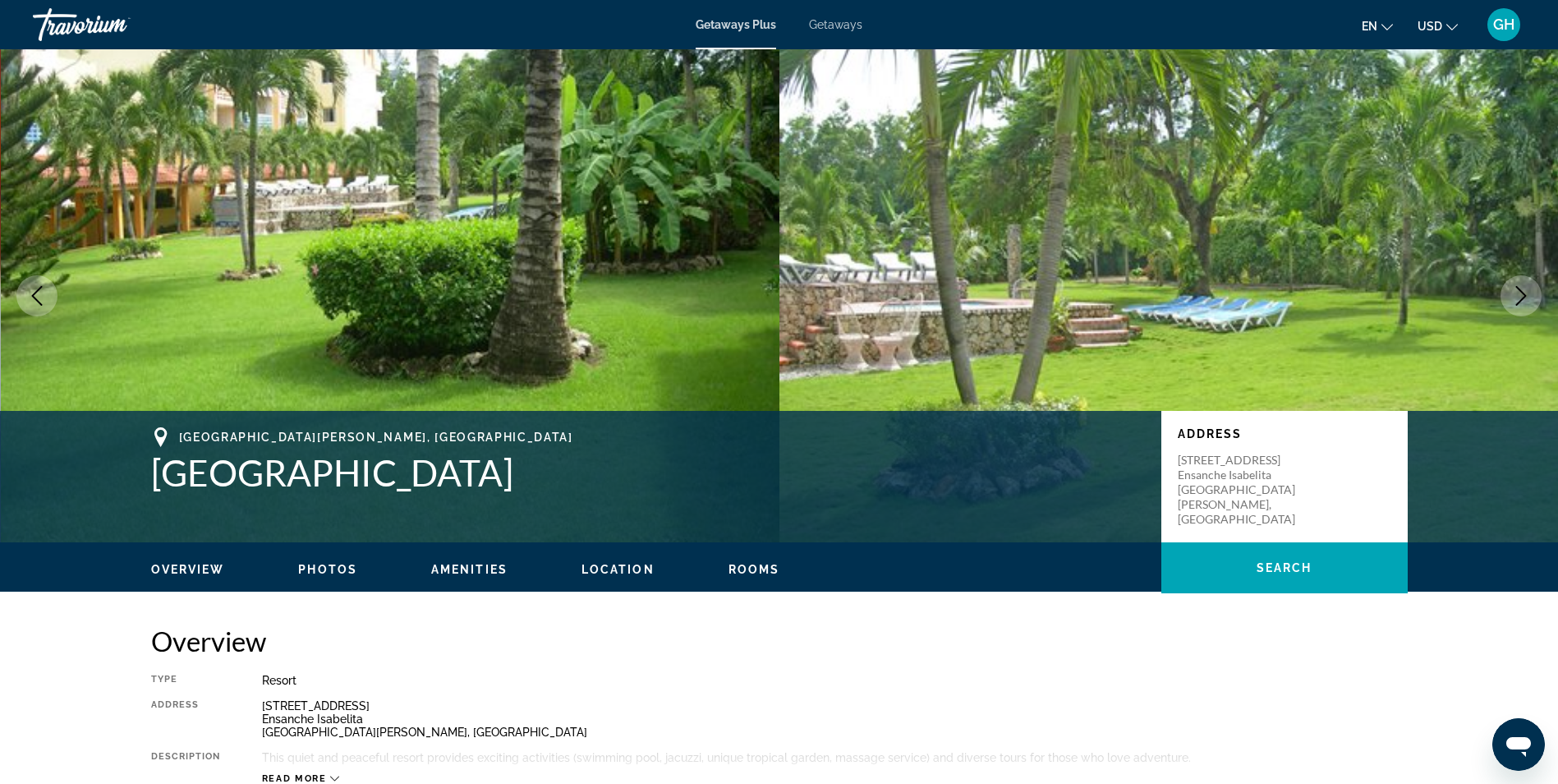
click at [1515, 303] on icon "Next image" at bounding box center [1521, 296] width 20 height 20
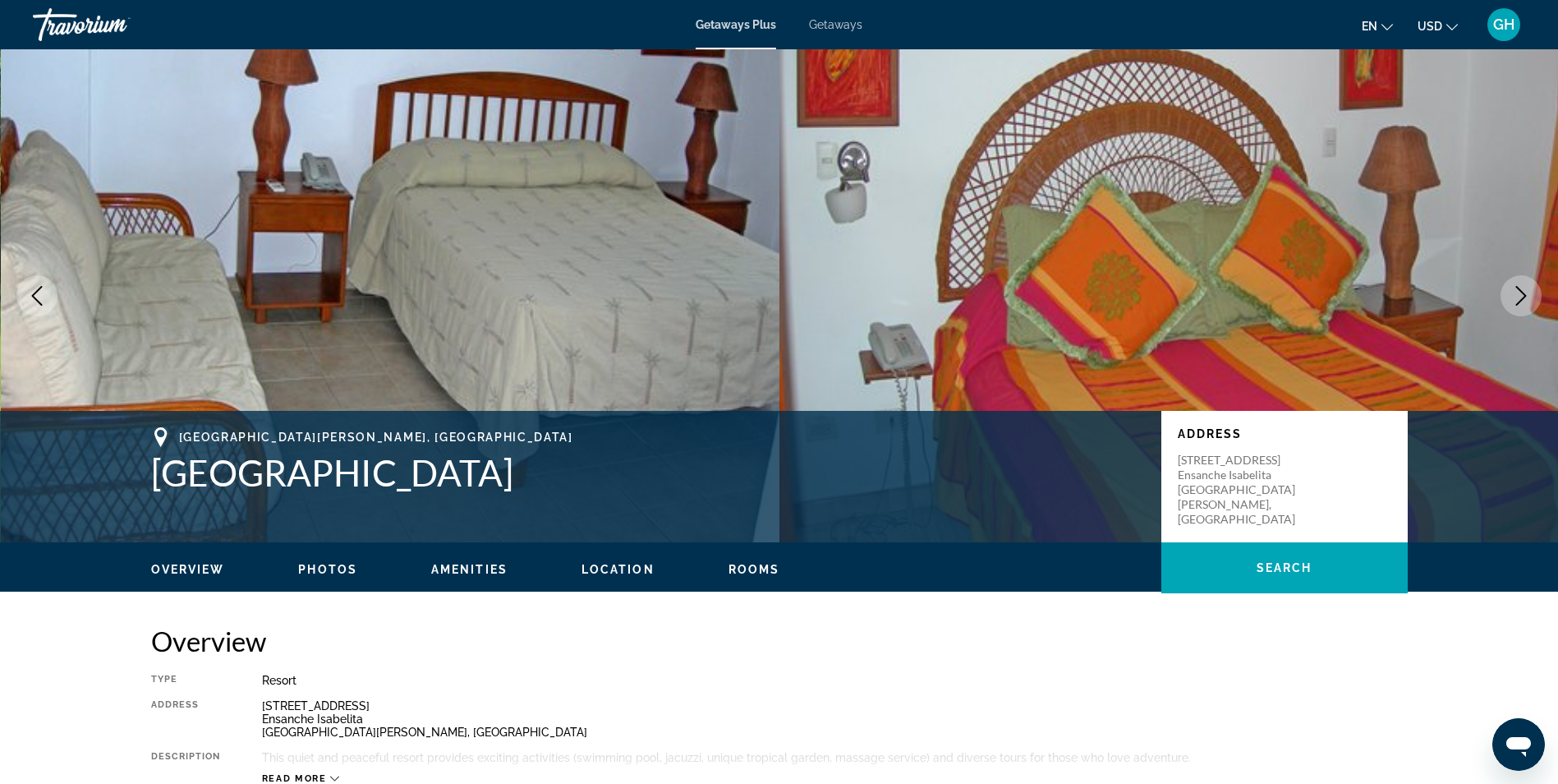
click at [1515, 303] on icon "Next image" at bounding box center [1521, 296] width 20 height 20
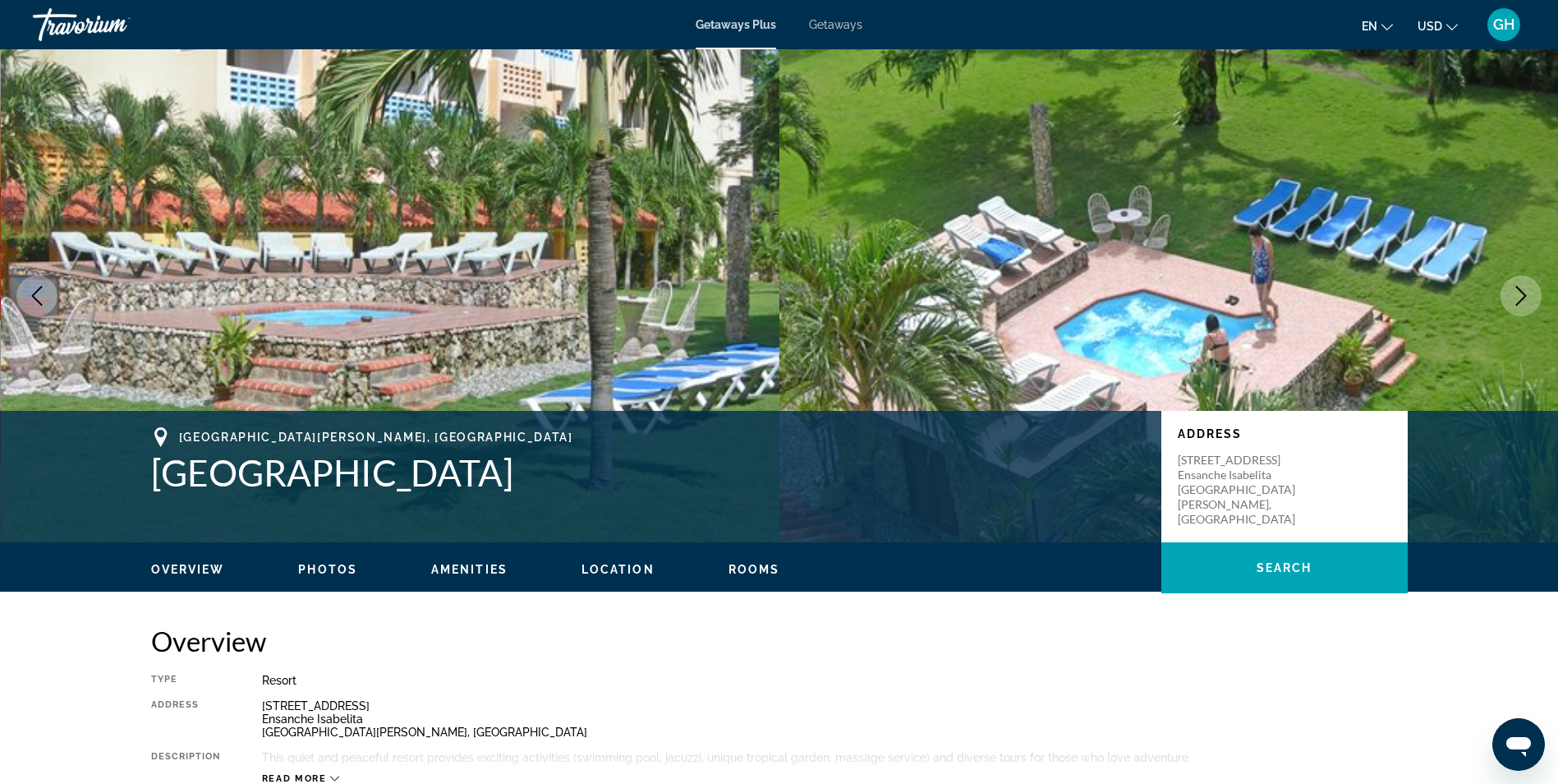
click at [1515, 303] on icon "Next image" at bounding box center [1521, 296] width 20 height 20
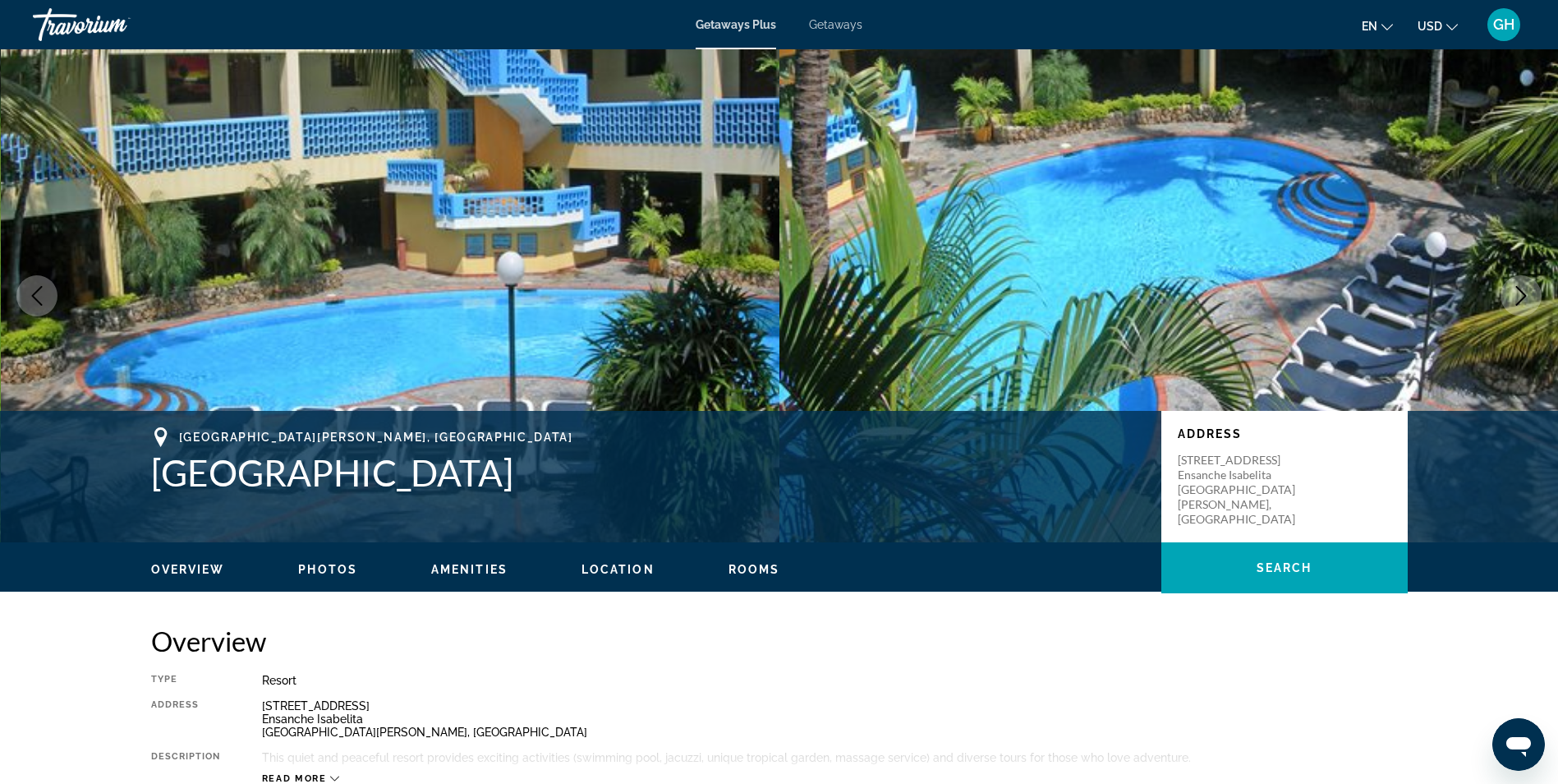
click at [1515, 303] on icon "Next image" at bounding box center [1521, 296] width 20 height 20
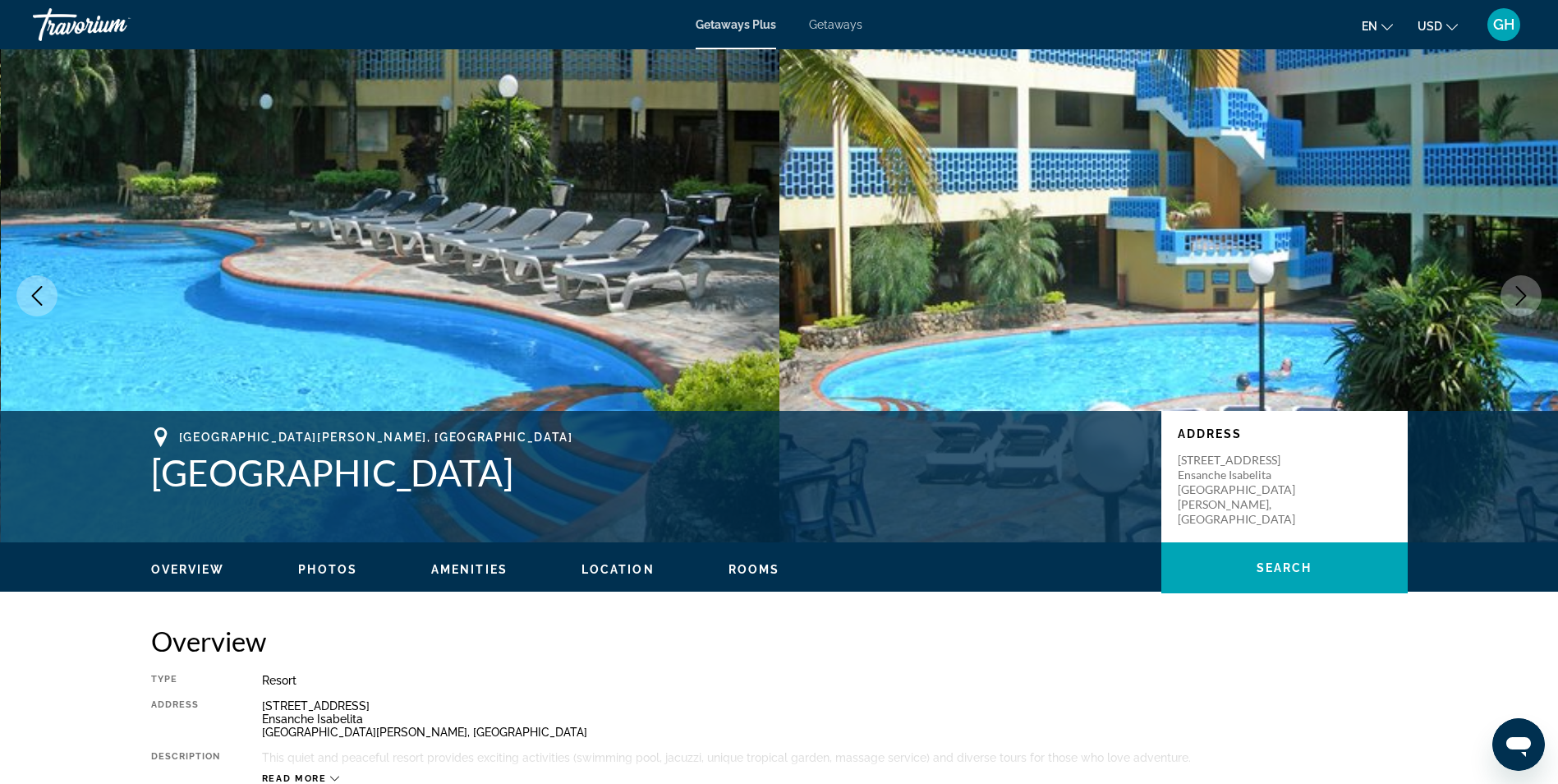
click at [1515, 303] on icon "Next image" at bounding box center [1521, 296] width 20 height 20
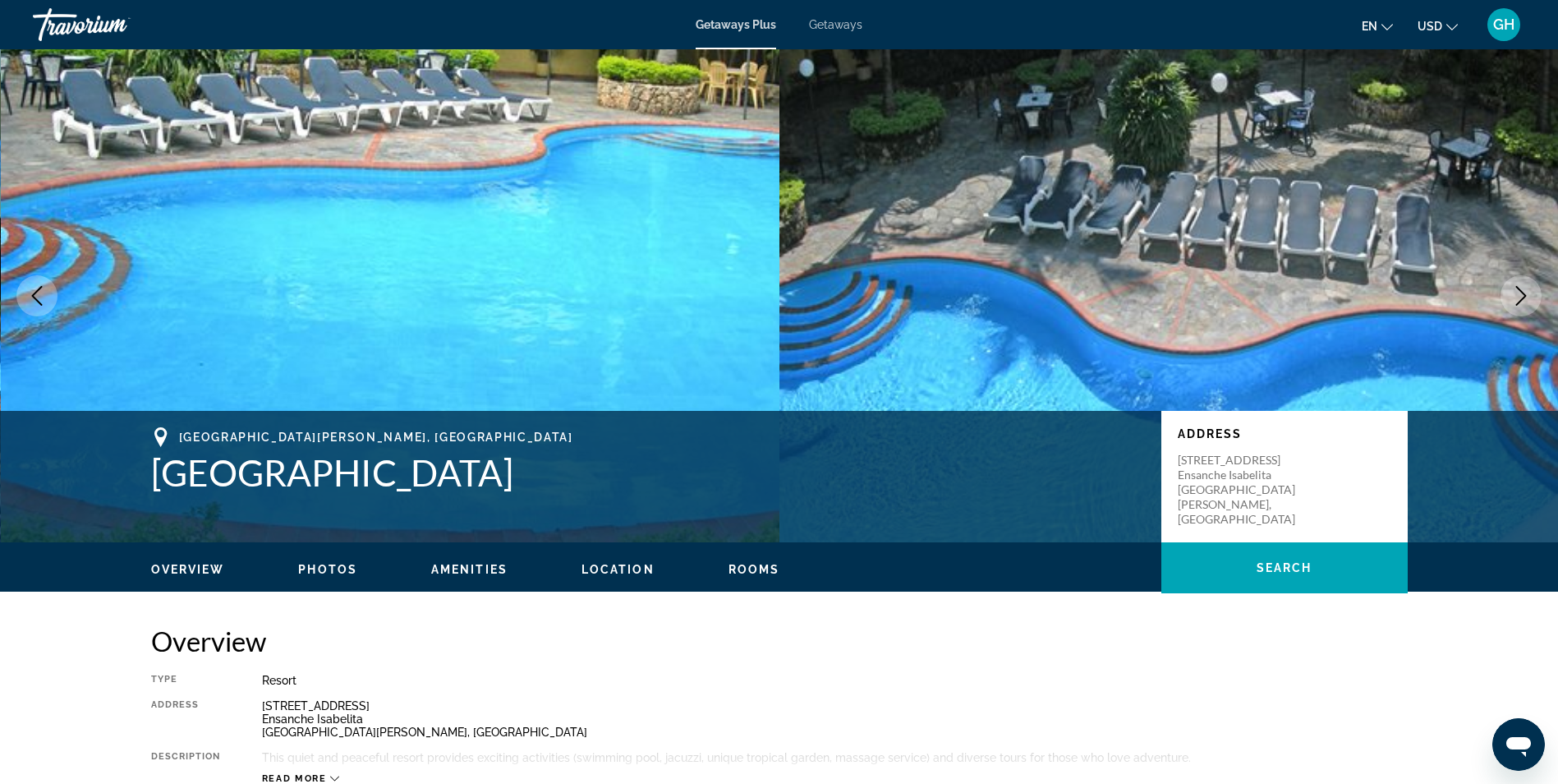
click at [1515, 303] on icon "Next image" at bounding box center [1521, 296] width 20 height 20
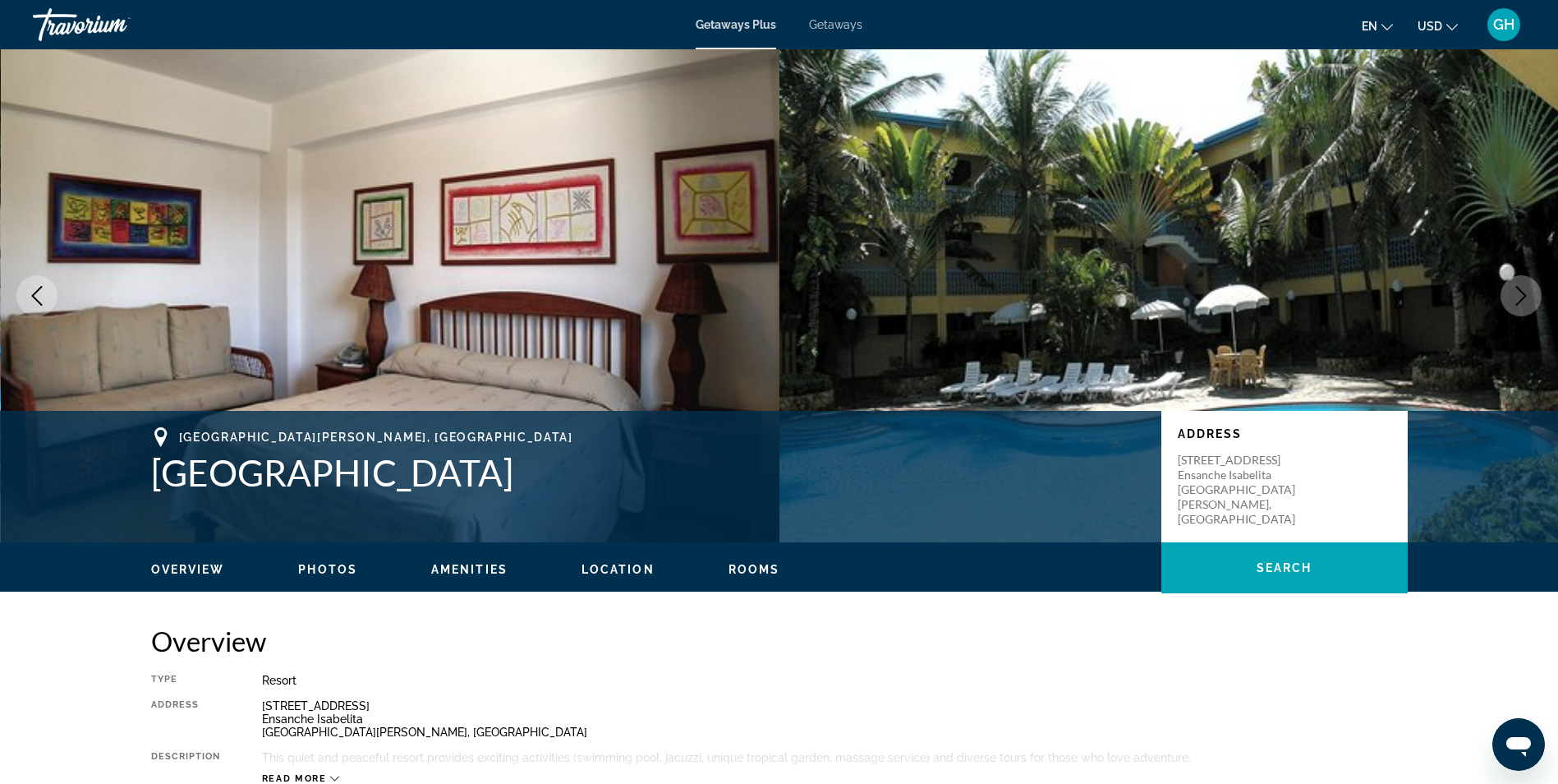
click at [1515, 303] on icon "Next image" at bounding box center [1521, 296] width 20 height 20
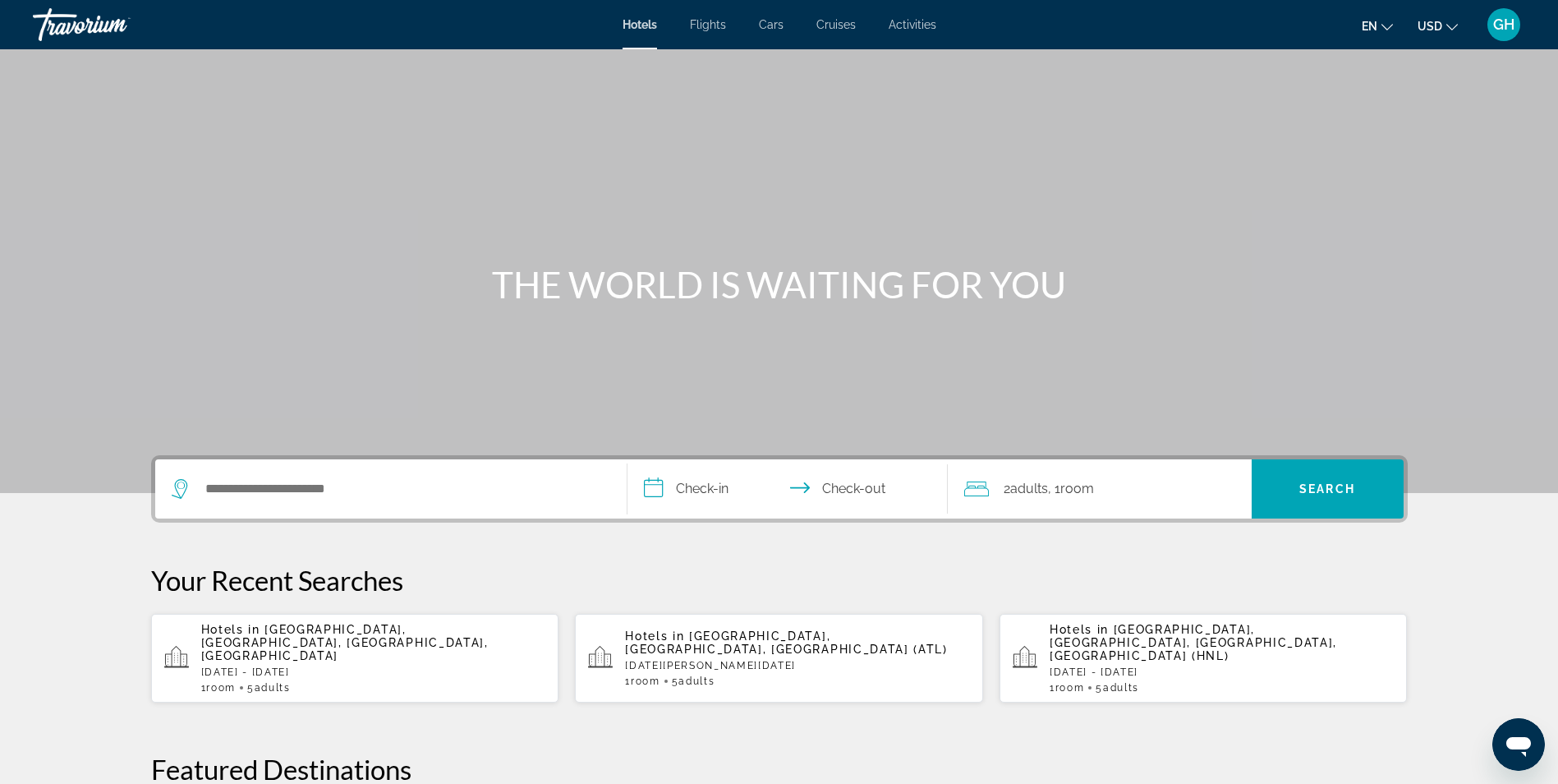
click at [395, 473] on div "Search widget" at bounding box center [391, 488] width 439 height 59
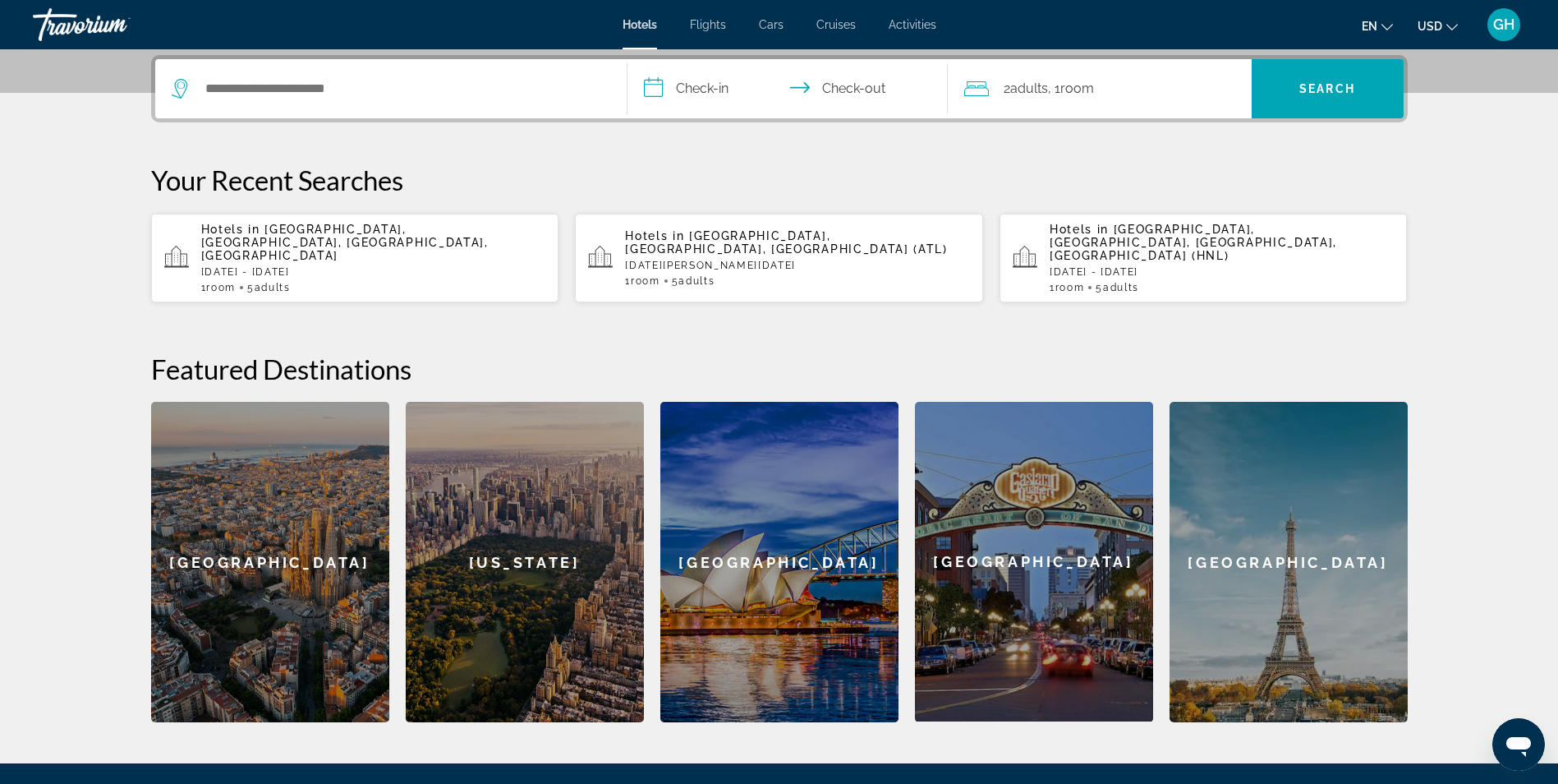
scroll to position [402, 0]
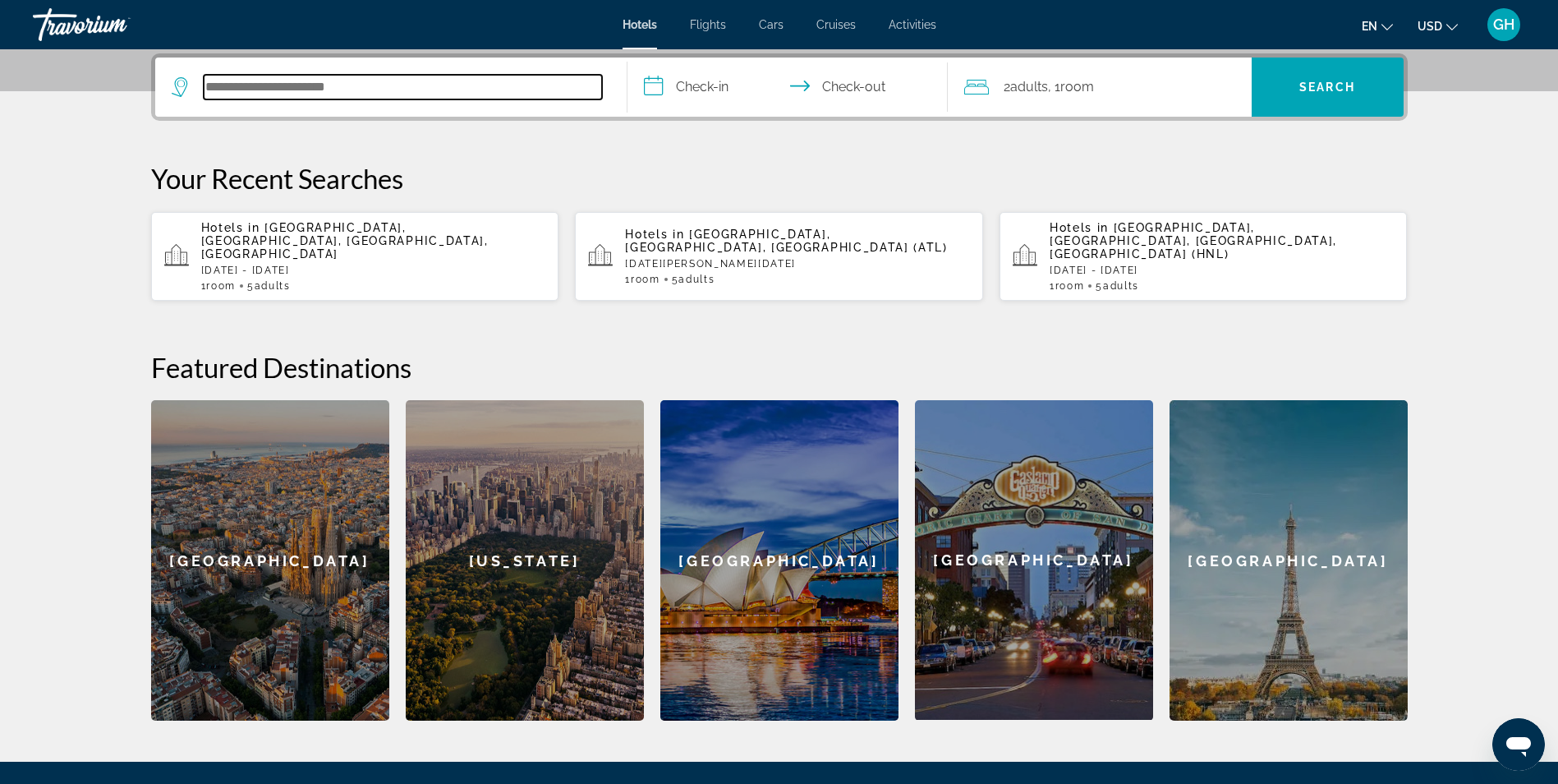
click at [341, 89] on input "Search hotel destination" at bounding box center [403, 87] width 398 height 25
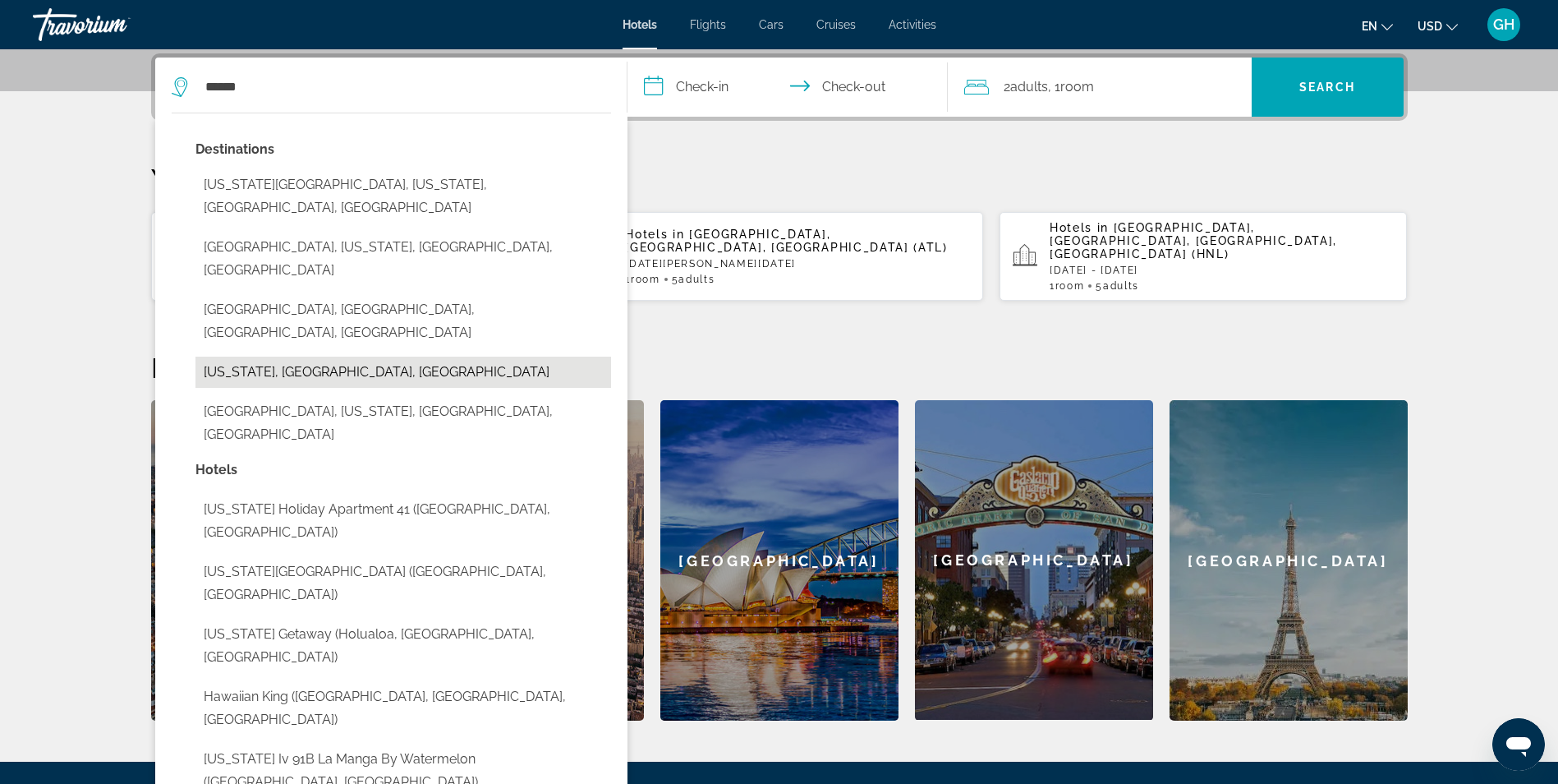
click at [264, 357] on button "Hawaii, HI, United States" at bounding box center [403, 372] width 415 height 31
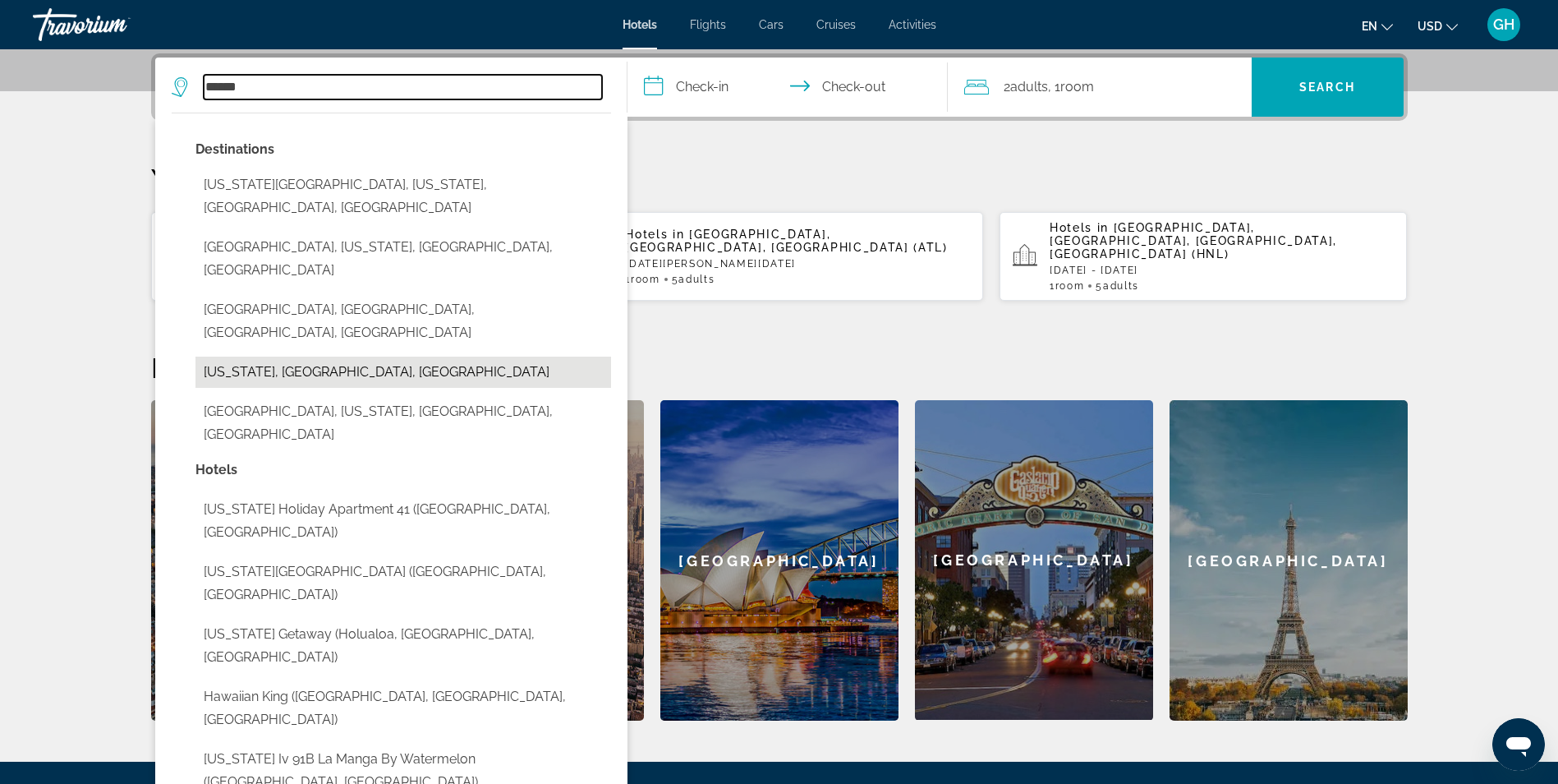
type input "**********"
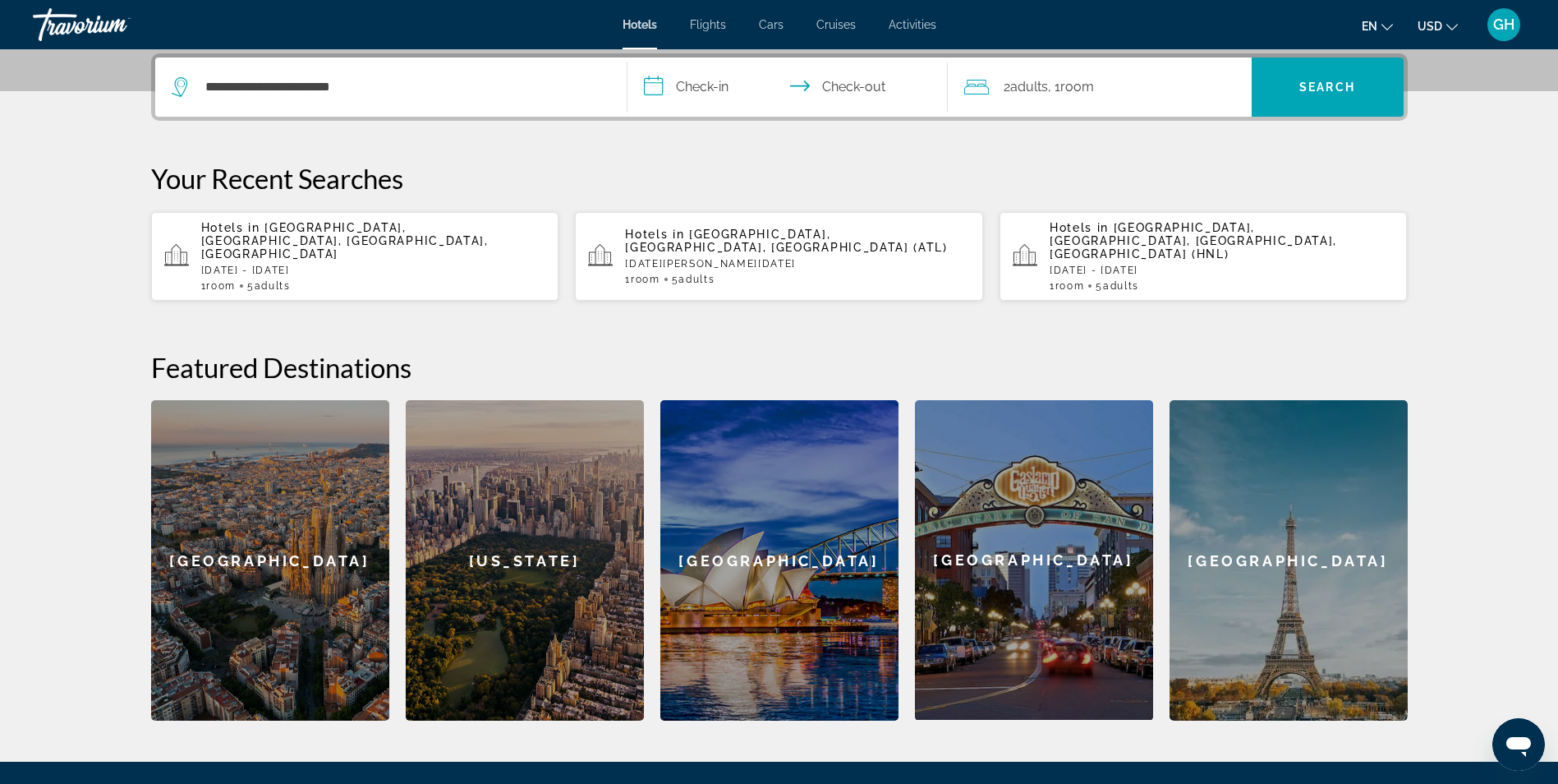
click at [691, 95] on input "**********" at bounding box center [791, 89] width 327 height 64
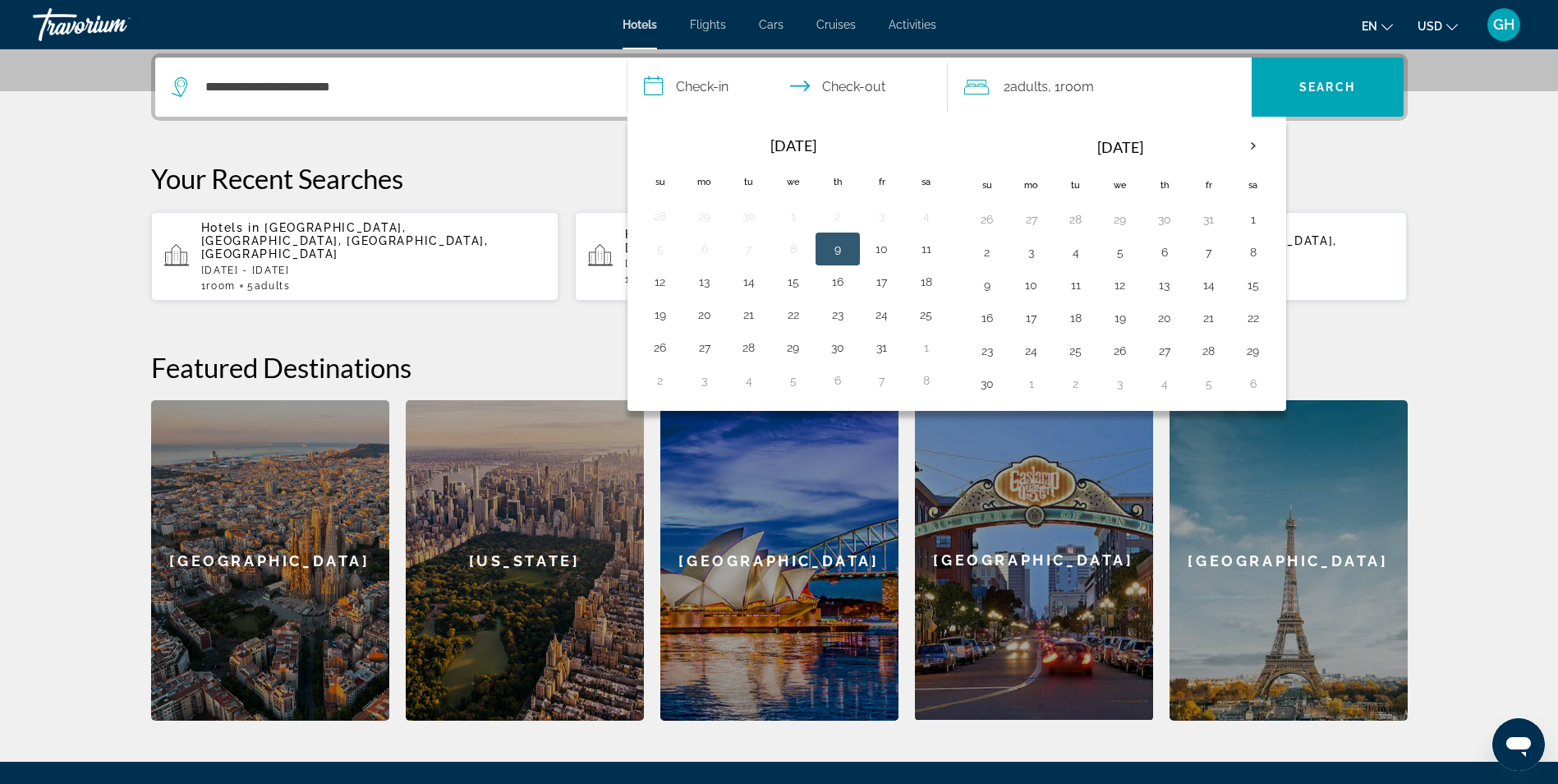
click at [702, 89] on input "**********" at bounding box center [791, 89] width 327 height 64
click at [1251, 141] on th "Next month" at bounding box center [1253, 146] width 45 height 37
click at [988, 350] on button "22" at bounding box center [987, 350] width 26 height 23
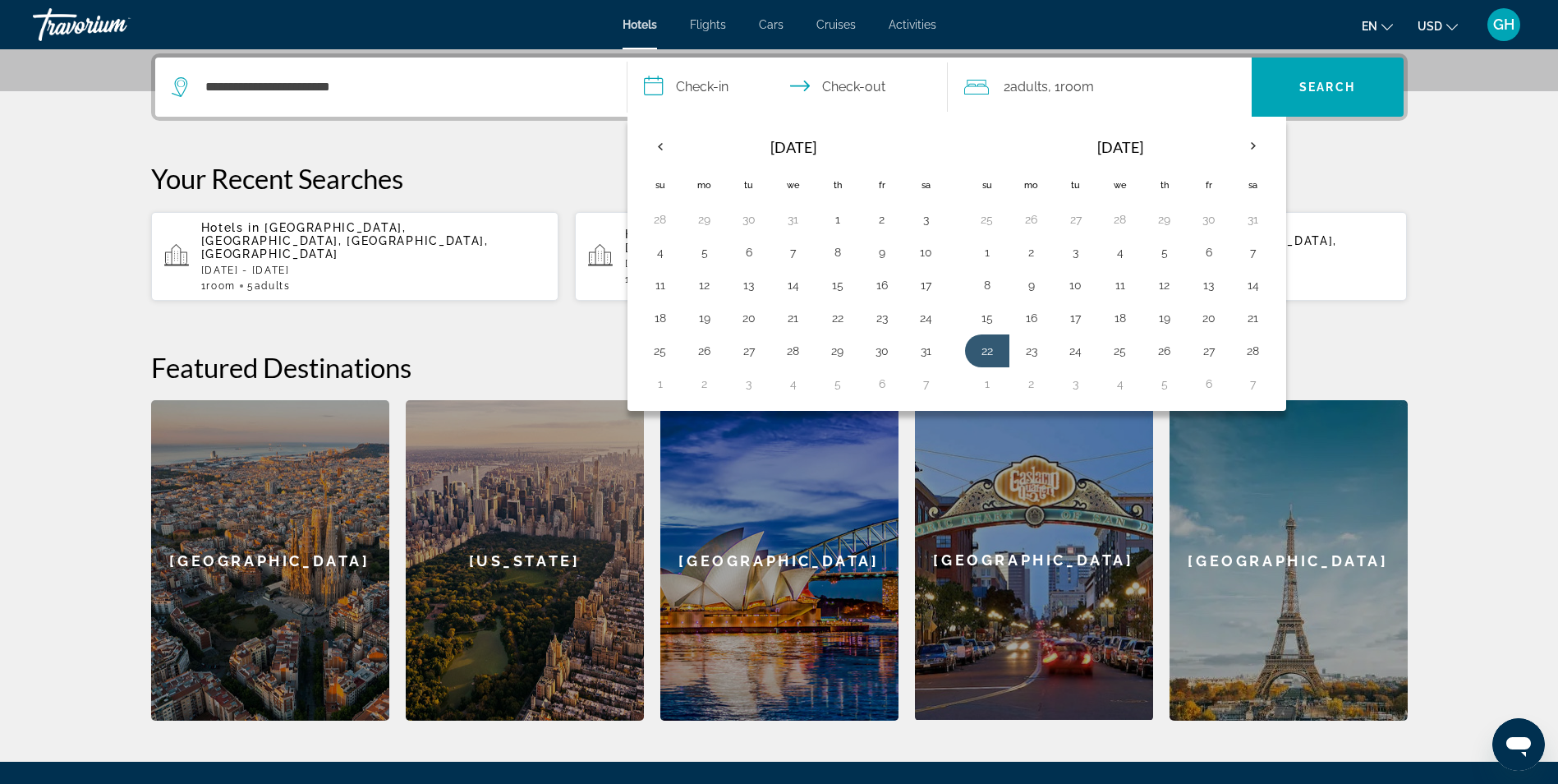
drag, startPoint x: 877, startPoint y: 80, endPoint x: 895, endPoint y: 89, distance: 20.1
click at [879, 80] on input "**********" at bounding box center [791, 89] width 327 height 64
click at [1250, 340] on button "28" at bounding box center [1253, 350] width 26 height 23
type input "**********"
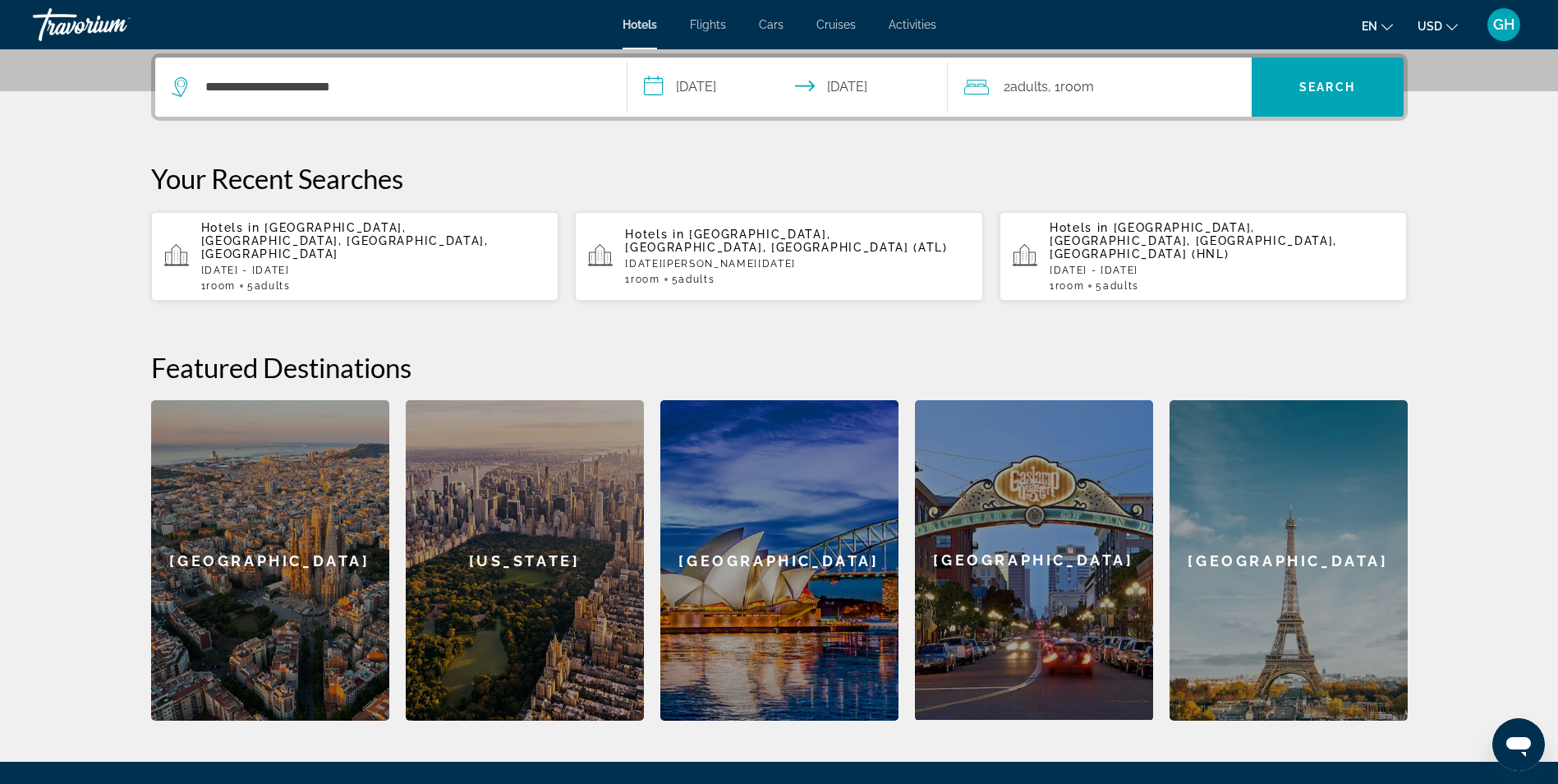
click at [1072, 91] on span "Room" at bounding box center [1077, 86] width 34 height 16
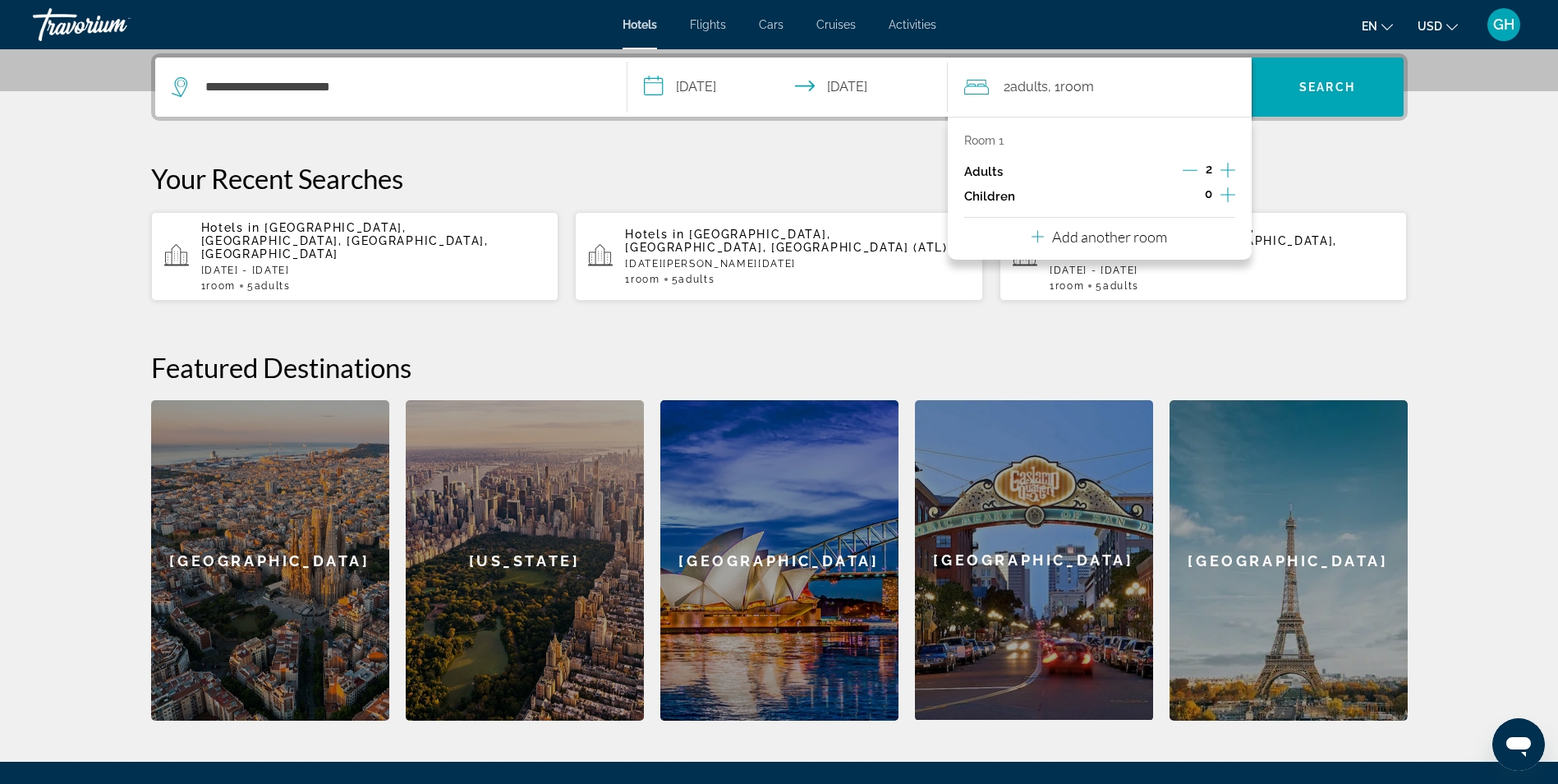
click at [1226, 164] on icon "Increment adults" at bounding box center [1228, 170] width 15 height 20
click at [1226, 165] on icon "Increment adults" at bounding box center [1228, 170] width 15 height 20
click at [1325, 84] on span "Search" at bounding box center [1327, 87] width 56 height 13
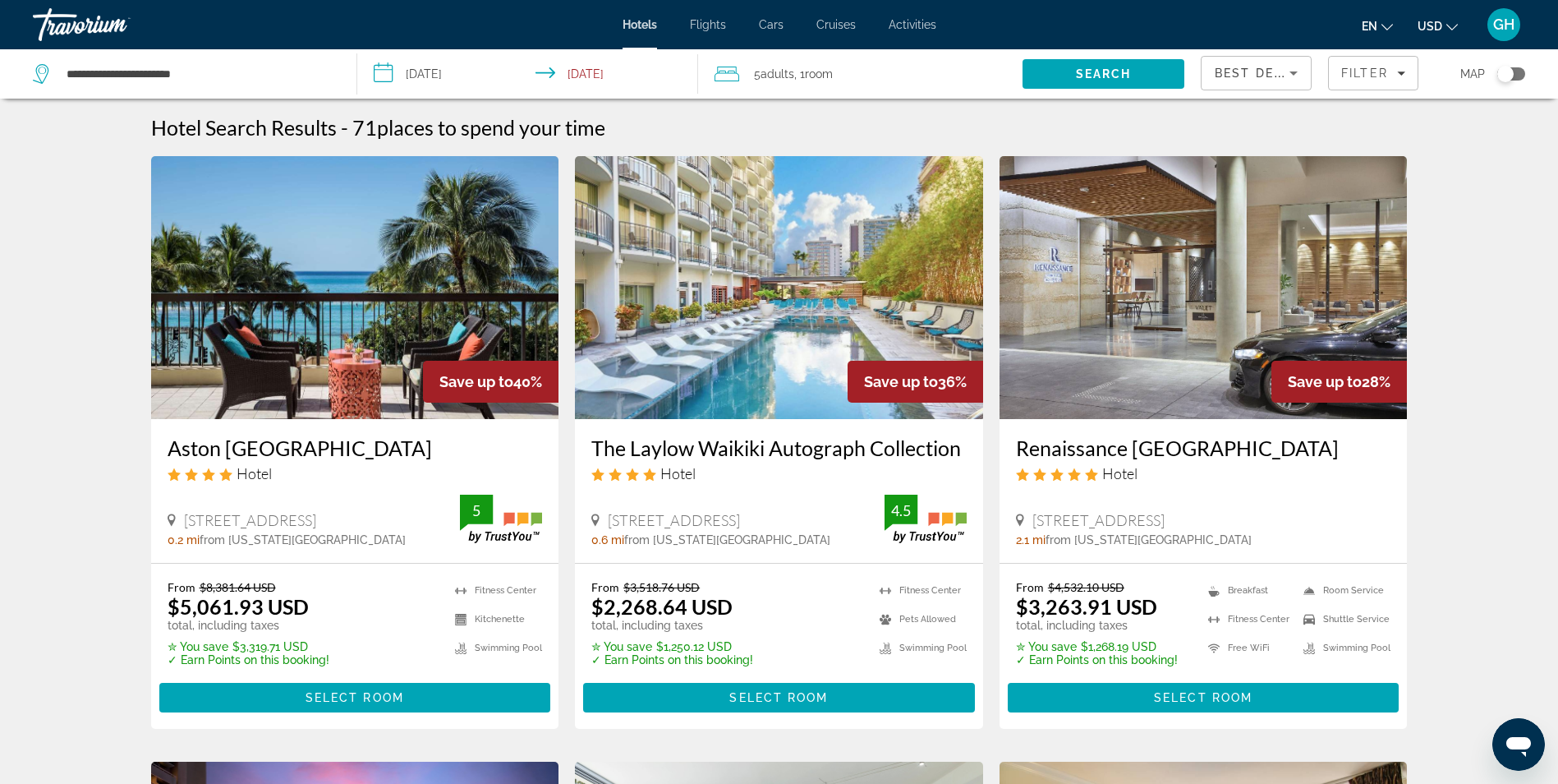
click at [583, 69] on input "**********" at bounding box center [530, 76] width 348 height 54
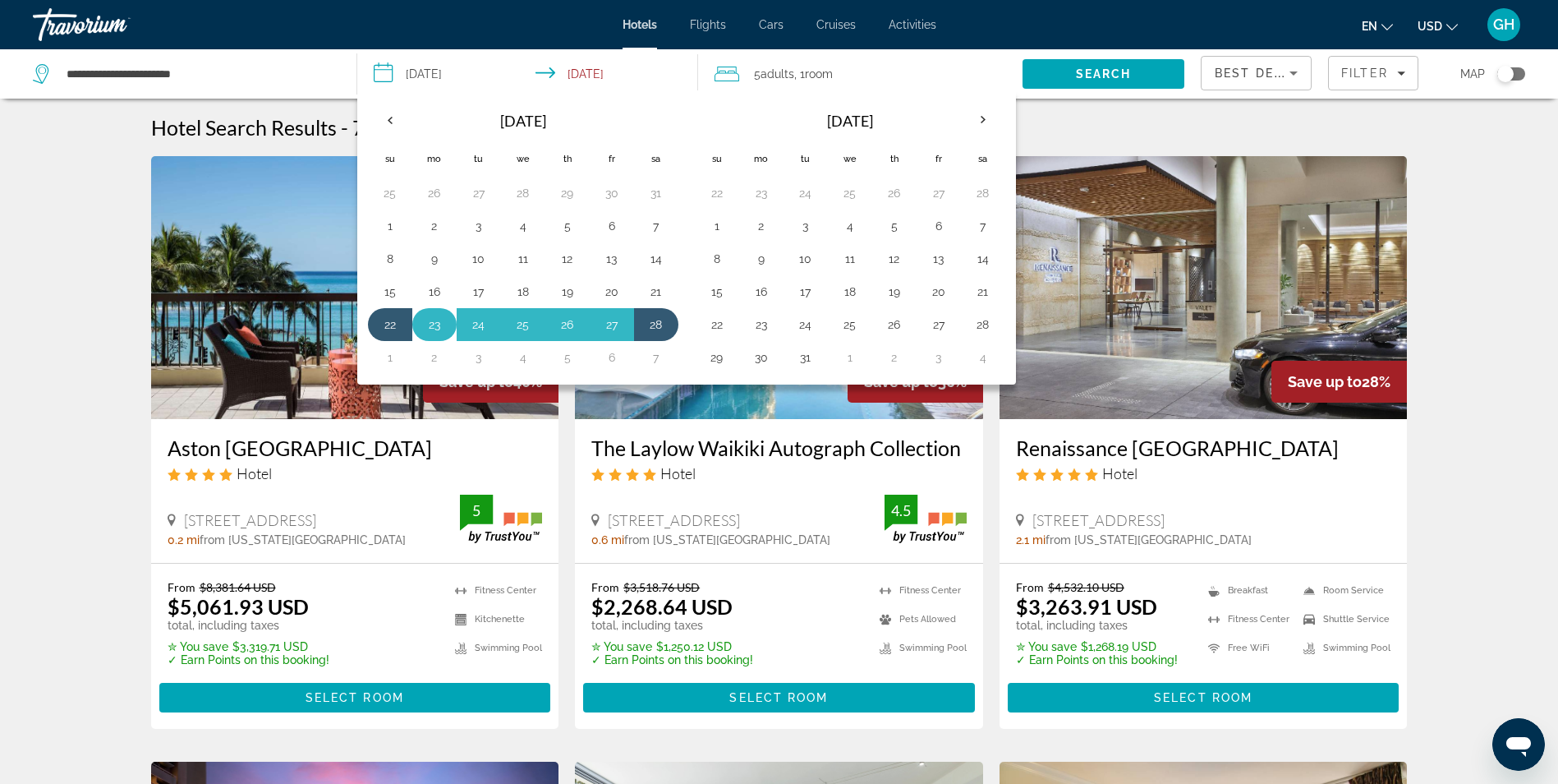
click at [438, 328] on button "23" at bounding box center [434, 324] width 26 height 23
click at [612, 330] on button "27" at bounding box center [612, 324] width 26 height 23
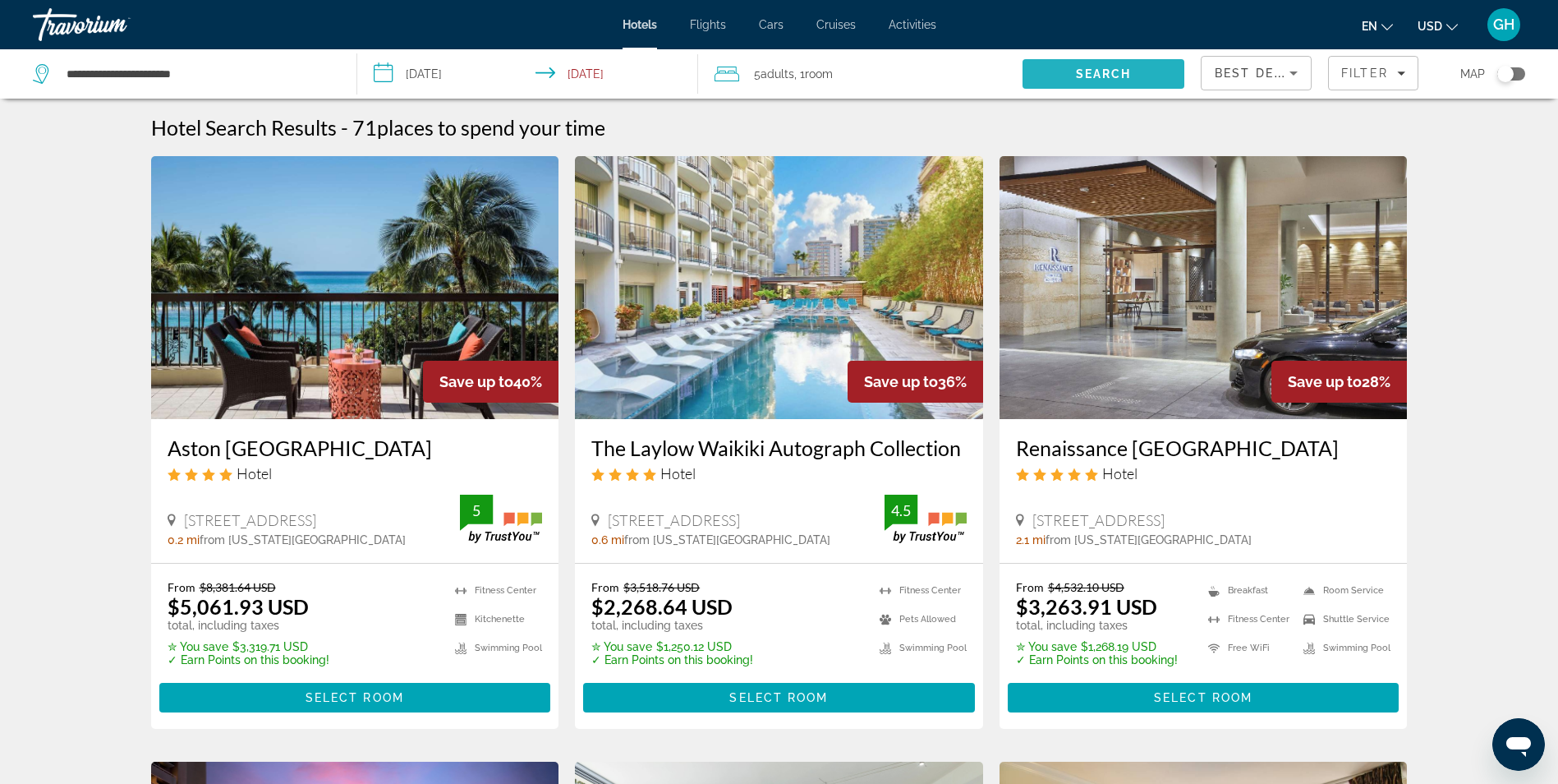
click at [1111, 68] on span "Search" at bounding box center [1103, 74] width 56 height 13
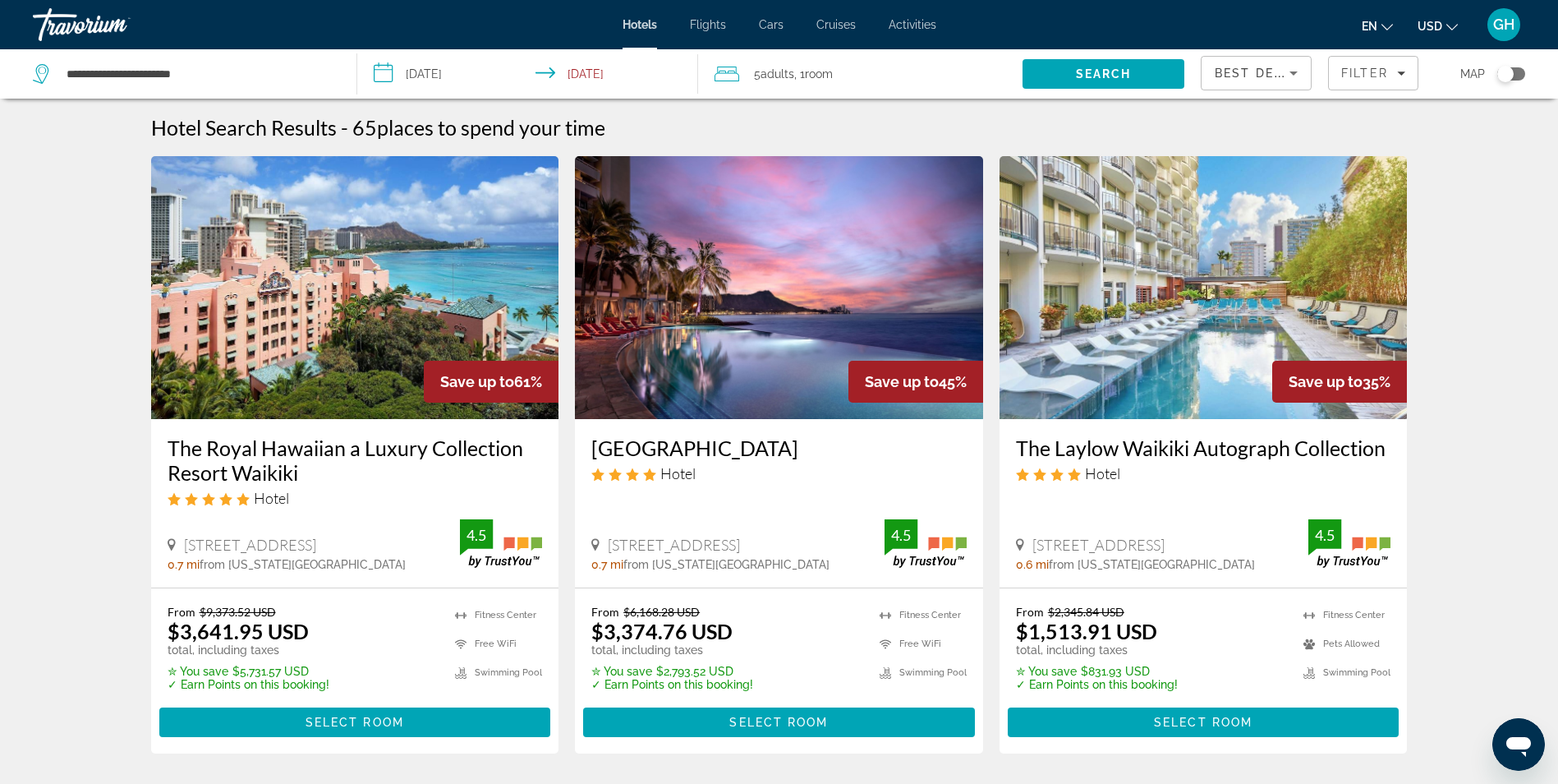
click at [466, 69] on input "**********" at bounding box center [530, 76] width 348 height 54
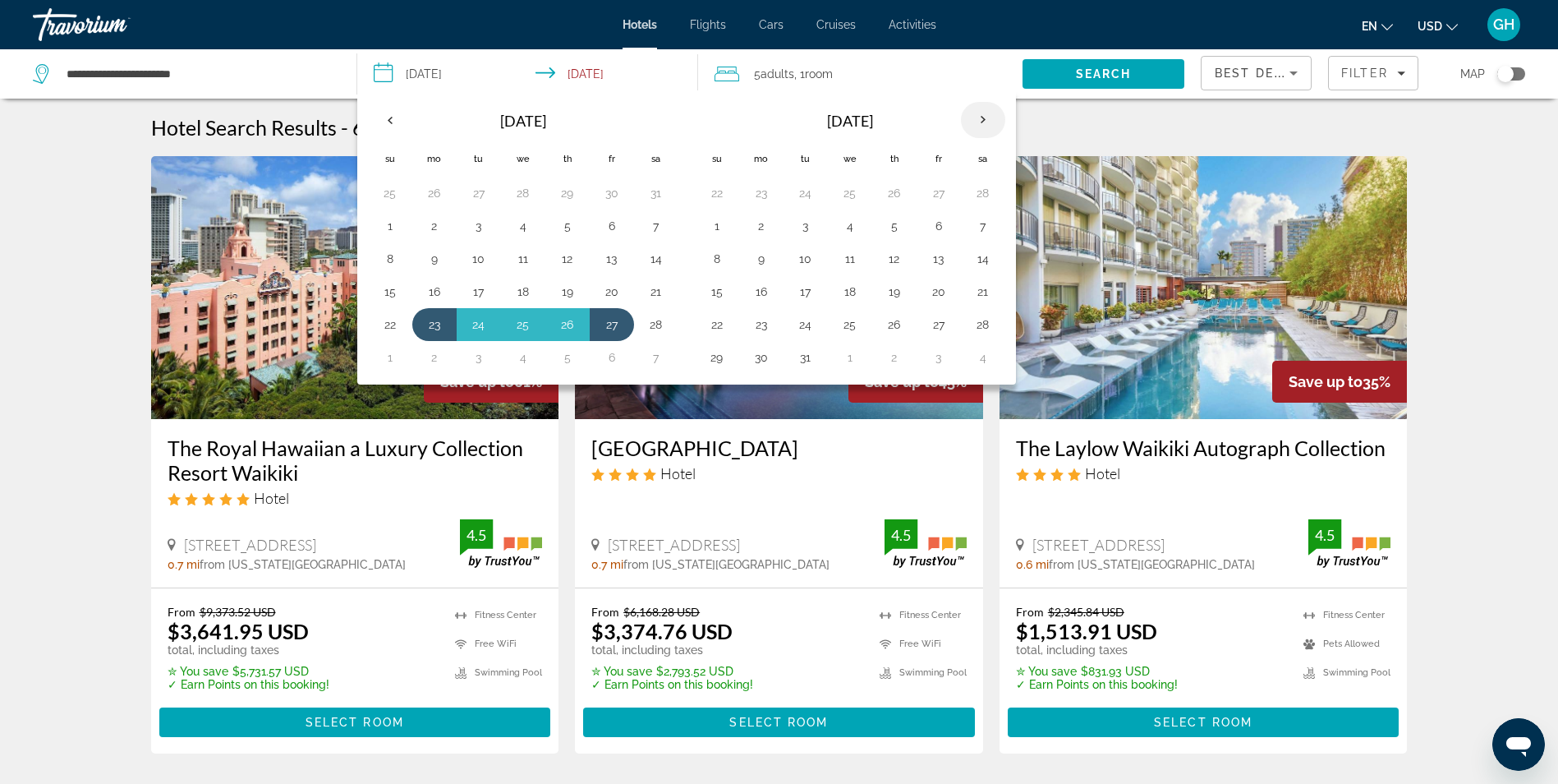
click at [991, 119] on th "Next month" at bounding box center [983, 120] width 45 height 37
click at [439, 291] on button "16" at bounding box center [434, 291] width 26 height 23
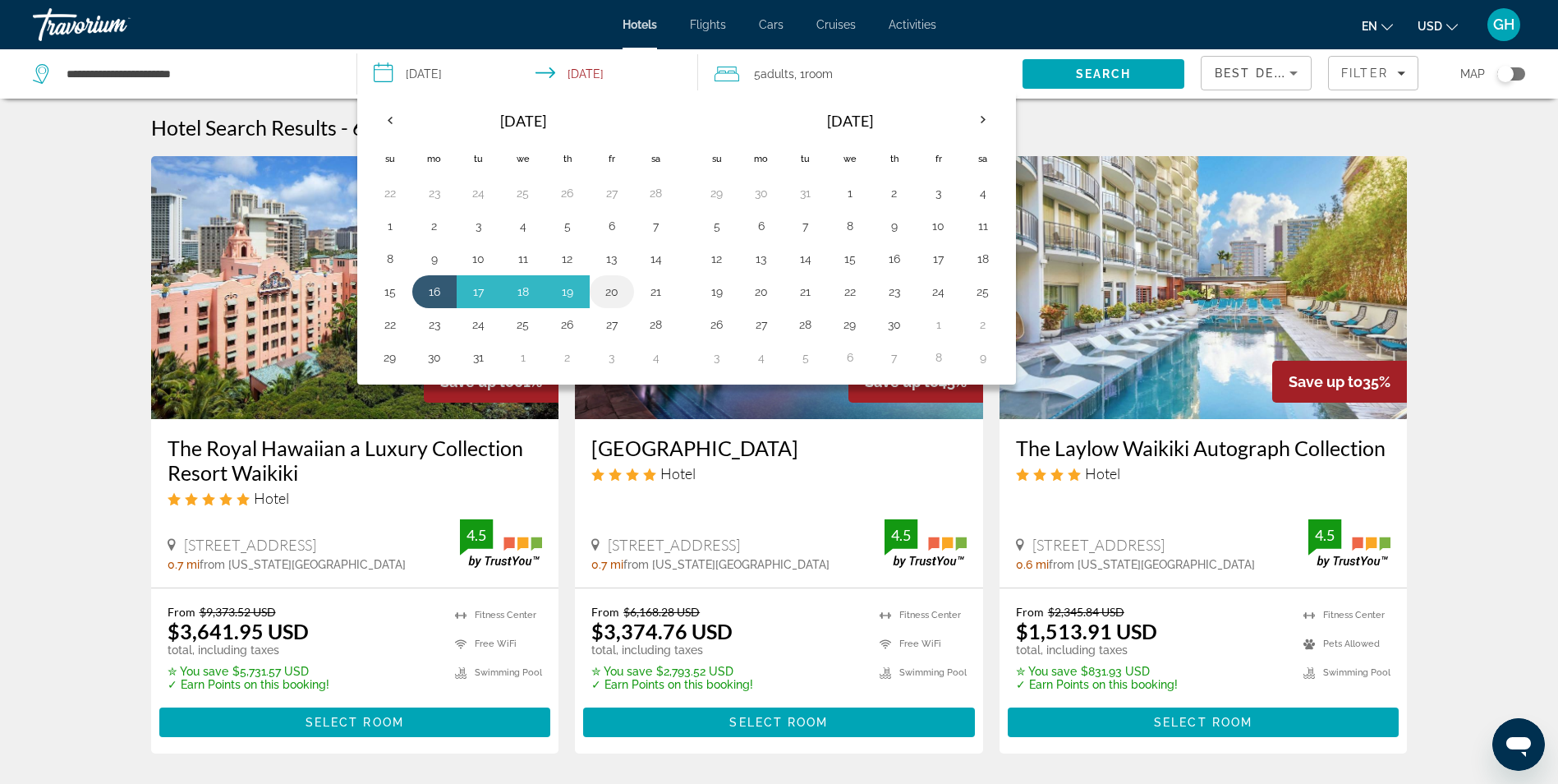
click at [617, 292] on button "20" at bounding box center [612, 291] width 26 height 23
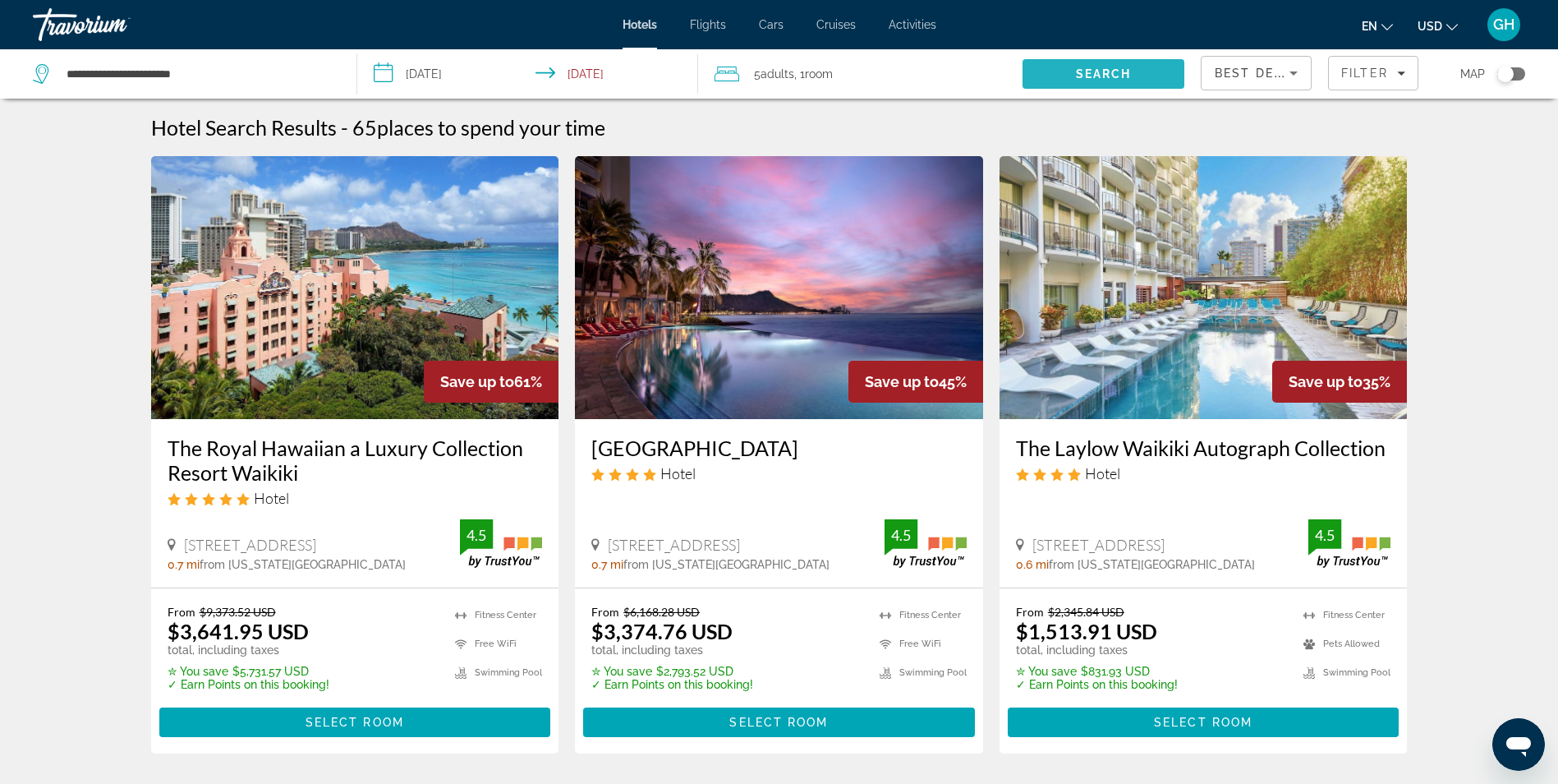
click at [1151, 65] on span "Search" at bounding box center [1103, 73] width 162 height 39
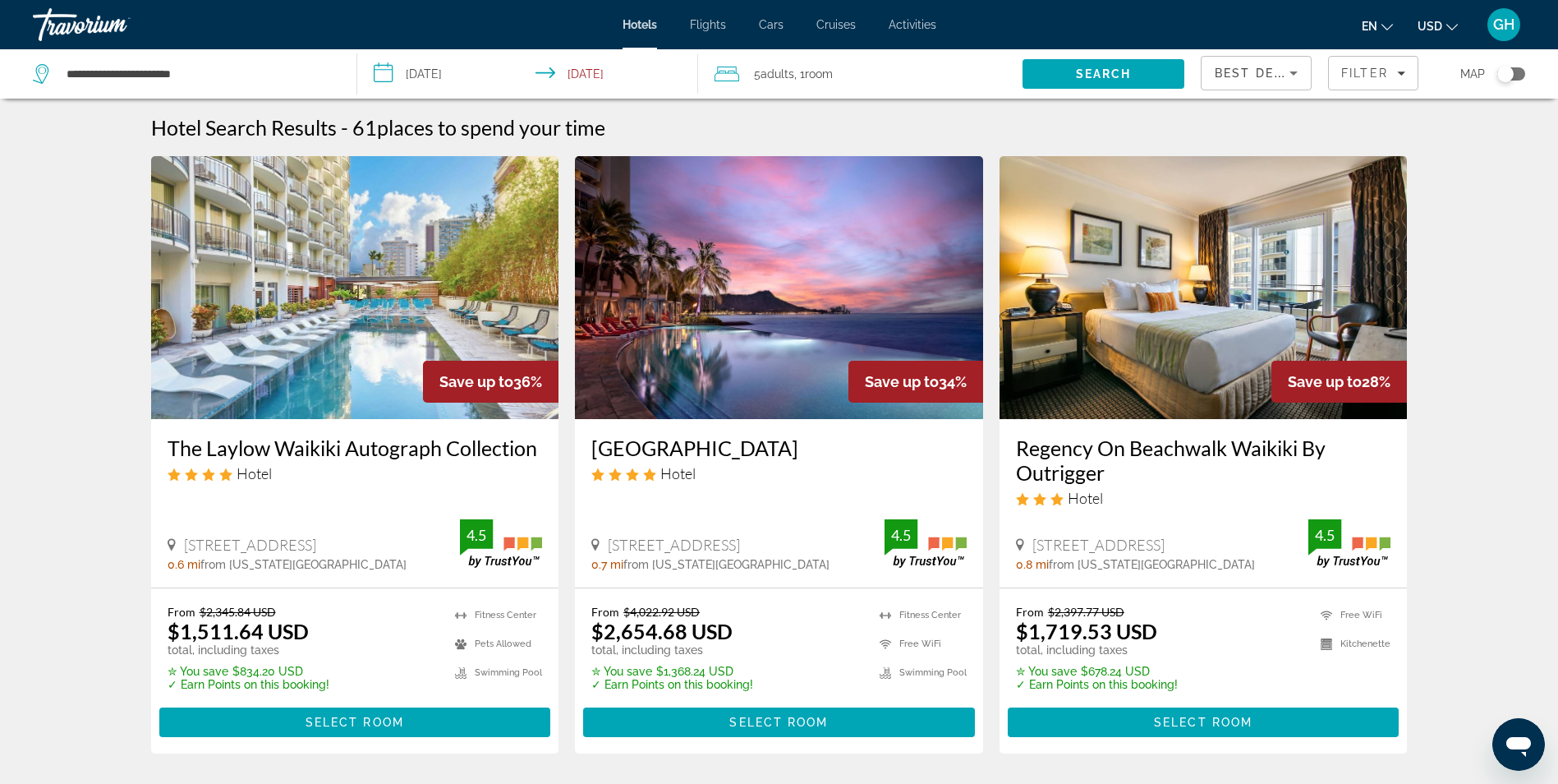
click at [424, 81] on input "**********" at bounding box center [530, 76] width 348 height 54
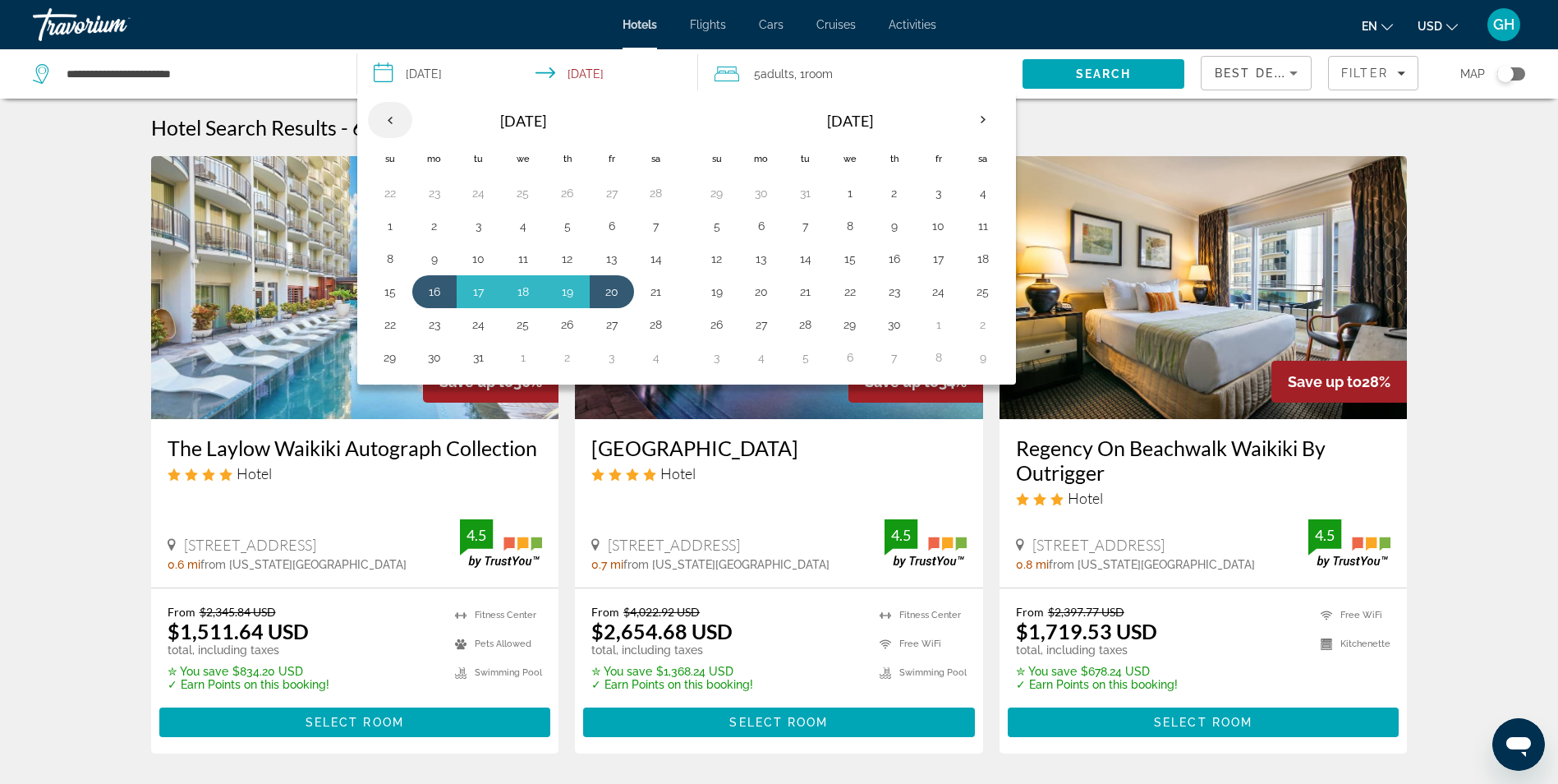
click at [391, 126] on th "Previous month" at bounding box center [390, 120] width 45 height 37
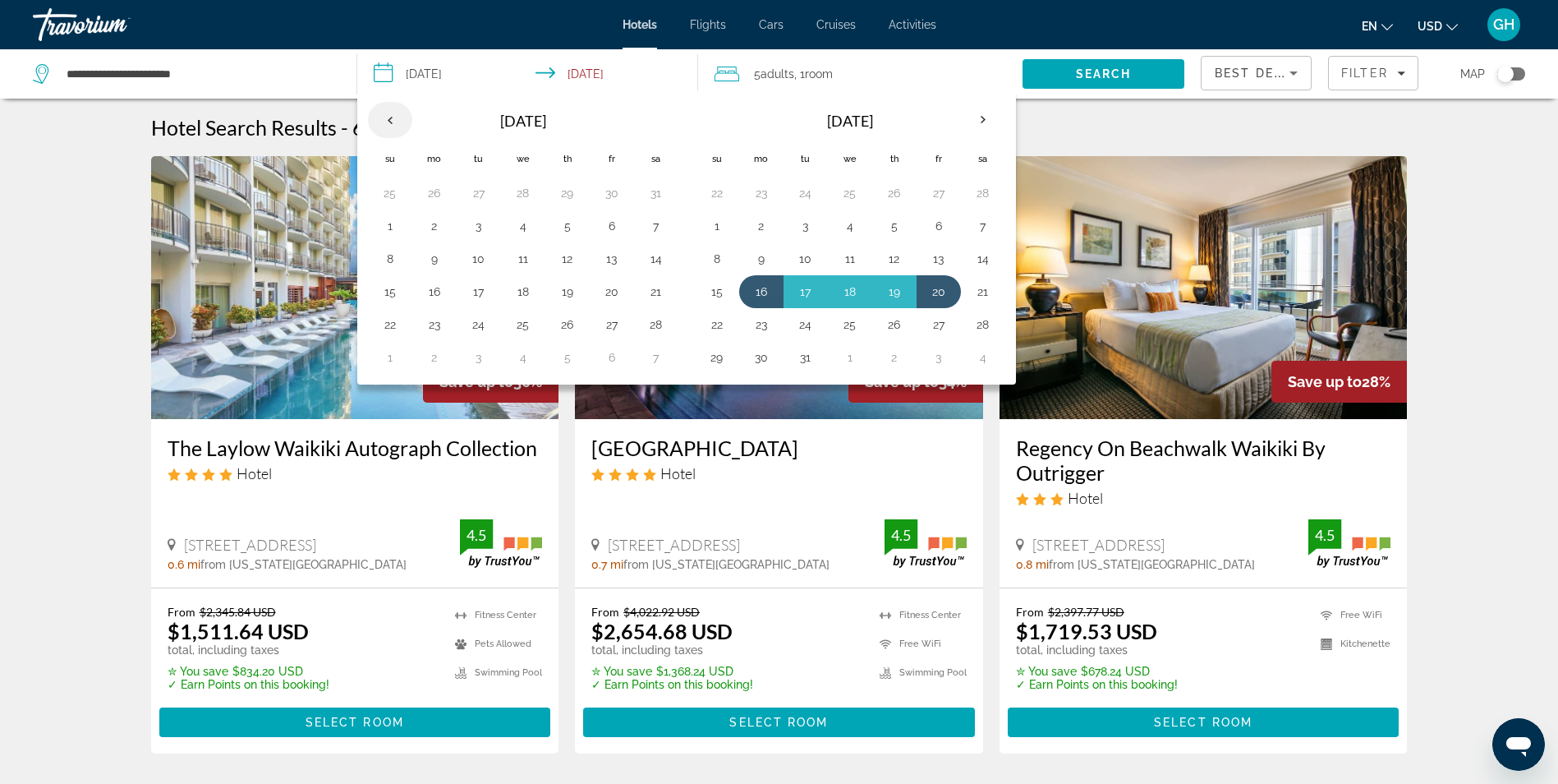
click at [391, 126] on th "Previous month" at bounding box center [390, 120] width 45 height 37
click at [436, 329] on button "26" at bounding box center [434, 324] width 26 height 23
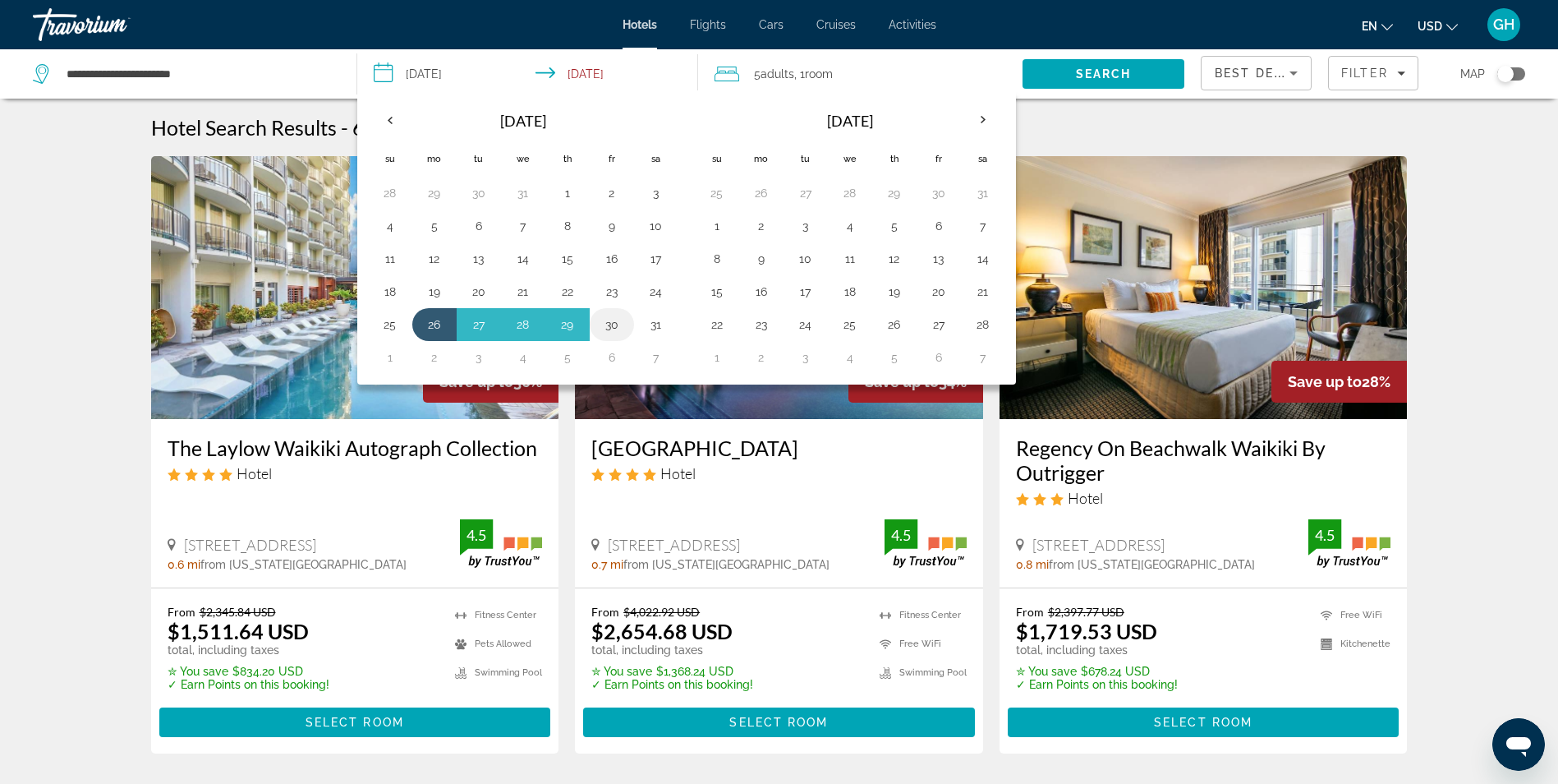
click at [616, 327] on button "30" at bounding box center [612, 324] width 26 height 23
type input "**********"
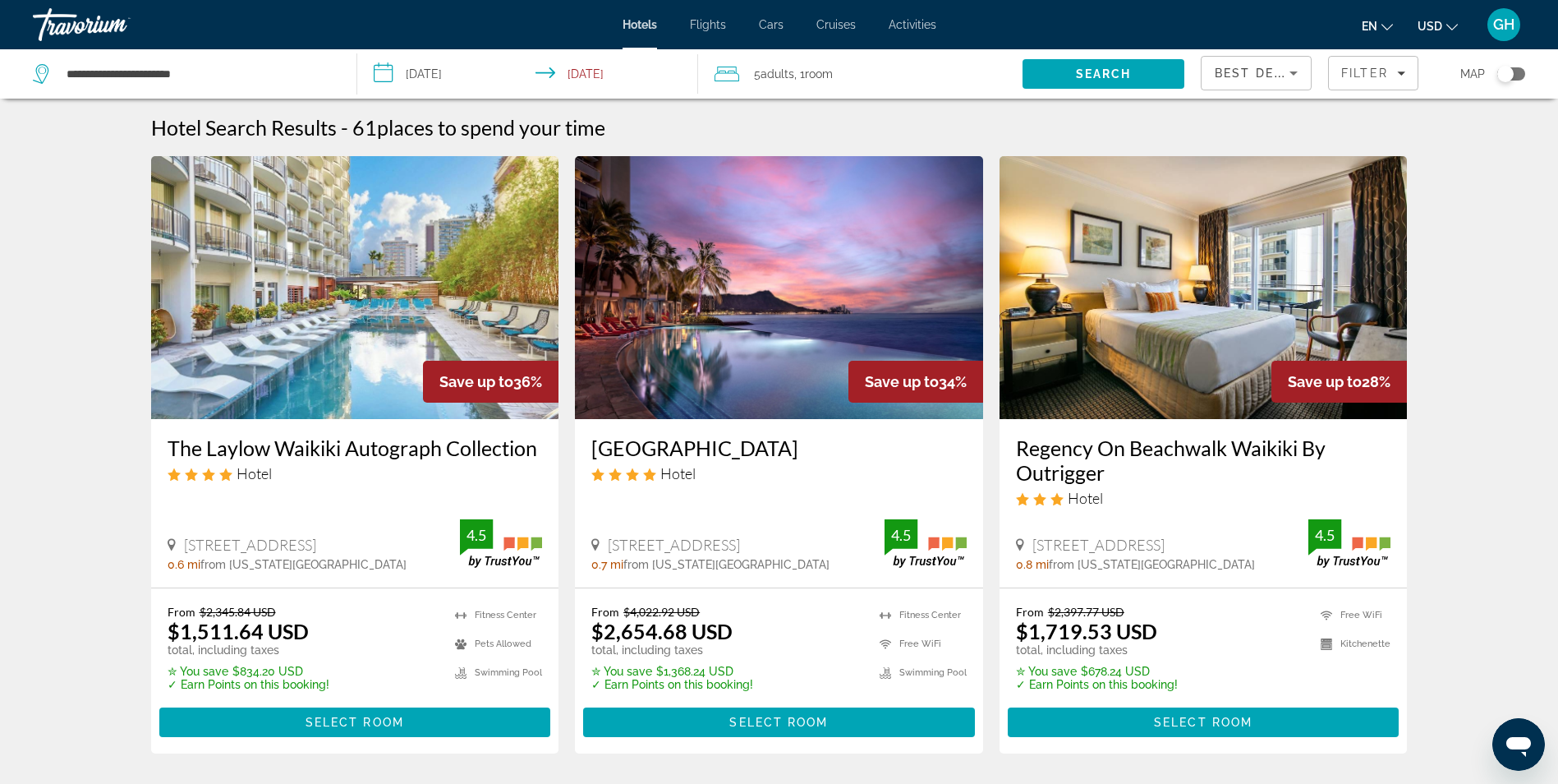
click at [1049, 69] on span "Search" at bounding box center [1103, 73] width 162 height 39
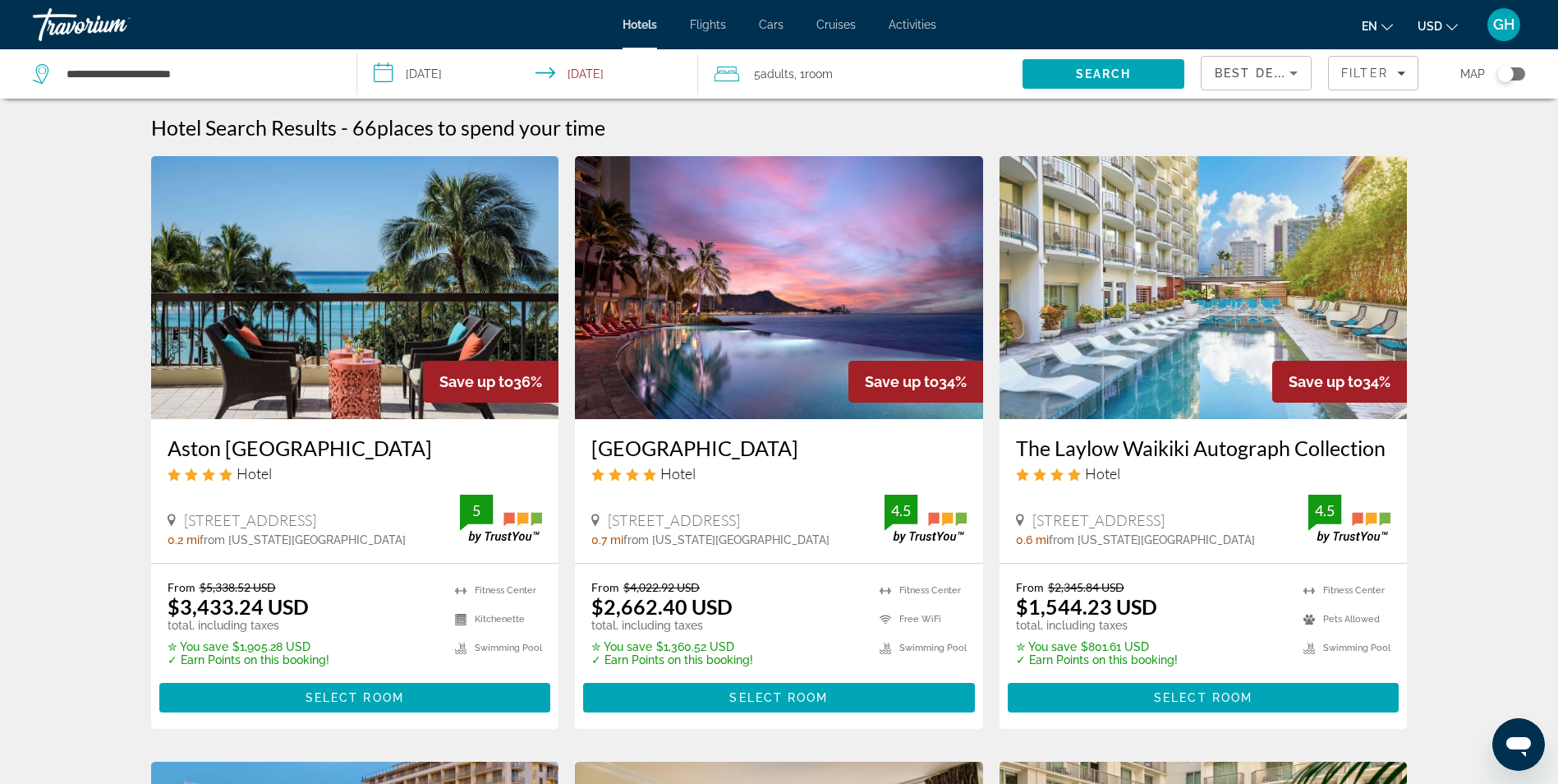
click at [1268, 78] on span "Best Deals" at bounding box center [1258, 73] width 86 height 13
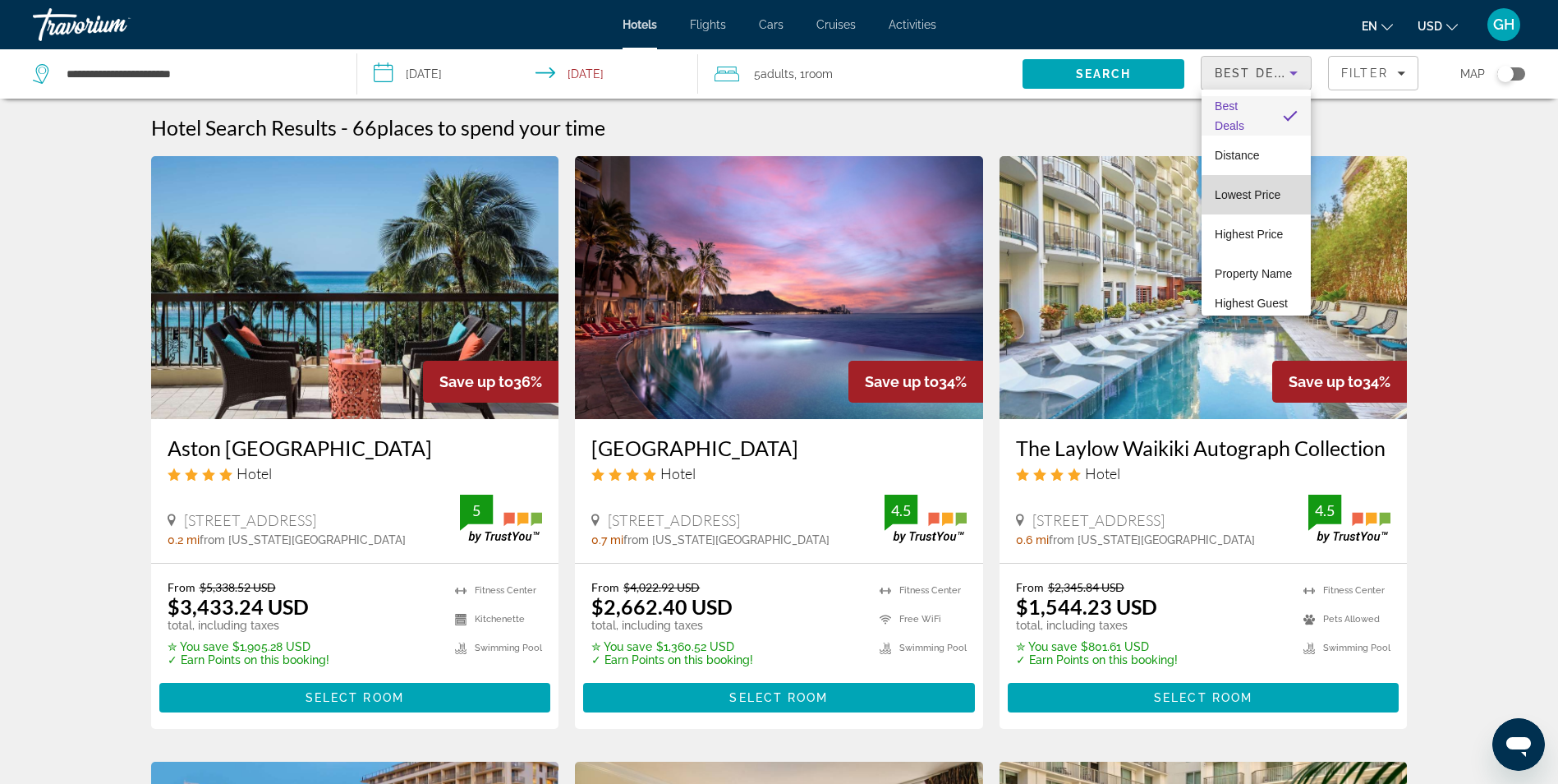
click at [1260, 196] on span "Lowest Price" at bounding box center [1248, 194] width 66 height 13
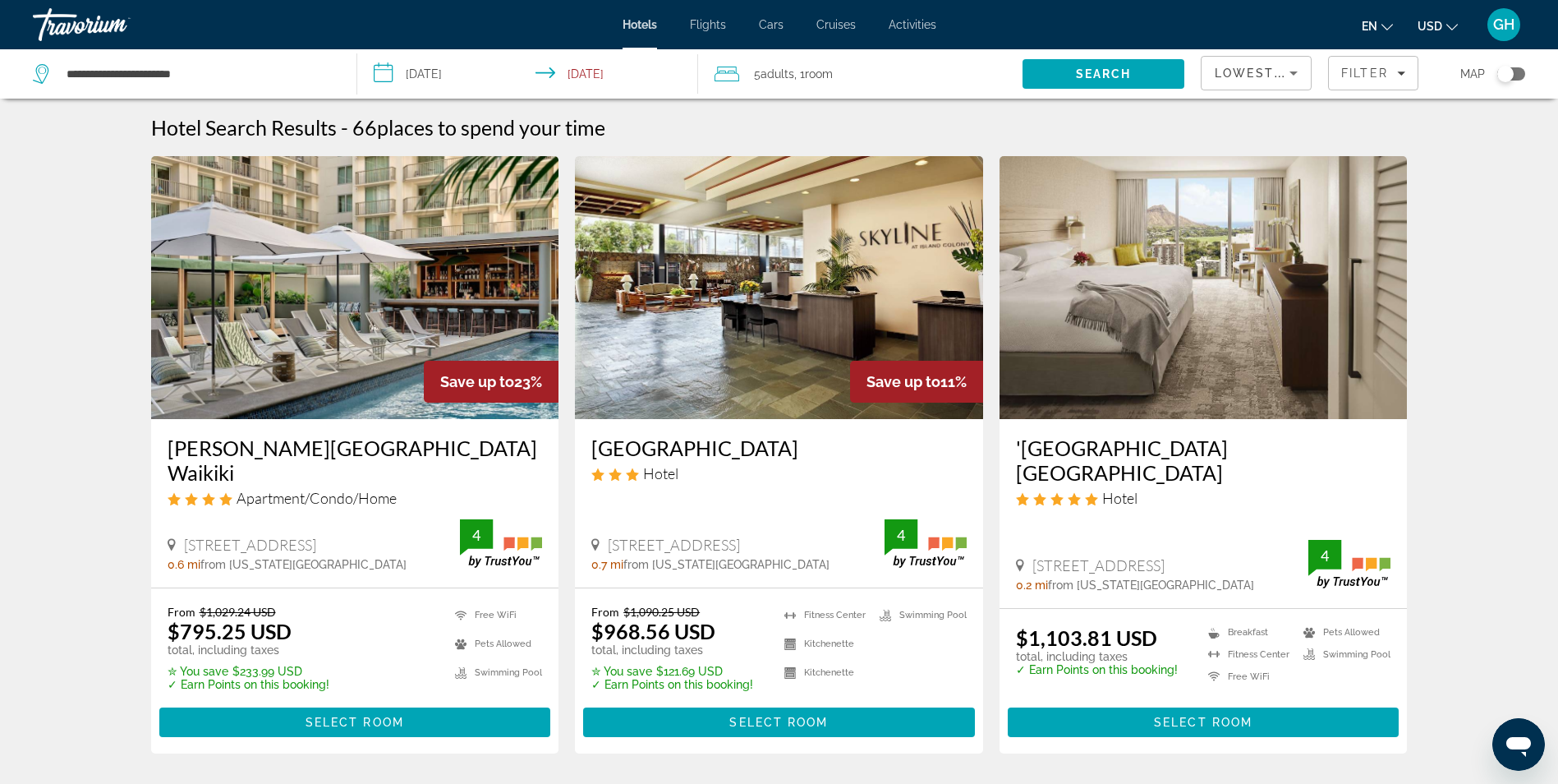
click at [326, 204] on img "Main content" at bounding box center [355, 287] width 408 height 263
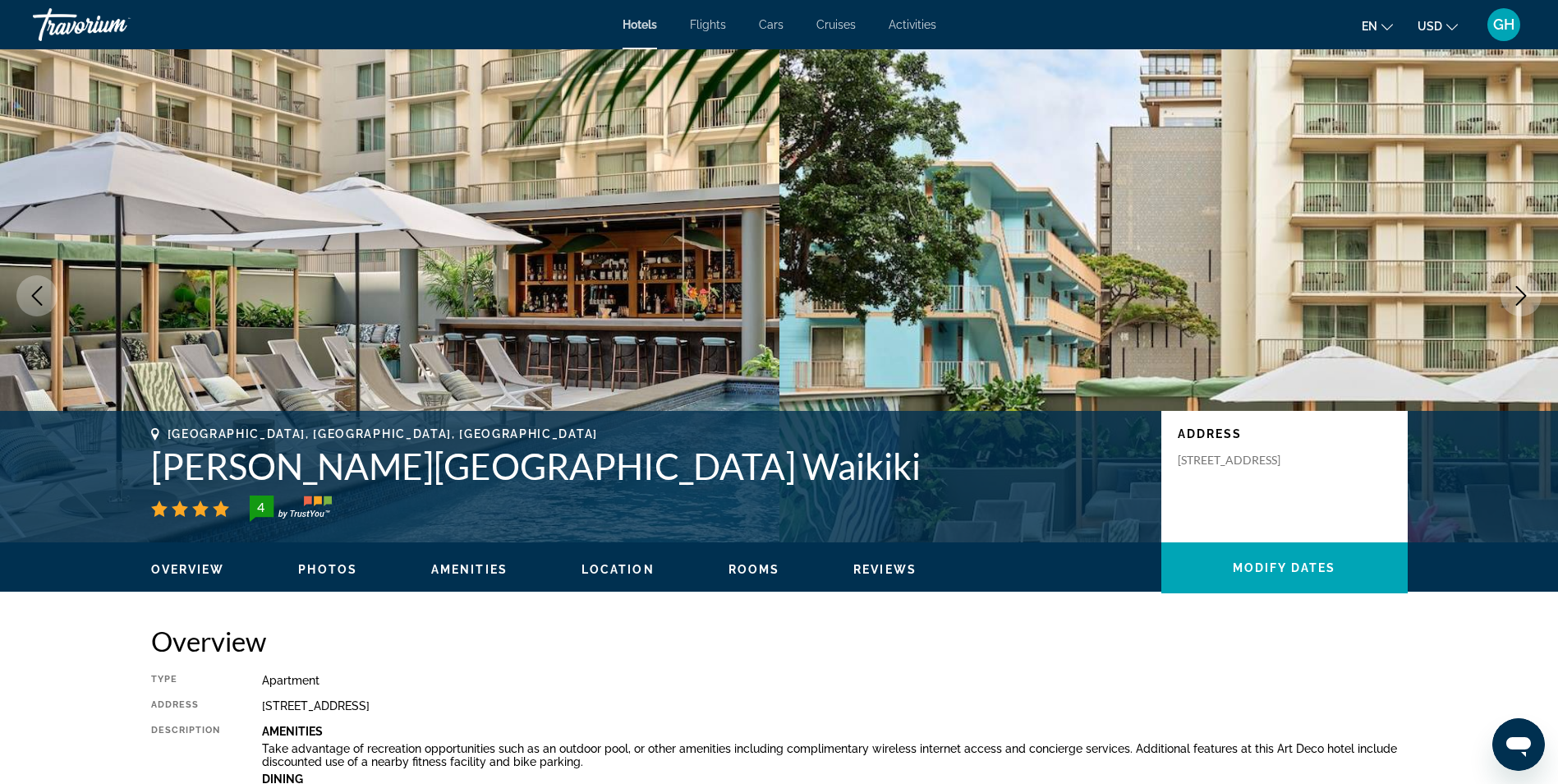
click at [1521, 287] on icon "Next image" at bounding box center [1521, 296] width 20 height 20
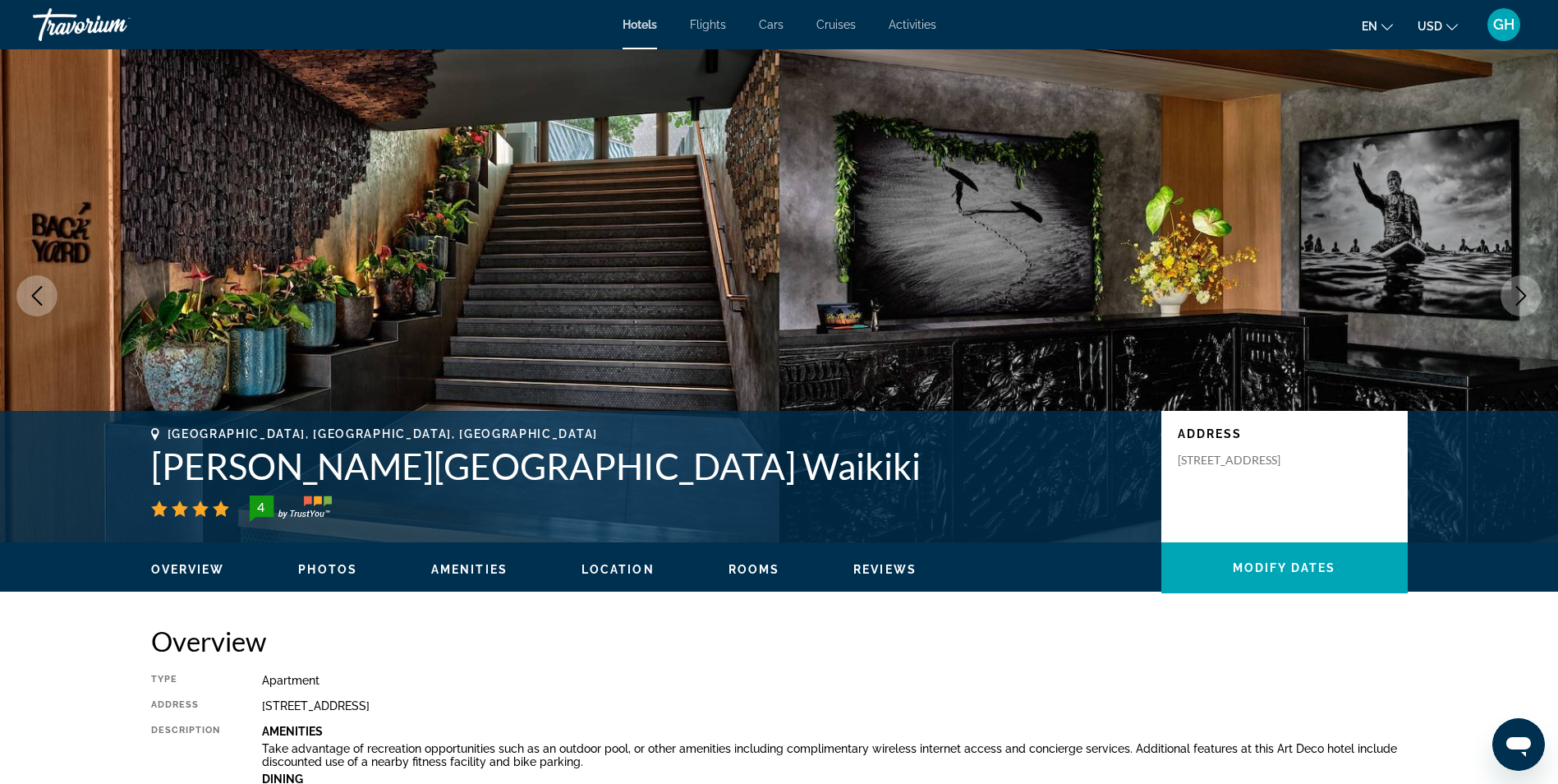
click at [1520, 291] on icon "Next image" at bounding box center [1521, 296] width 20 height 20
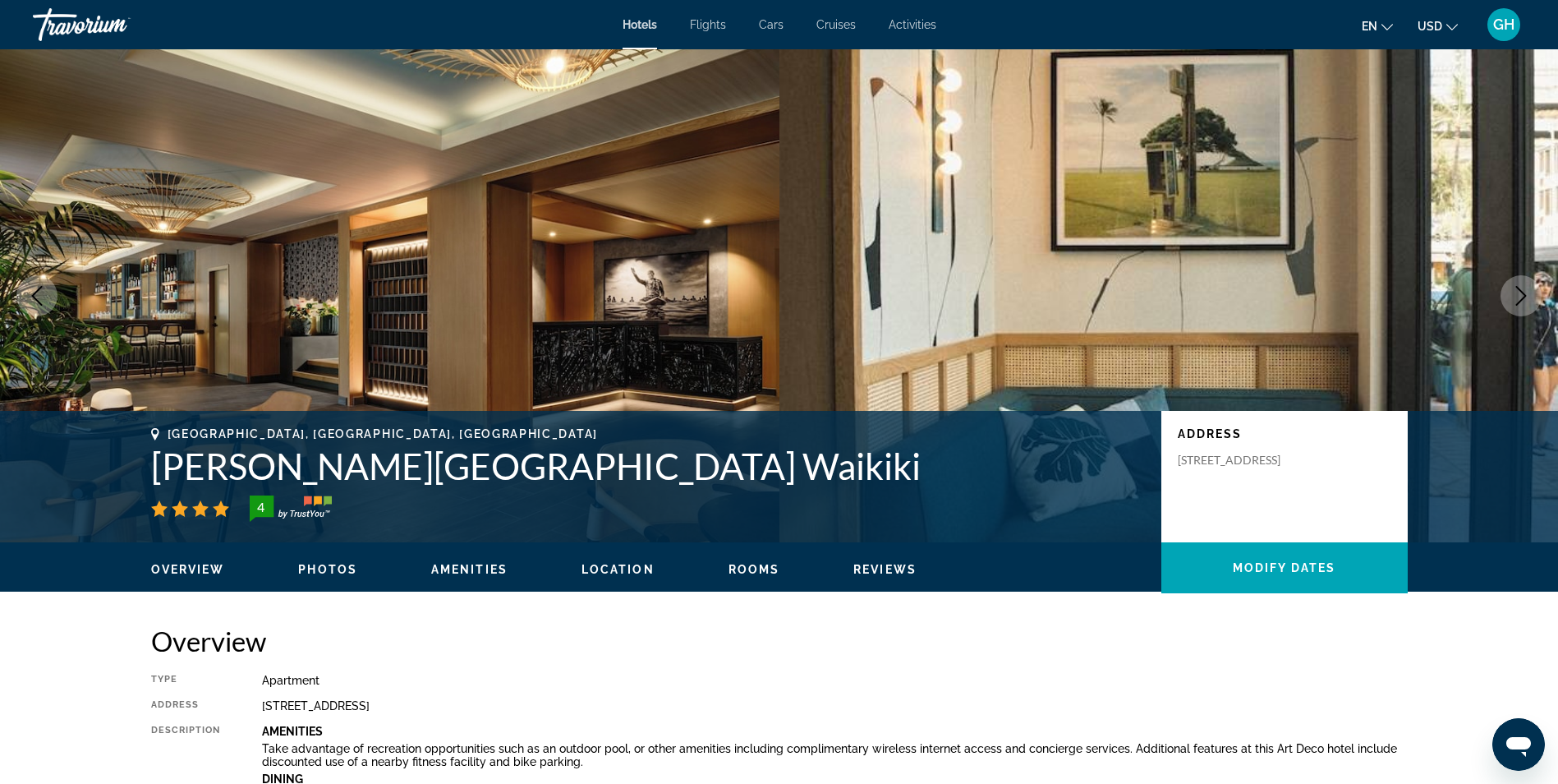
click at [1520, 293] on icon "Next image" at bounding box center [1521, 296] width 20 height 20
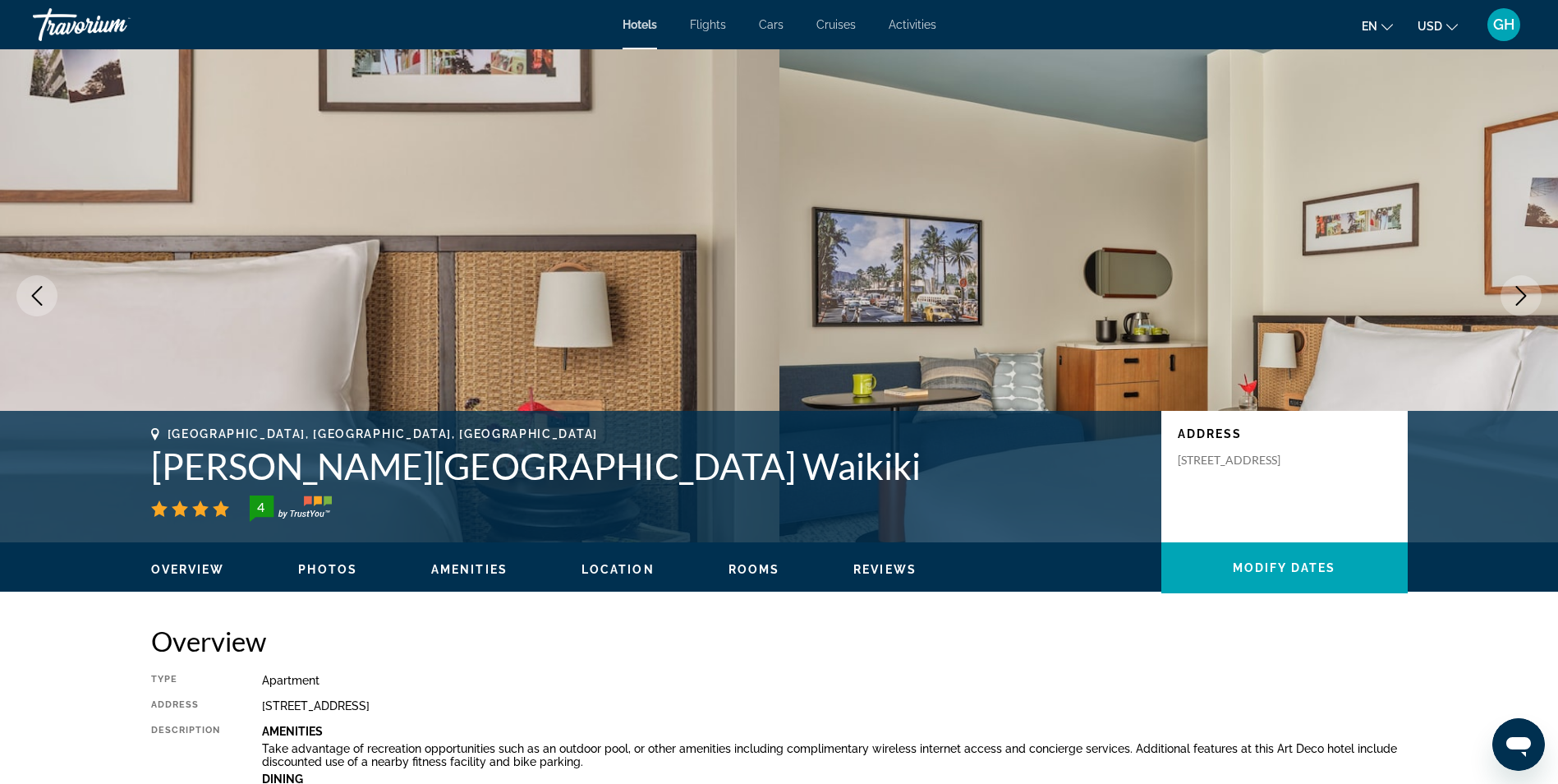
click at [1520, 293] on icon "Next image" at bounding box center [1521, 296] width 20 height 20
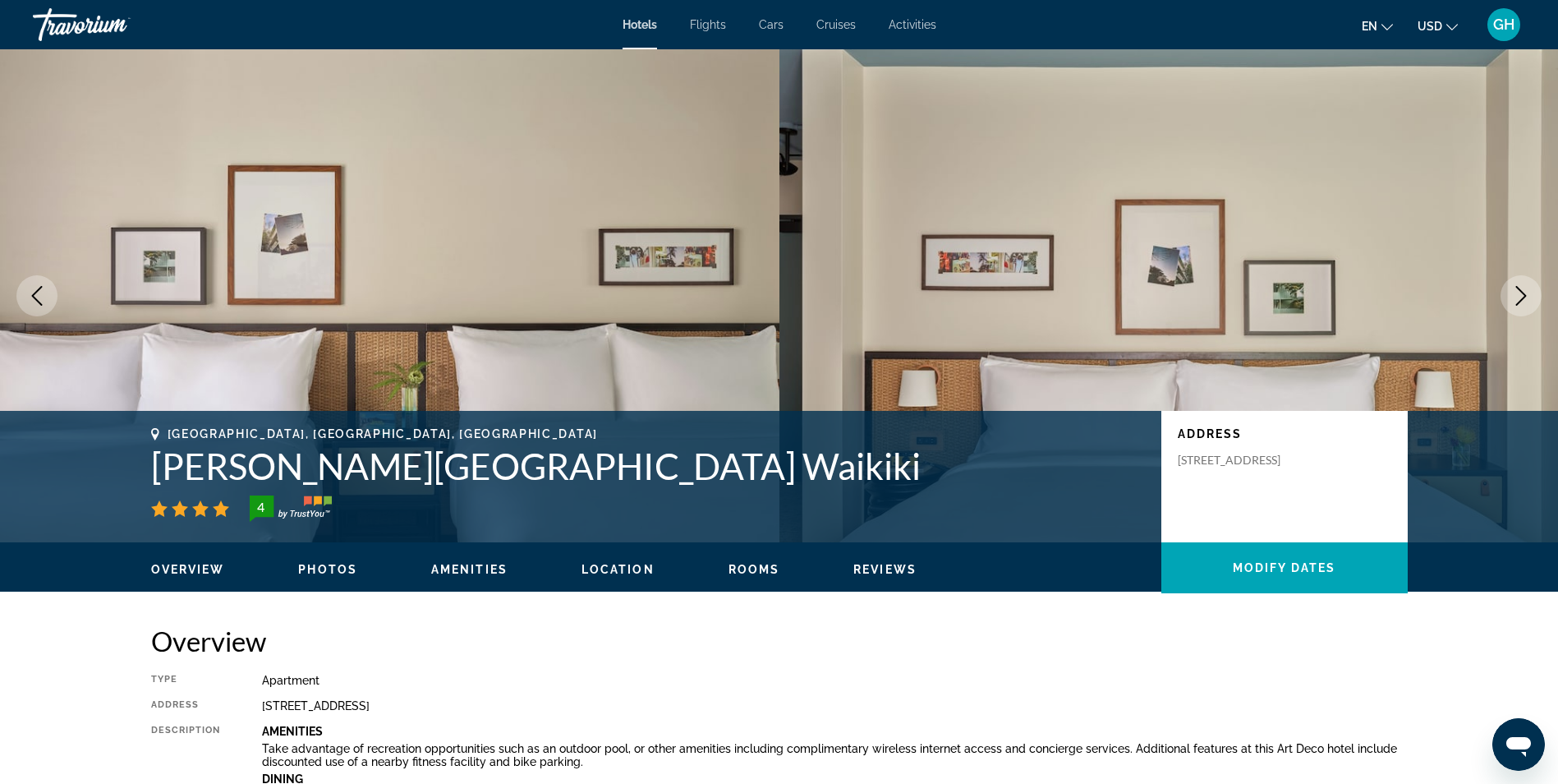
click at [1520, 293] on icon "Next image" at bounding box center [1521, 296] width 20 height 20
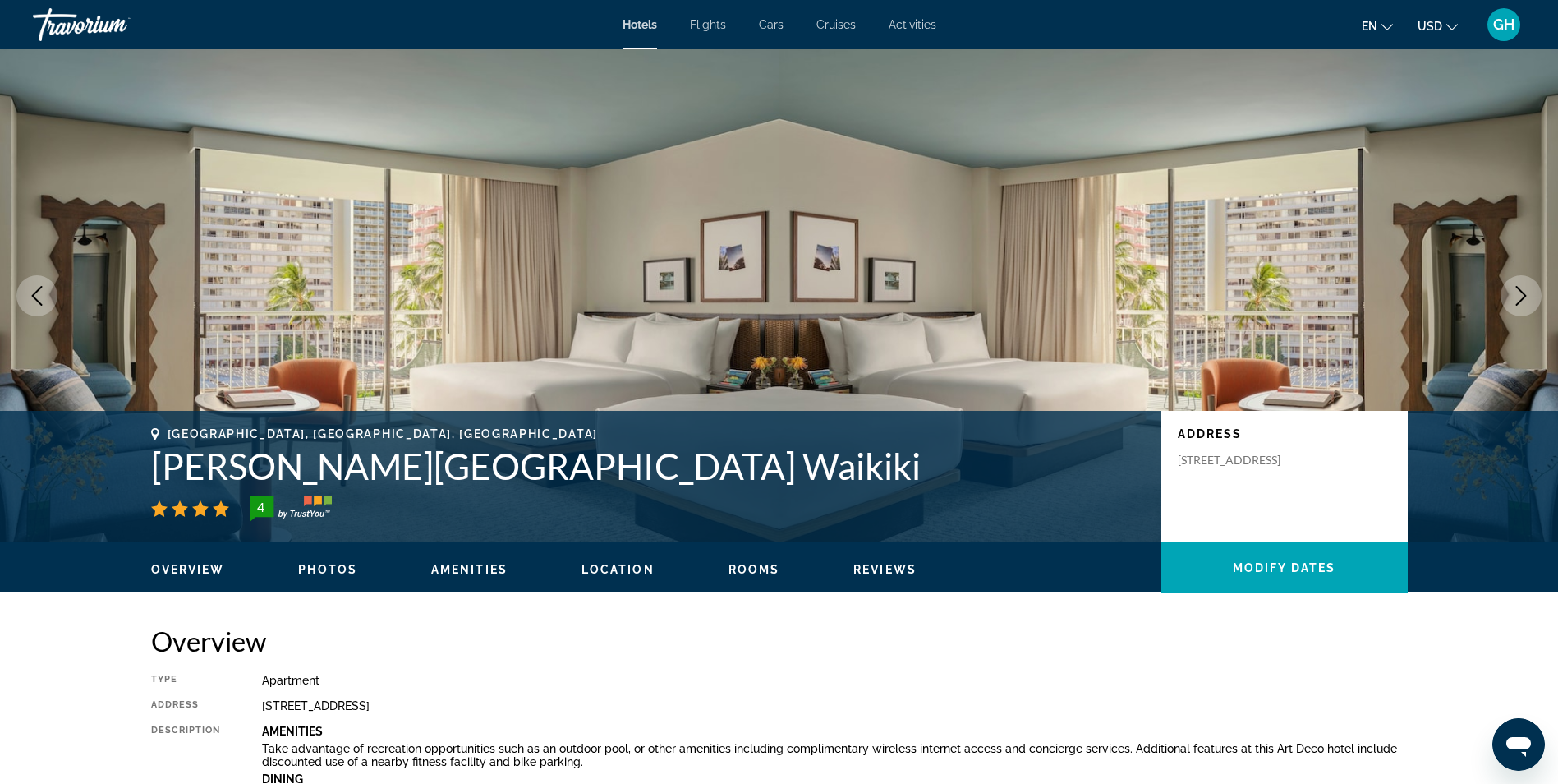
click at [1520, 294] on icon "Next image" at bounding box center [1521, 296] width 20 height 20
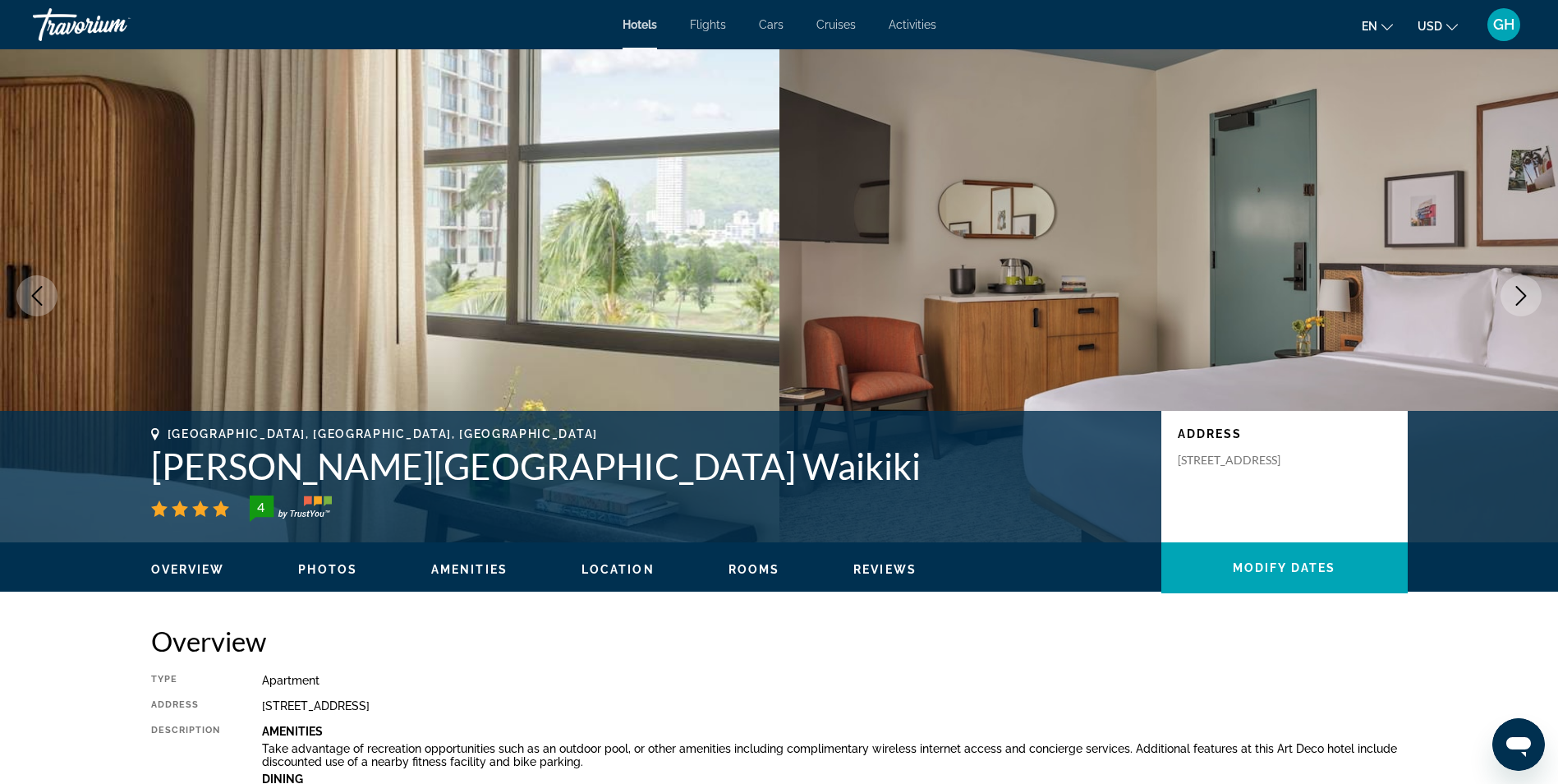
click at [1520, 294] on icon "Next image" at bounding box center [1521, 296] width 20 height 20
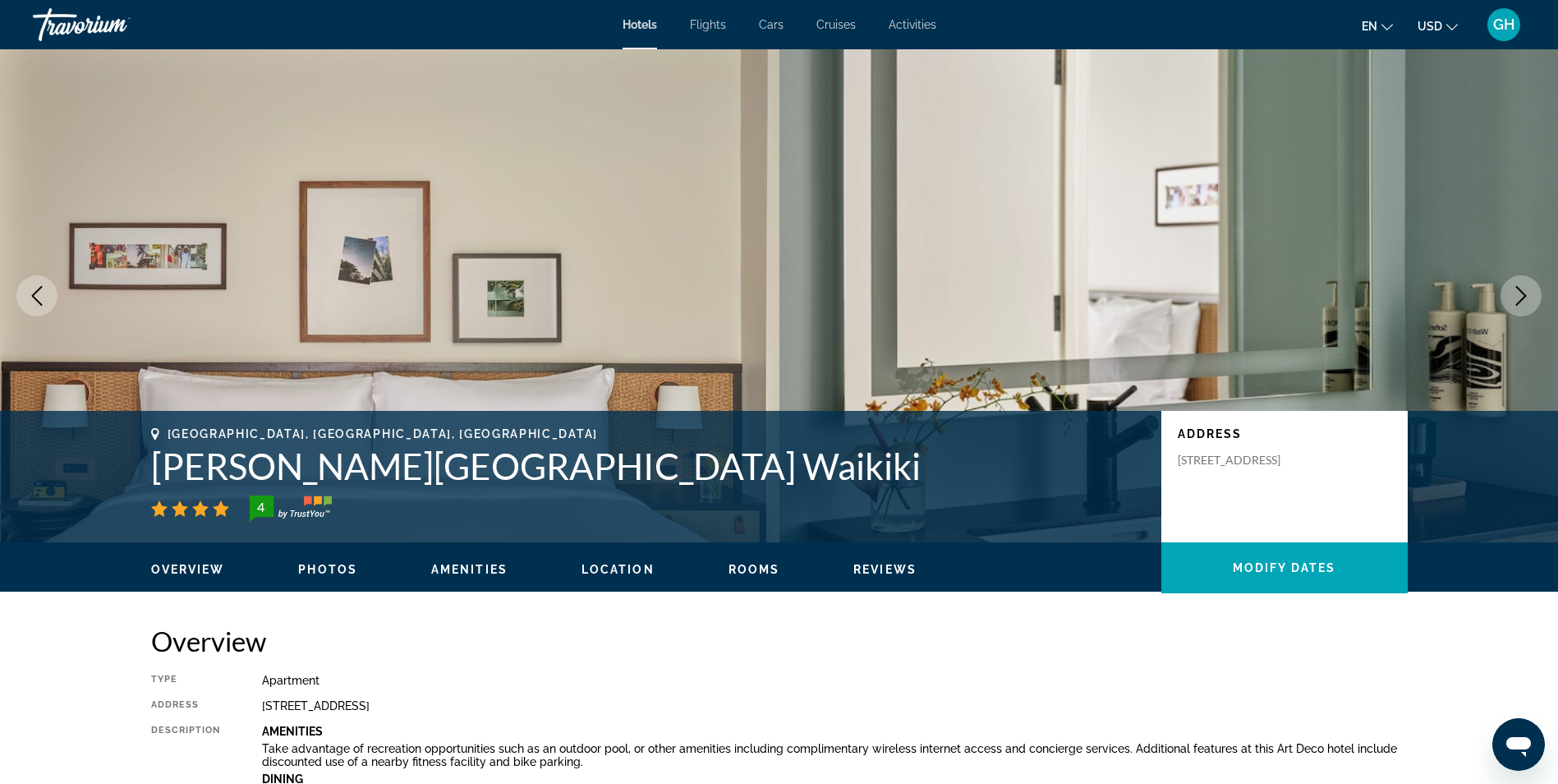
click at [1520, 294] on icon "Next image" at bounding box center [1521, 296] width 20 height 20
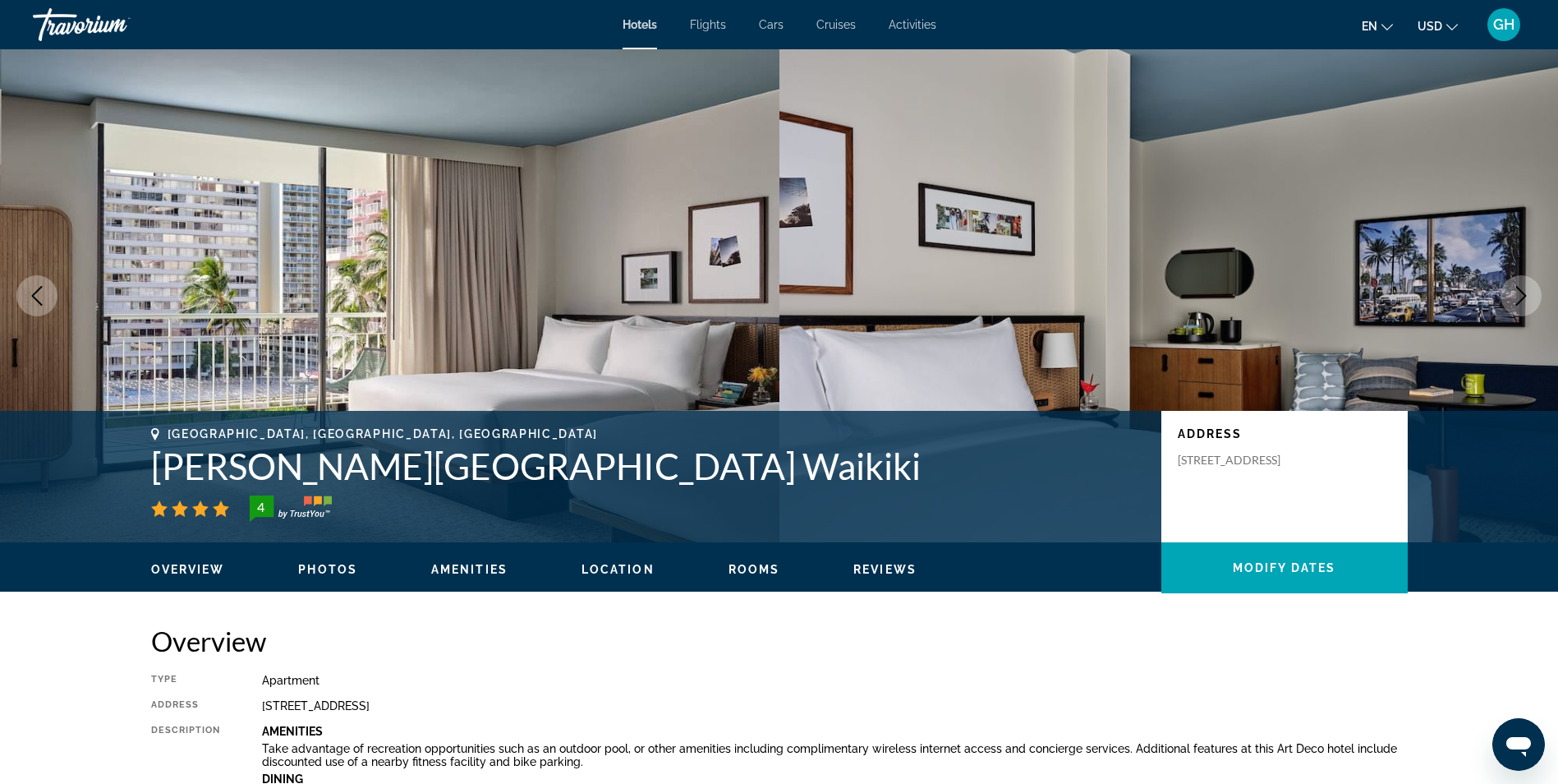
click at [1520, 294] on icon "Next image" at bounding box center [1521, 296] width 20 height 20
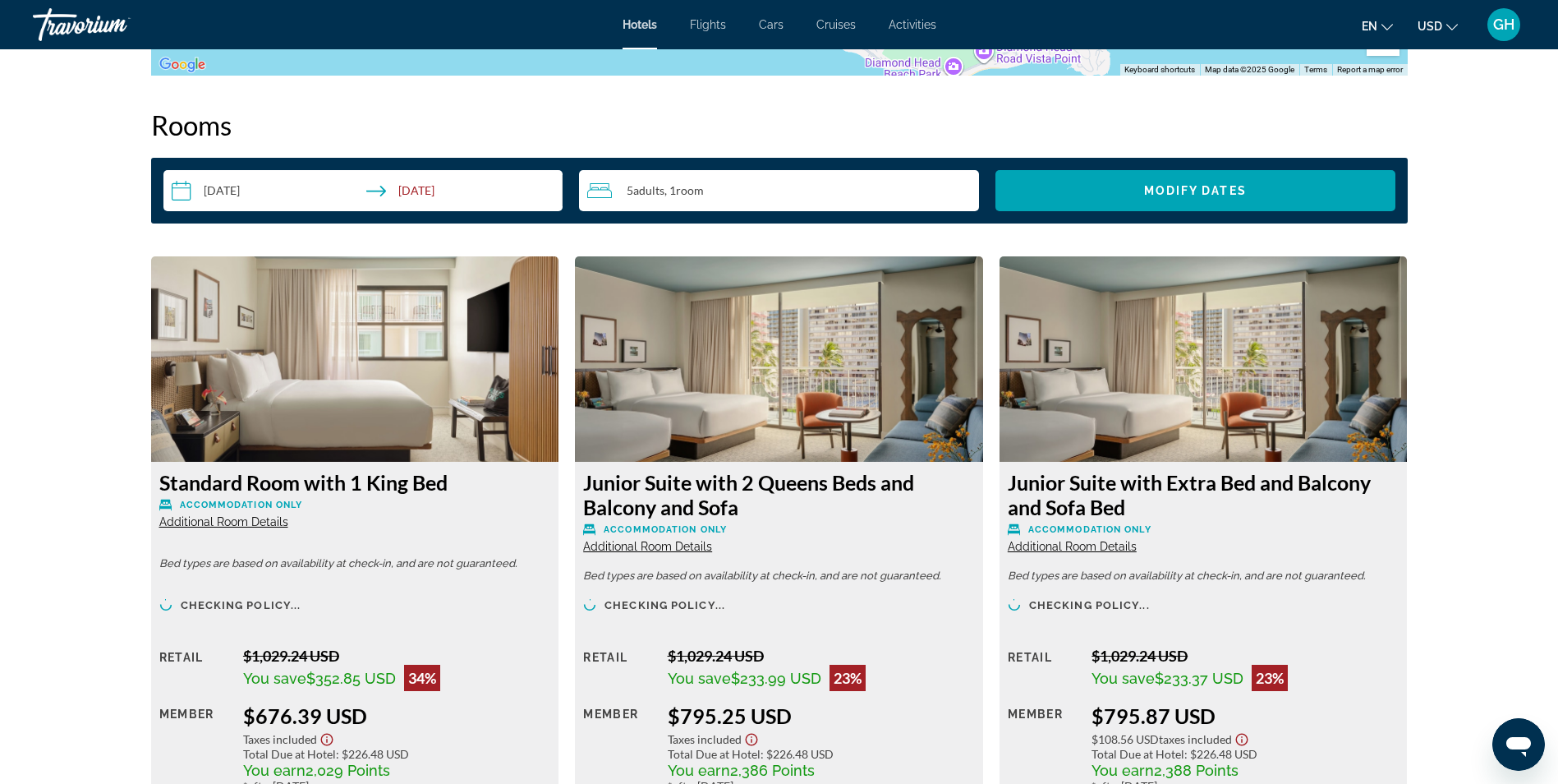
scroll to position [2125, 0]
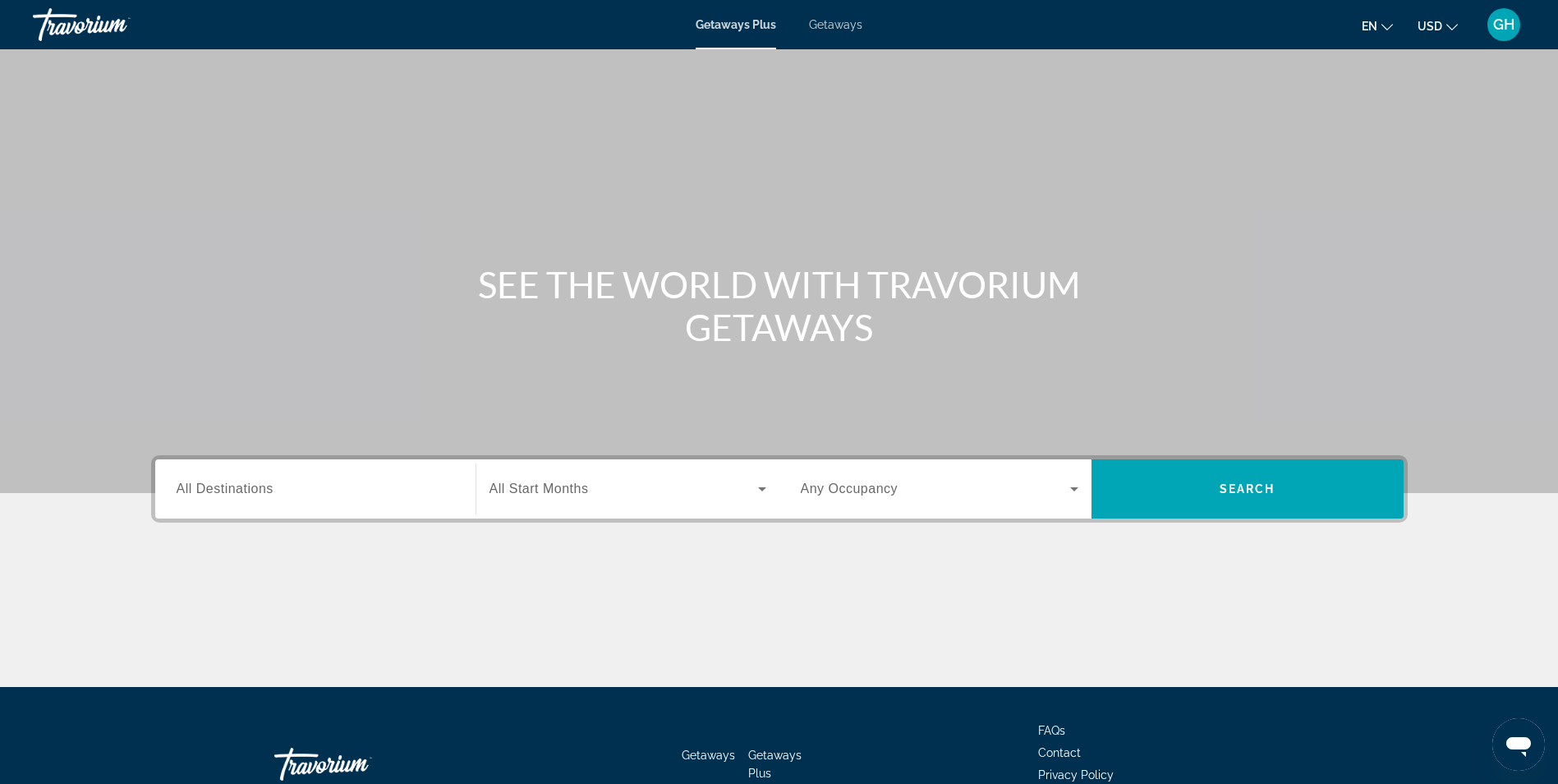
click at [350, 507] on div "Search widget" at bounding box center [315, 488] width 277 height 47
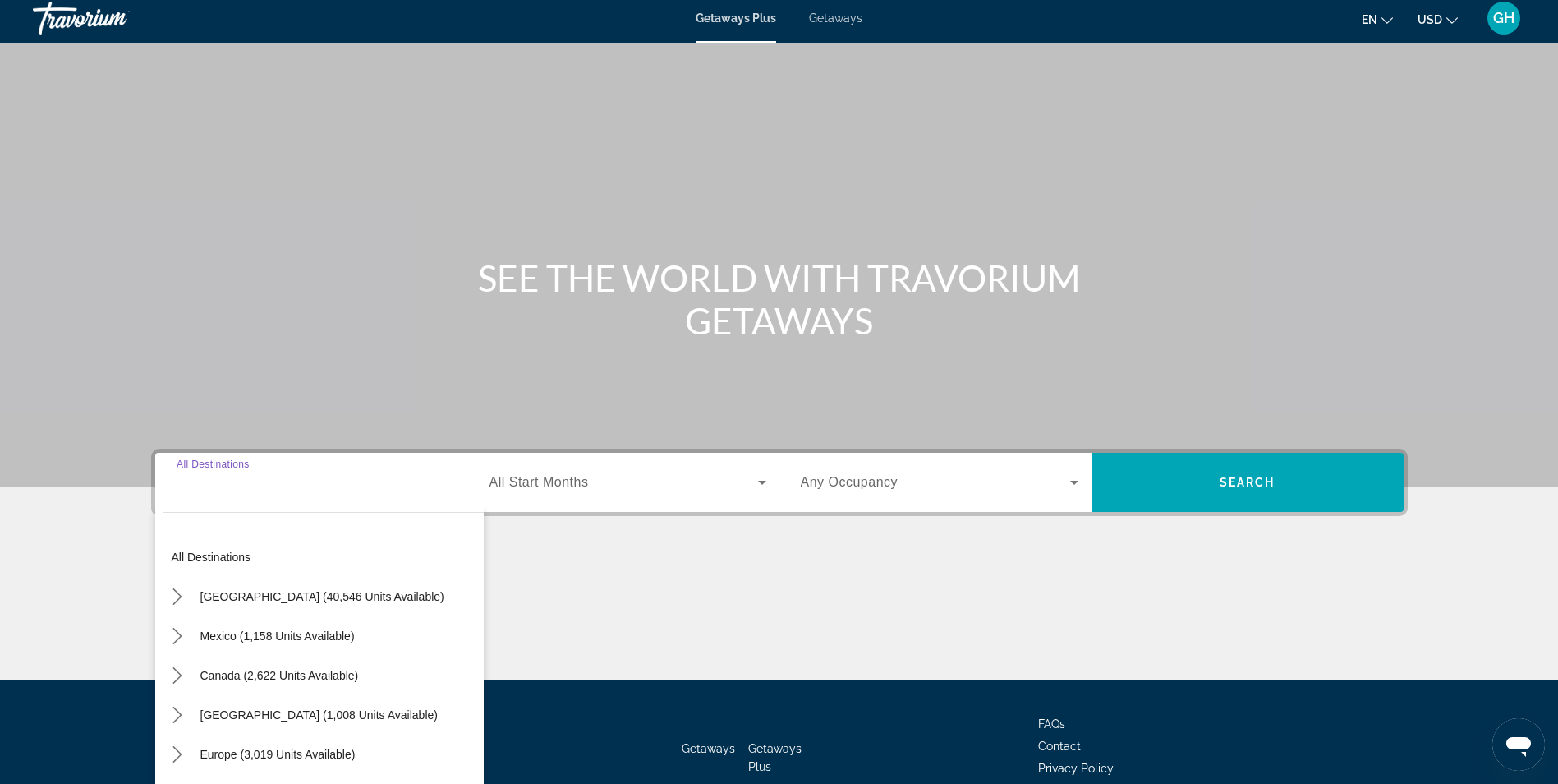
scroll to position [104, 0]
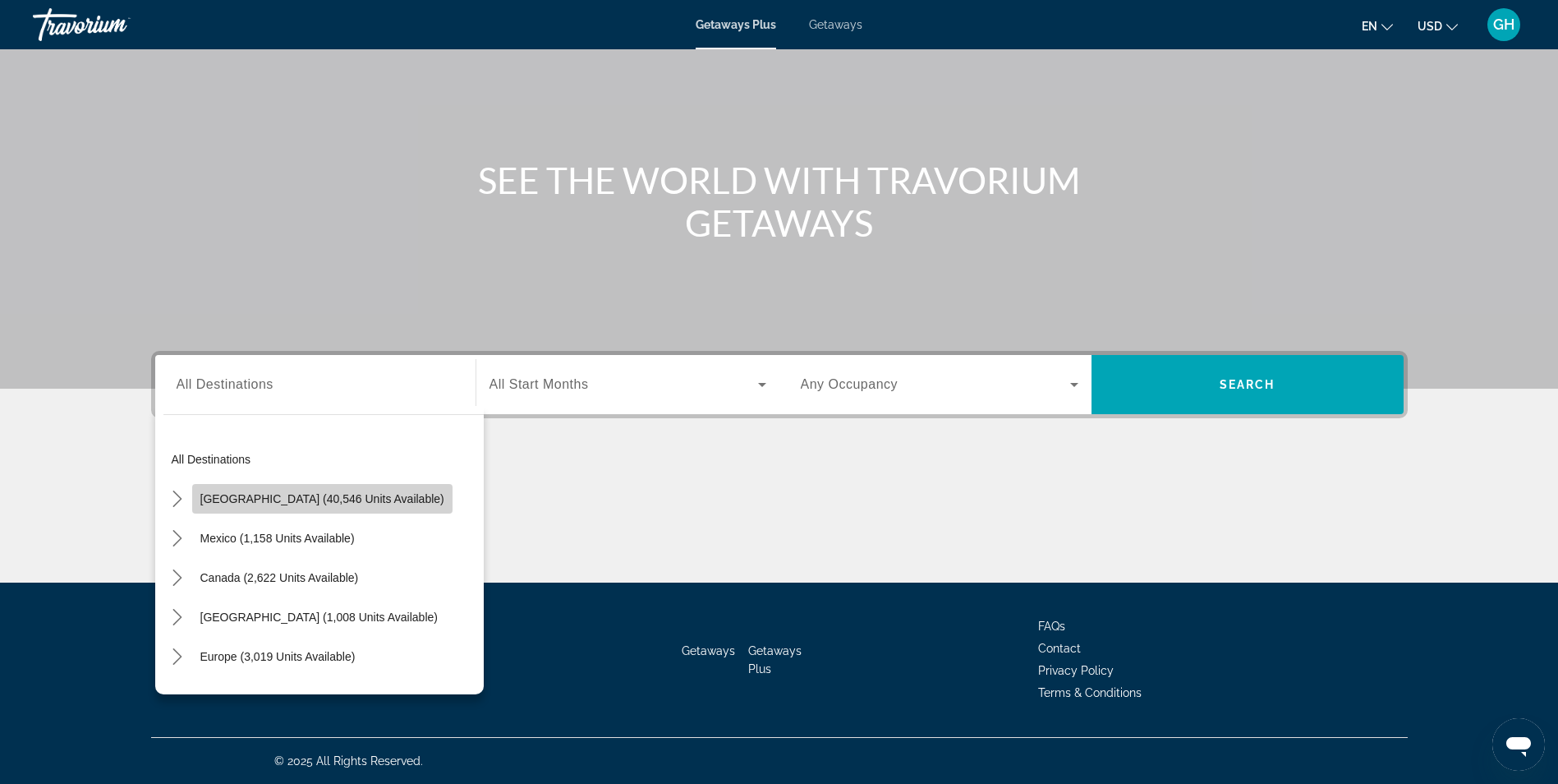
click at [353, 499] on span "[GEOGRAPHIC_DATA] (40,546 units available)" at bounding box center [322, 498] width 244 height 13
type input "**********"
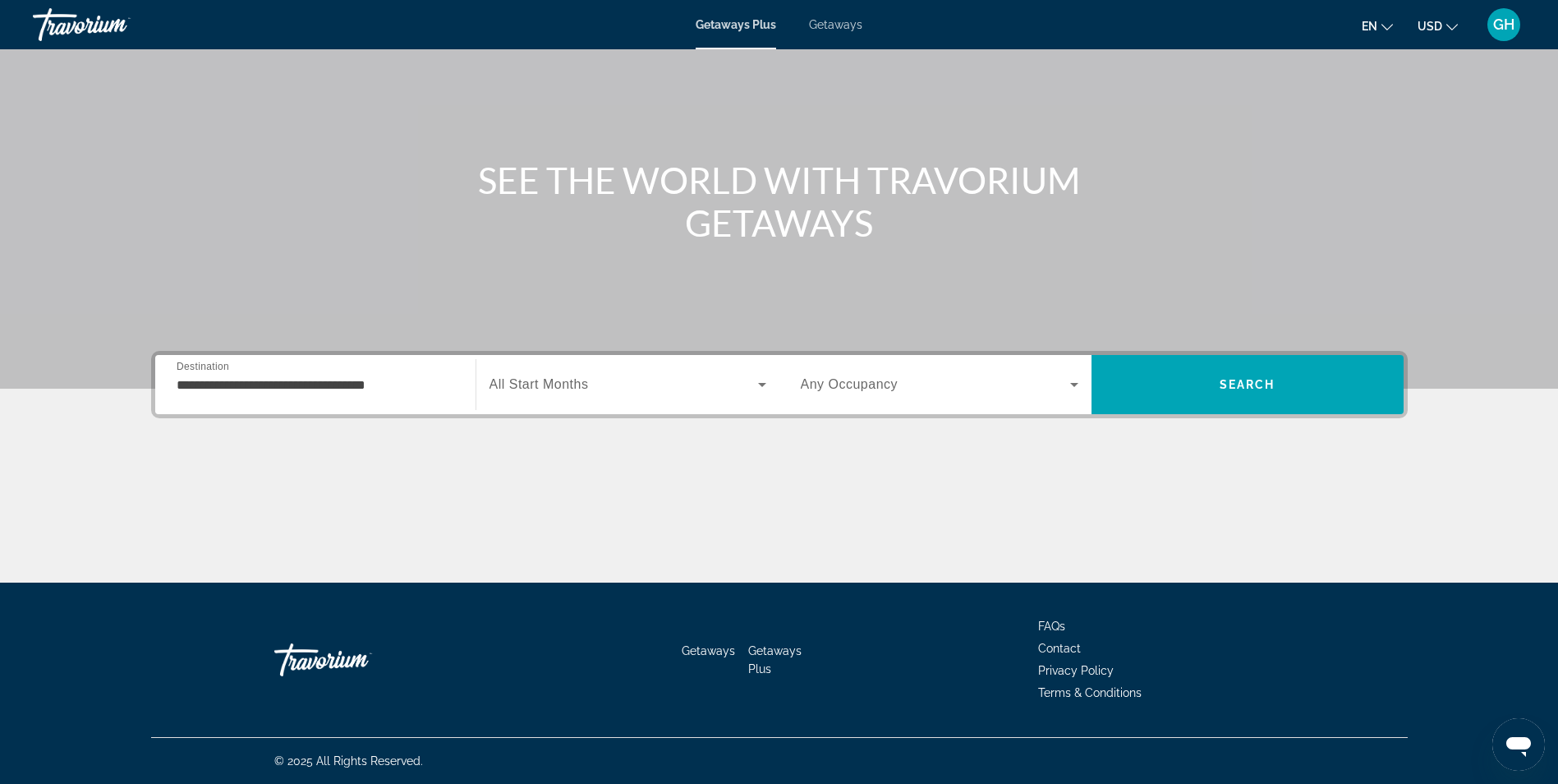
click at [585, 383] on span "All Start Months" at bounding box center [539, 383] width 99 height 14
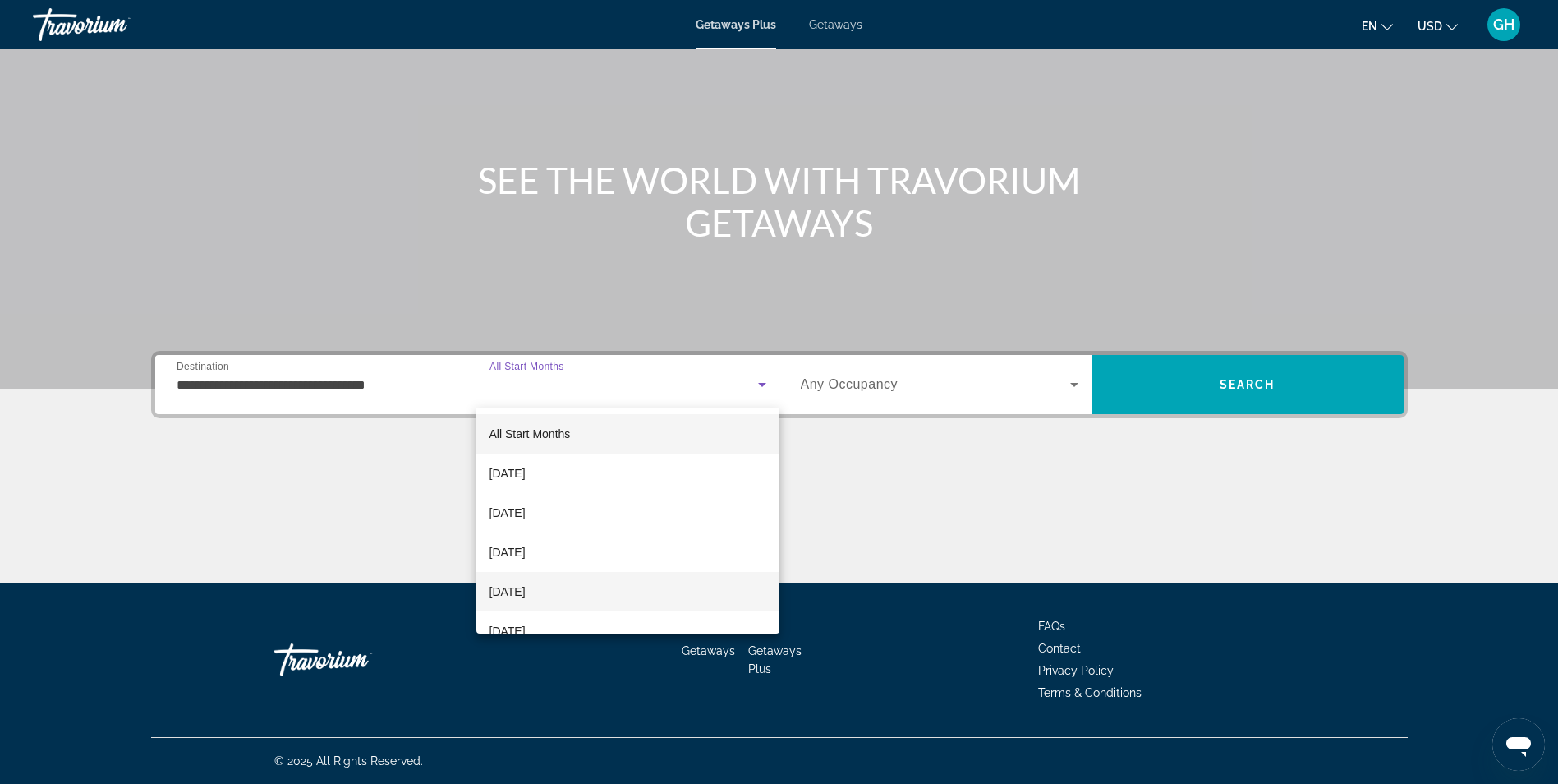
drag, startPoint x: 626, startPoint y: 580, endPoint x: 638, endPoint y: 565, distance: 19.2
click at [627, 580] on mat-option "[DATE]" at bounding box center [628, 591] width 303 height 39
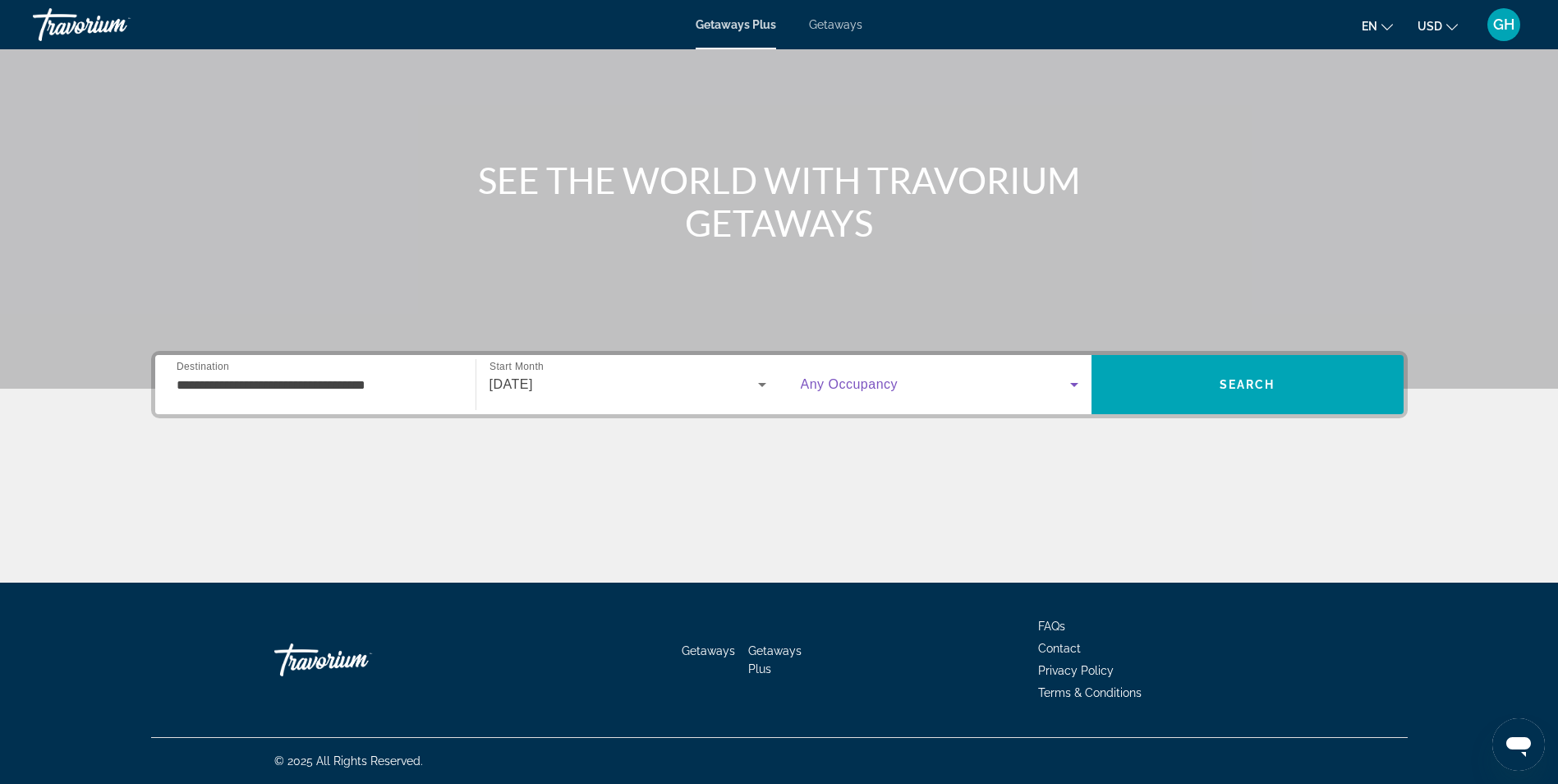
click at [899, 382] on span "Search widget" at bounding box center [935, 384] width 269 height 20
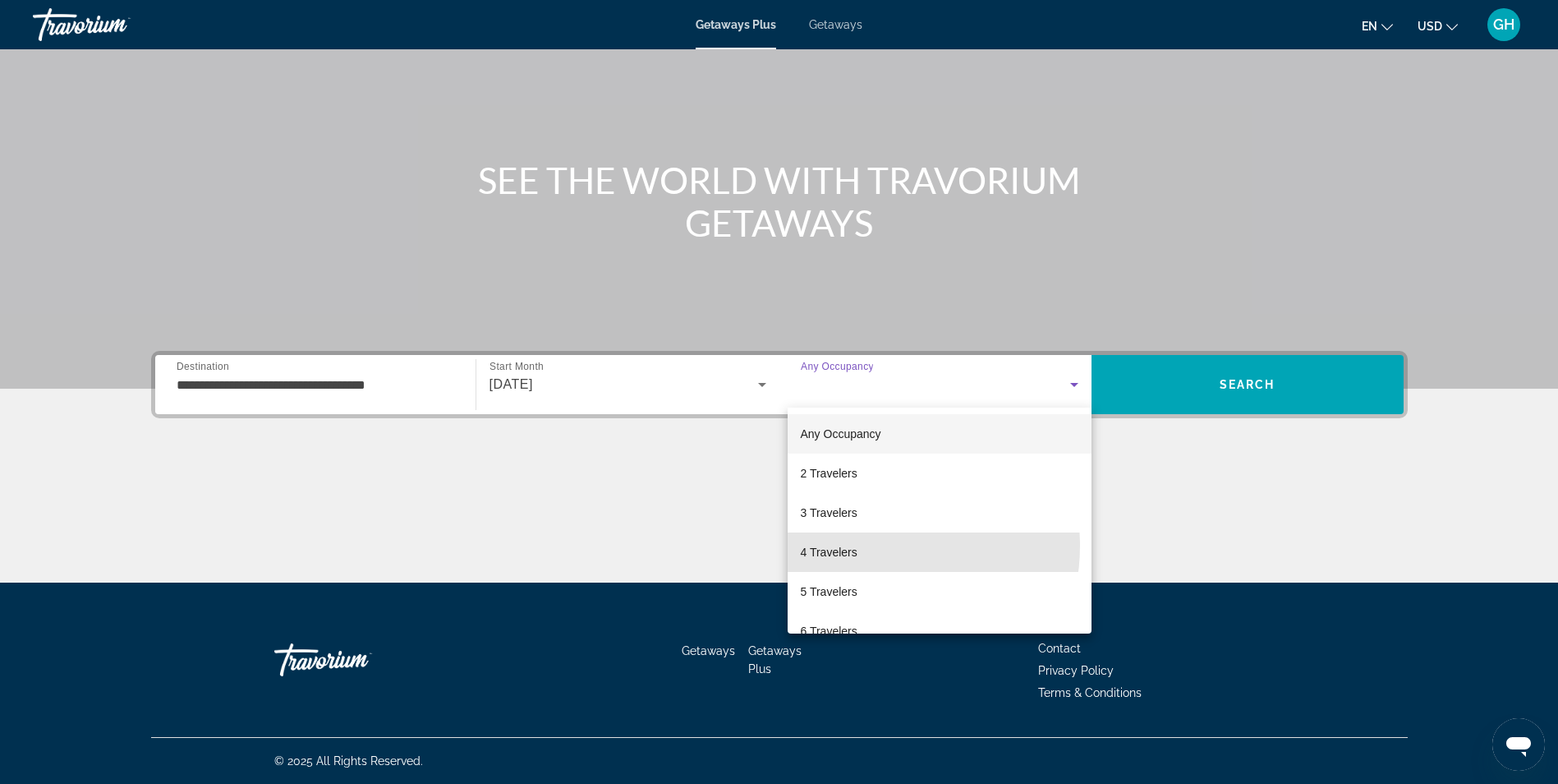
drag, startPoint x: 865, startPoint y: 546, endPoint x: 1058, endPoint y: 464, distance: 209.7
click at [874, 542] on mat-option "4 Travelers" at bounding box center [939, 551] width 304 height 39
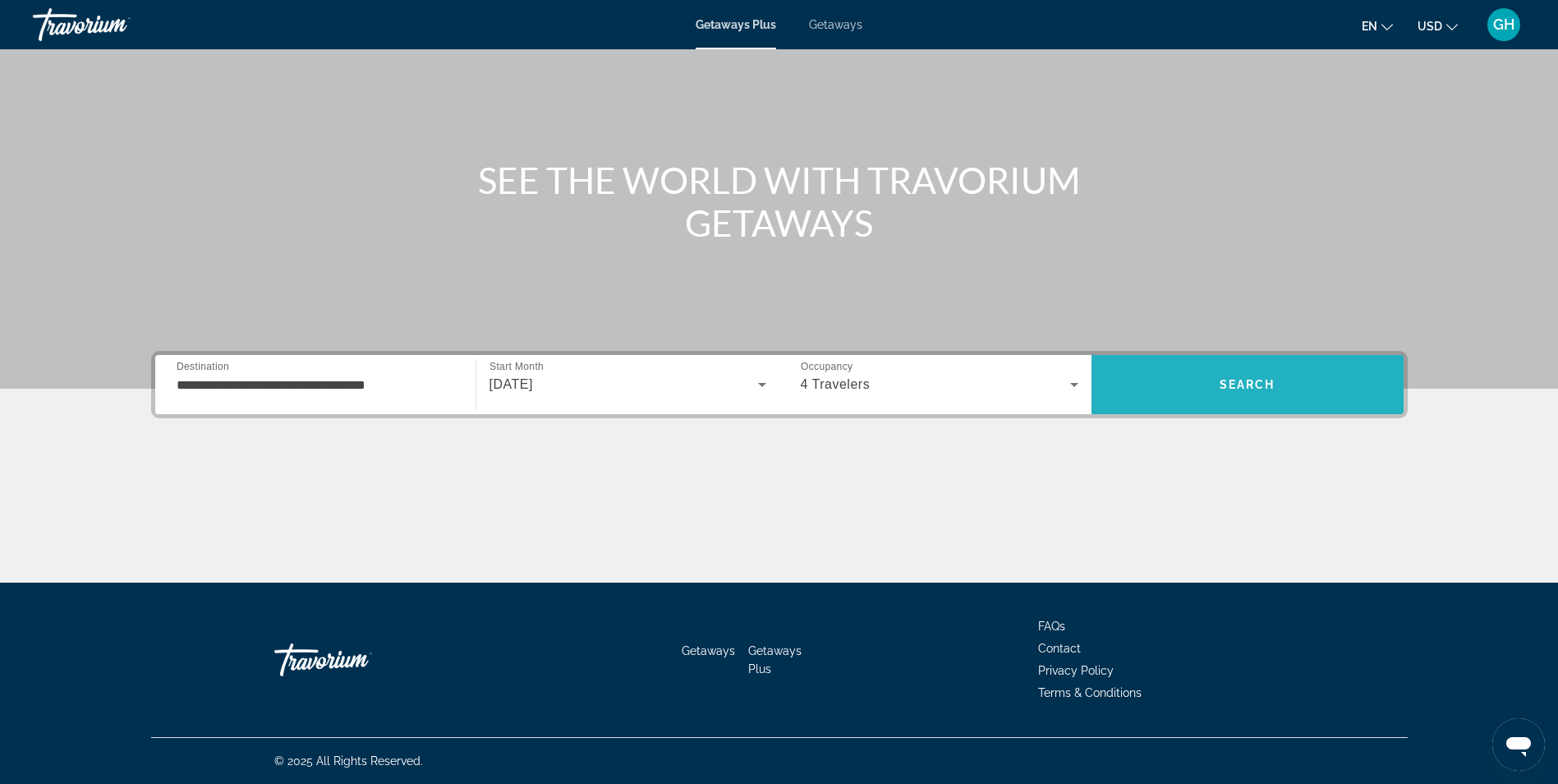
click at [1227, 384] on span "Search" at bounding box center [1247, 384] width 56 height 13
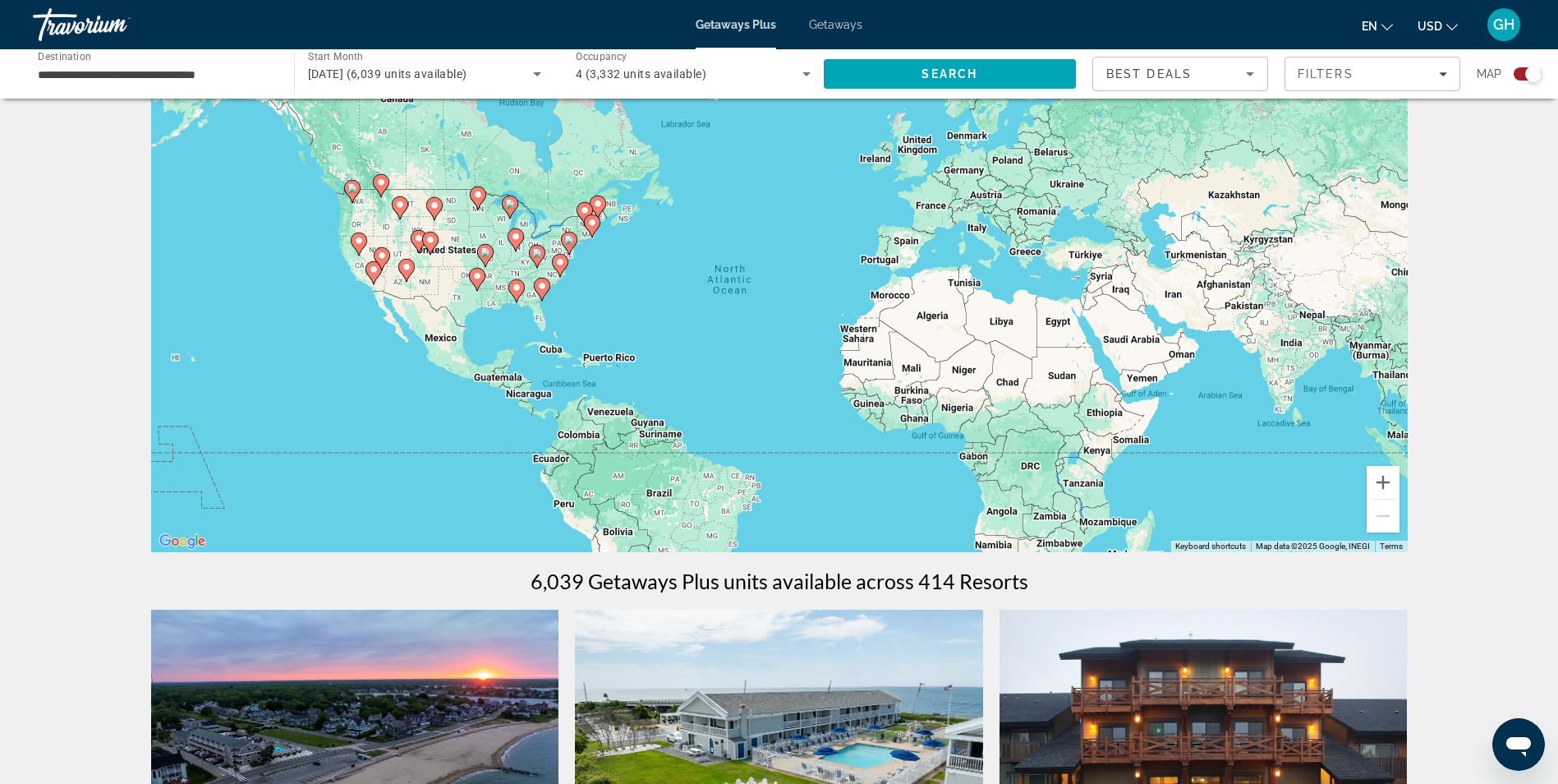
scroll to position [53, 0]
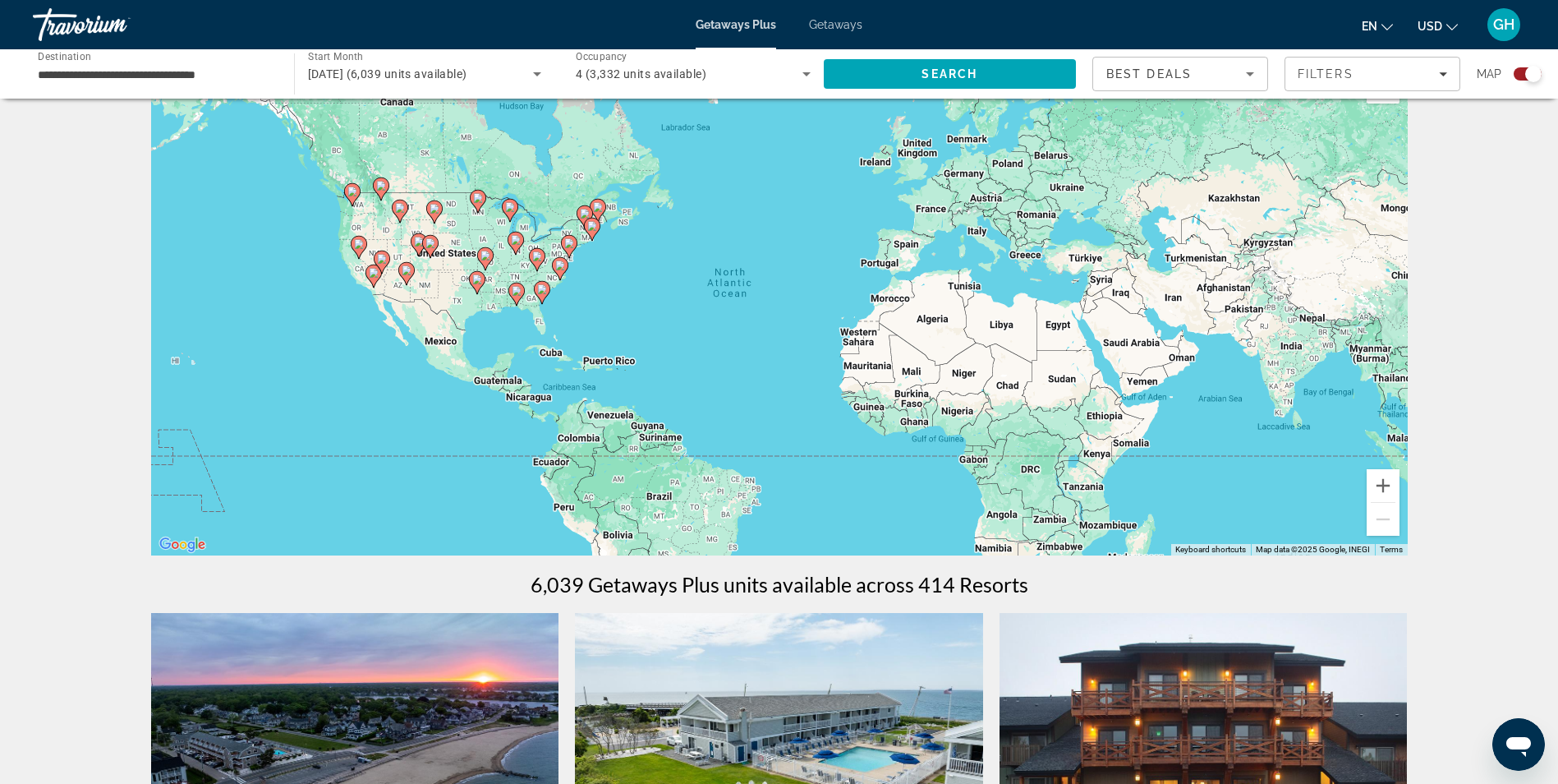
click at [546, 299] on gmp-advanced-marker "Main content" at bounding box center [542, 292] width 16 height 25
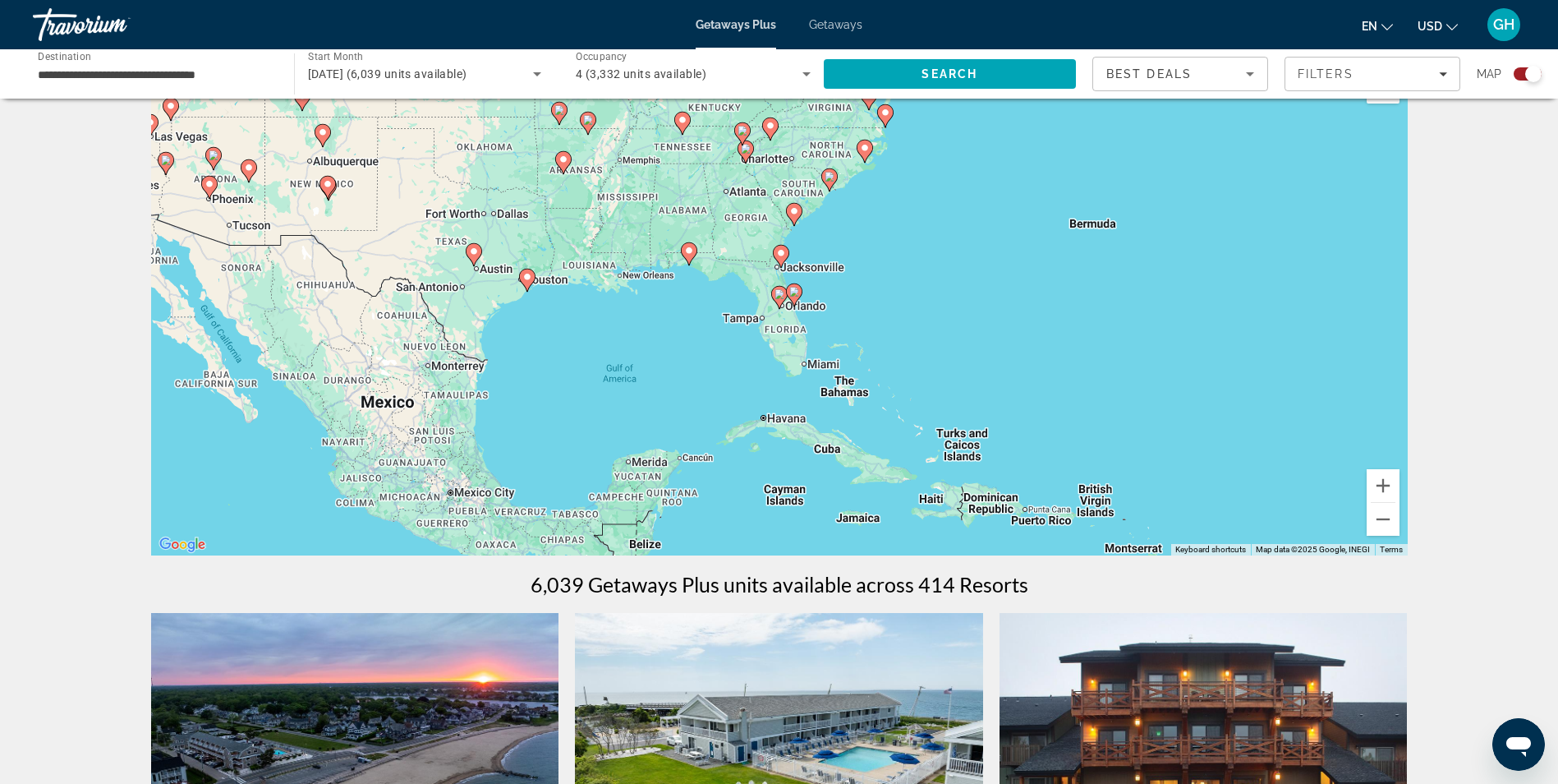
click at [794, 298] on icon "Main content" at bounding box center [793, 294] width 15 height 21
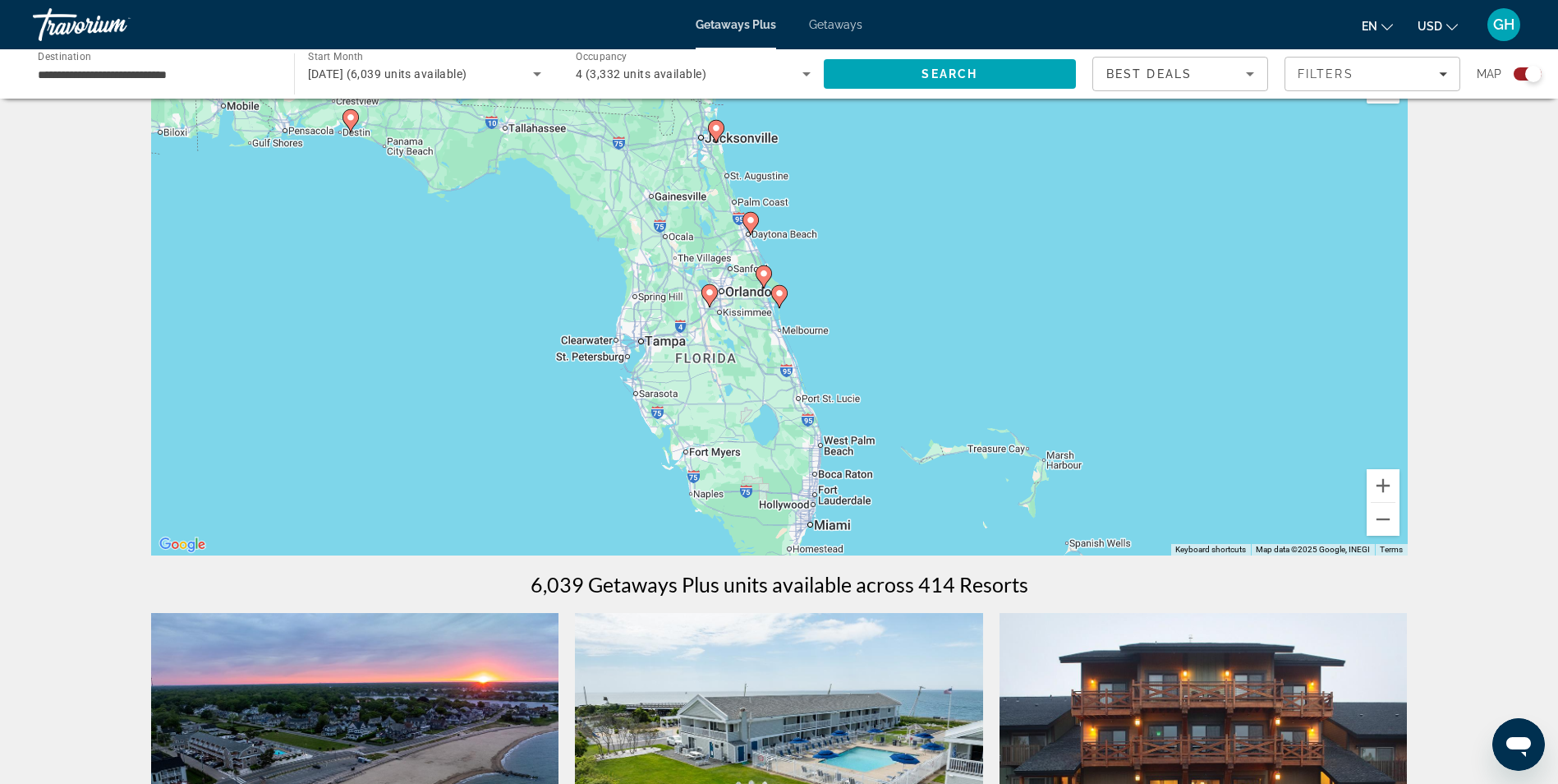
click at [710, 293] on image "Main content" at bounding box center [709, 292] width 10 height 10
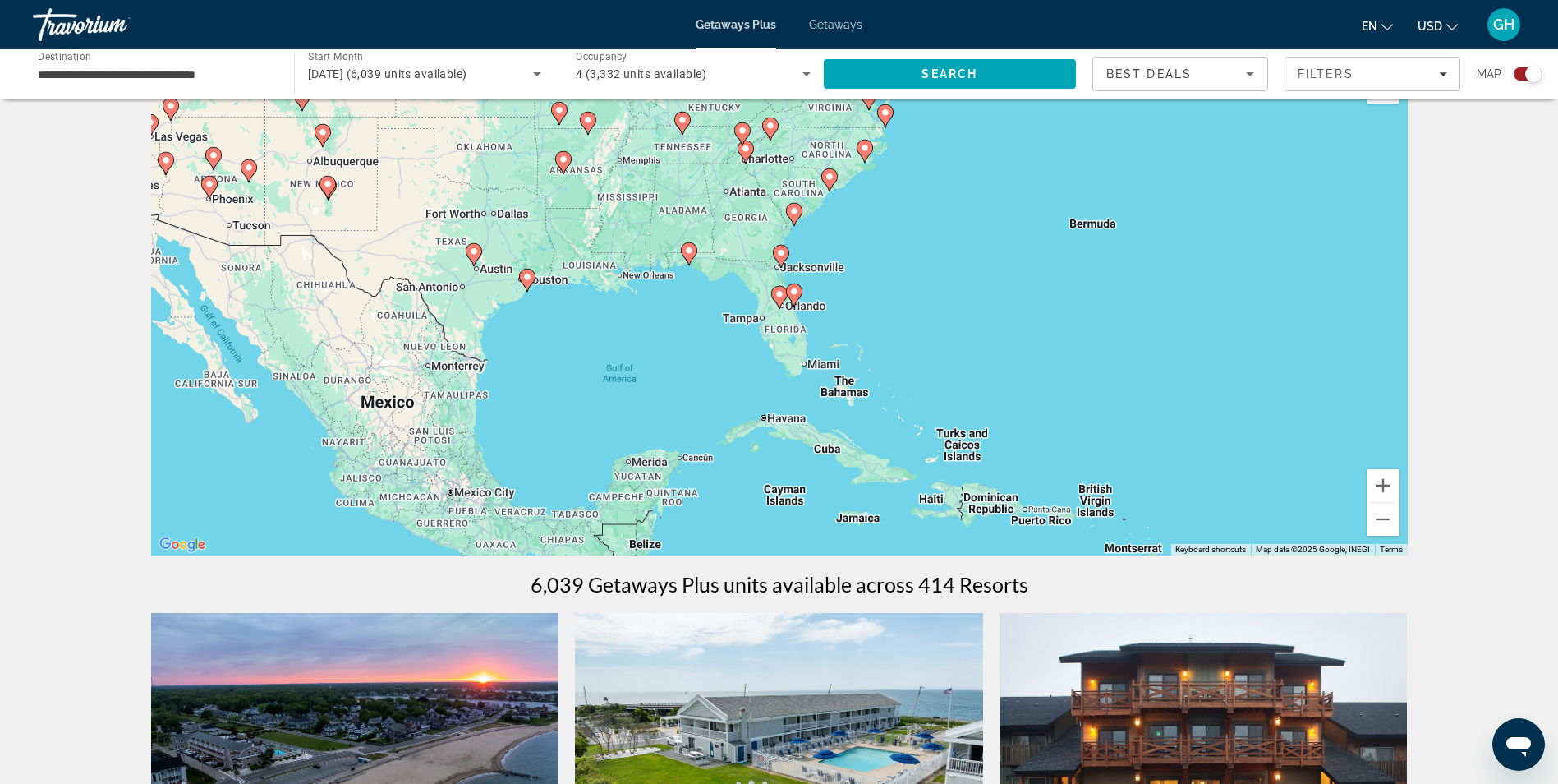
click at [779, 297] on image "Main content" at bounding box center [779, 294] width 10 height 10
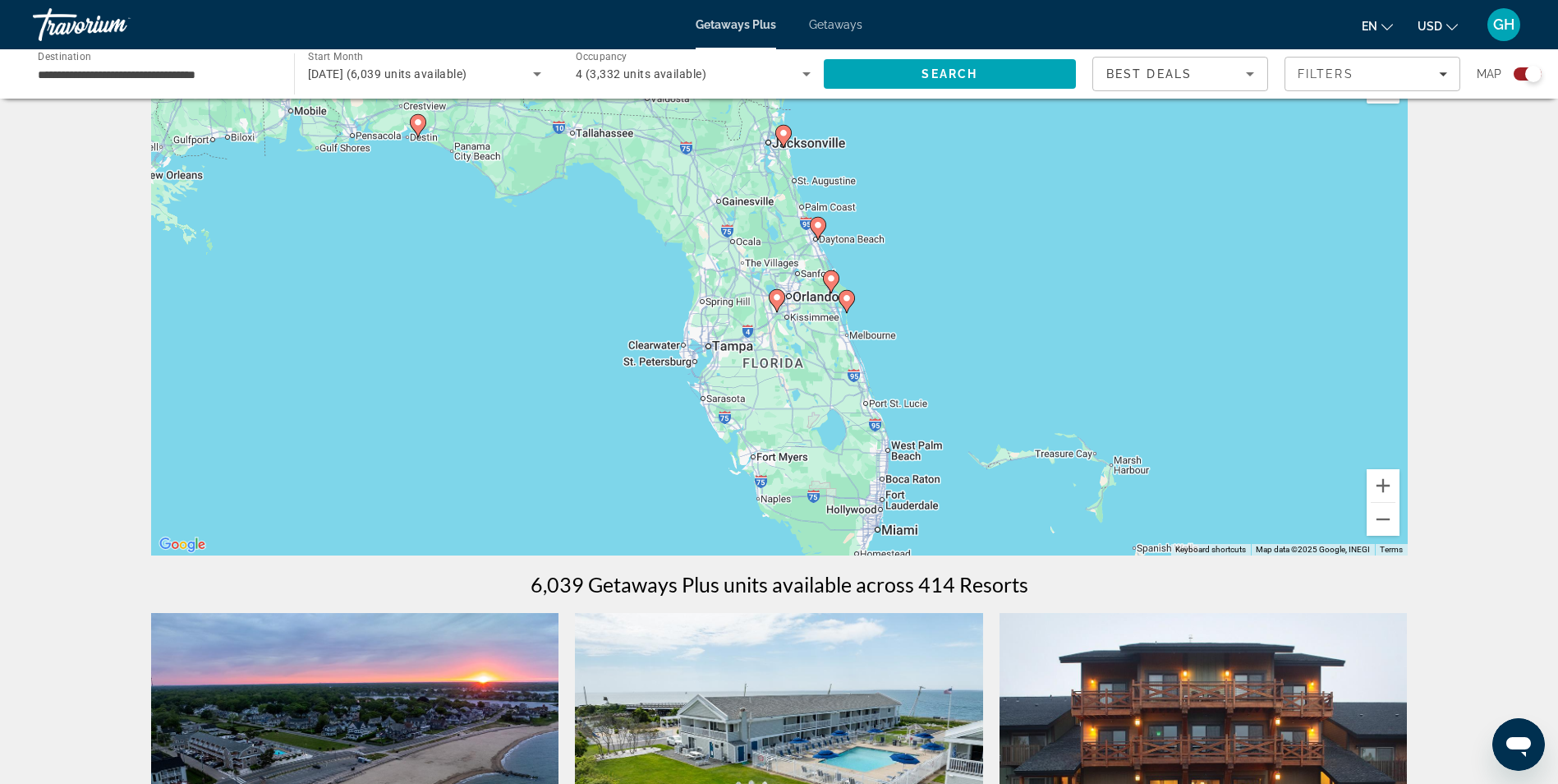
click at [778, 297] on image "Main content" at bounding box center [777, 297] width 10 height 10
type input "**********"
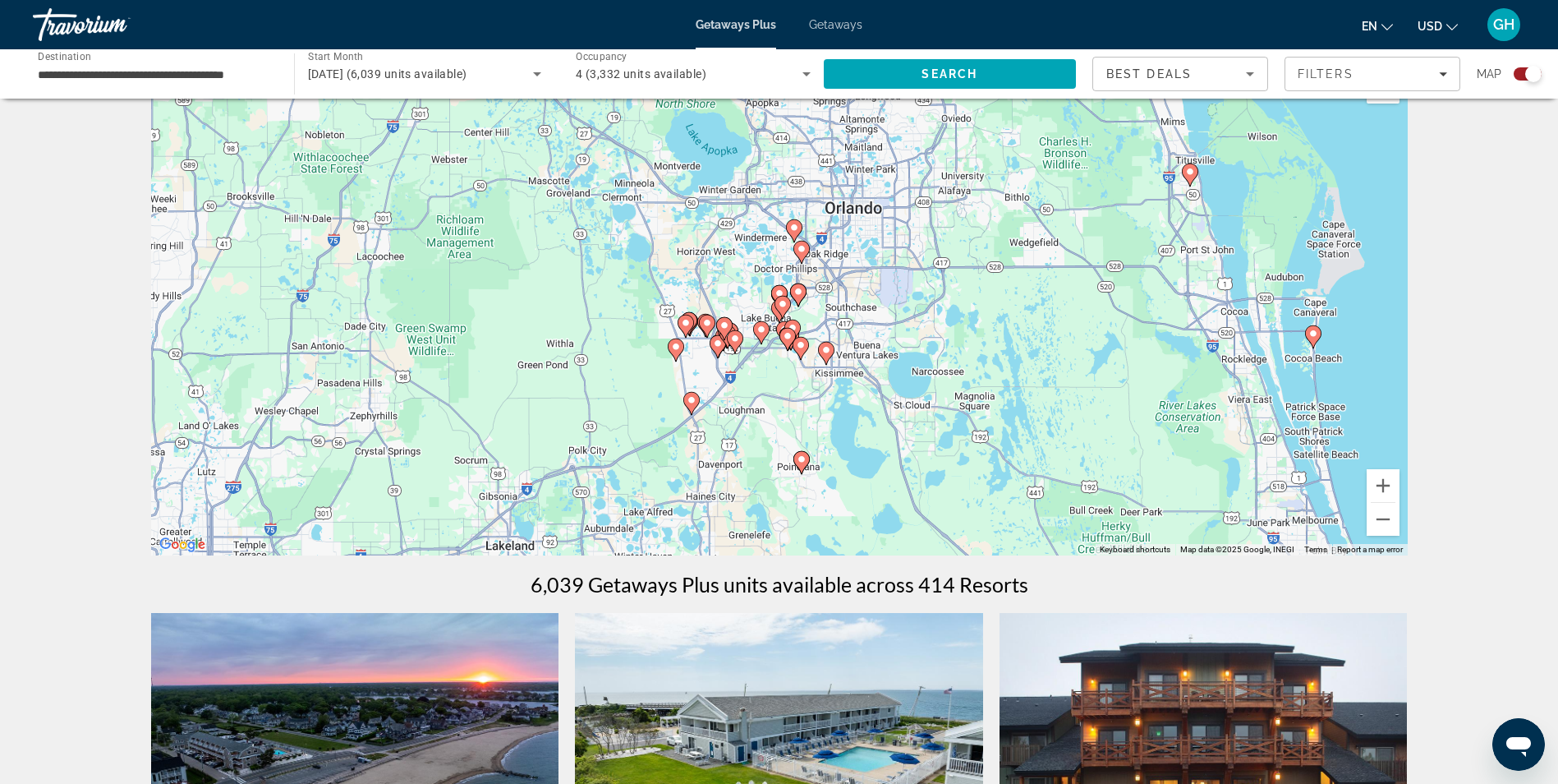
click at [761, 325] on image "Main content" at bounding box center [761, 329] width 10 height 10
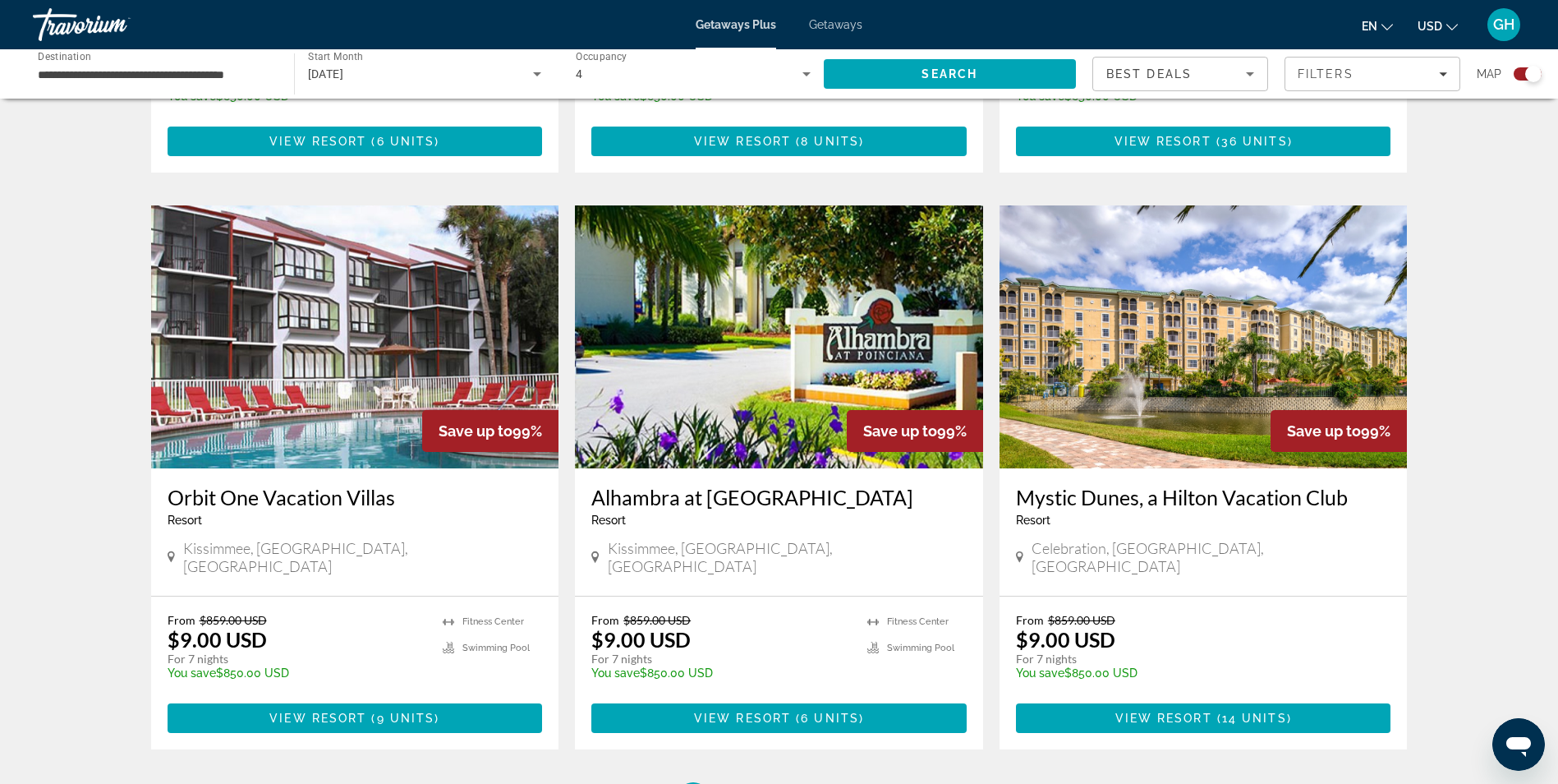
scroll to position [2309, 0]
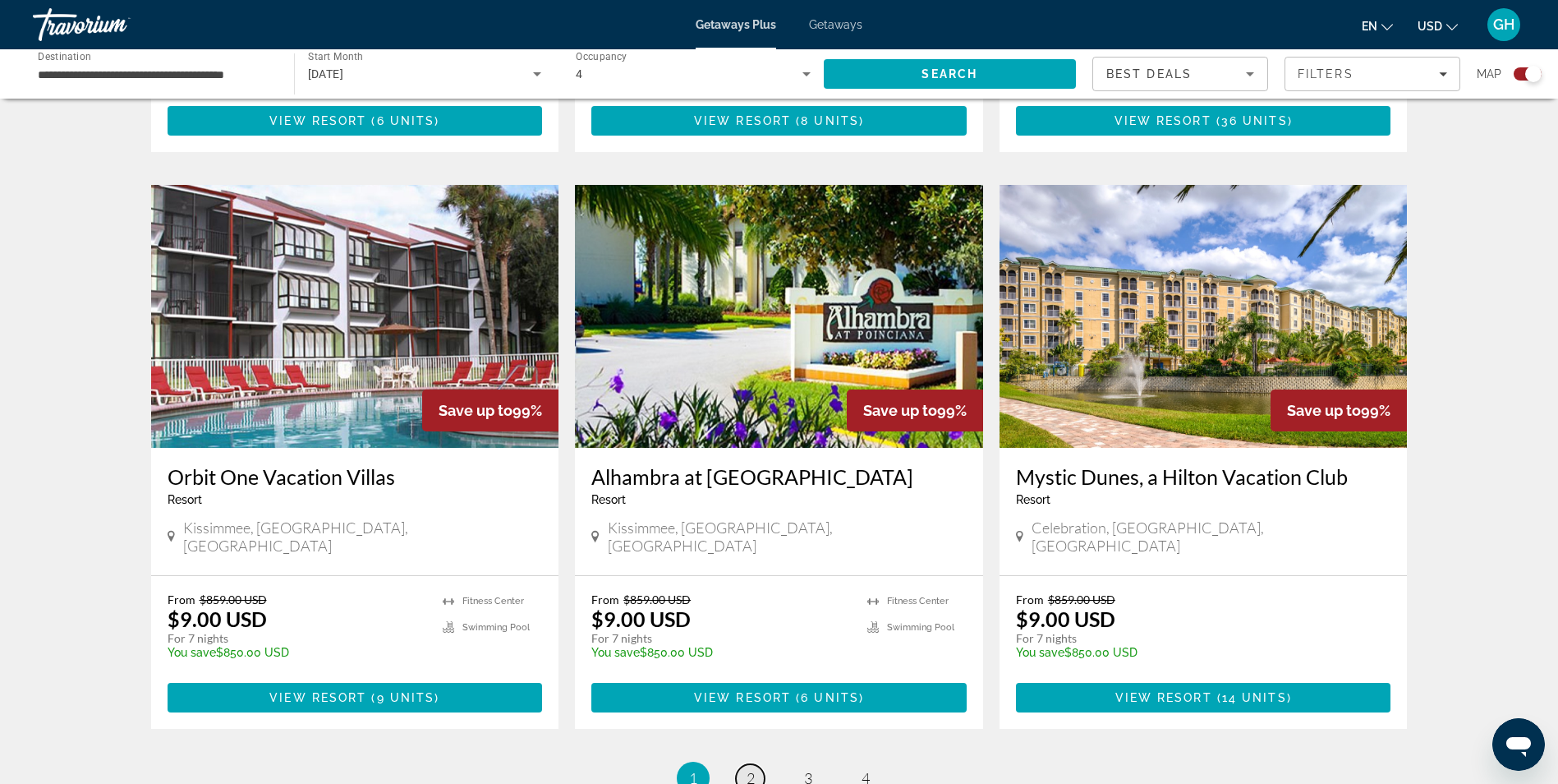
click at [753, 768] on span "2" at bounding box center [750, 778] width 8 height 18
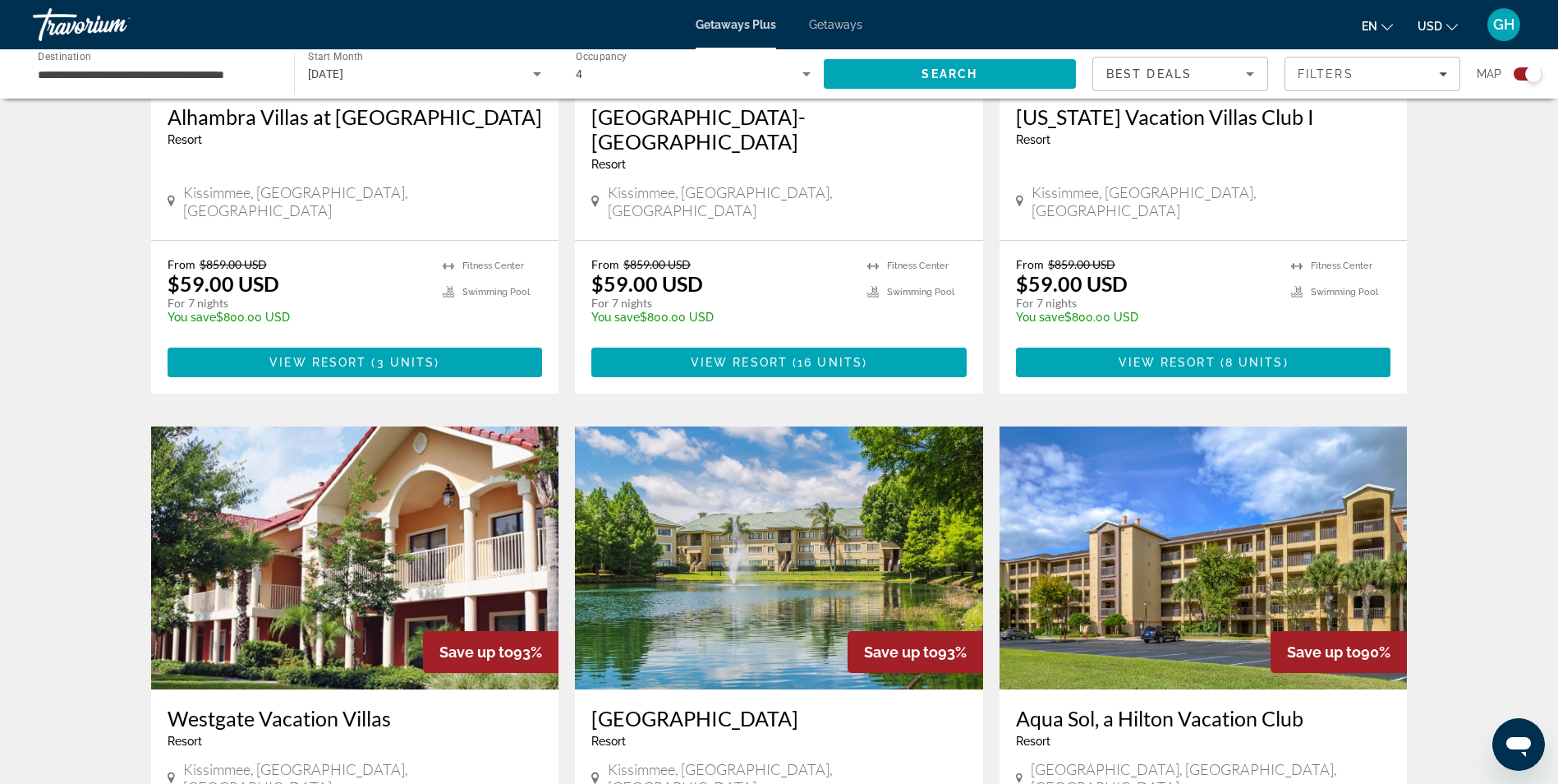
scroll to position [1434, 0]
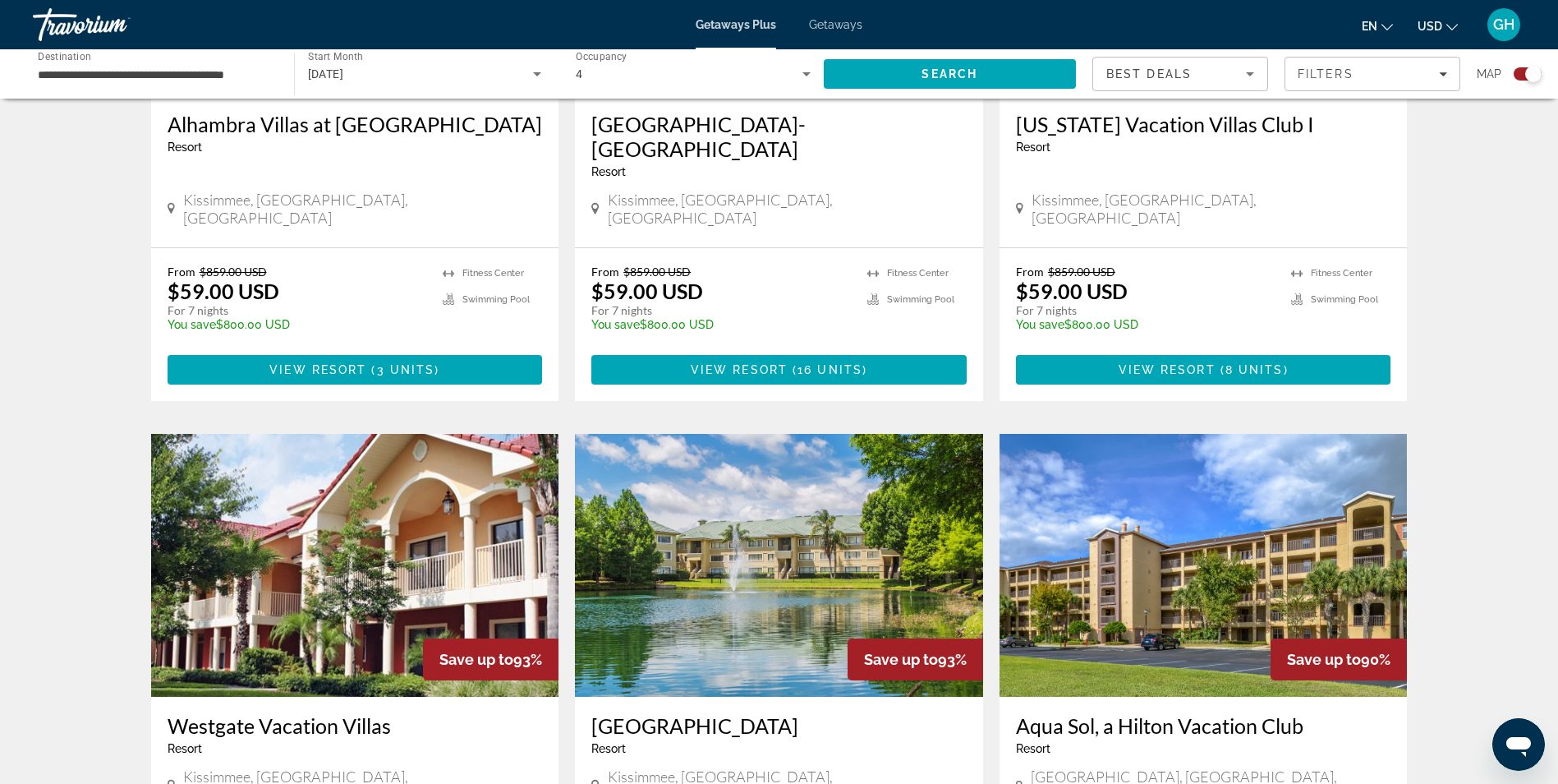
click at [698, 551] on img "Main content" at bounding box center [779, 565] width 408 height 263
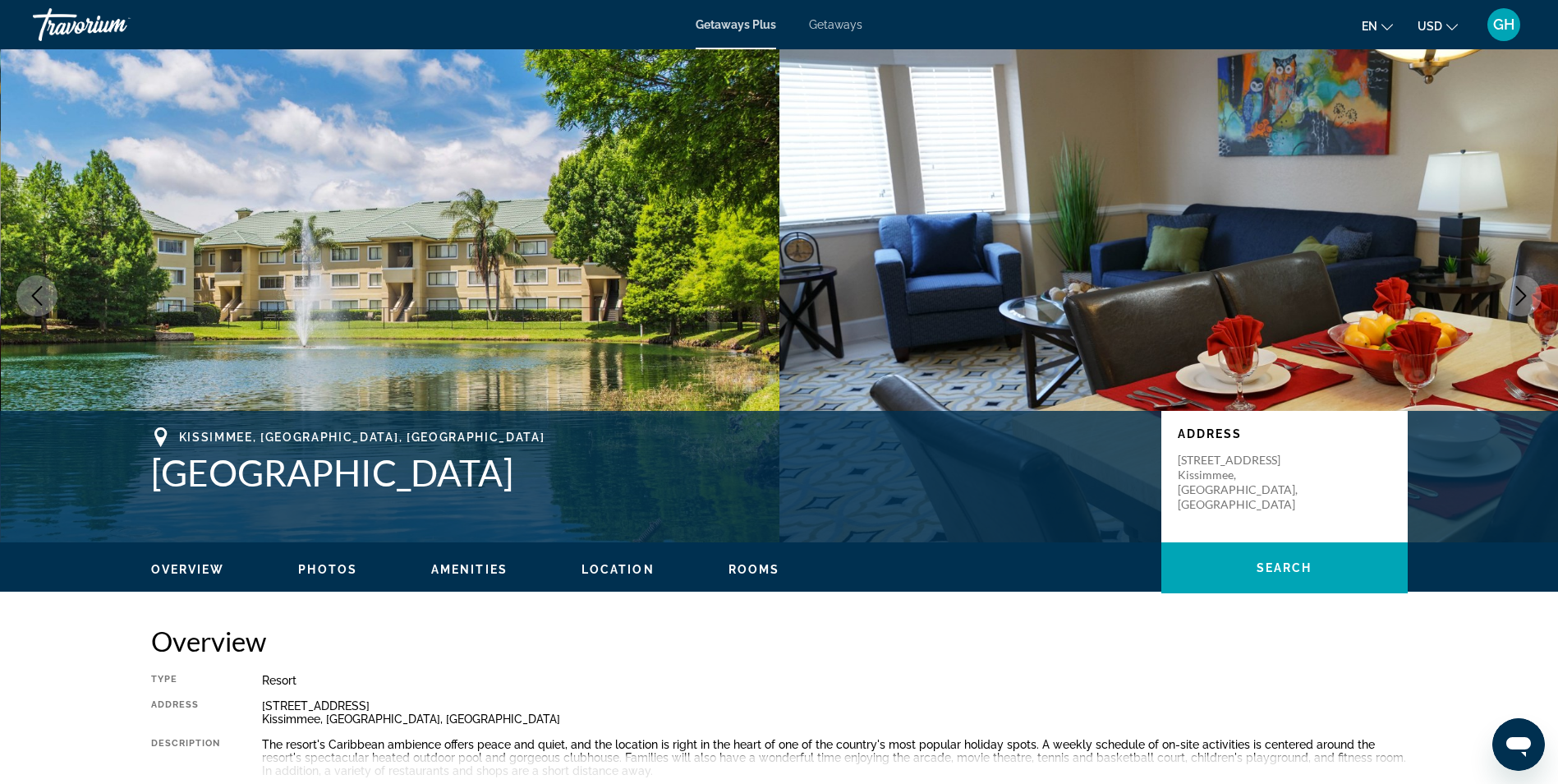
click at [1520, 290] on icon "Next image" at bounding box center [1521, 296] width 11 height 20
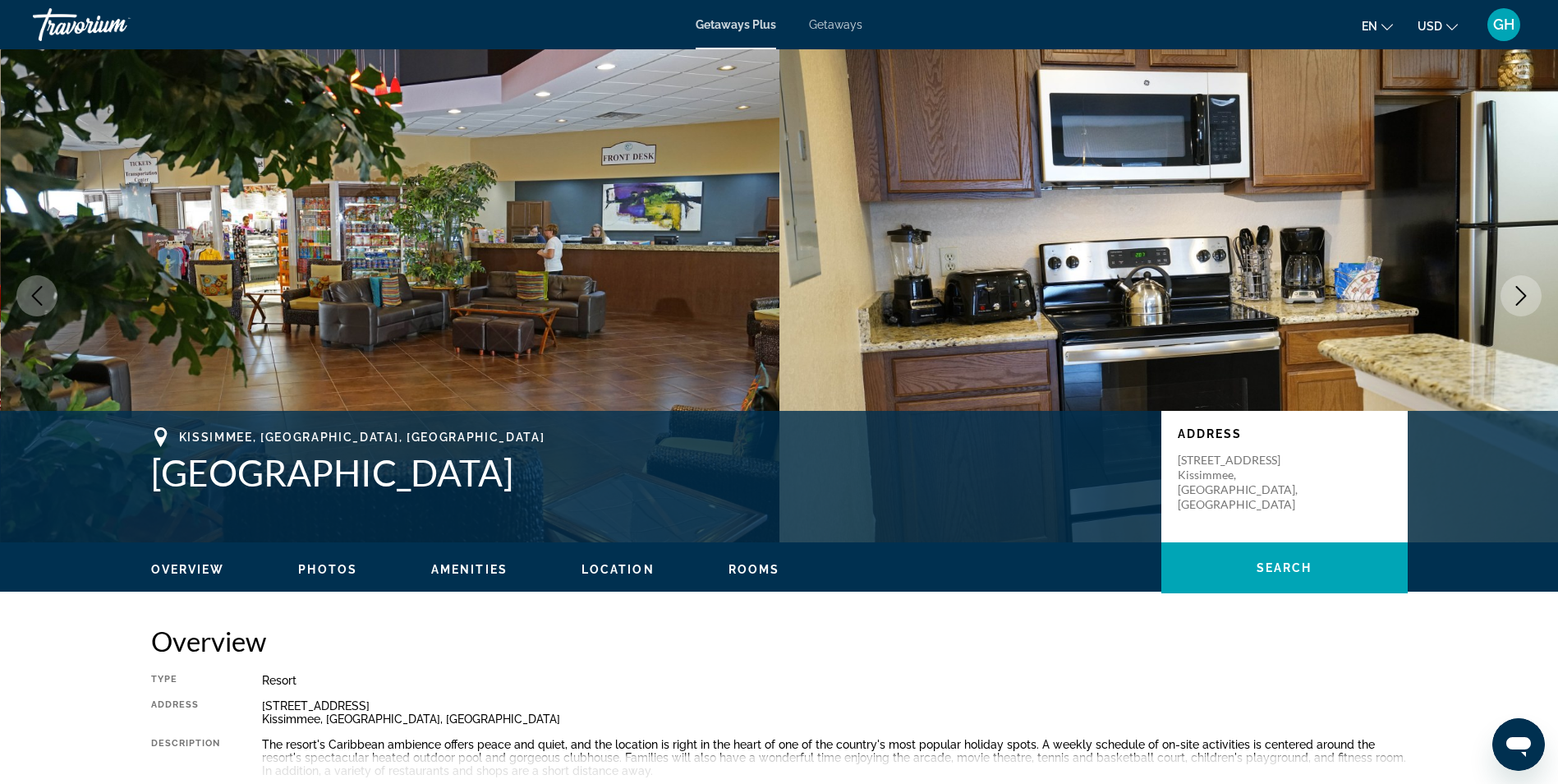
click at [1520, 290] on icon "Next image" at bounding box center [1521, 296] width 11 height 20
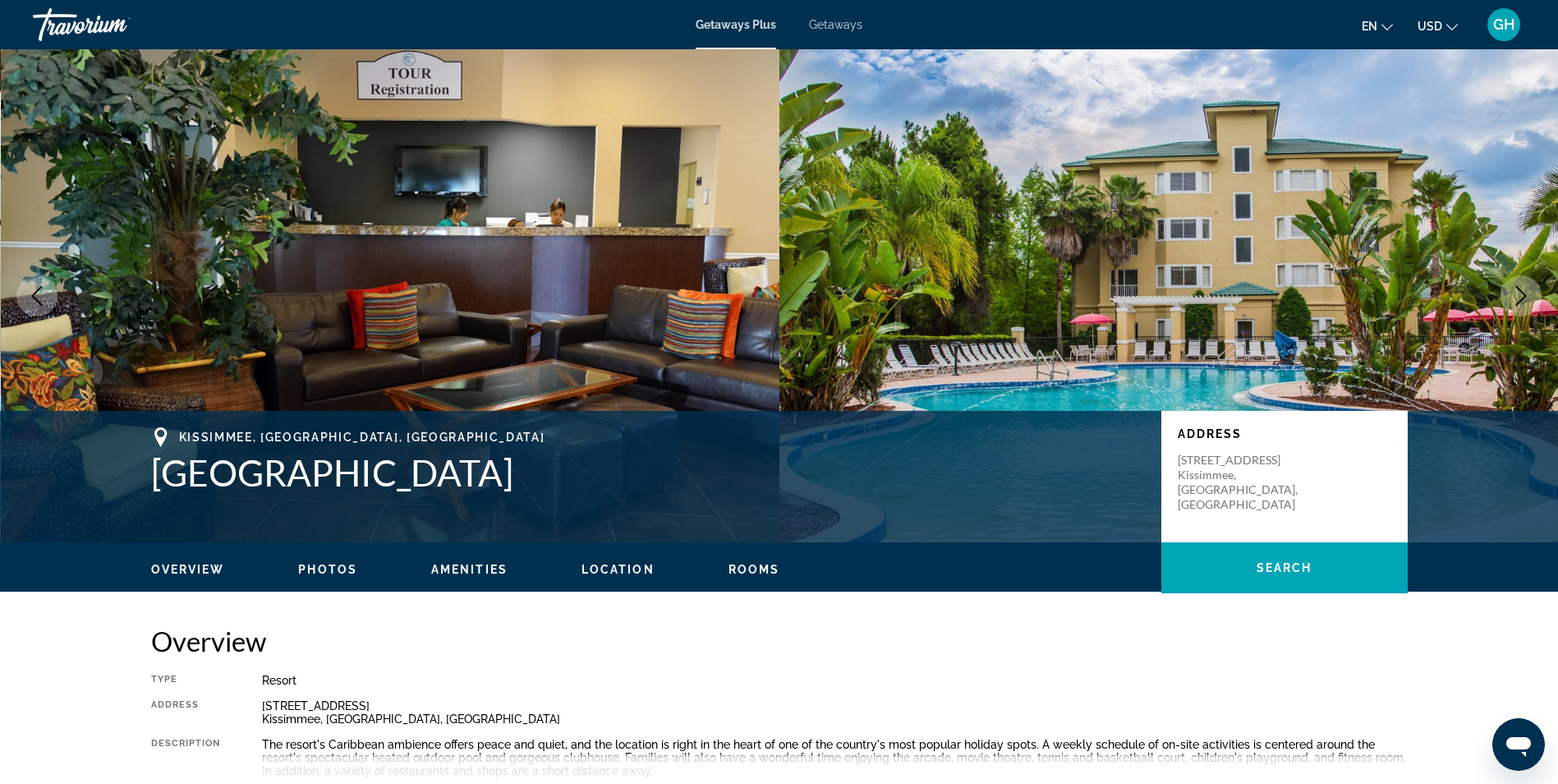
click at [1520, 294] on icon "Next image" at bounding box center [1521, 296] width 20 height 20
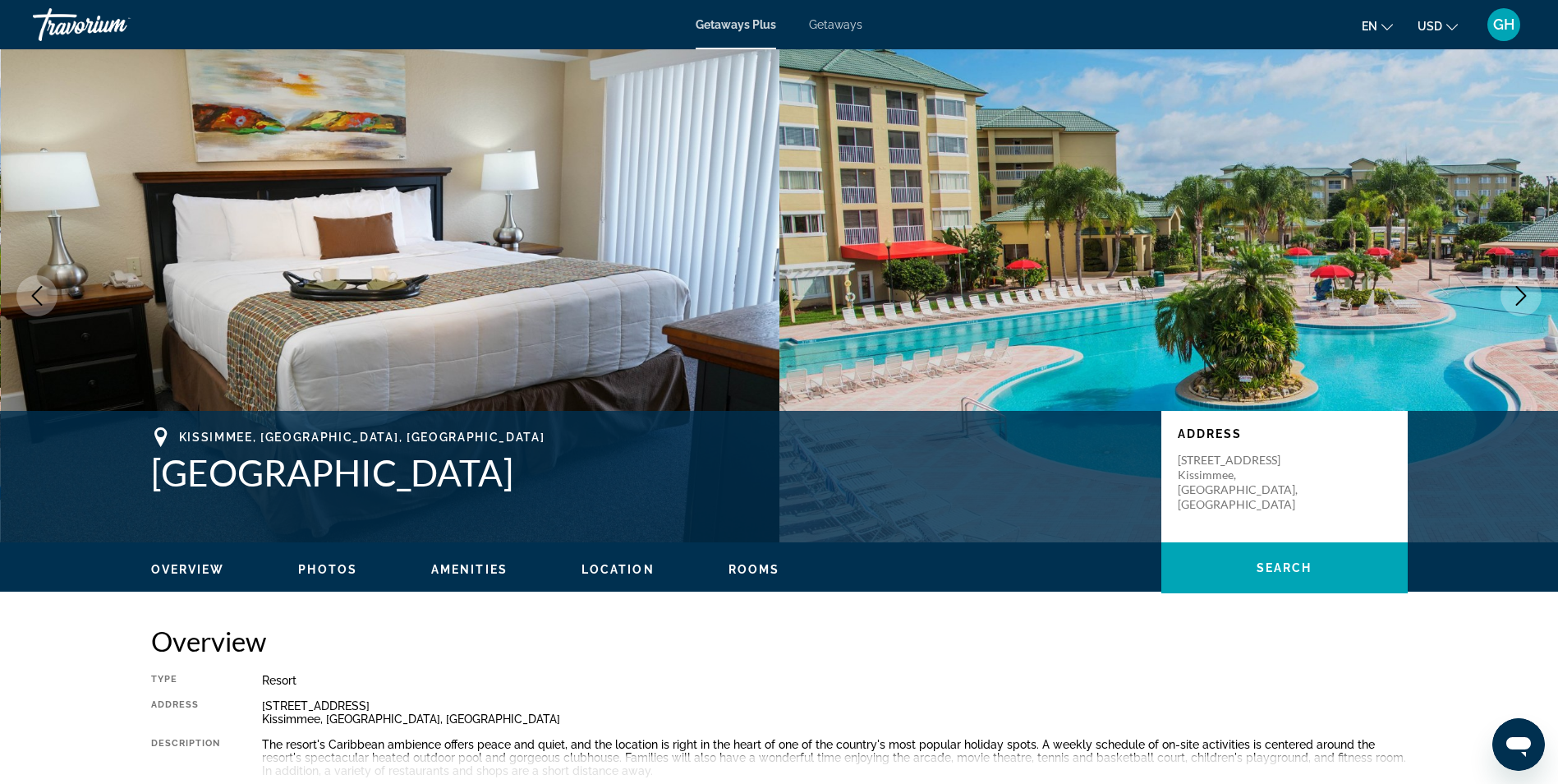
click at [1520, 294] on icon "Next image" at bounding box center [1521, 296] width 20 height 20
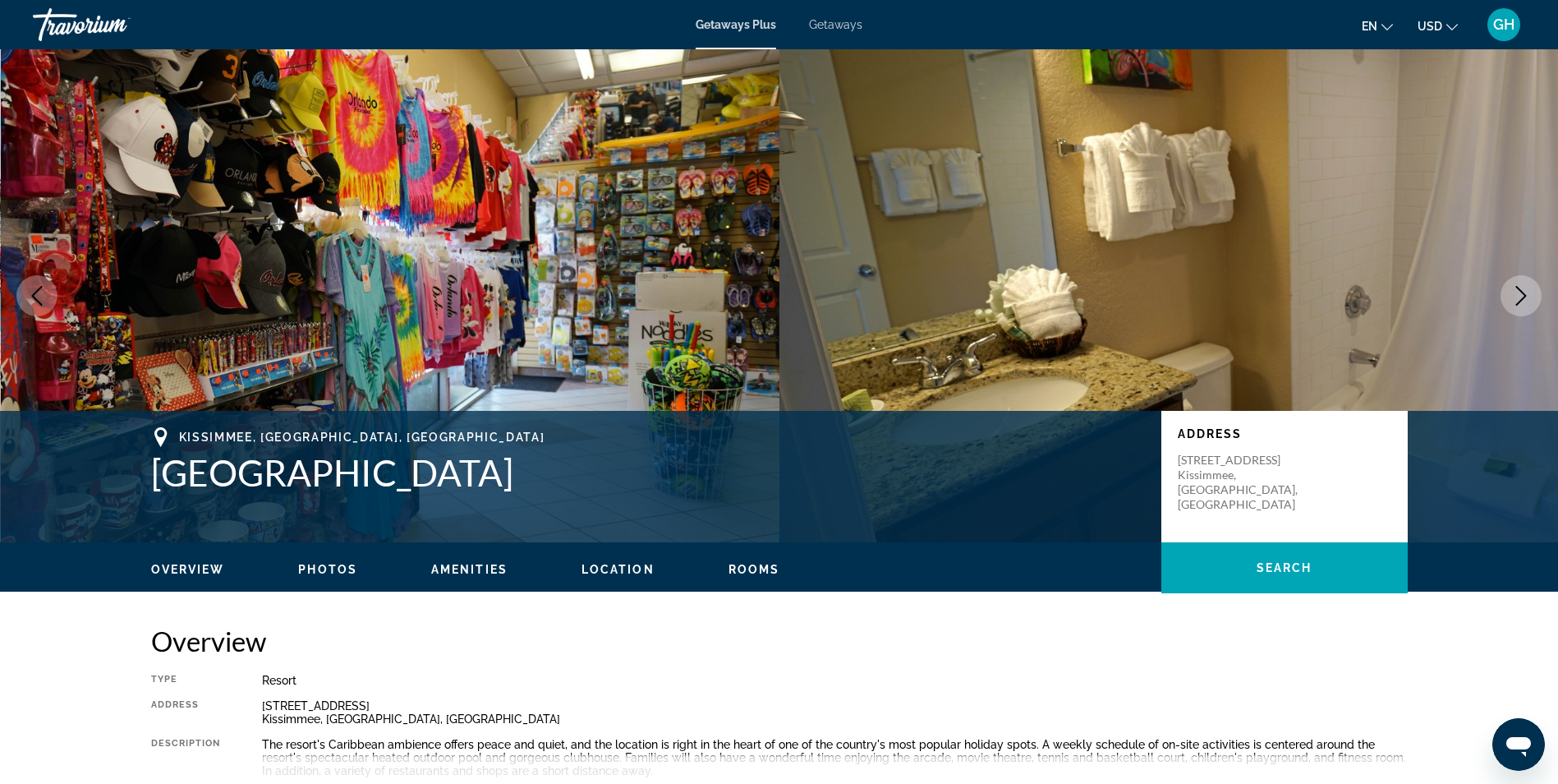
click at [1520, 294] on icon "Next image" at bounding box center [1521, 296] width 20 height 20
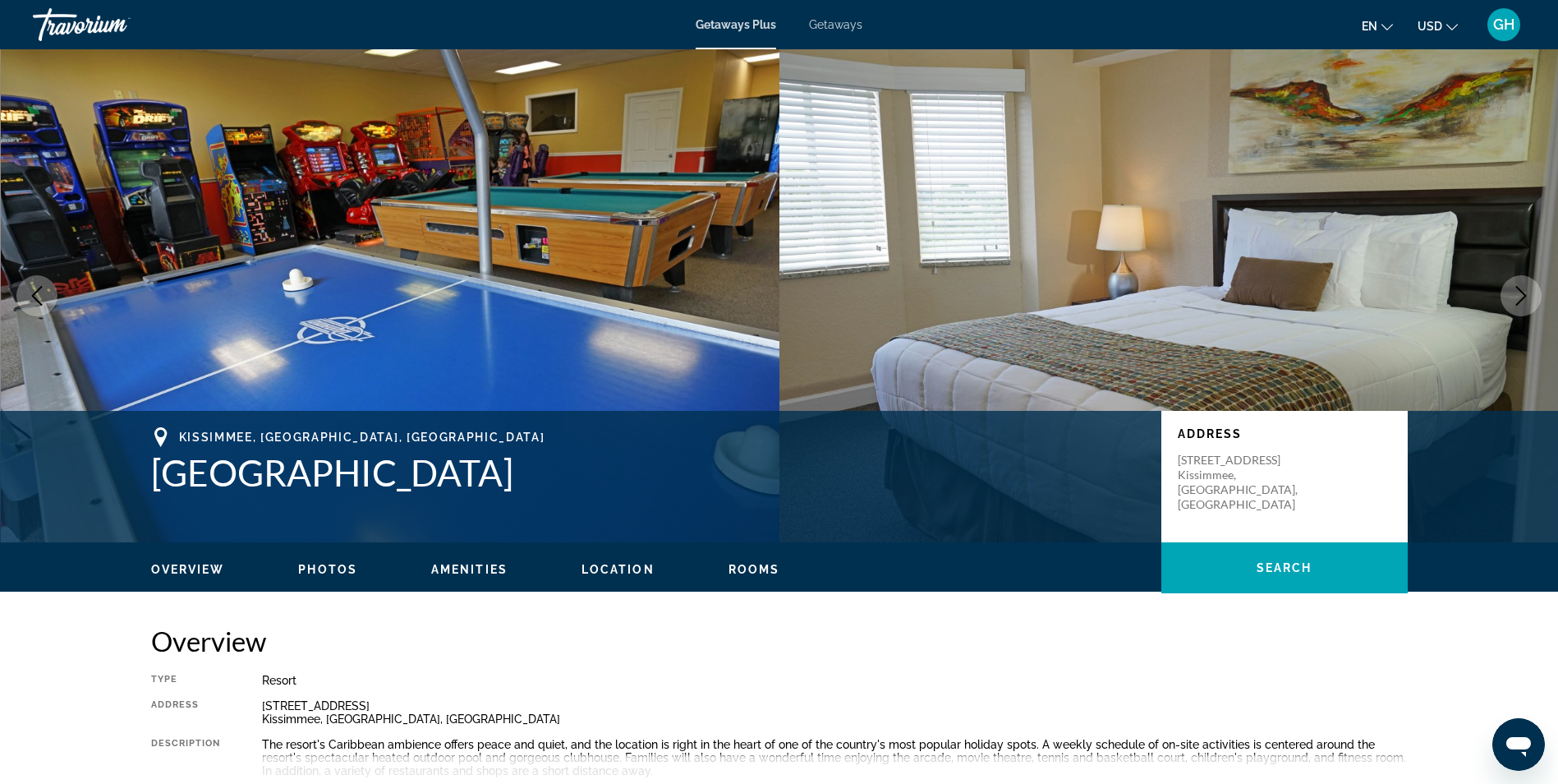
click at [1520, 294] on icon "Next image" at bounding box center [1521, 296] width 20 height 20
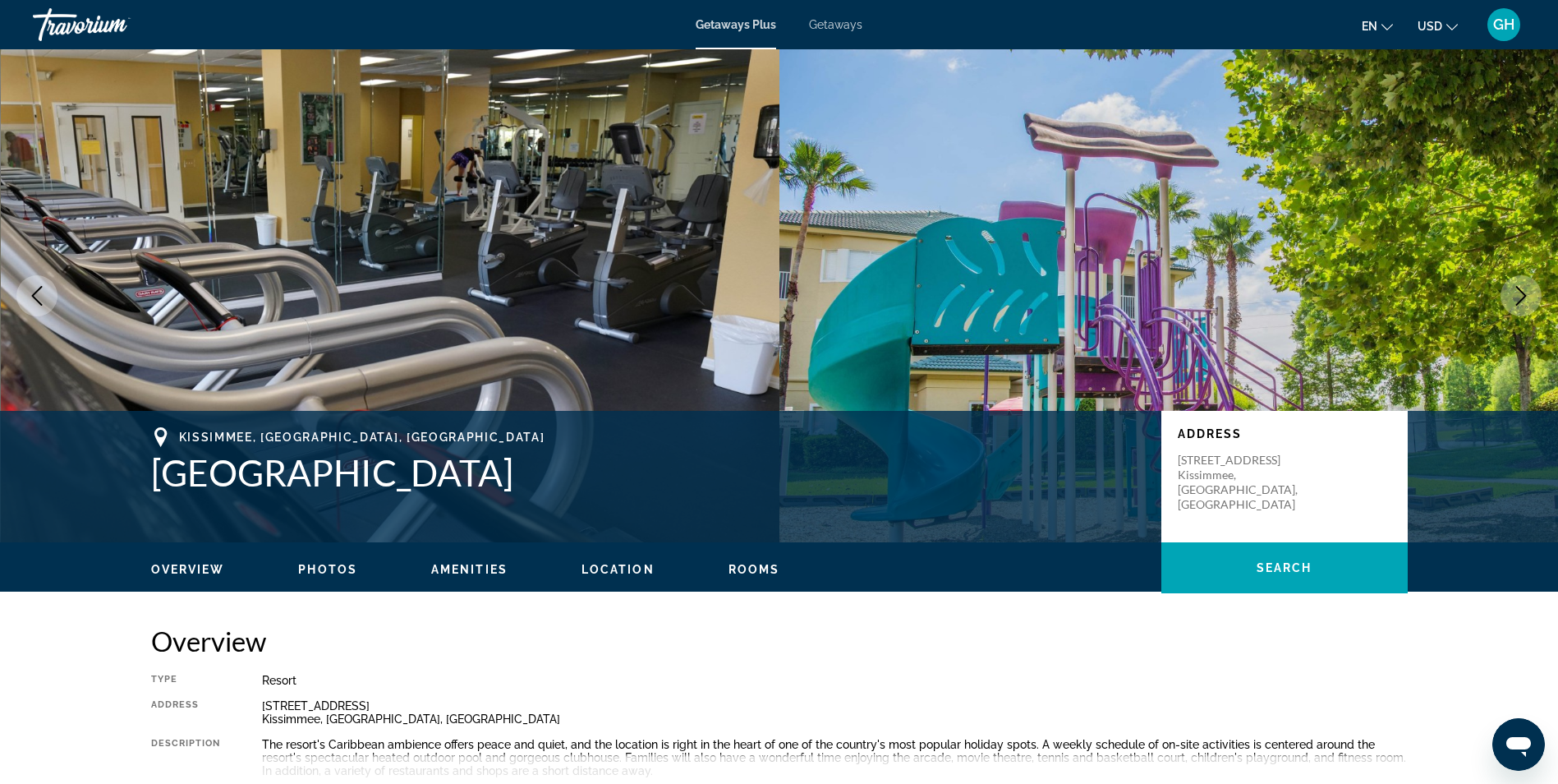
click at [1520, 294] on icon "Next image" at bounding box center [1521, 296] width 20 height 20
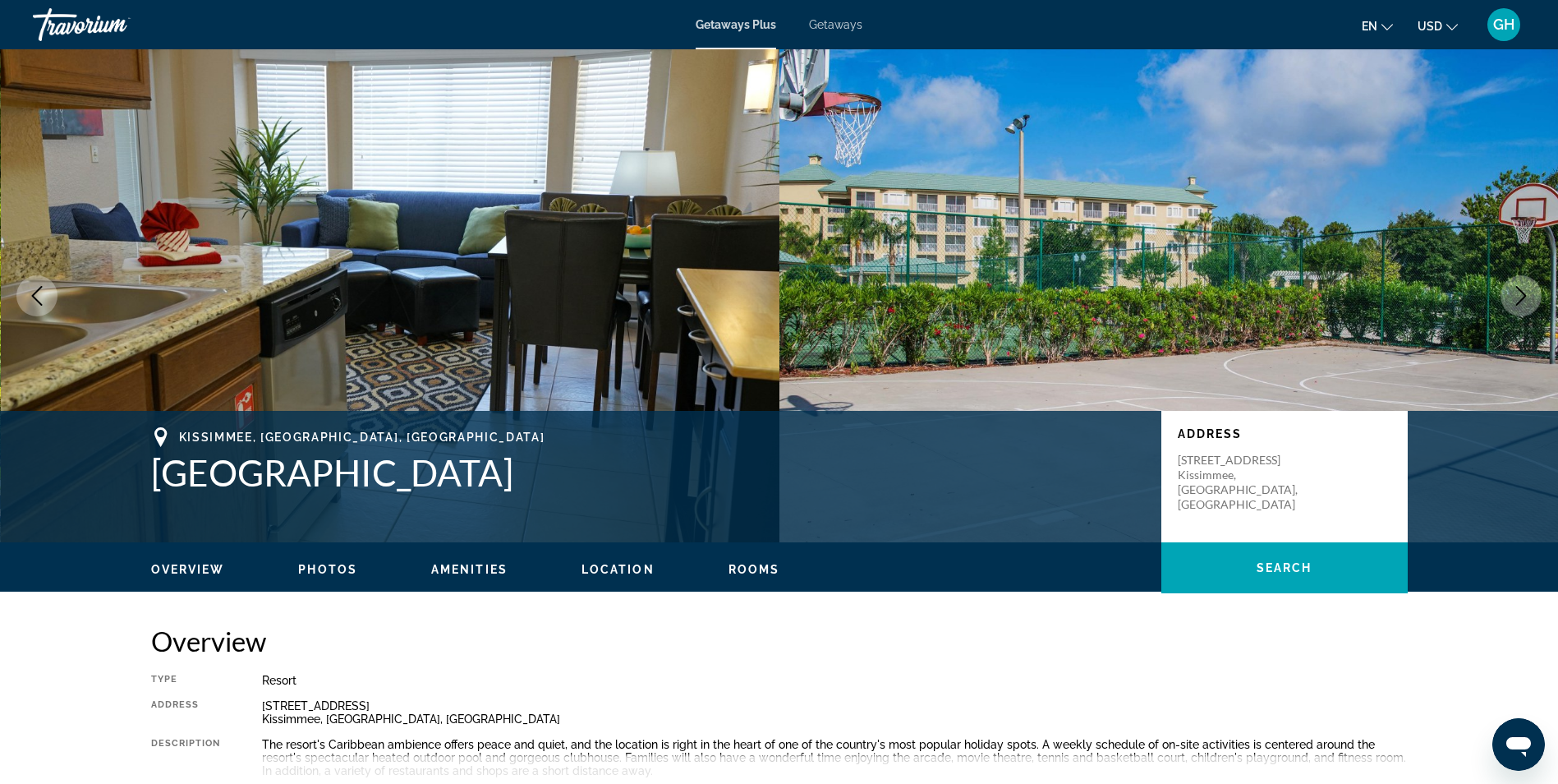
click at [1520, 294] on icon "Next image" at bounding box center [1521, 296] width 20 height 20
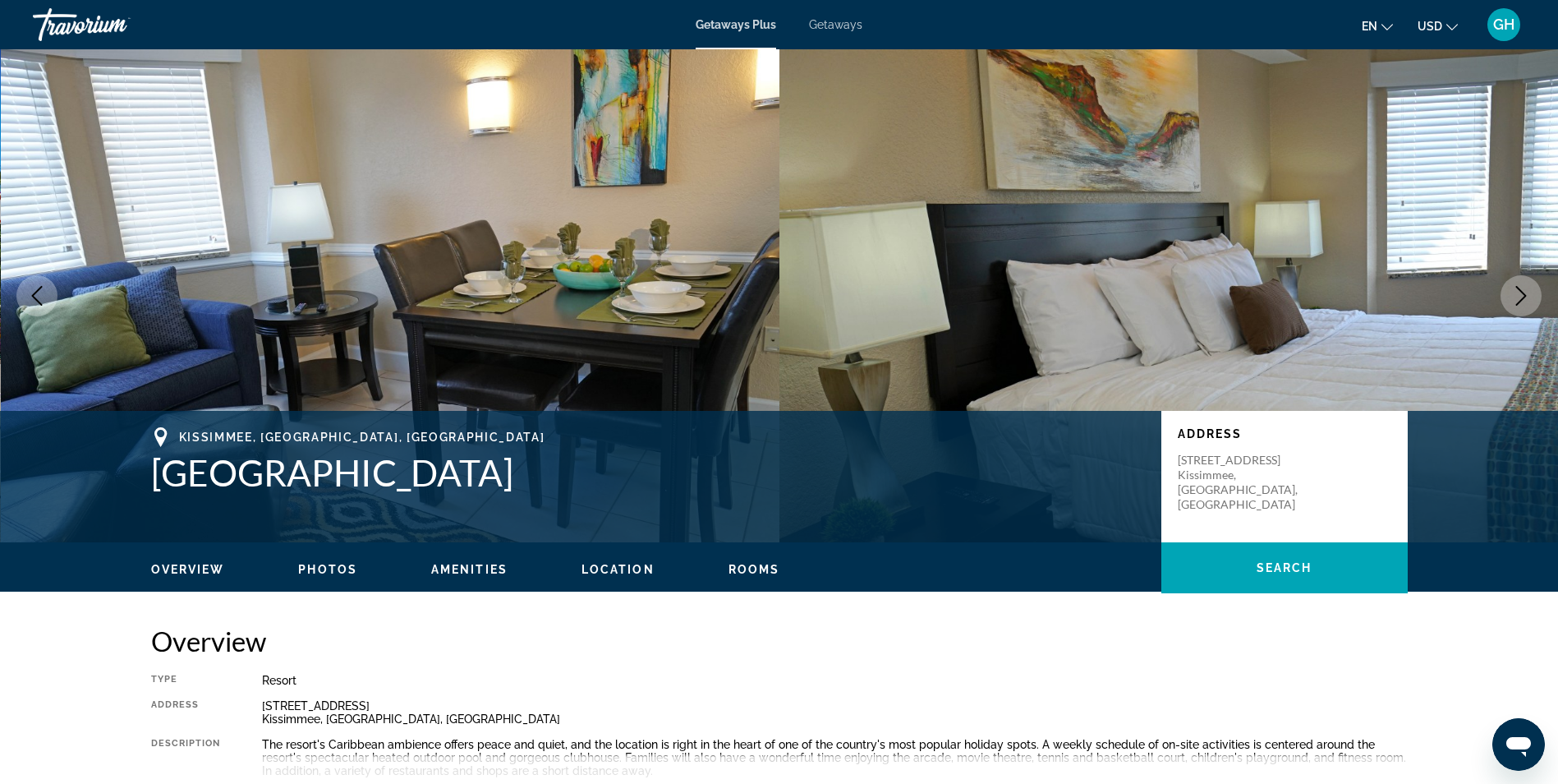
click at [1520, 294] on icon "Next image" at bounding box center [1521, 296] width 20 height 20
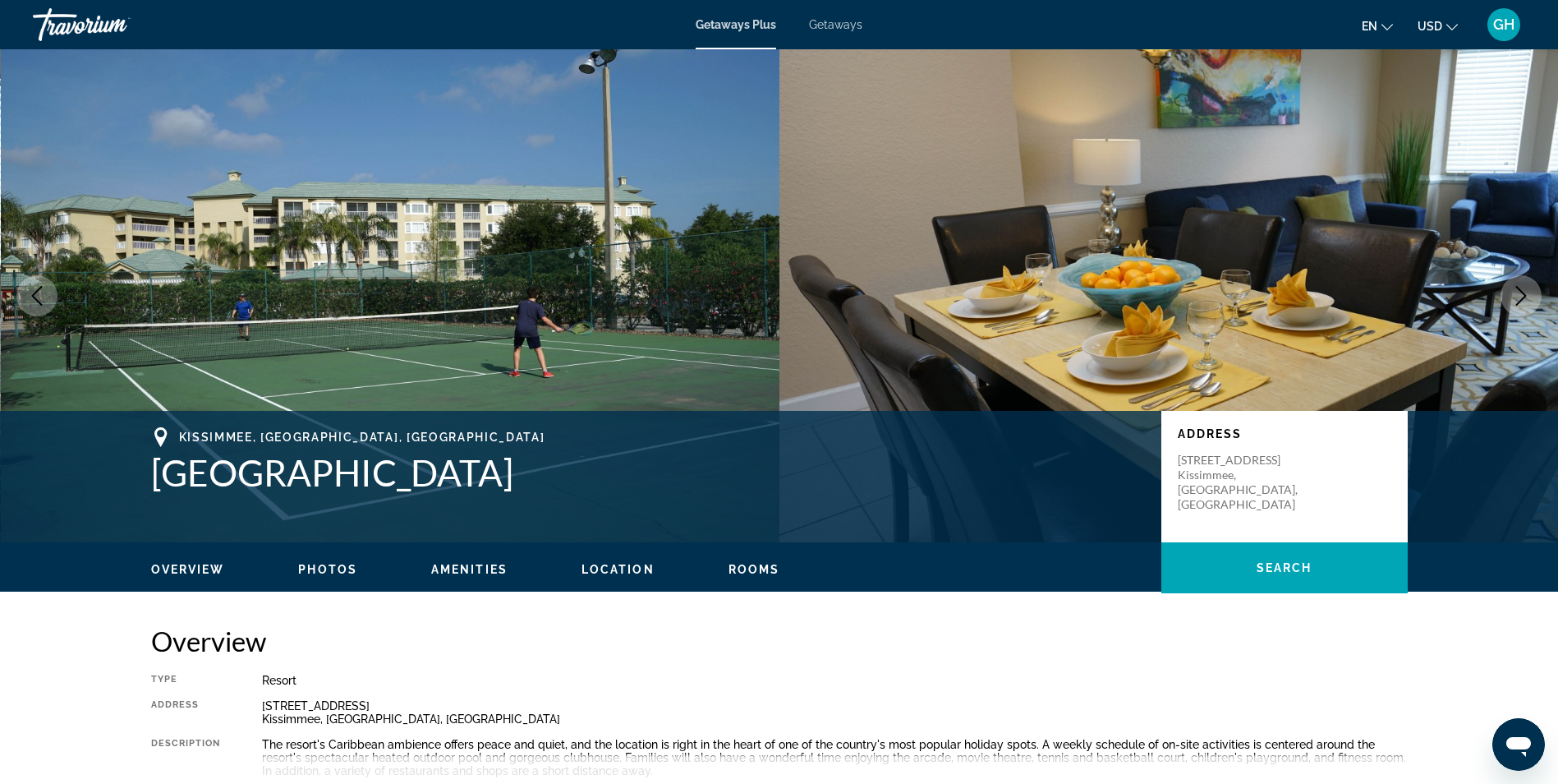
click at [1520, 294] on icon "Next image" at bounding box center [1521, 296] width 20 height 20
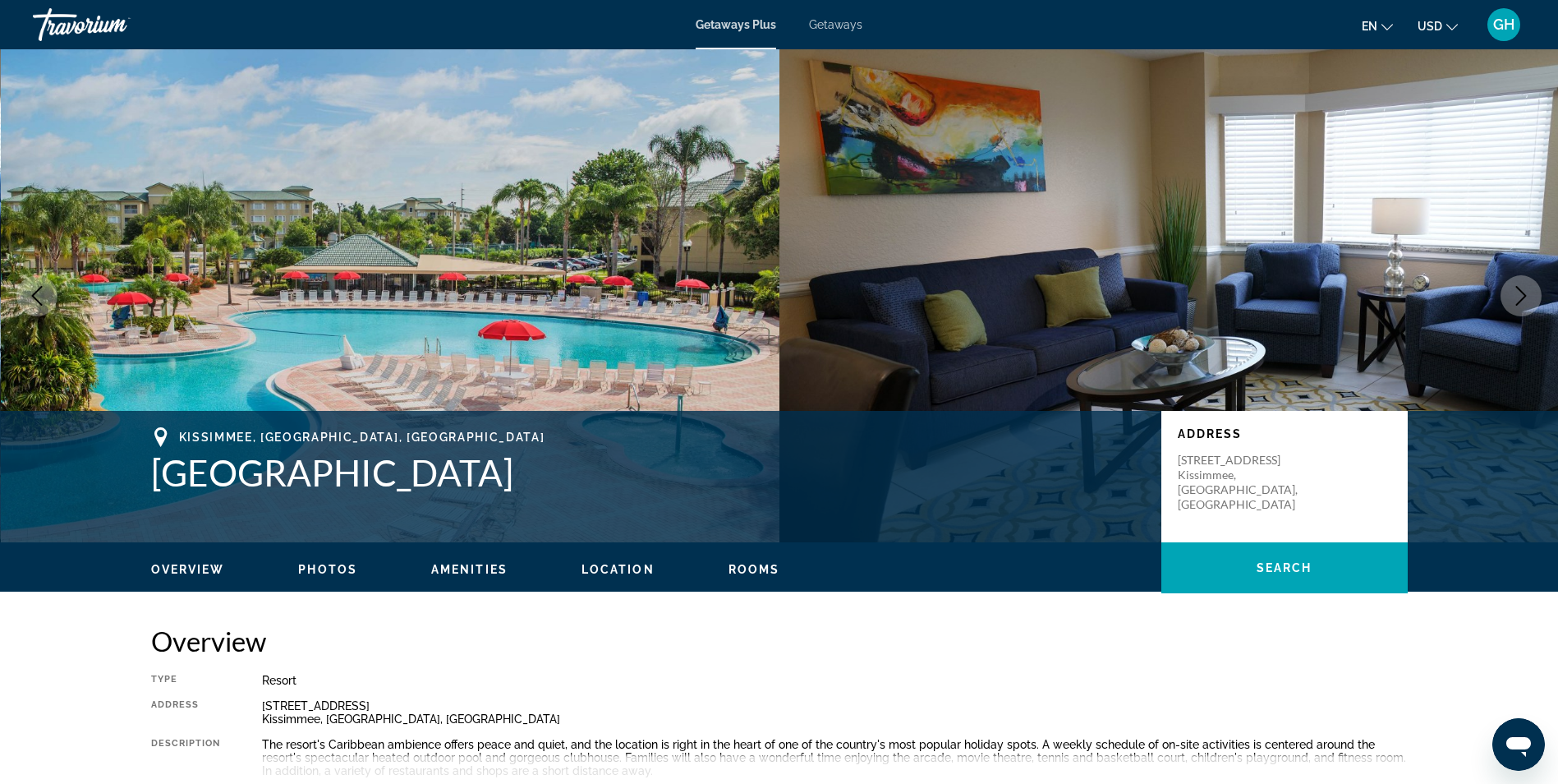
click at [1520, 294] on icon "Next image" at bounding box center [1521, 296] width 20 height 20
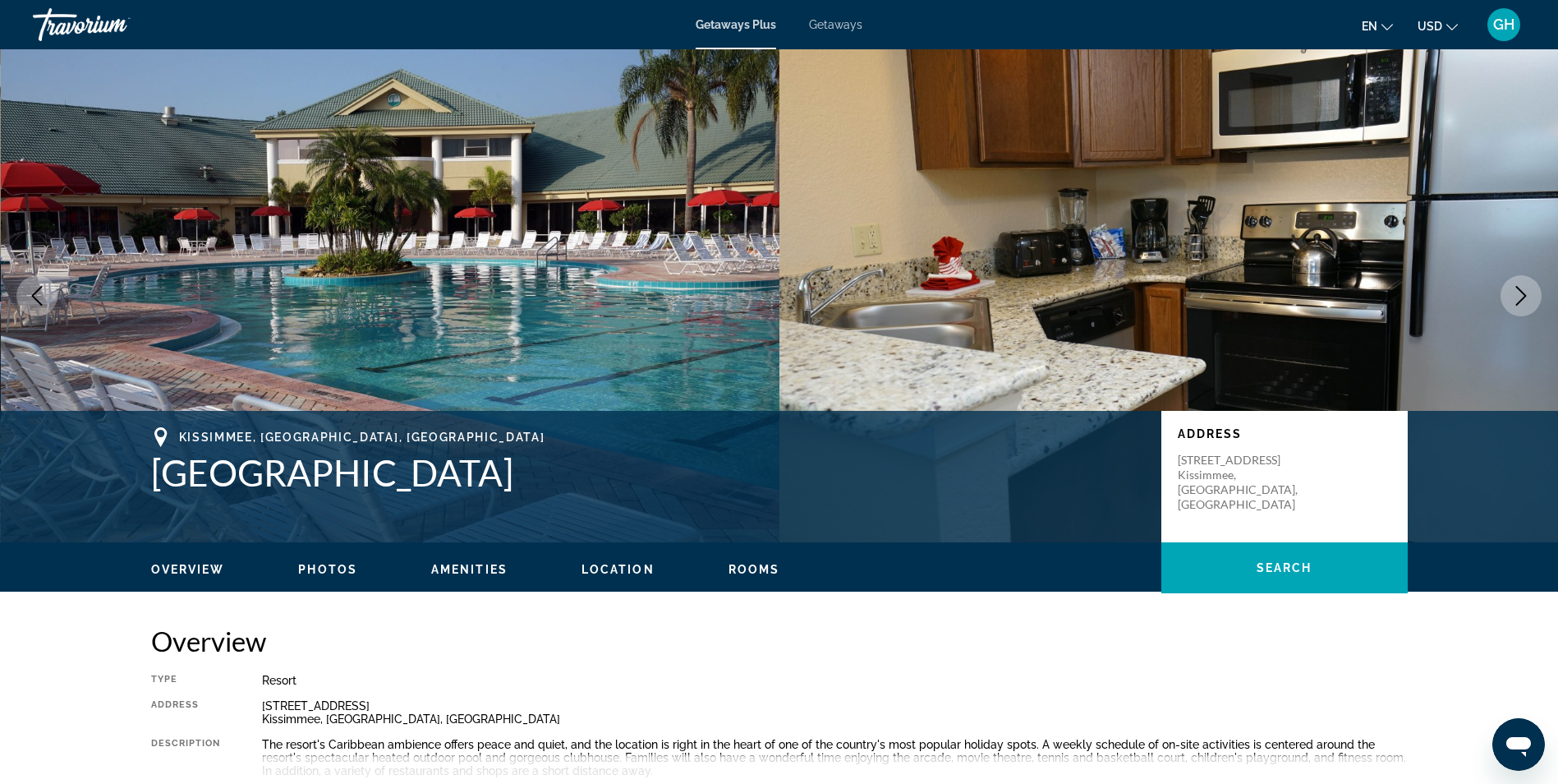
click at [1520, 294] on icon "Next image" at bounding box center [1521, 296] width 20 height 20
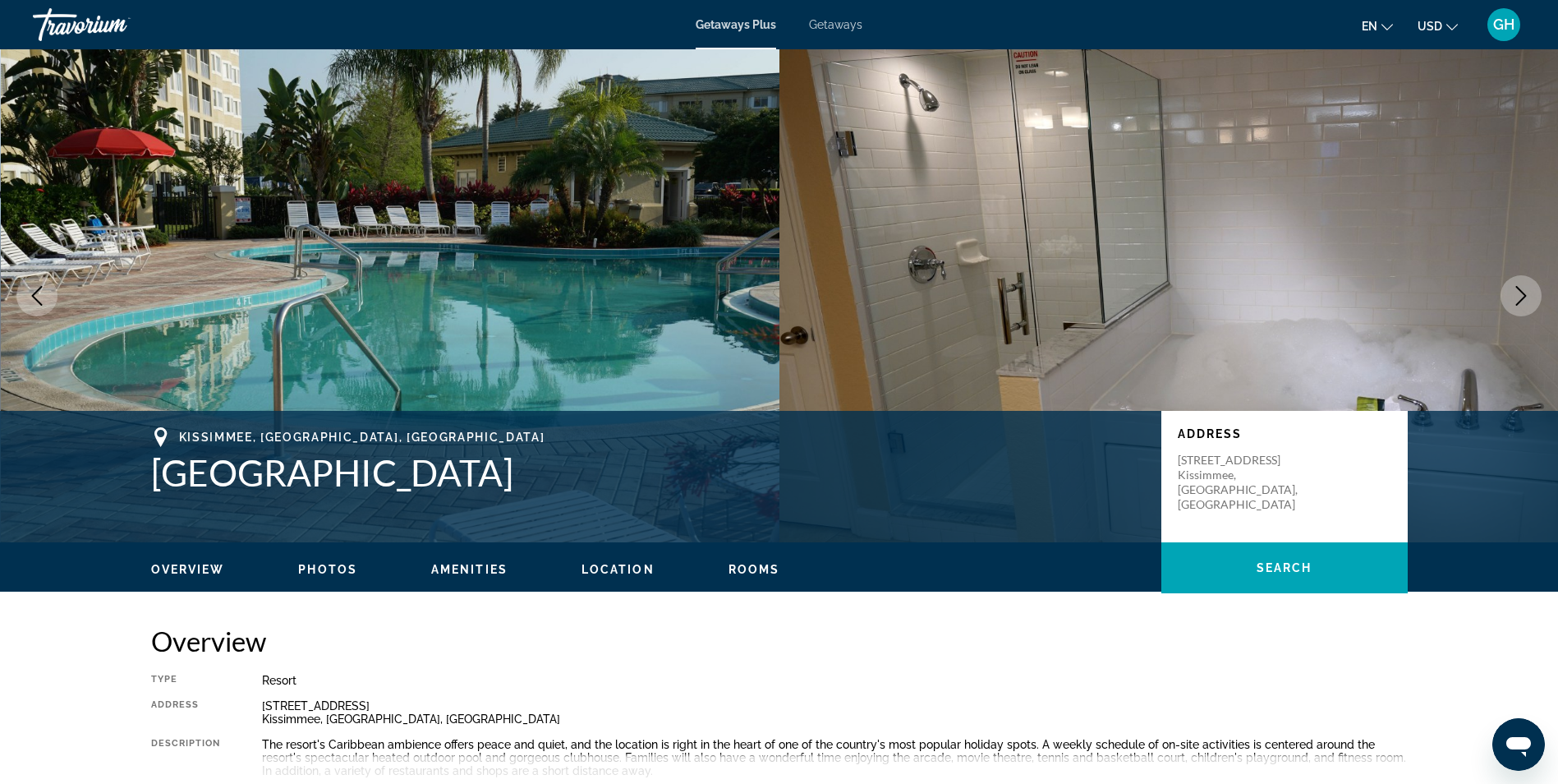
click at [1520, 294] on icon "Next image" at bounding box center [1521, 296] width 20 height 20
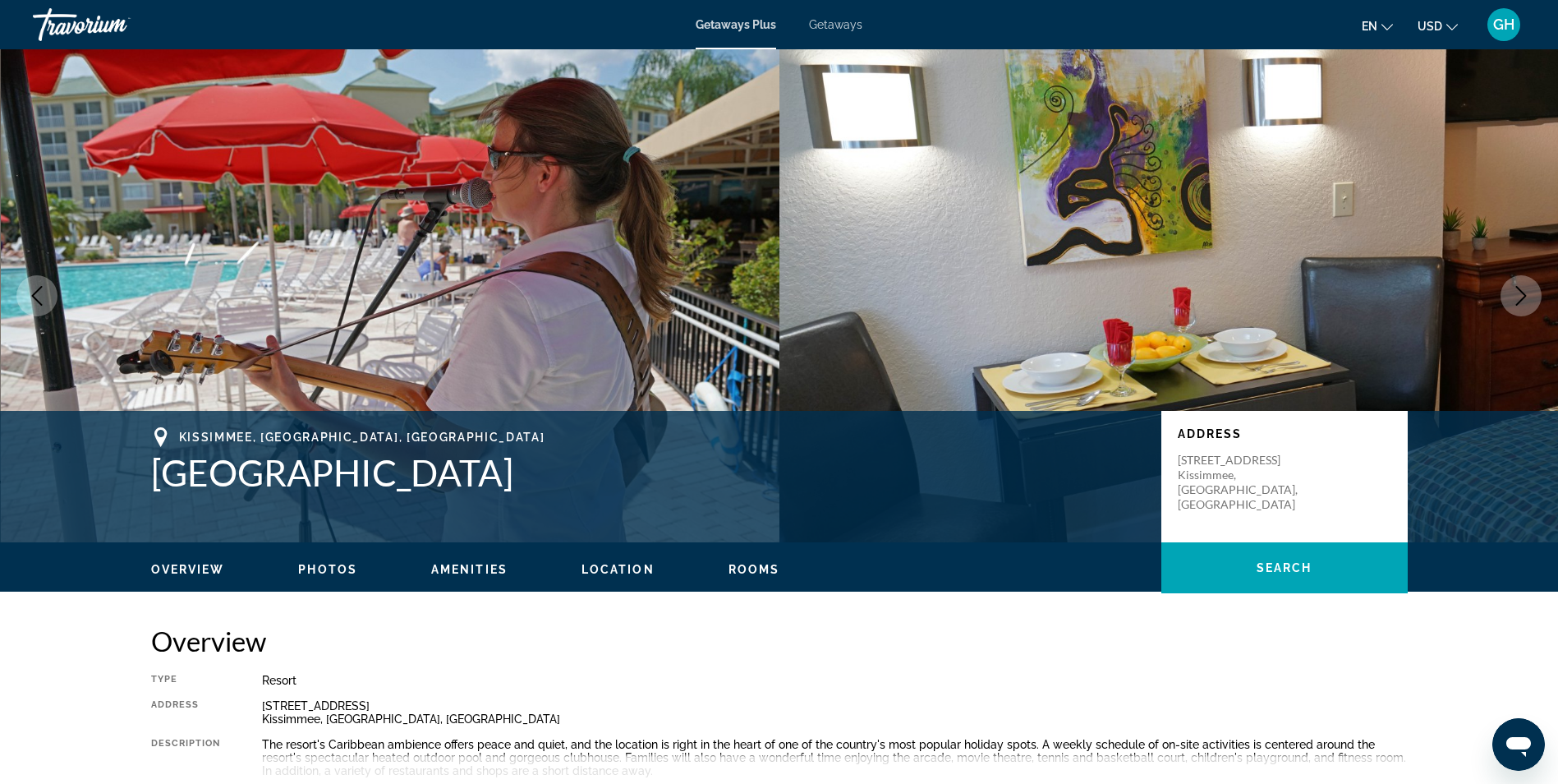
click at [1520, 294] on icon "Next image" at bounding box center [1521, 296] width 20 height 20
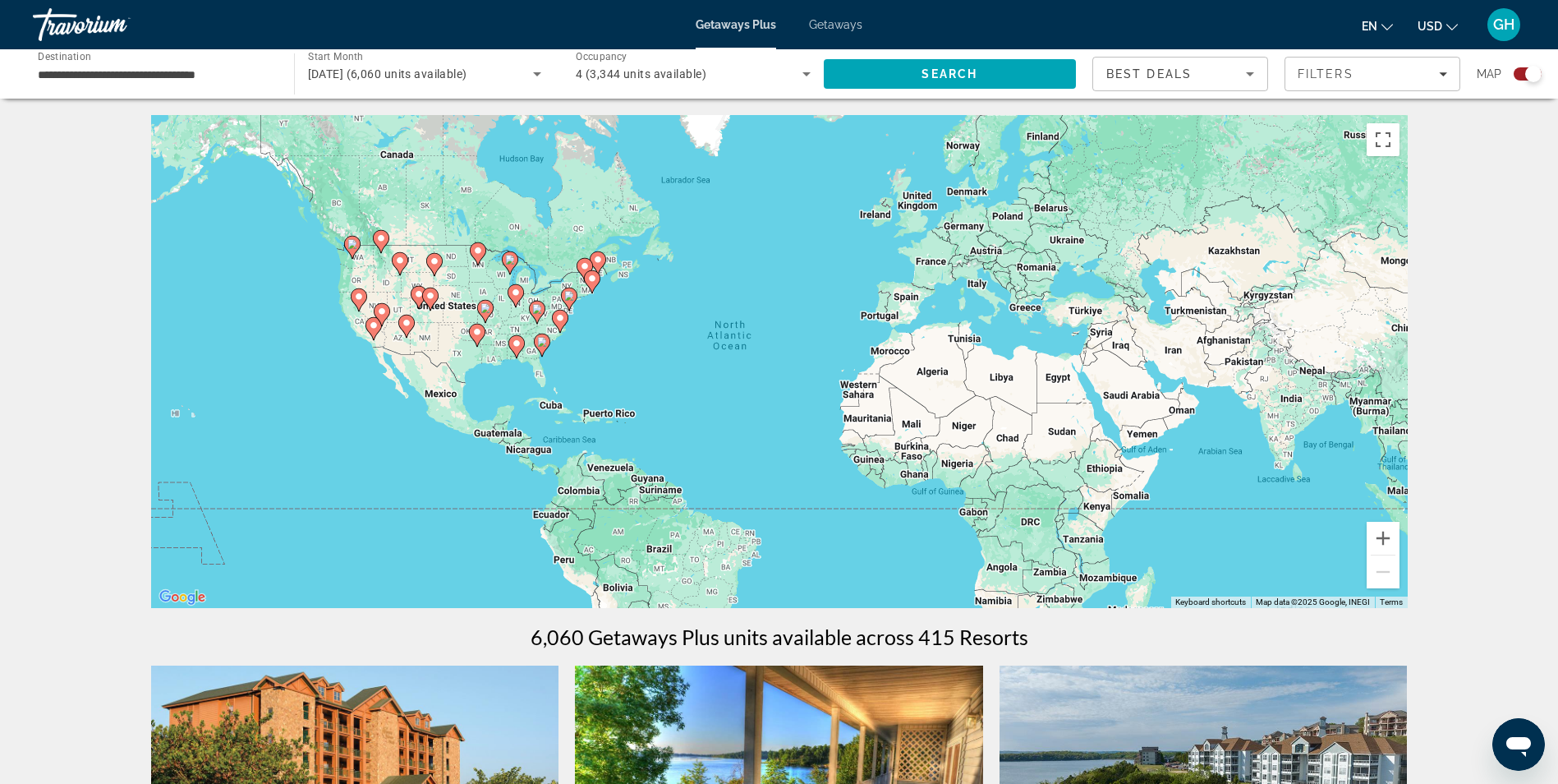
click at [546, 343] on image "Main content" at bounding box center [542, 341] width 10 height 10
click at [540, 342] on image "Main content" at bounding box center [542, 341] width 10 height 10
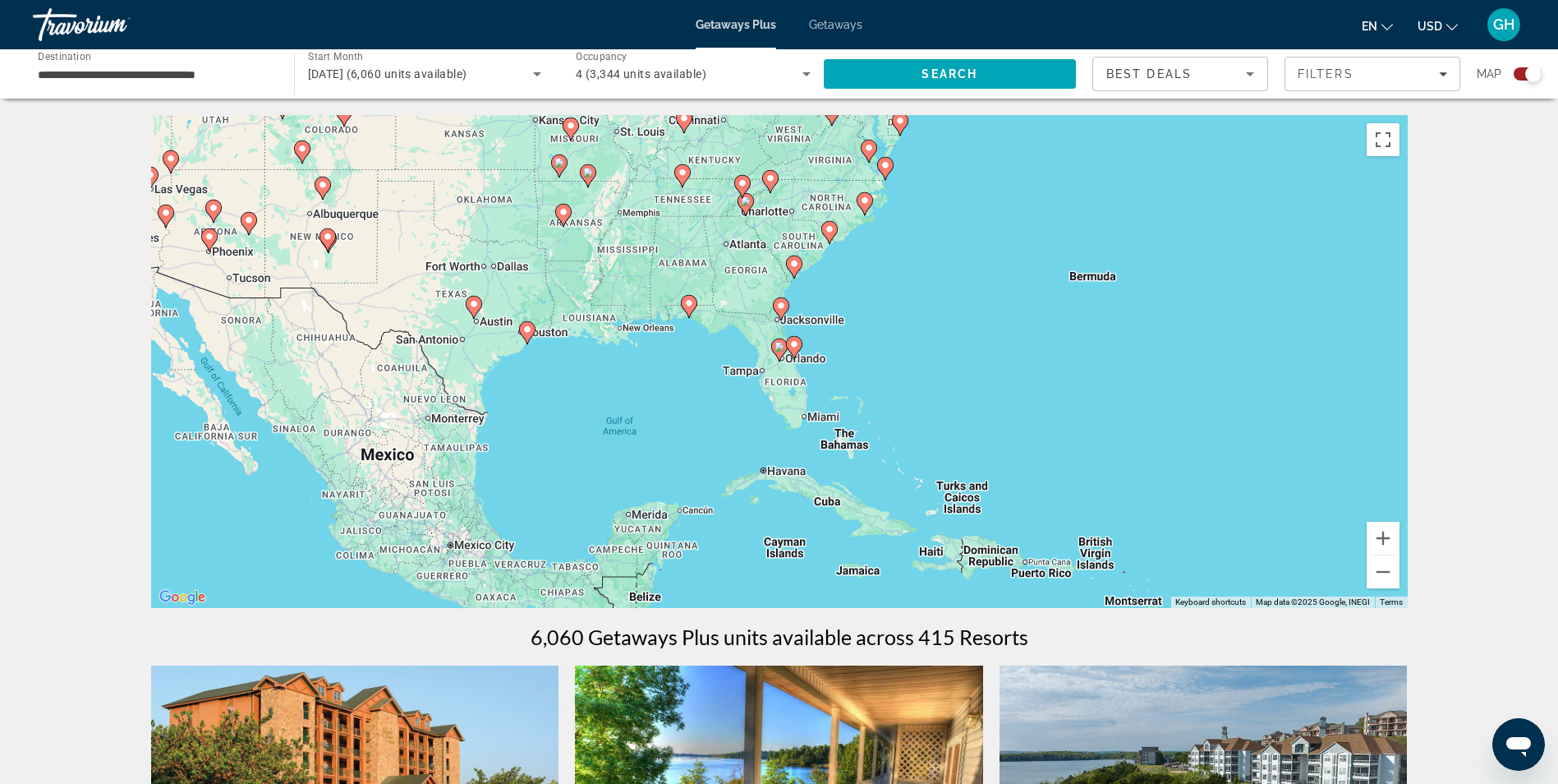
click at [794, 357] on icon "Main content" at bounding box center [793, 347] width 15 height 21
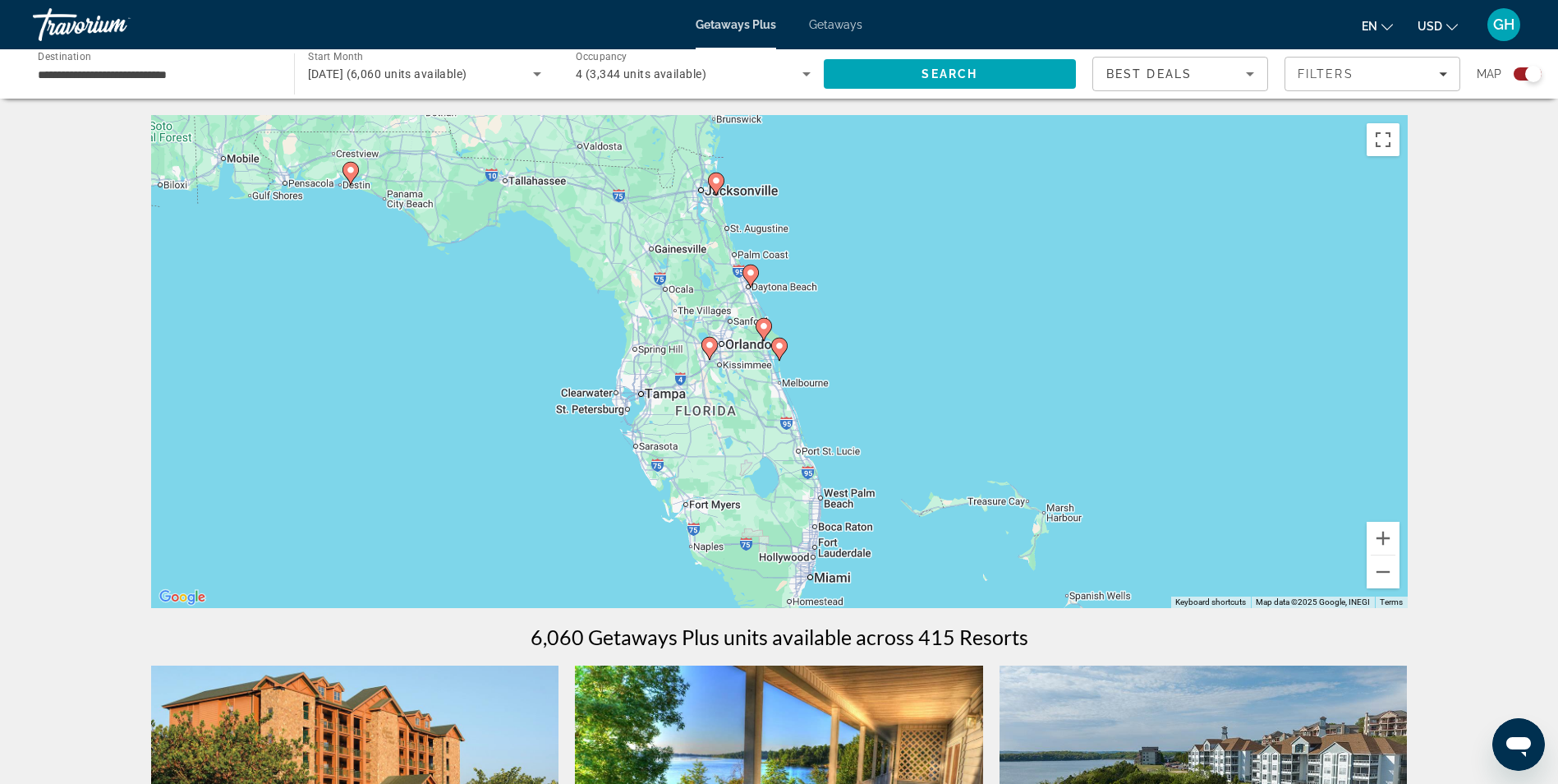
click at [759, 358] on div "To navigate, press the arrow keys. To activate drag with keyboard, press Alt + …" at bounding box center [779, 361] width 1257 height 493
click at [712, 347] on image "Main content" at bounding box center [709, 345] width 10 height 10
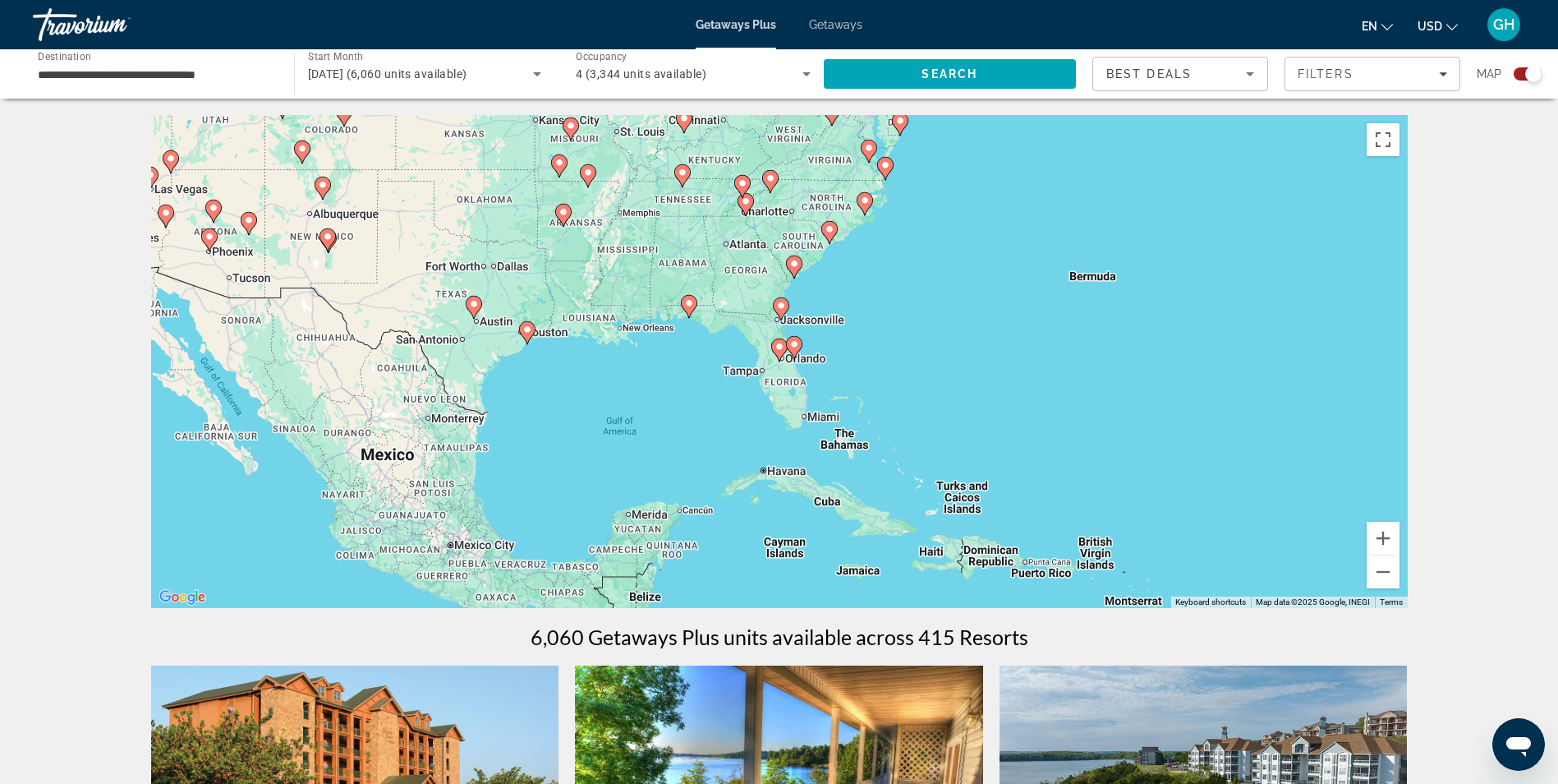
click at [783, 342] on image "Main content" at bounding box center [779, 346] width 10 height 10
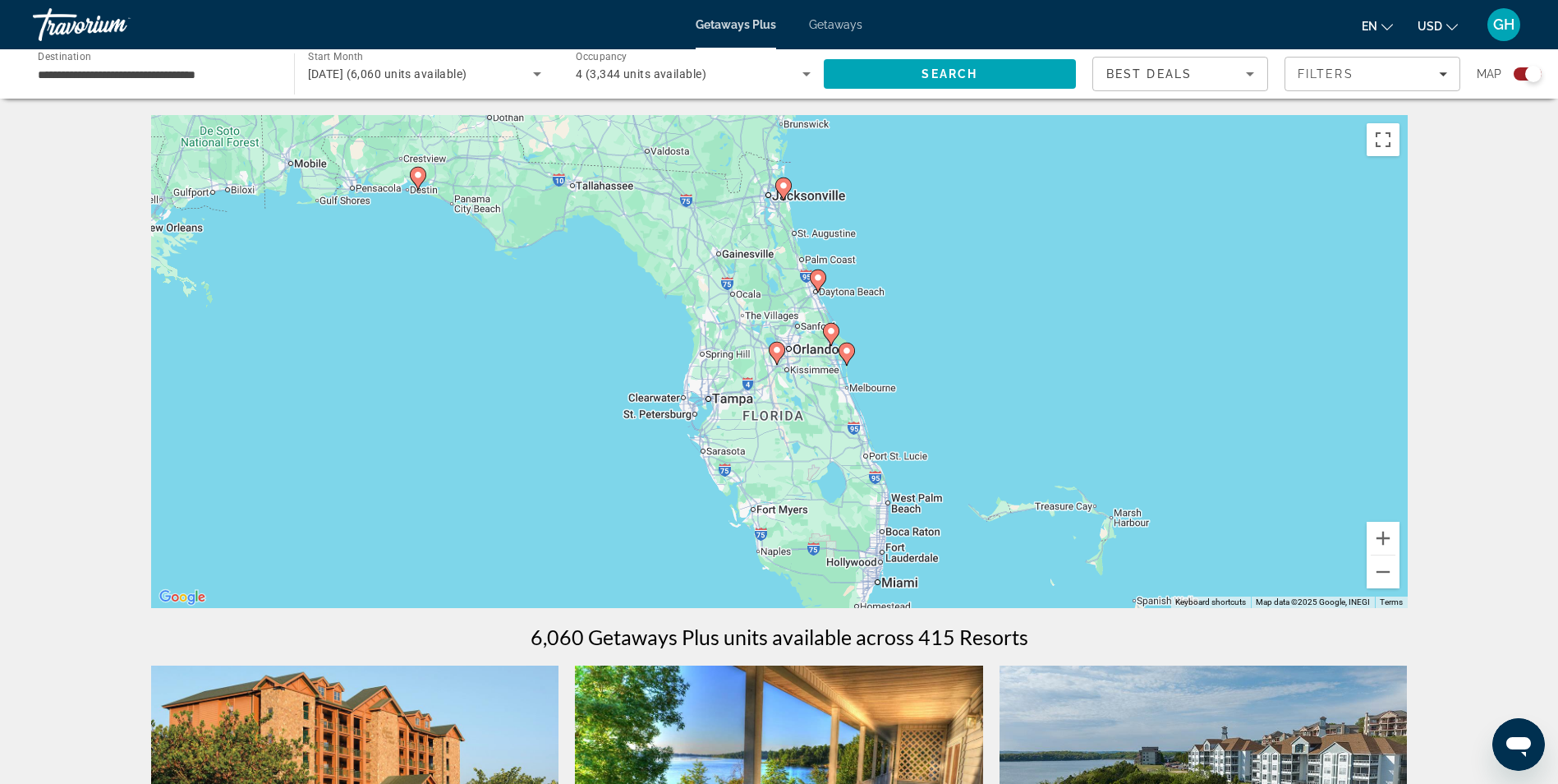
click at [842, 356] on icon "Main content" at bounding box center [846, 353] width 15 height 21
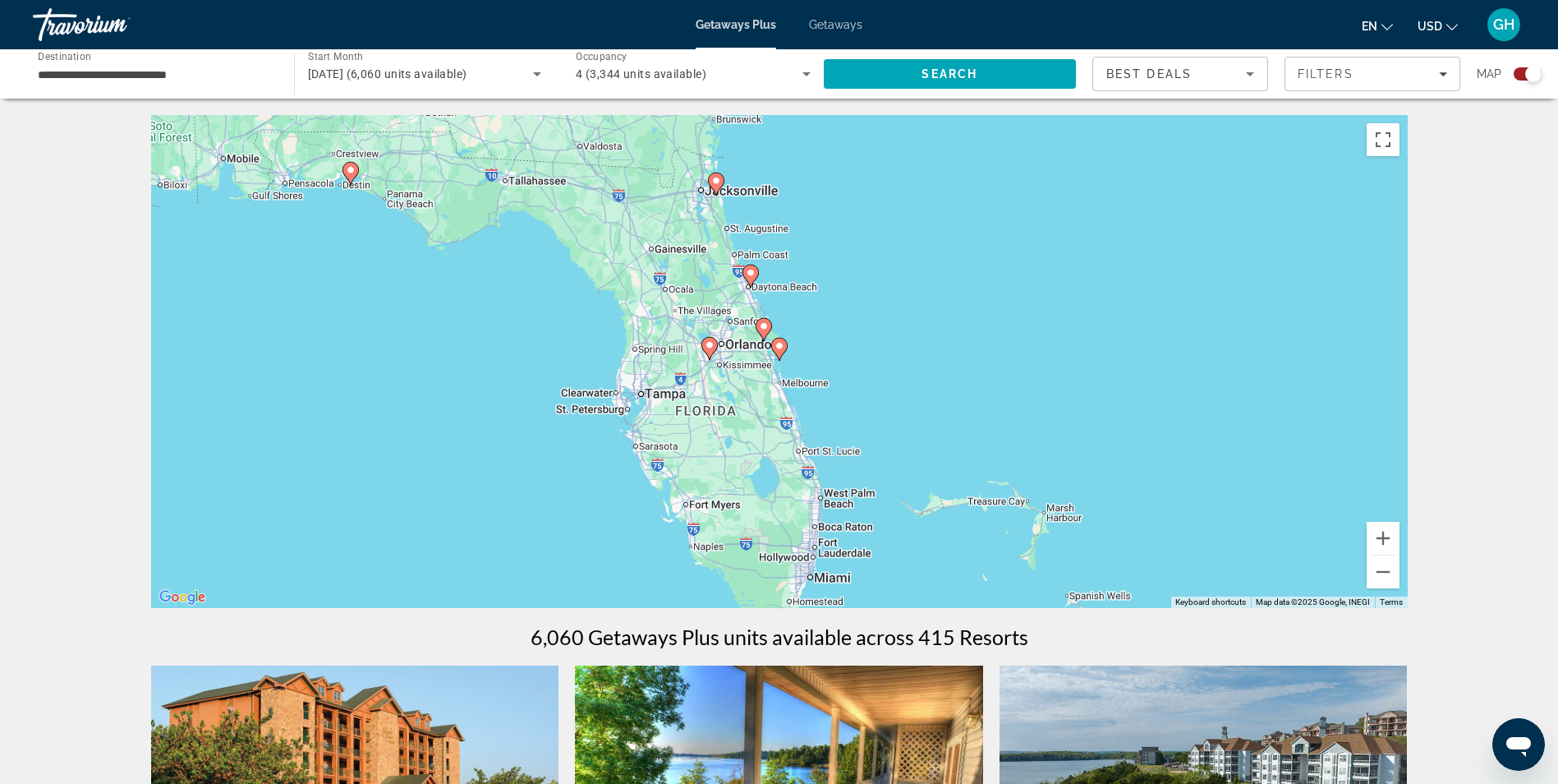
click at [709, 348] on image "Main content" at bounding box center [709, 345] width 10 height 10
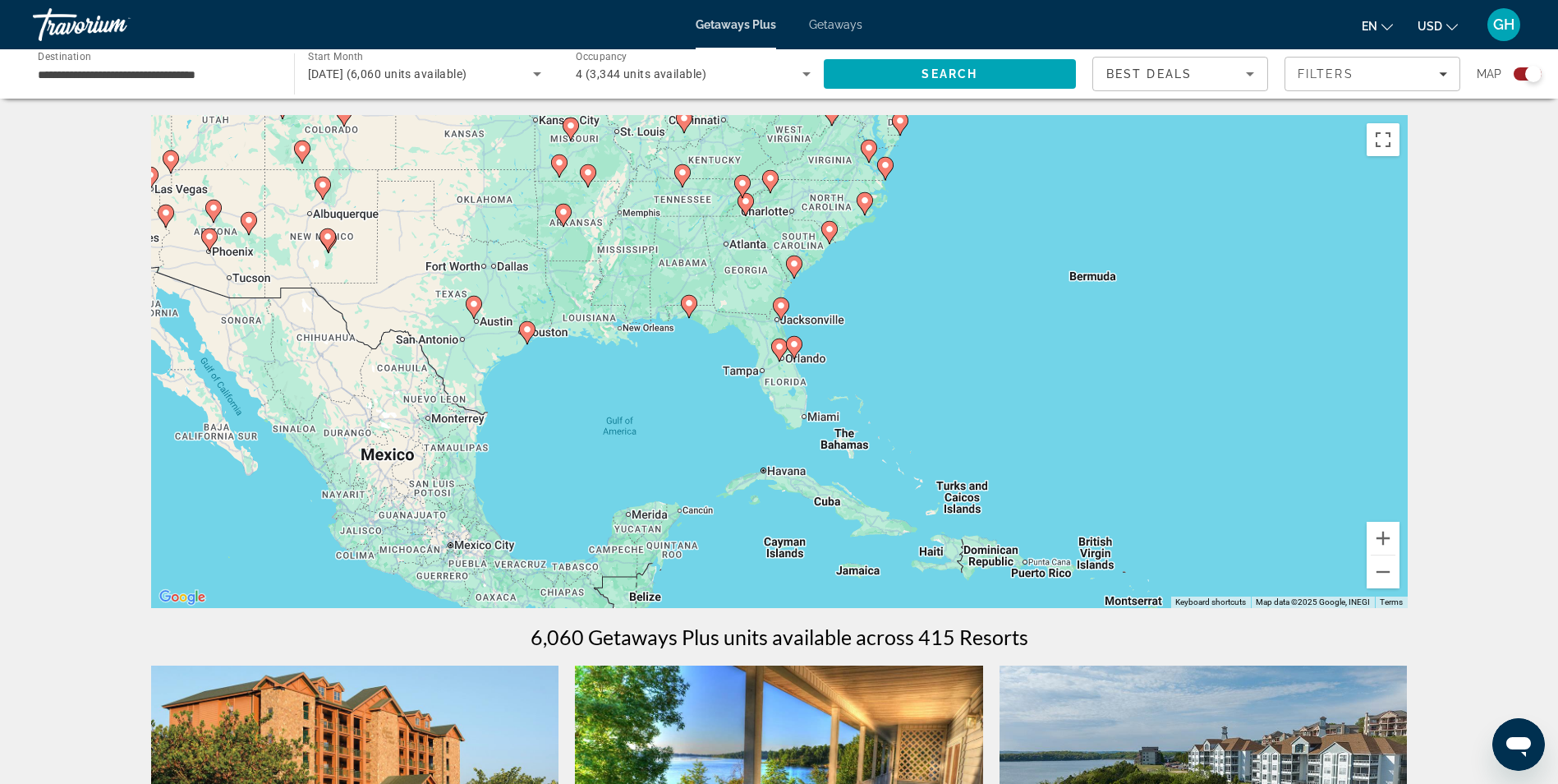
click at [793, 349] on image "Main content" at bounding box center [794, 344] width 10 height 10
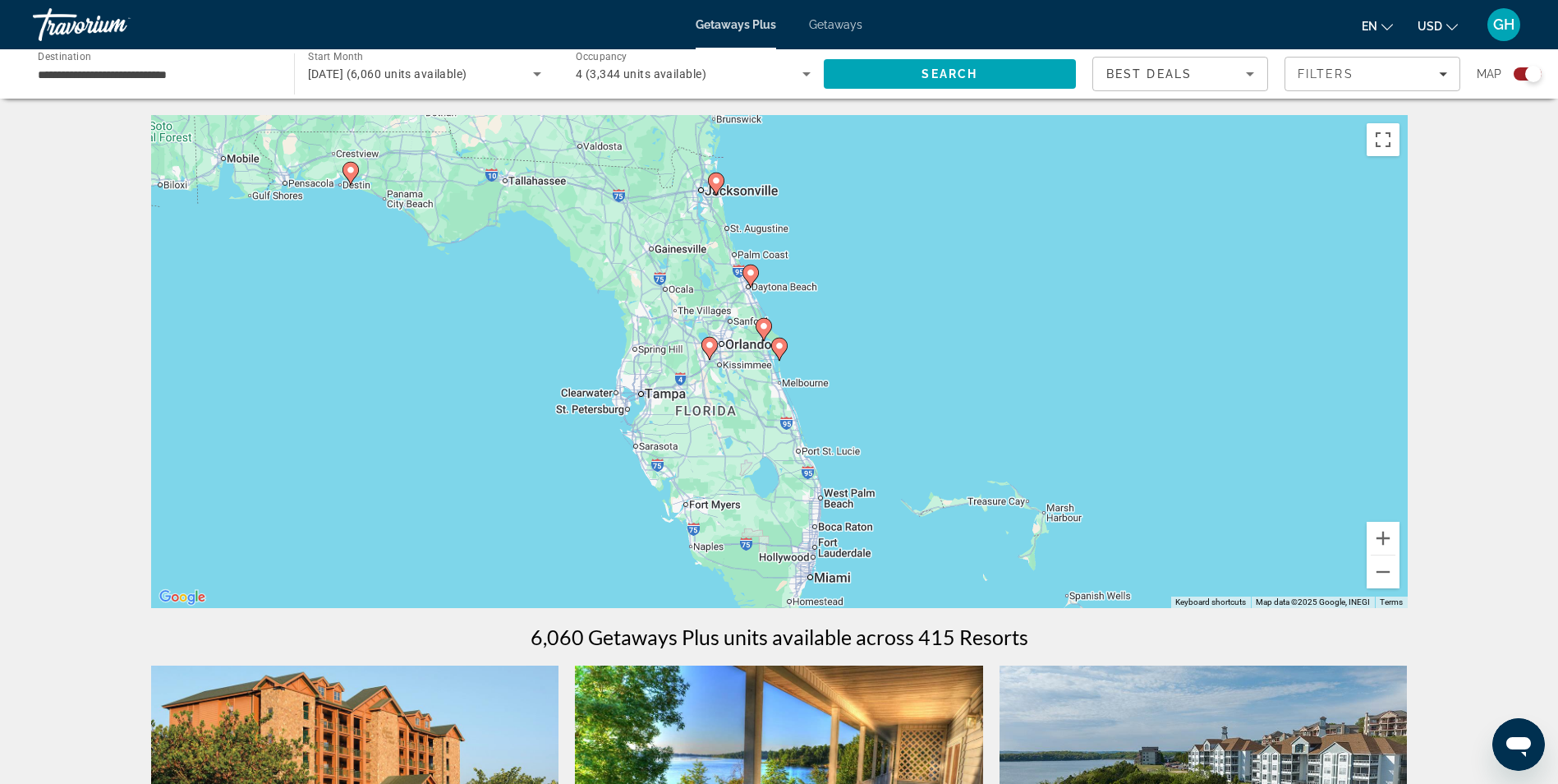
click at [776, 346] on image "Main content" at bounding box center [779, 345] width 10 height 10
type input "**********"
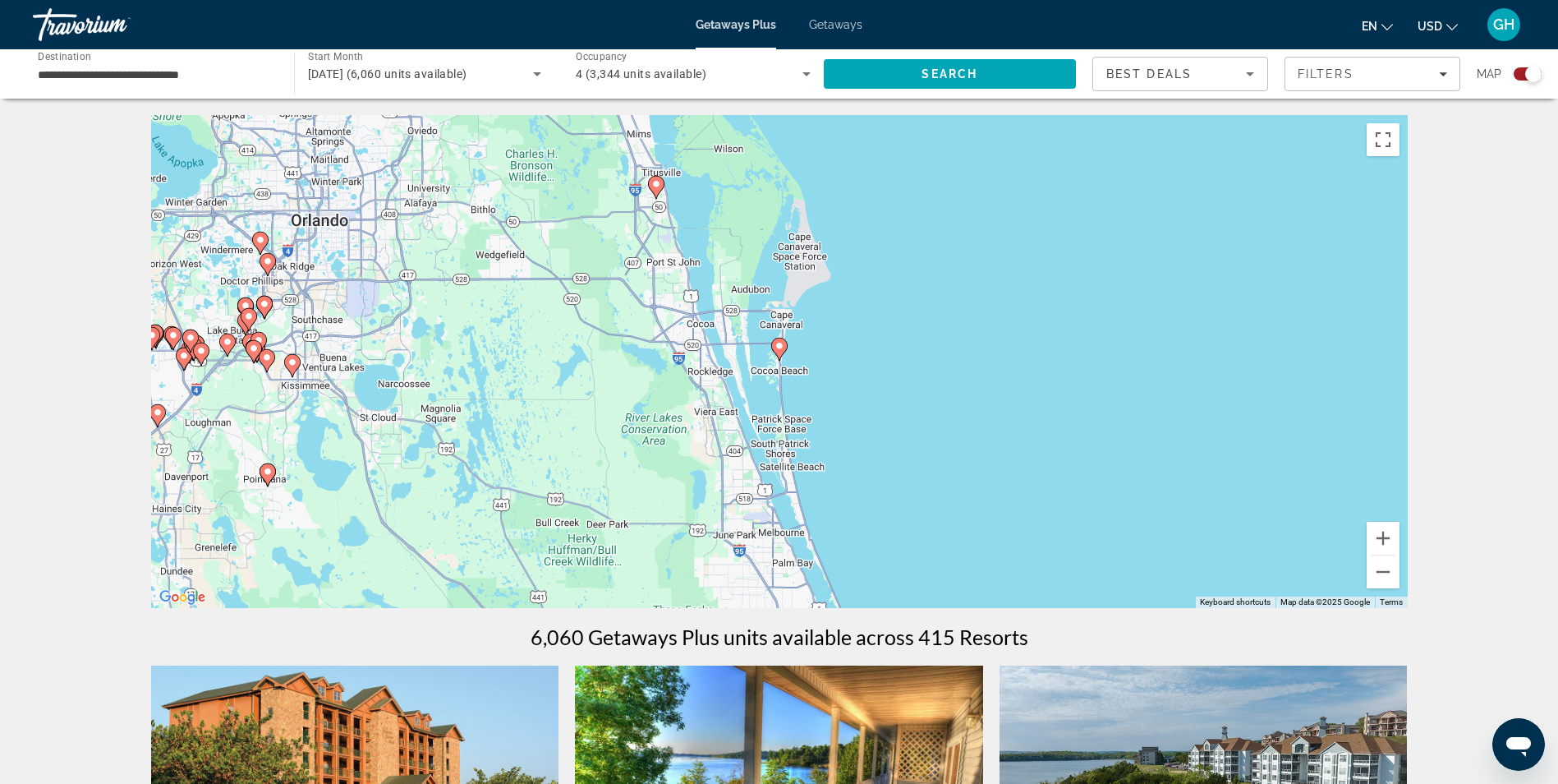
click at [777, 349] on image "Main content" at bounding box center [779, 345] width 10 height 10
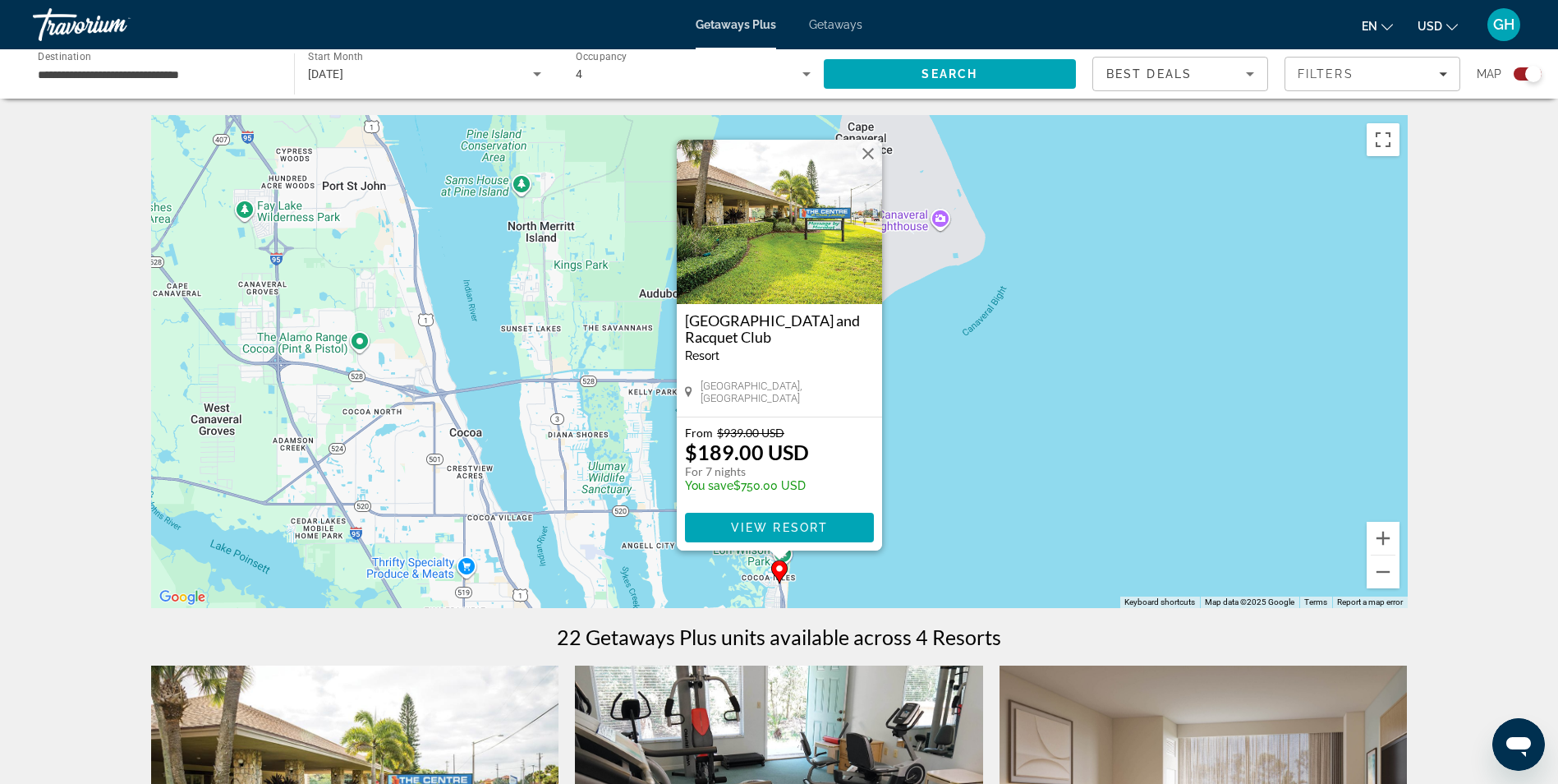
click at [866, 160] on button "Close" at bounding box center [868, 153] width 25 height 25
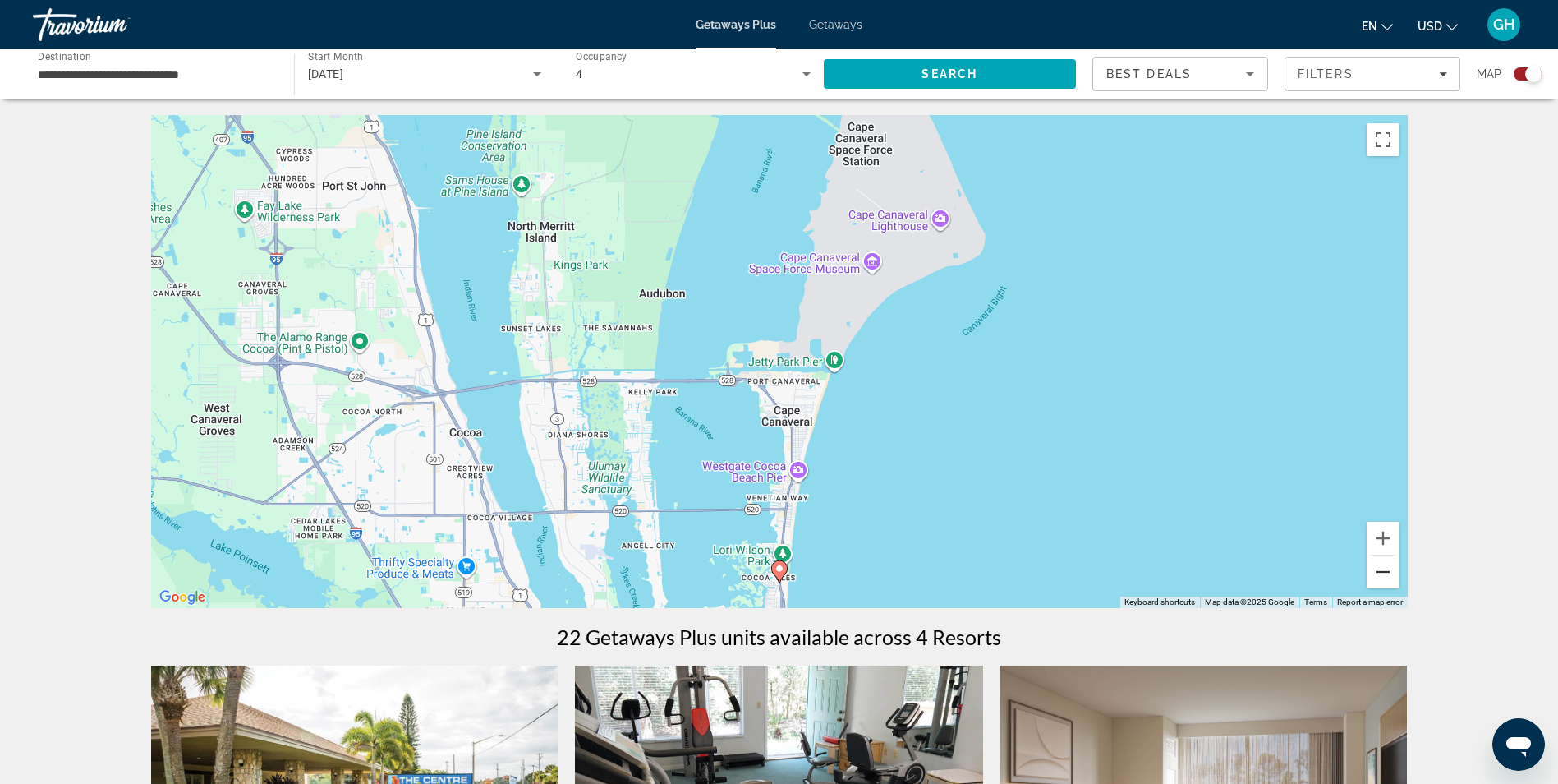
click at [1375, 570] on button "Zoom out" at bounding box center [1383, 571] width 33 height 33
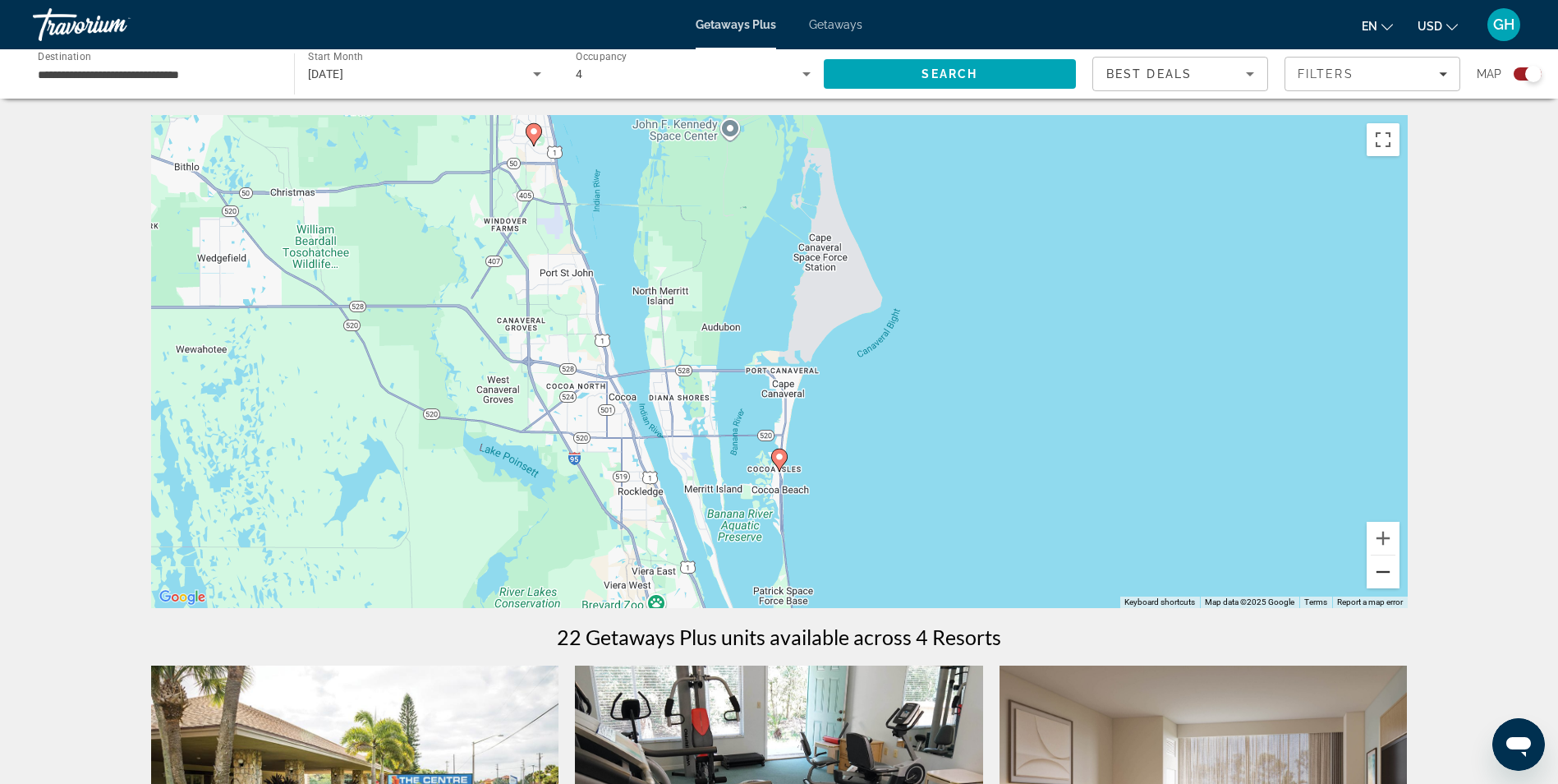
click at [1375, 570] on button "Zoom out" at bounding box center [1383, 571] width 33 height 33
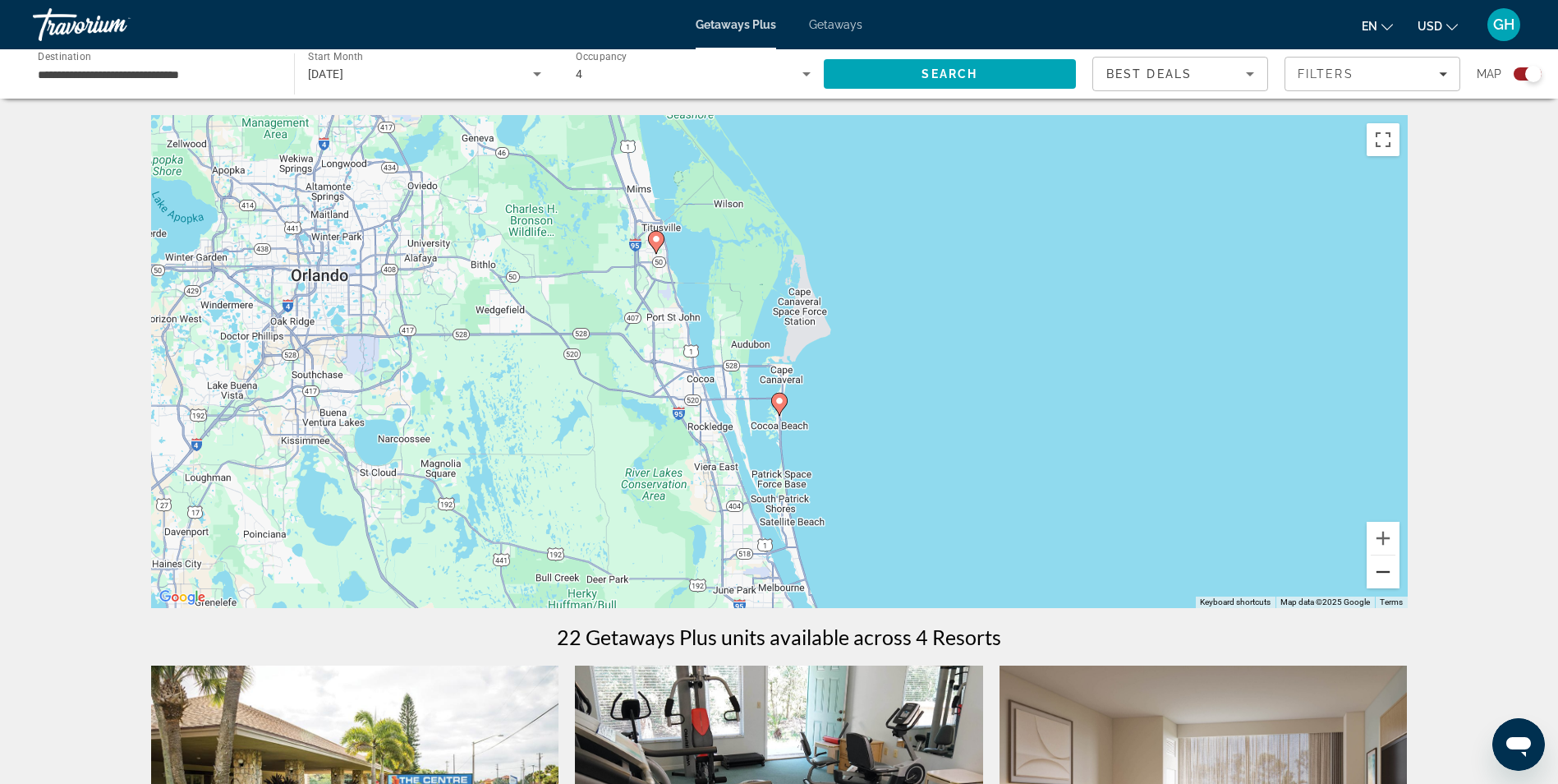
click at [1375, 570] on button "Zoom out" at bounding box center [1383, 571] width 33 height 33
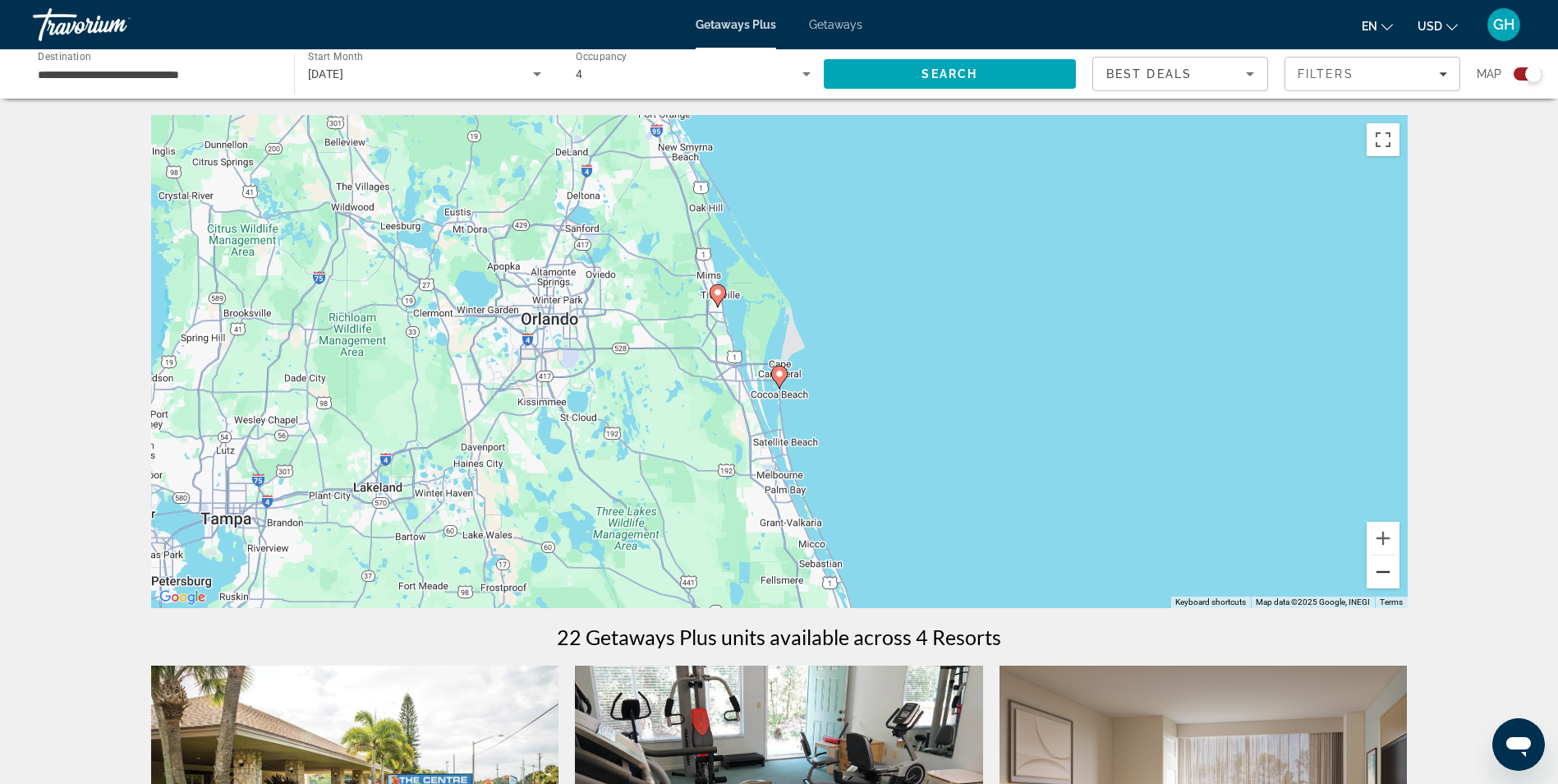
click at [1375, 570] on button "Zoom out" at bounding box center [1383, 571] width 33 height 33
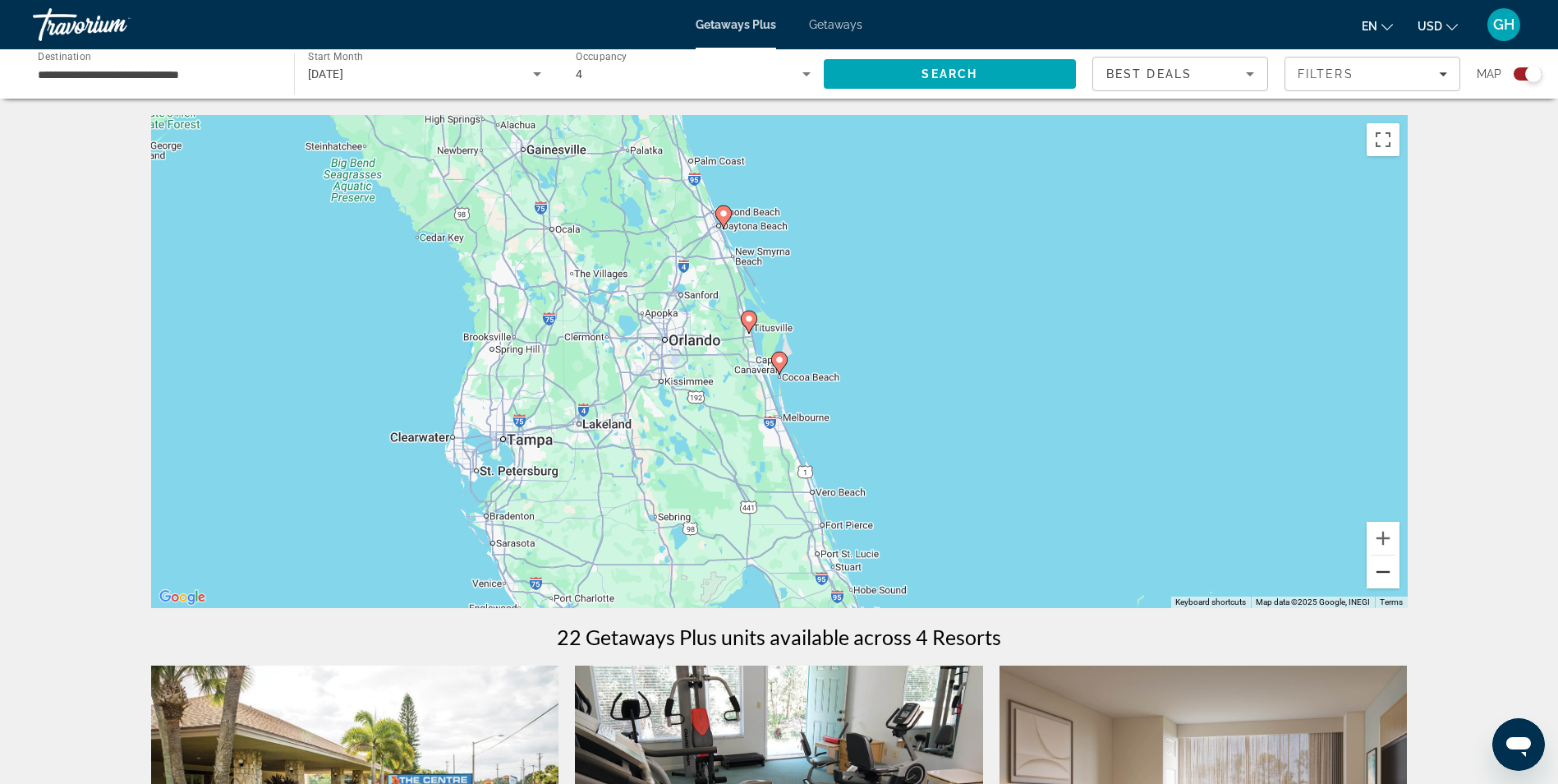
click at [1375, 570] on button "Zoom out" at bounding box center [1383, 571] width 33 height 33
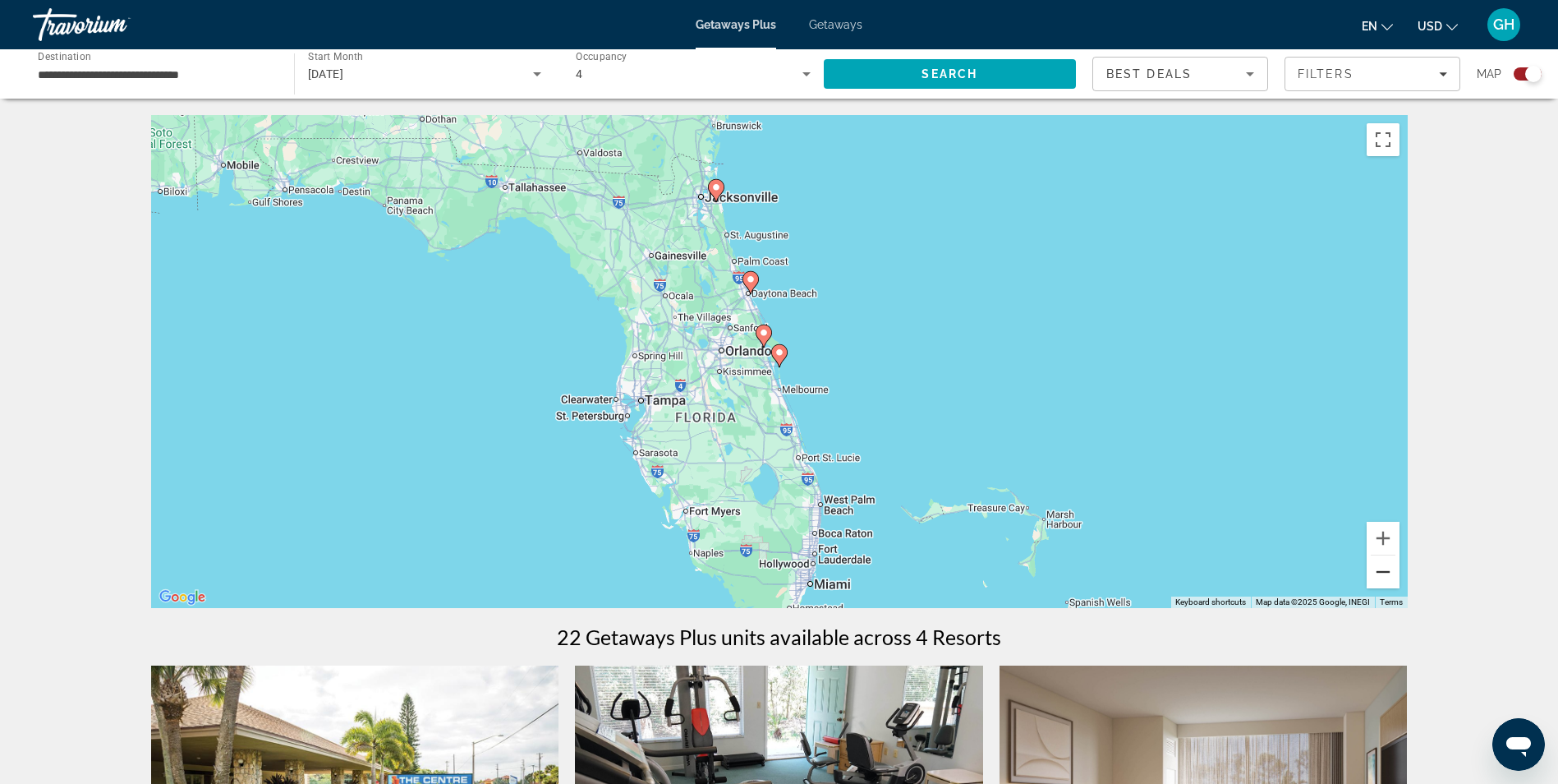
click at [1375, 570] on button "Zoom out" at bounding box center [1383, 571] width 33 height 33
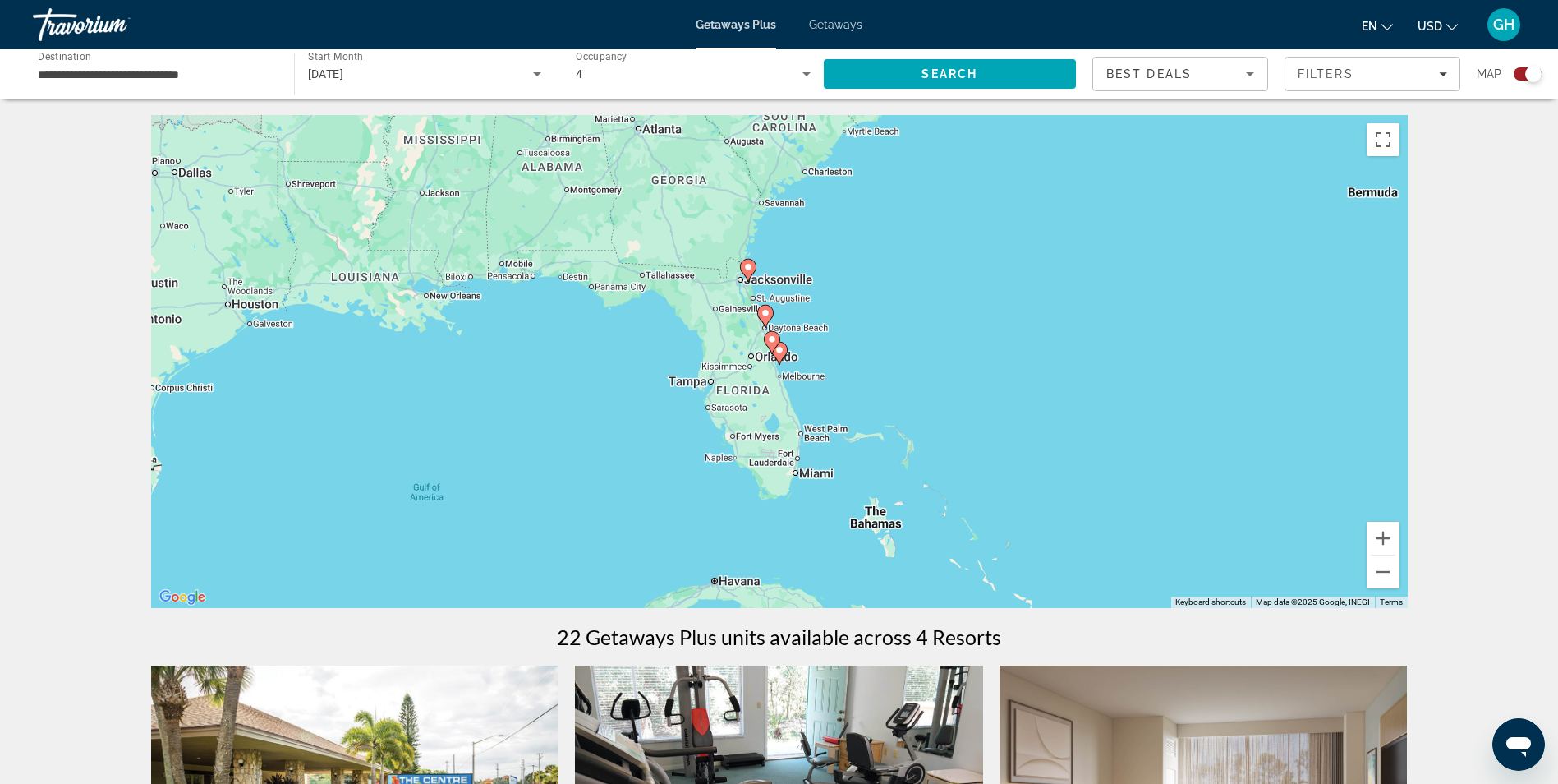
click at [776, 356] on icon "Main content" at bounding box center [779, 352] width 15 height 21
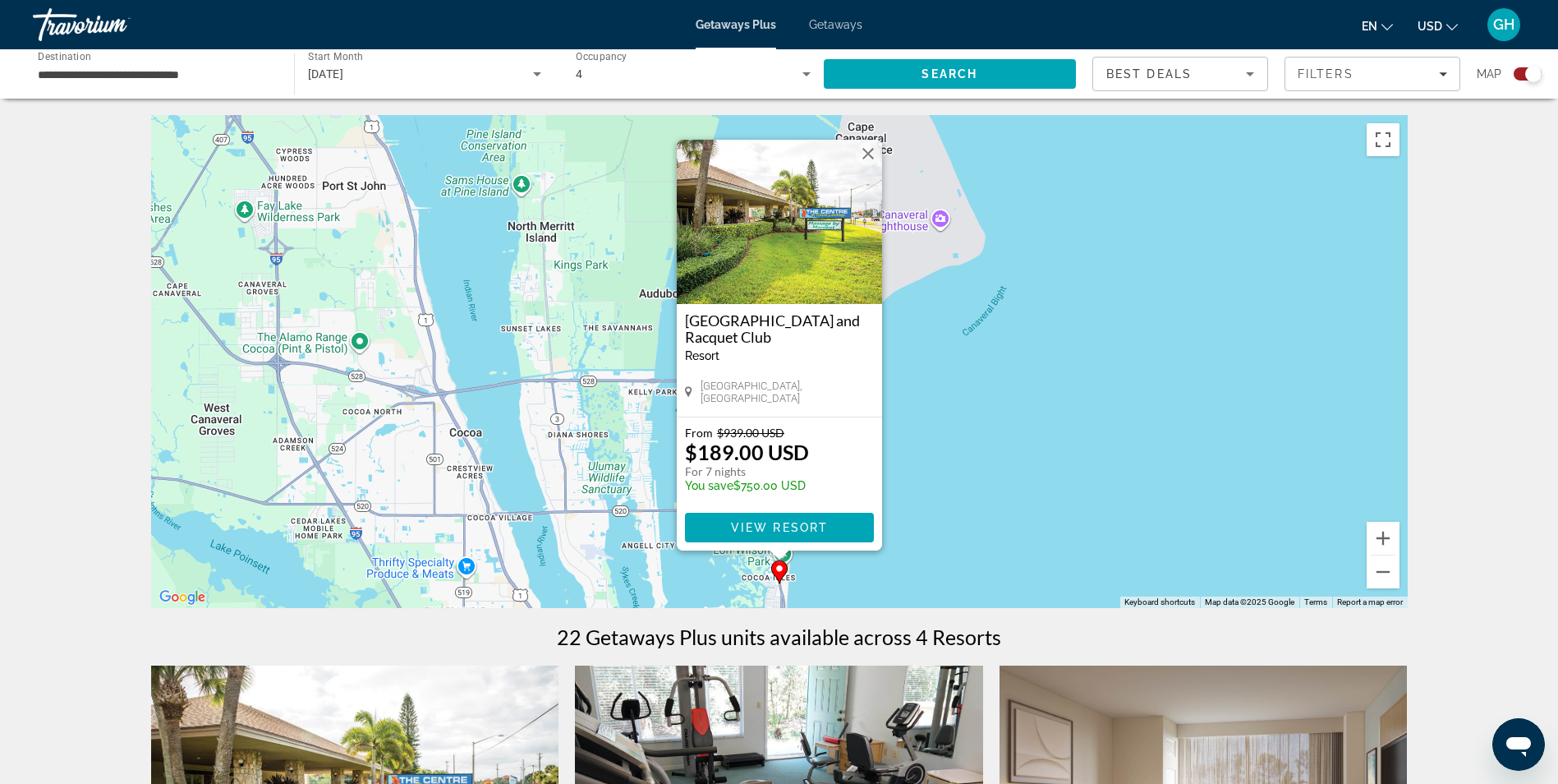
click at [862, 149] on button "Close" at bounding box center [868, 153] width 25 height 25
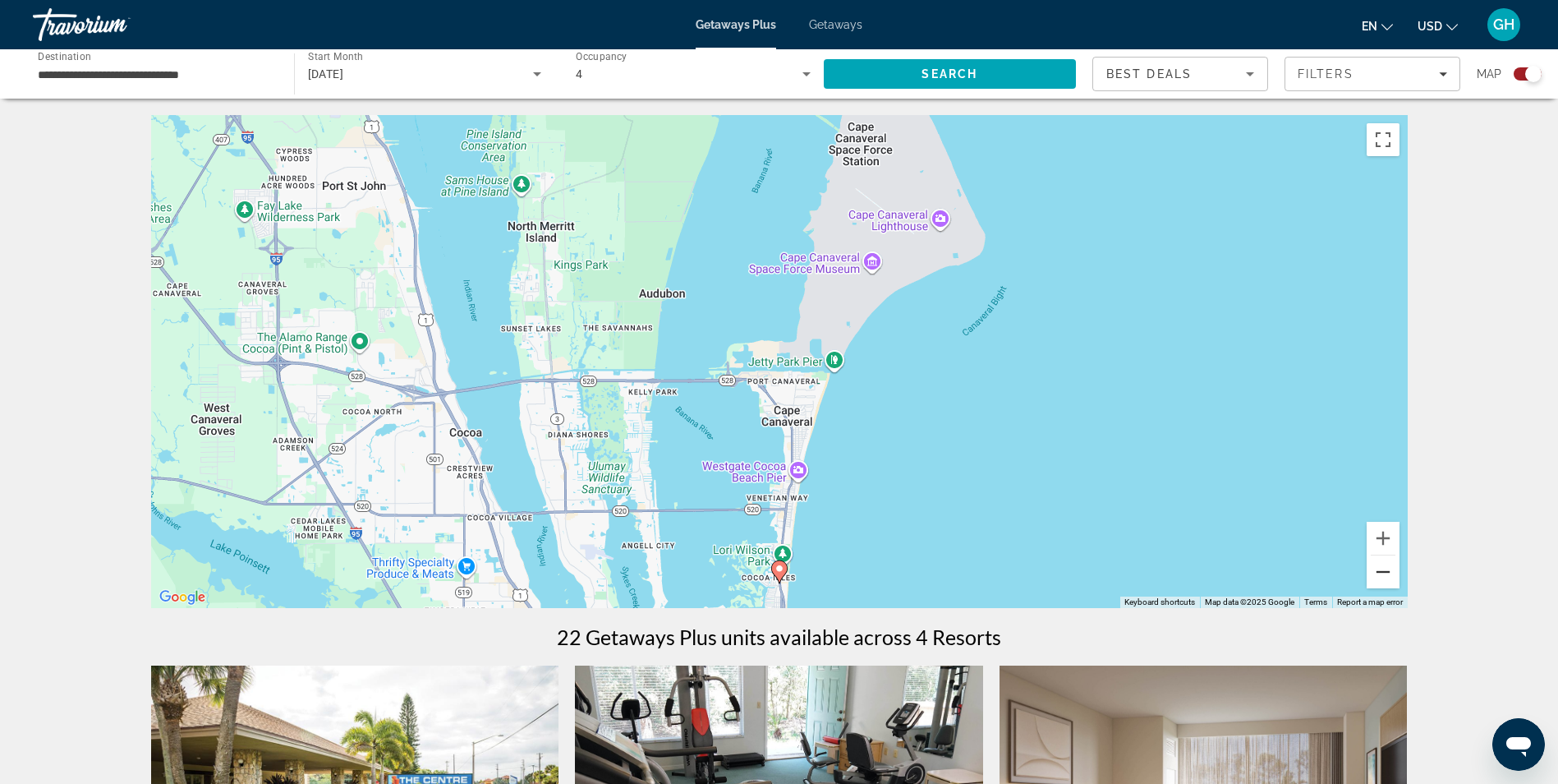
click at [1377, 568] on button "Zoom out" at bounding box center [1383, 571] width 33 height 33
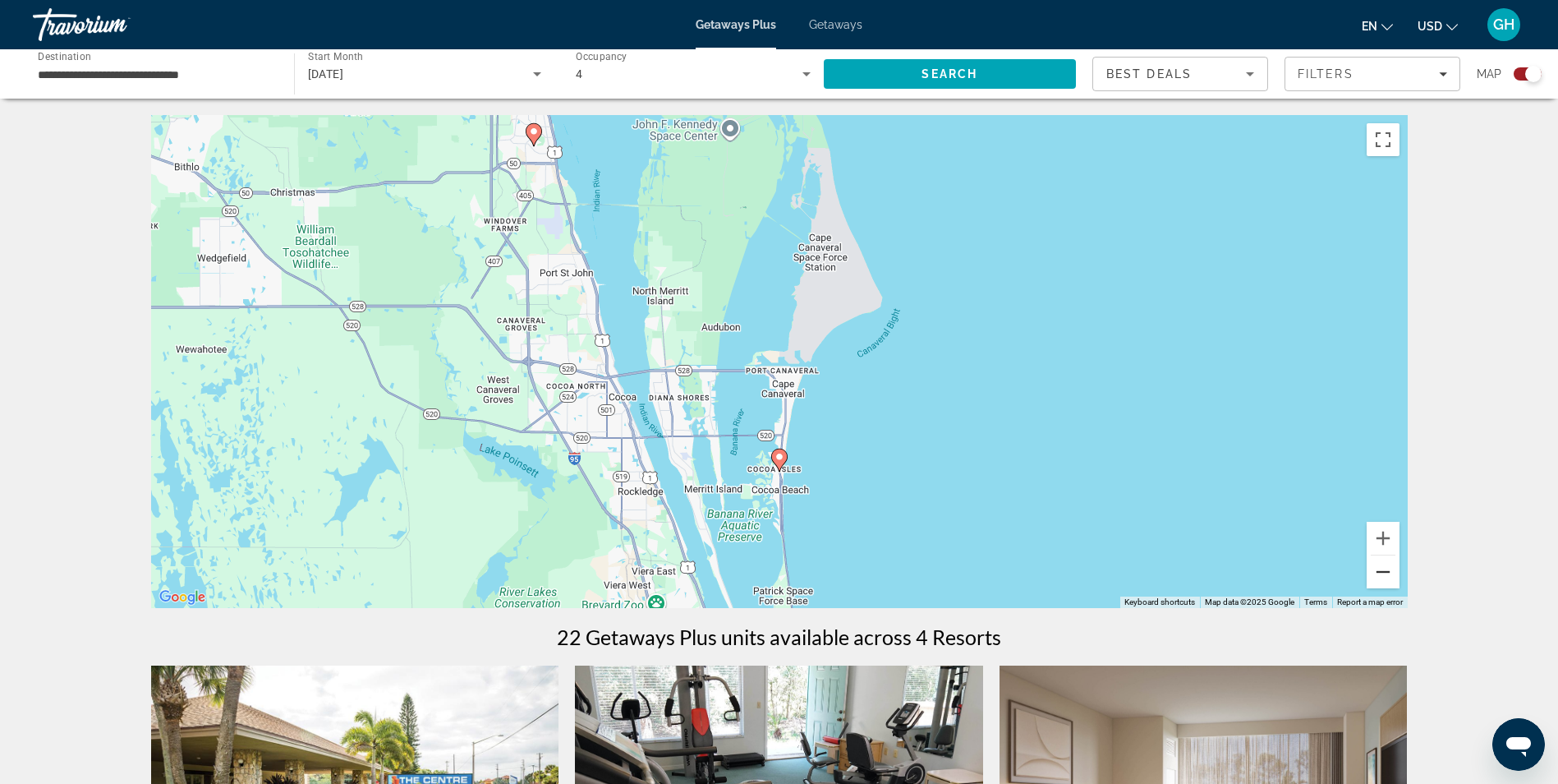
click at [1377, 568] on button "Zoom out" at bounding box center [1383, 571] width 33 height 33
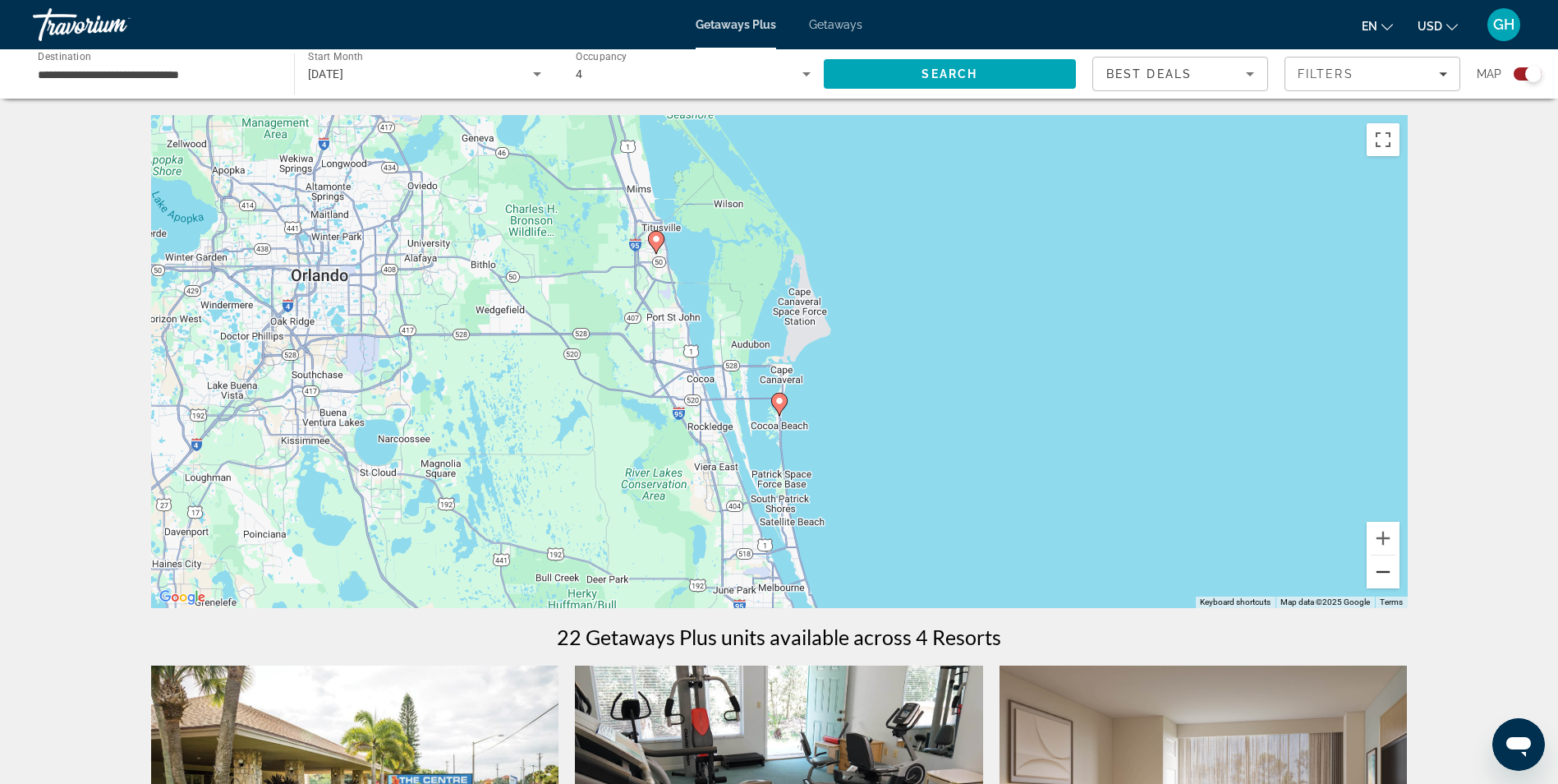
click at [1377, 568] on button "Zoom out" at bounding box center [1383, 571] width 33 height 33
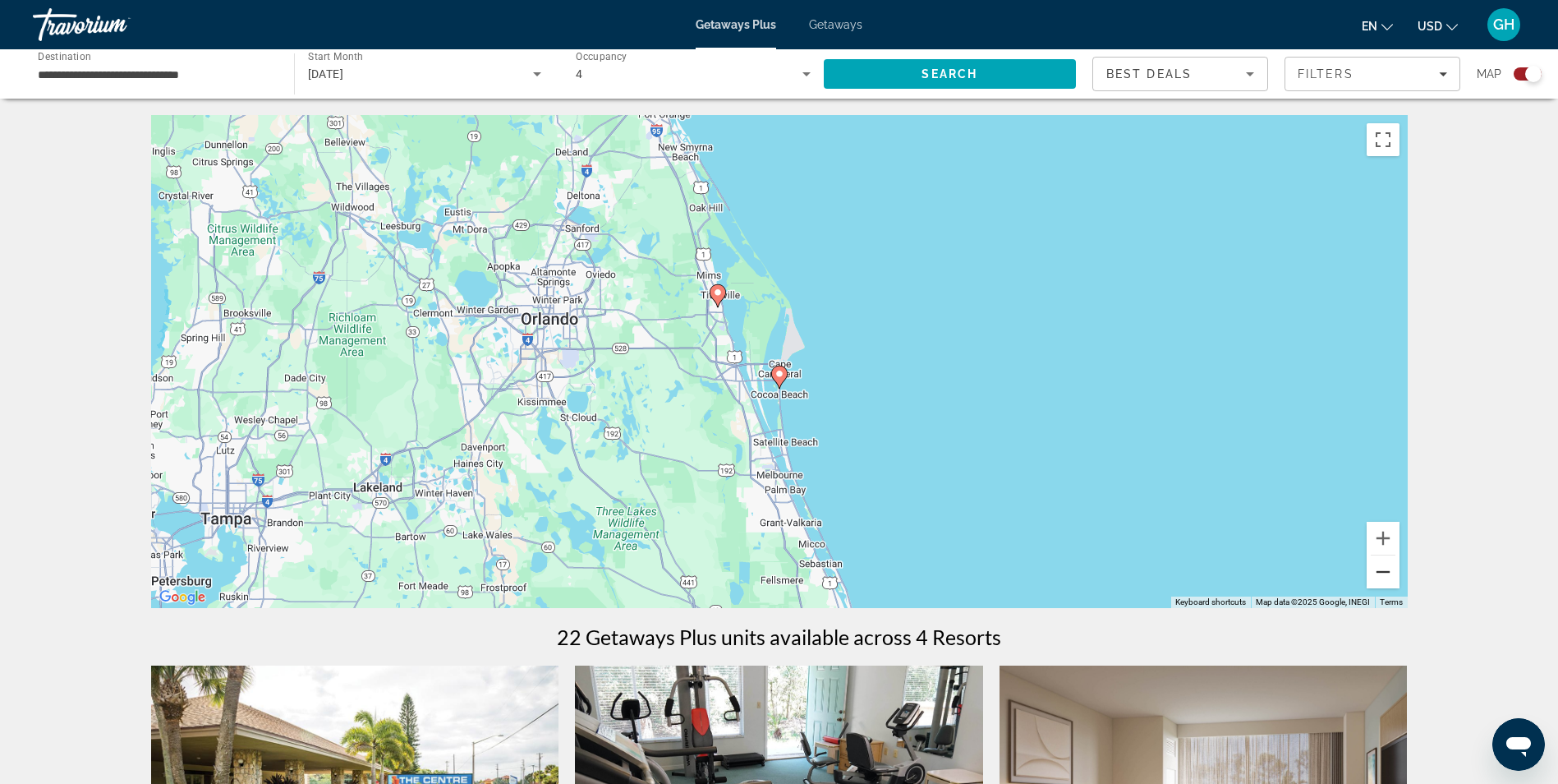
click at [1377, 568] on button "Zoom out" at bounding box center [1383, 571] width 33 height 33
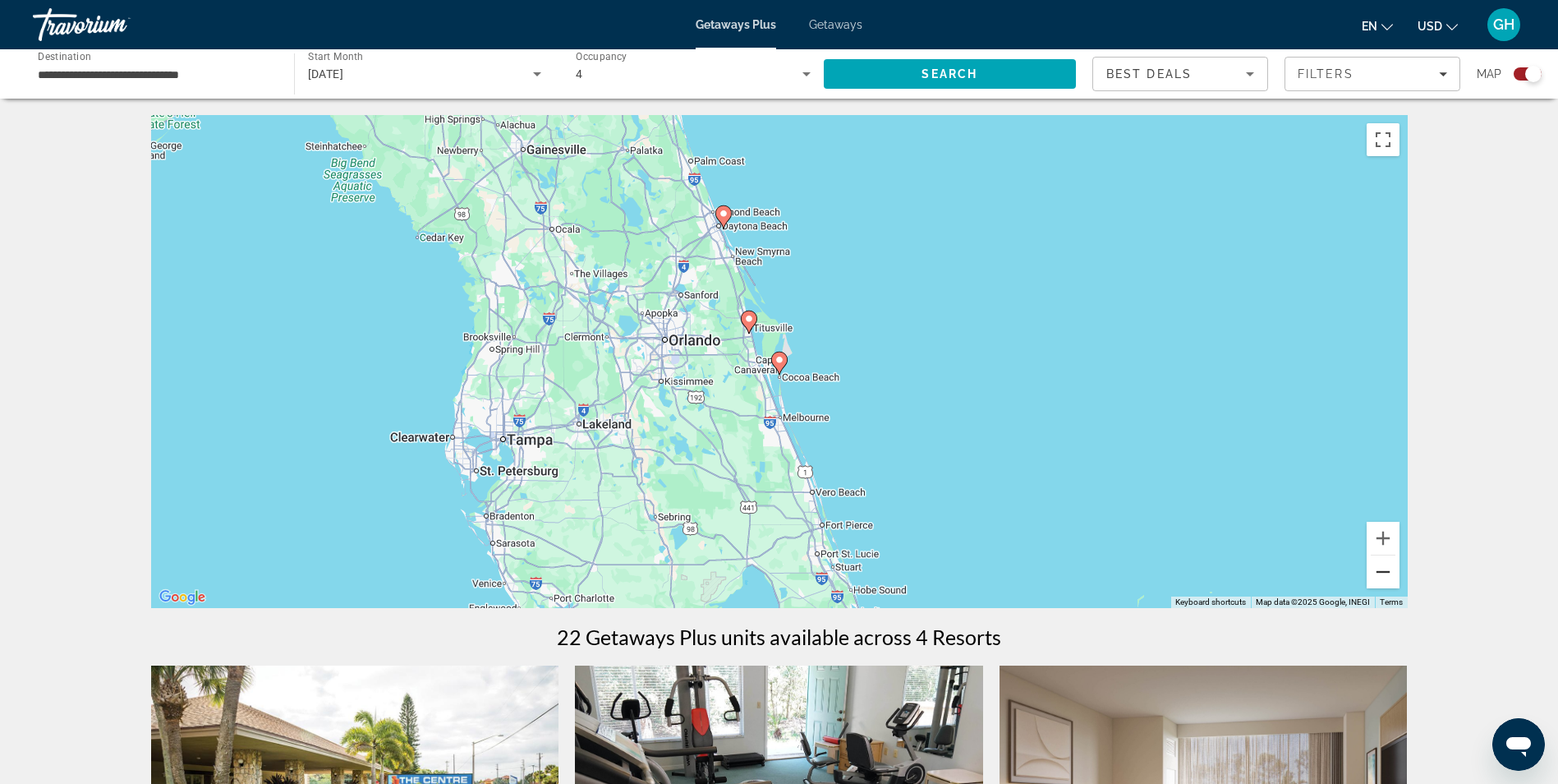
click at [1377, 568] on button "Zoom out" at bounding box center [1383, 571] width 33 height 33
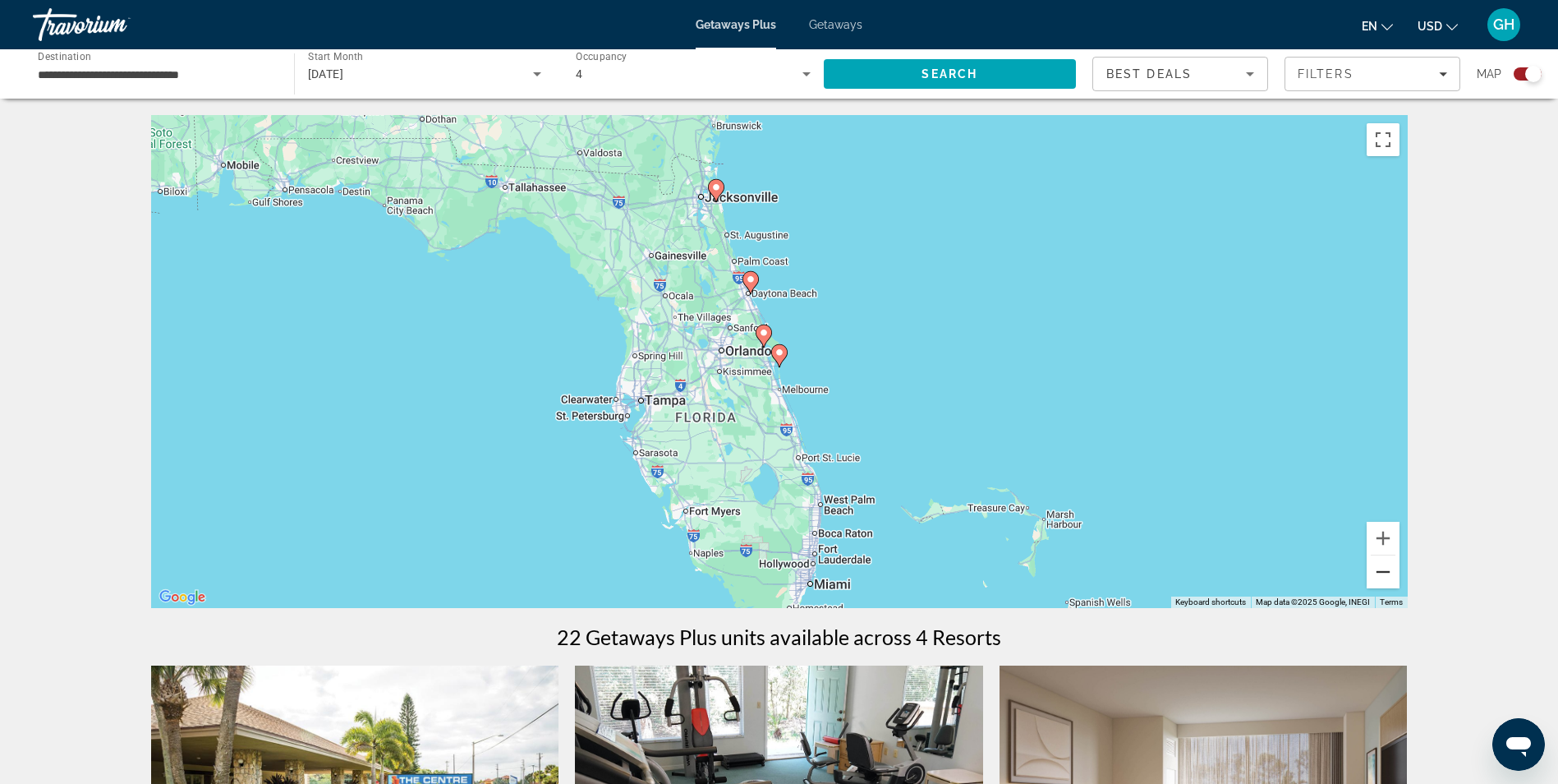
click at [1377, 568] on button "Zoom out" at bounding box center [1383, 571] width 33 height 33
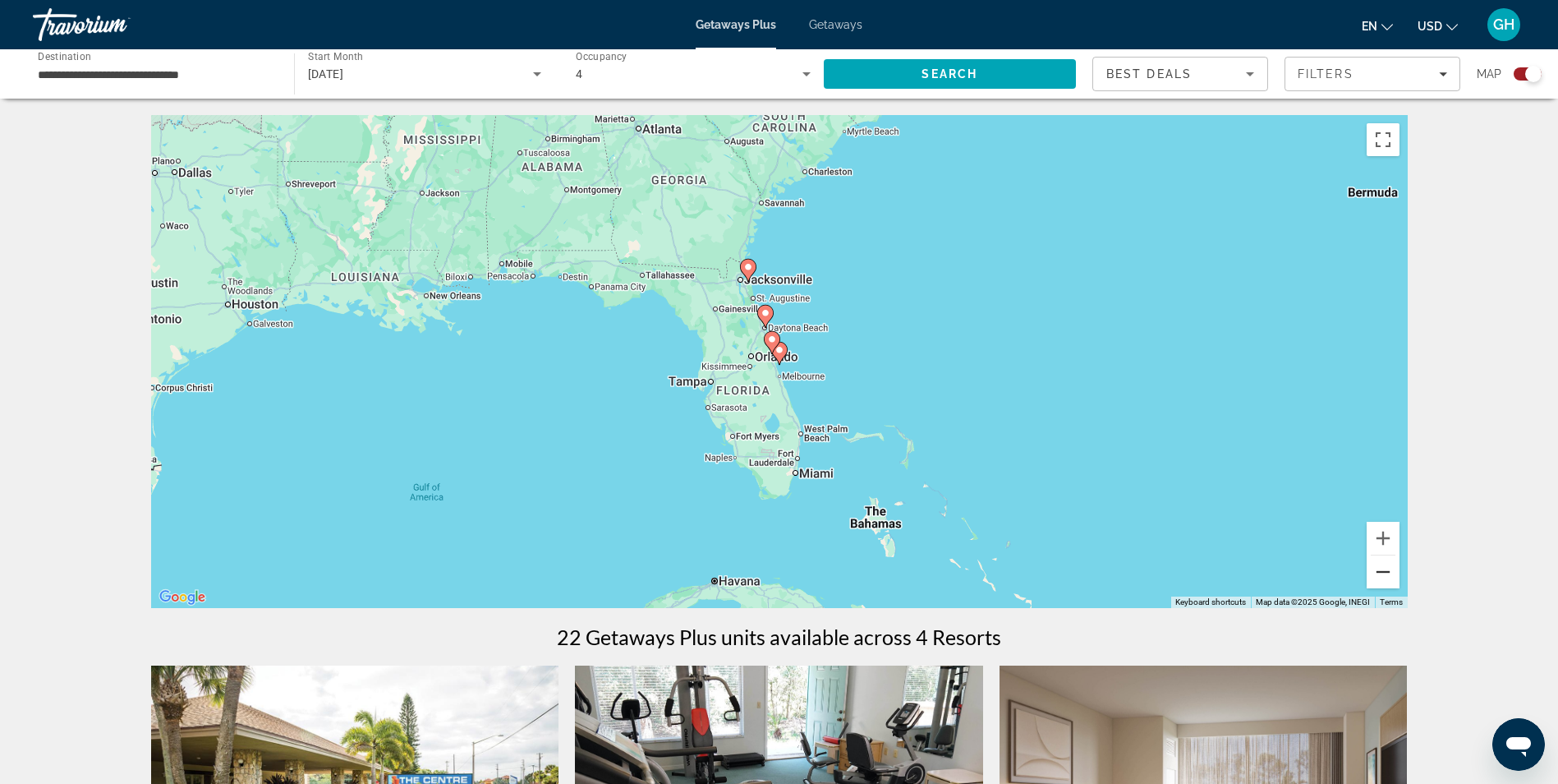
click at [1377, 568] on button "Zoom out" at bounding box center [1383, 571] width 33 height 33
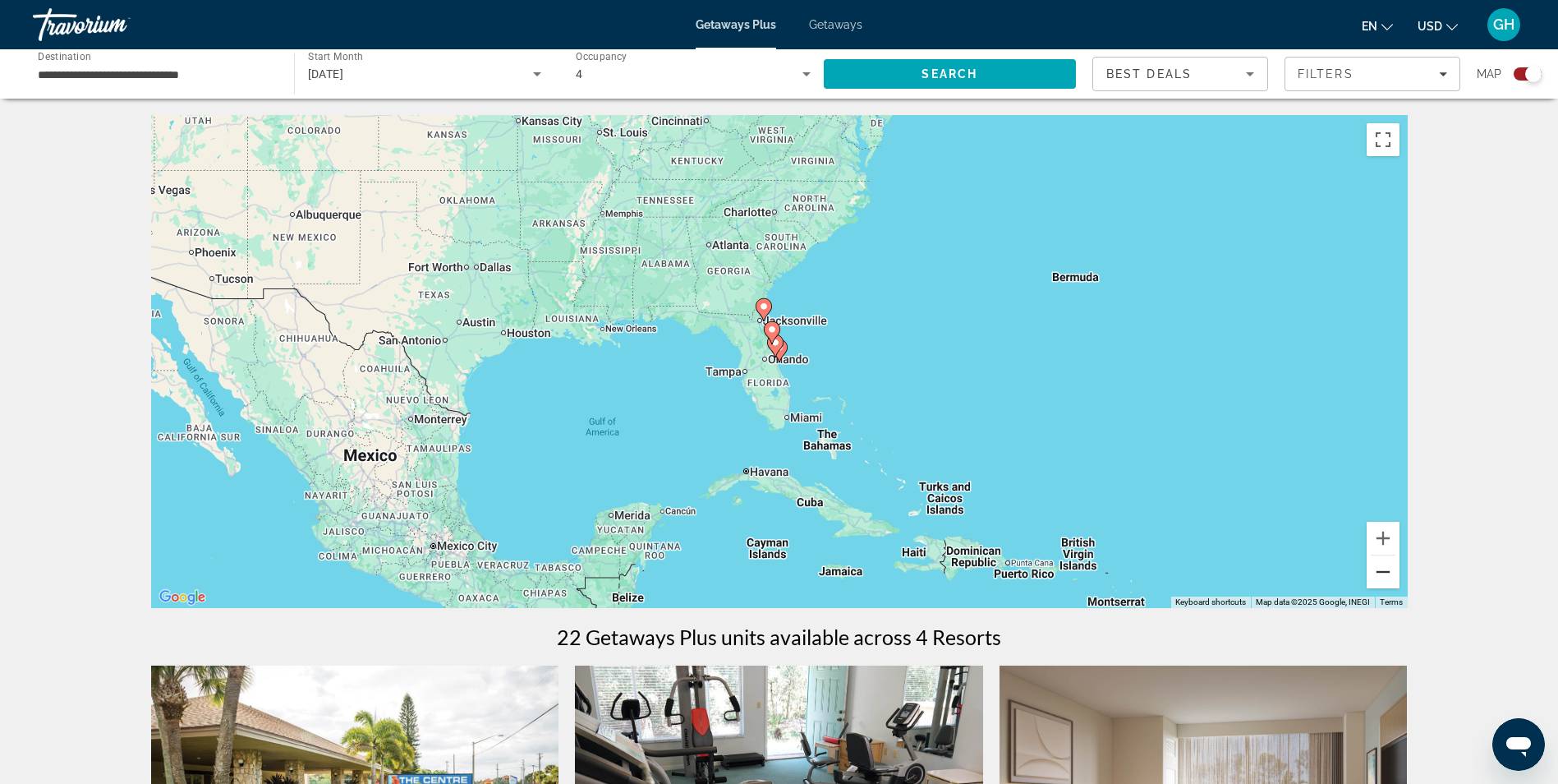
click at [1377, 568] on button "Zoom out" at bounding box center [1383, 571] width 33 height 33
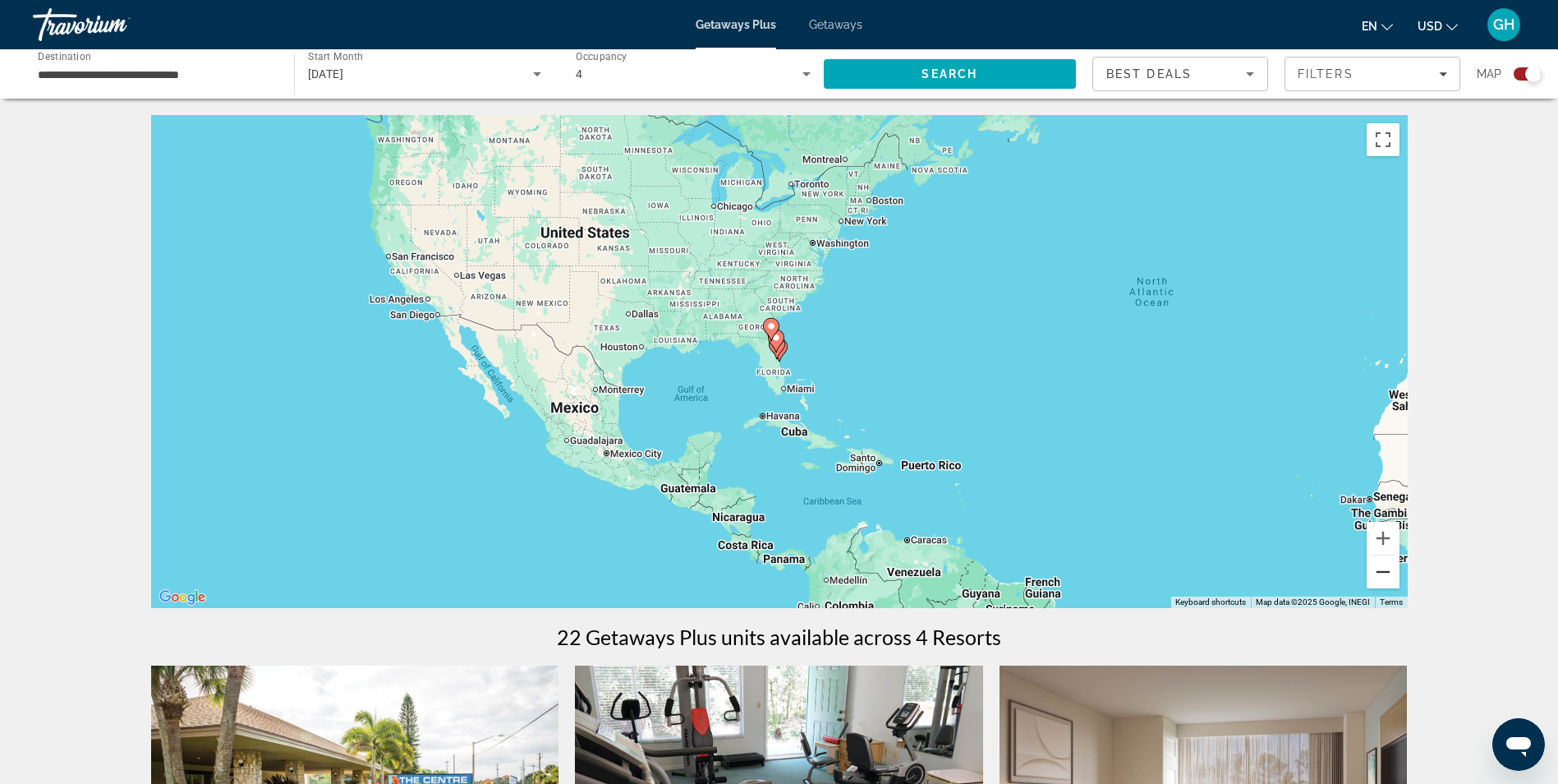
click at [1377, 568] on button "Zoom out" at bounding box center [1383, 571] width 33 height 33
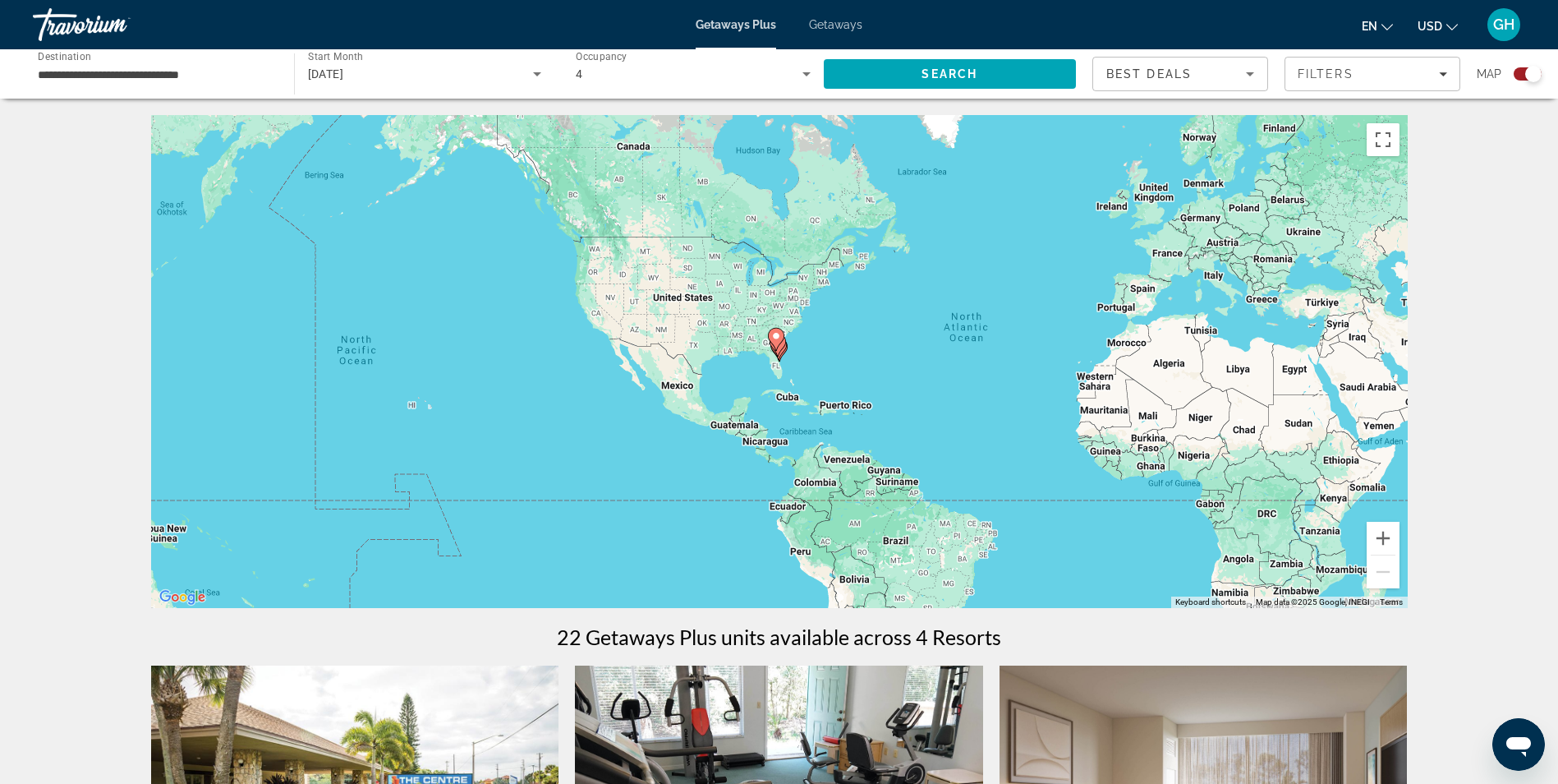
click at [773, 336] on image "Main content" at bounding box center [776, 336] width 10 height 10
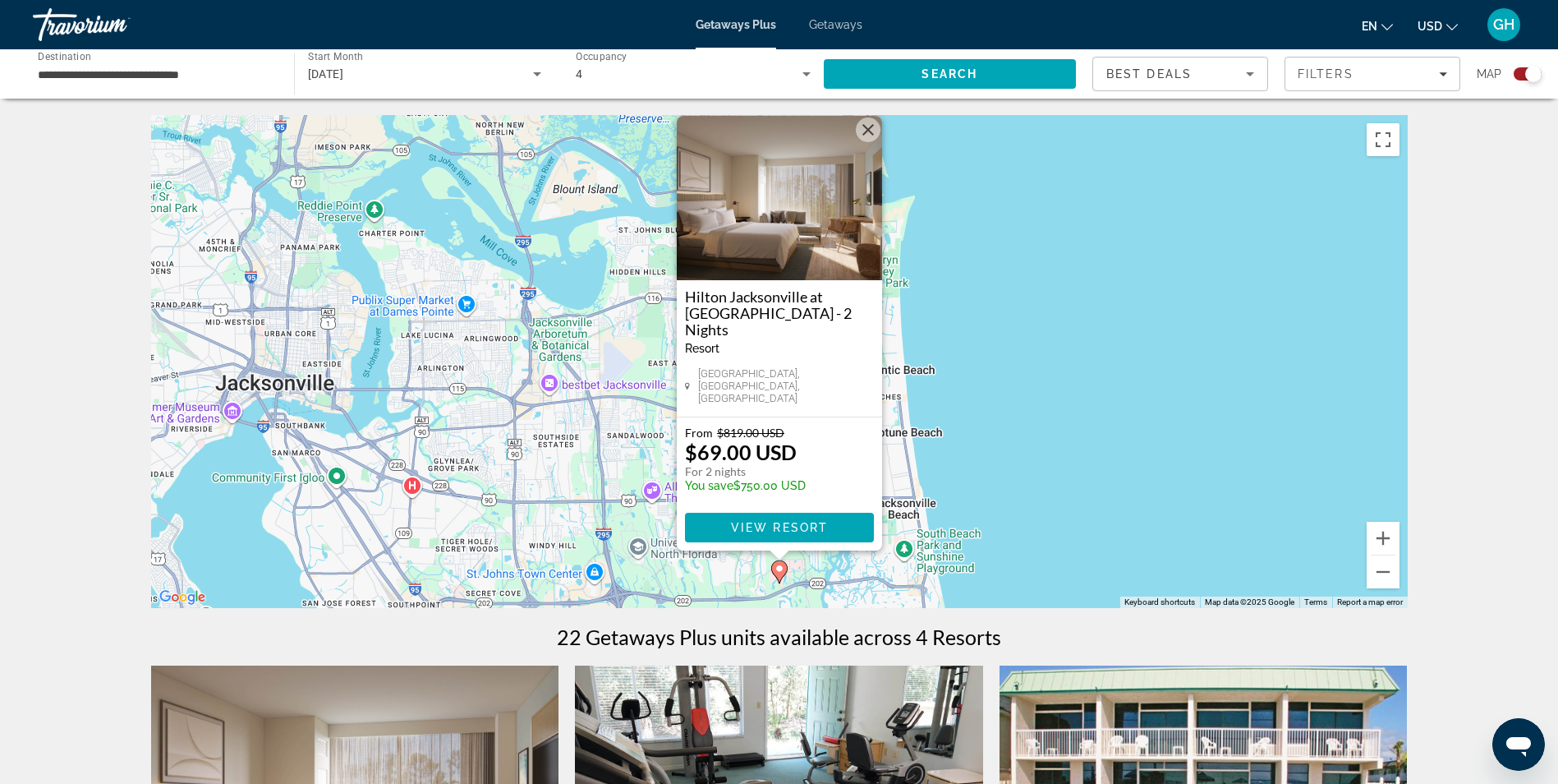
drag, startPoint x: 866, startPoint y: 152, endPoint x: 874, endPoint y: 156, distance: 8.9
click at [867, 142] on button "Close" at bounding box center [868, 130] width 25 height 25
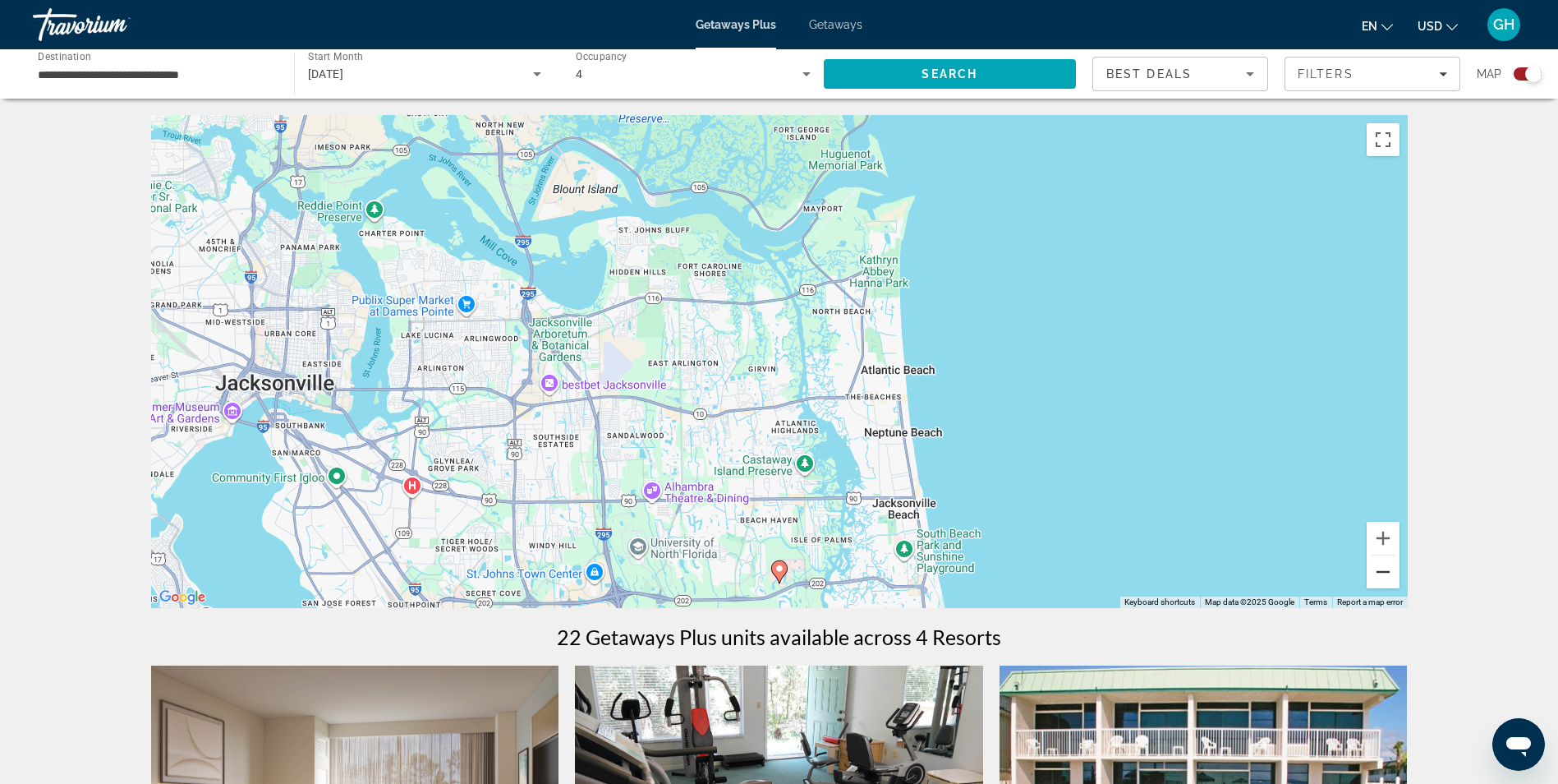
click at [1376, 573] on button "Zoom out" at bounding box center [1383, 571] width 33 height 33
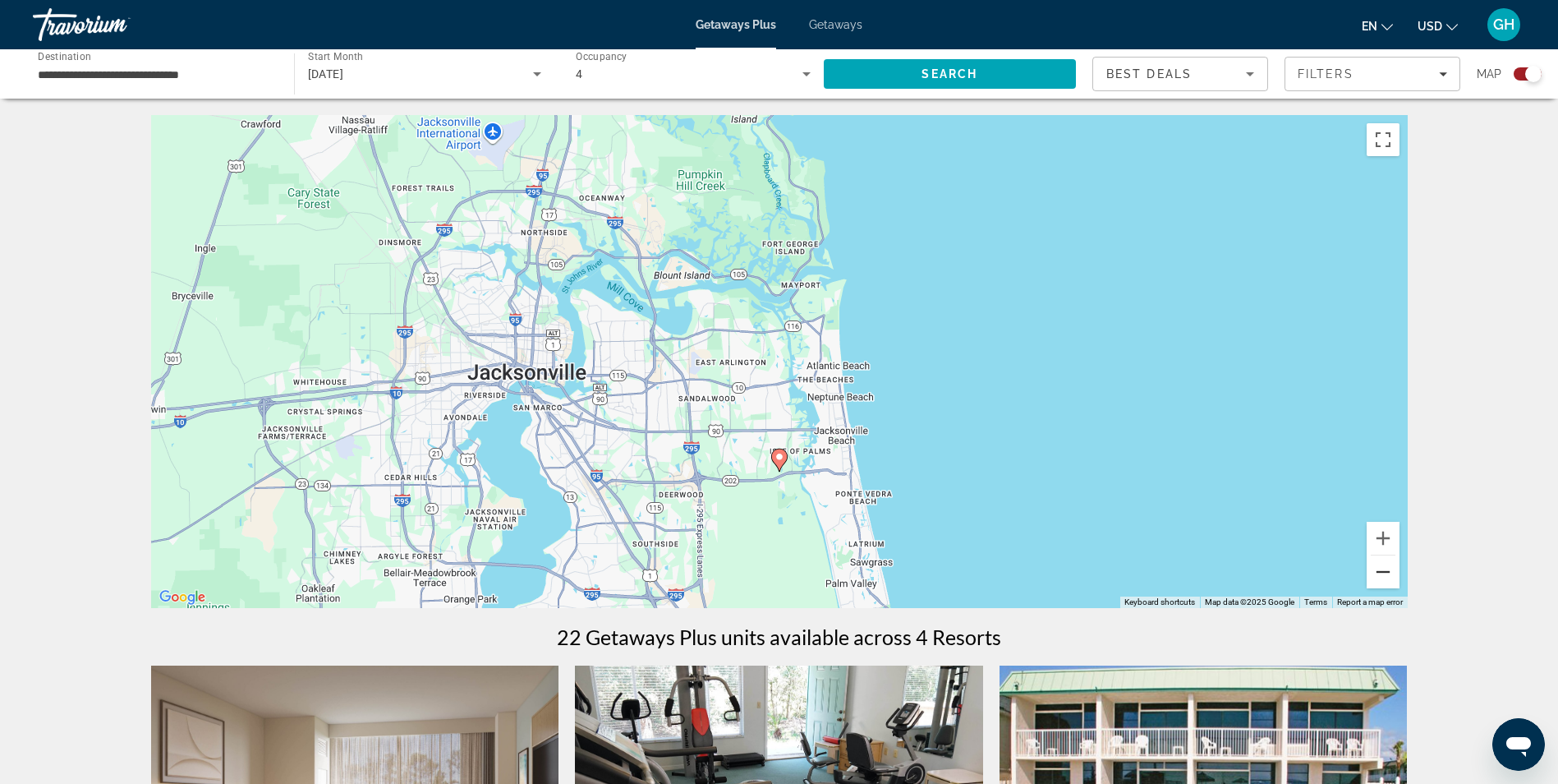
click at [1375, 573] on button "Zoom out" at bounding box center [1383, 571] width 33 height 33
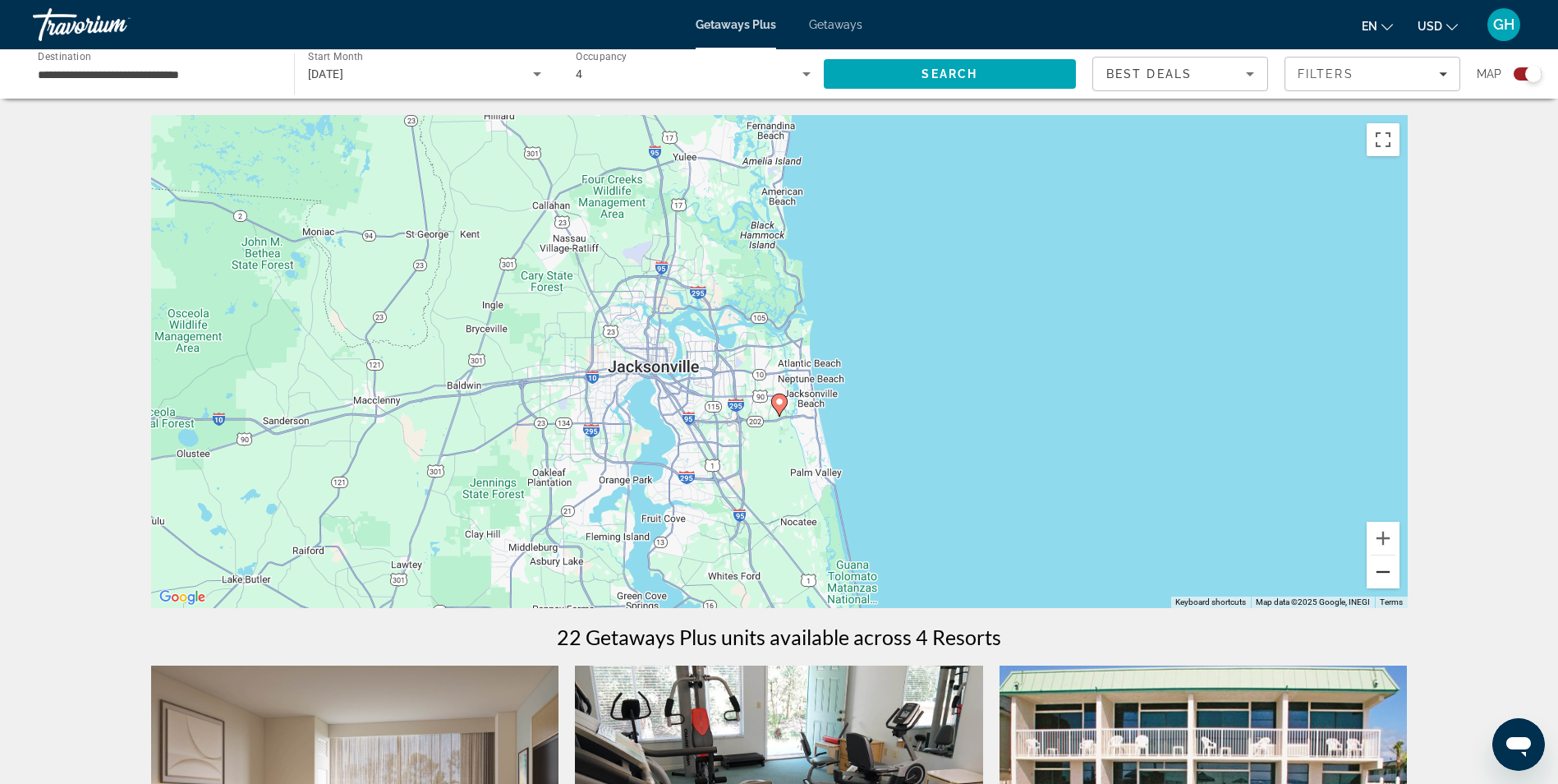
click at [1375, 573] on button "Zoom out" at bounding box center [1383, 571] width 33 height 33
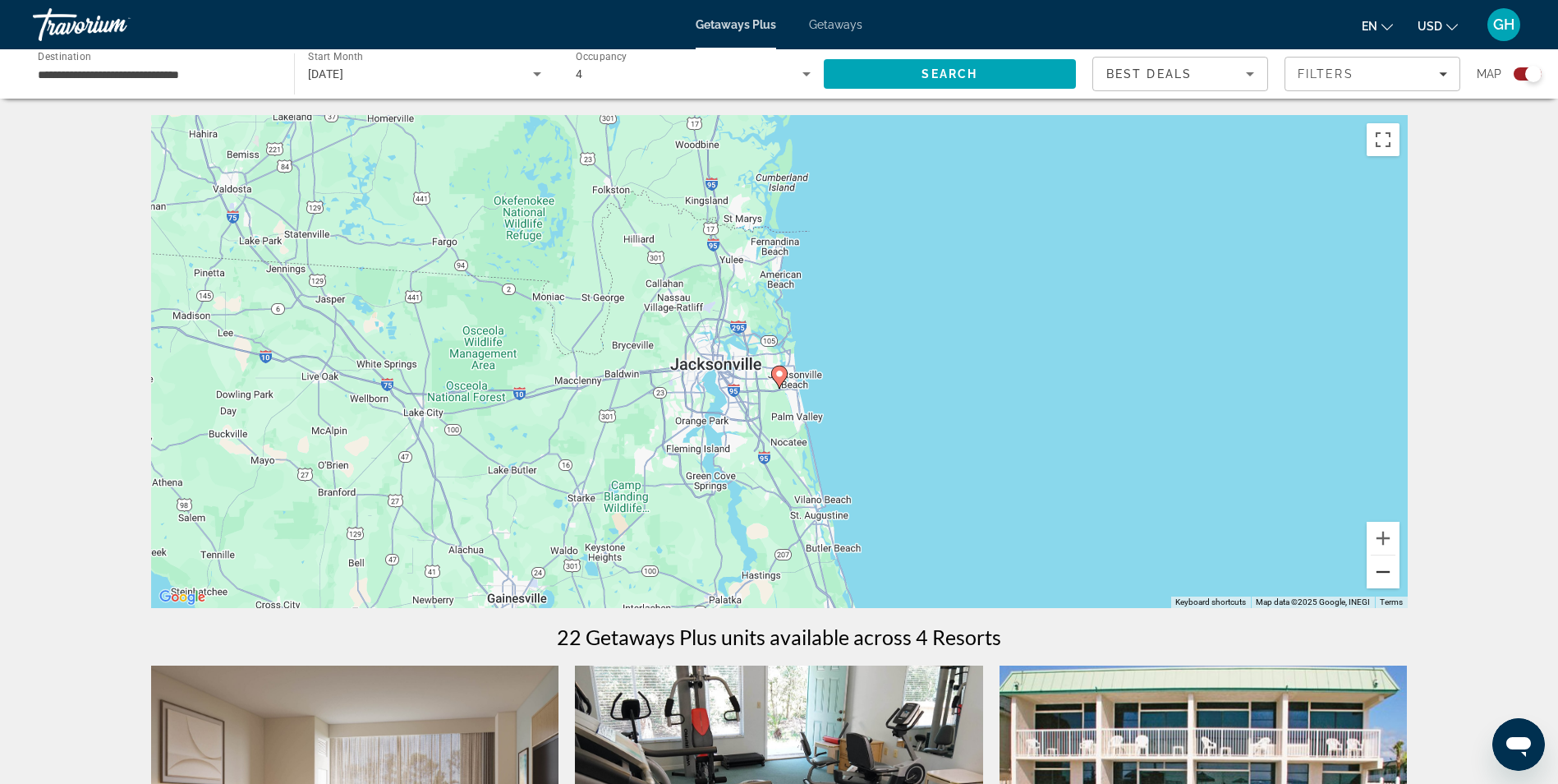
click at [1375, 572] on button "Zoom out" at bounding box center [1383, 571] width 33 height 33
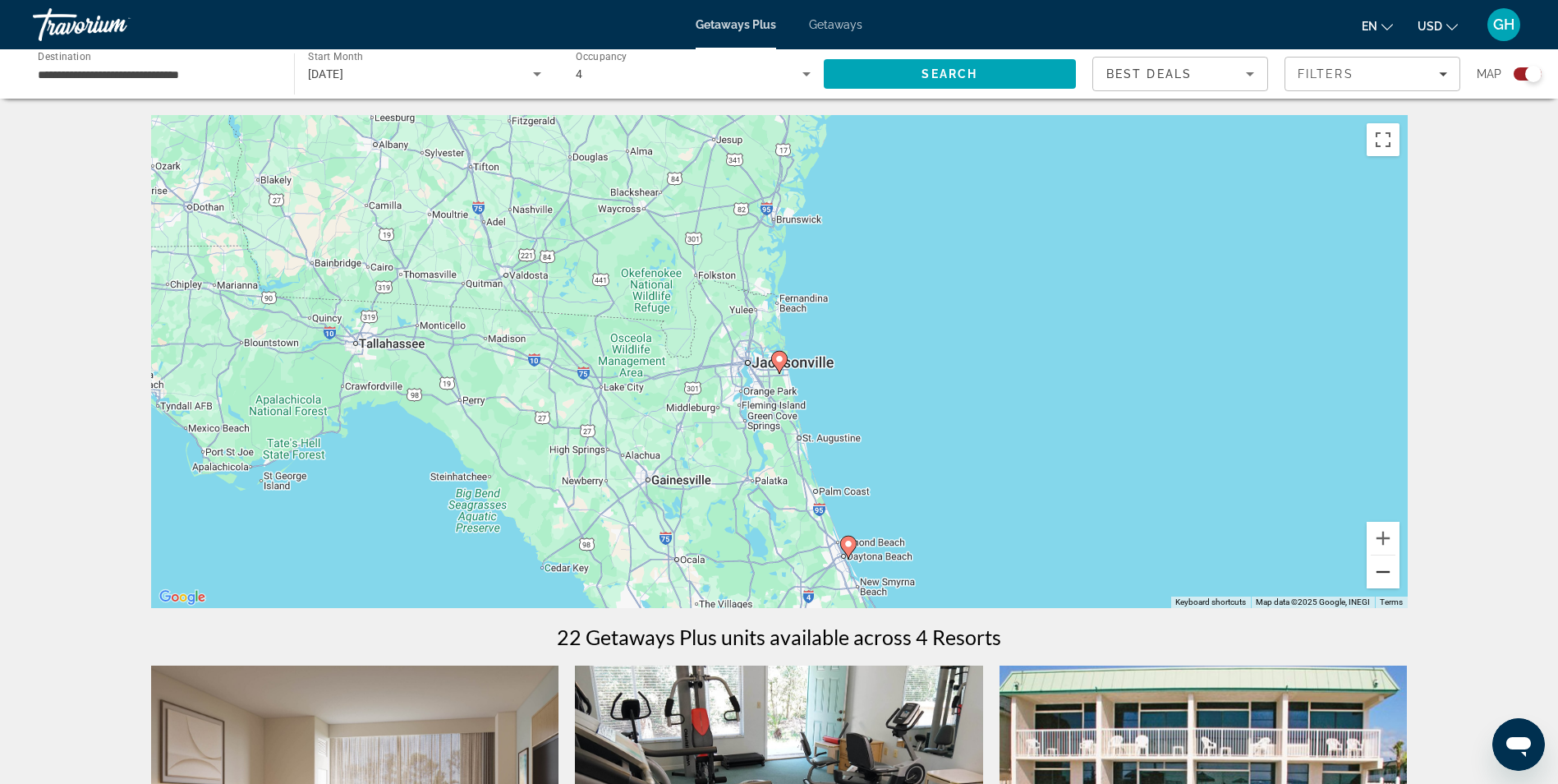
click at [1375, 571] on button "Zoom out" at bounding box center [1383, 571] width 33 height 33
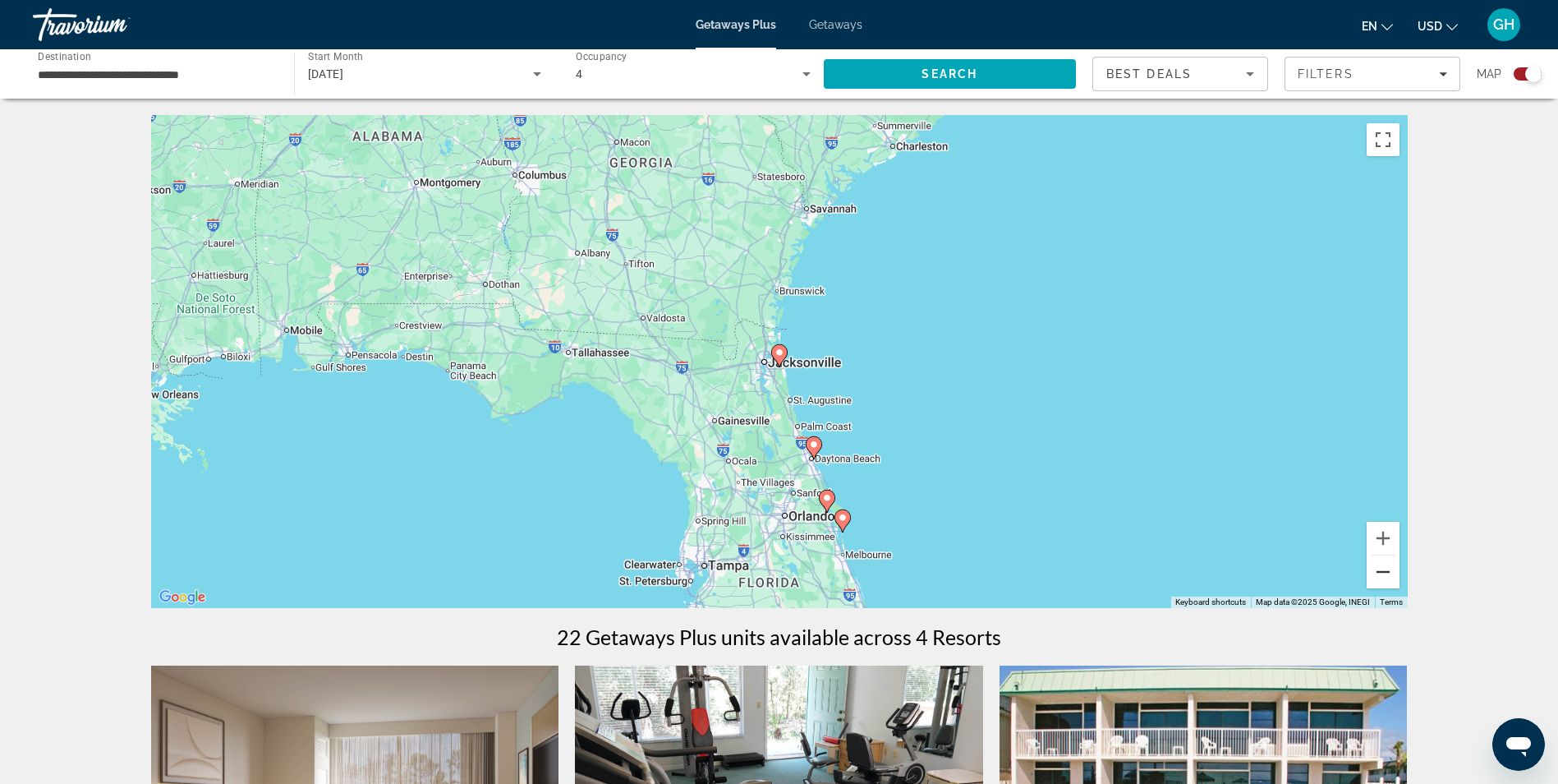
click at [1375, 570] on button "Zoom out" at bounding box center [1383, 571] width 33 height 33
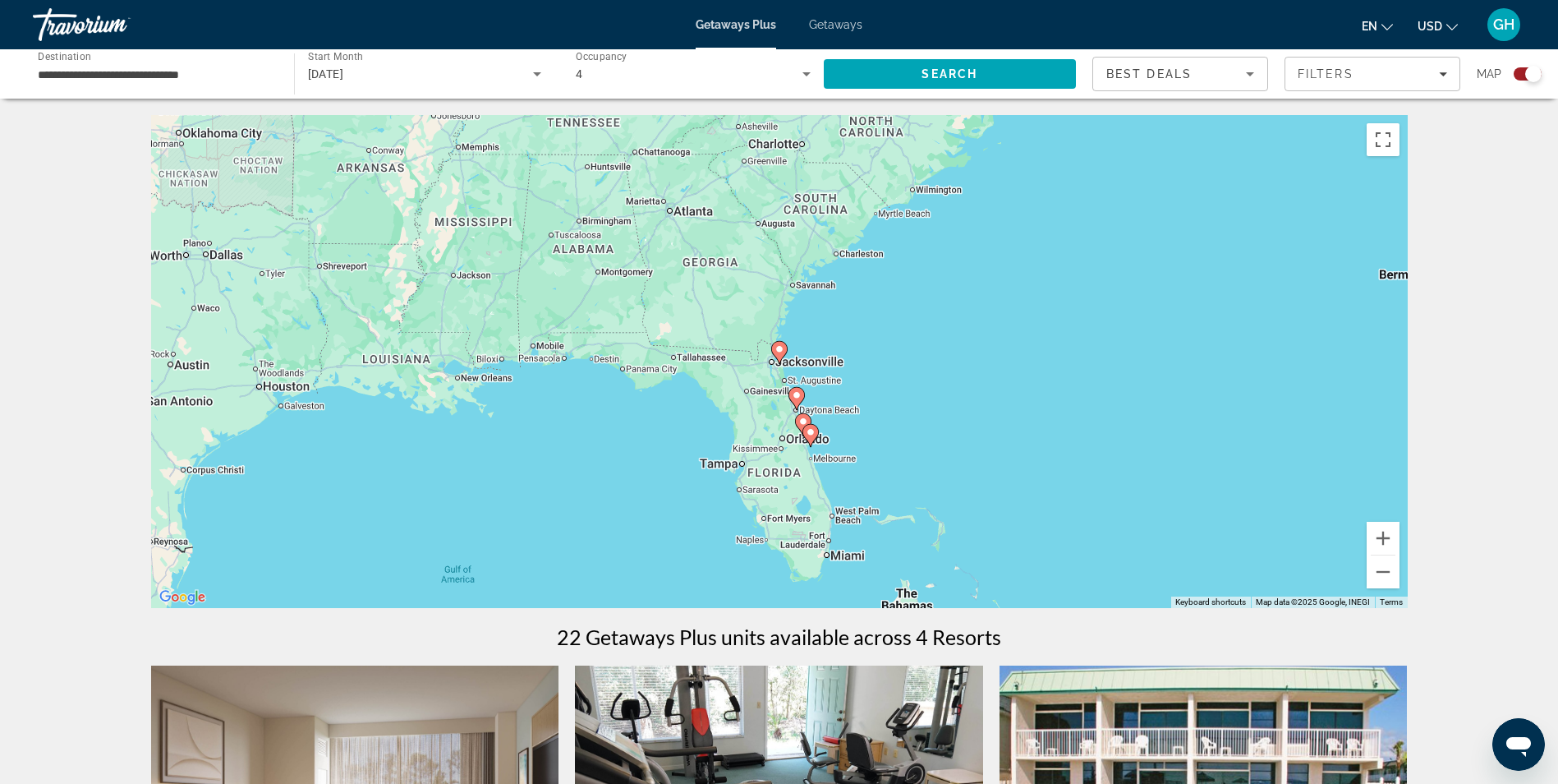
click at [804, 422] on image "Main content" at bounding box center [803, 421] width 10 height 10
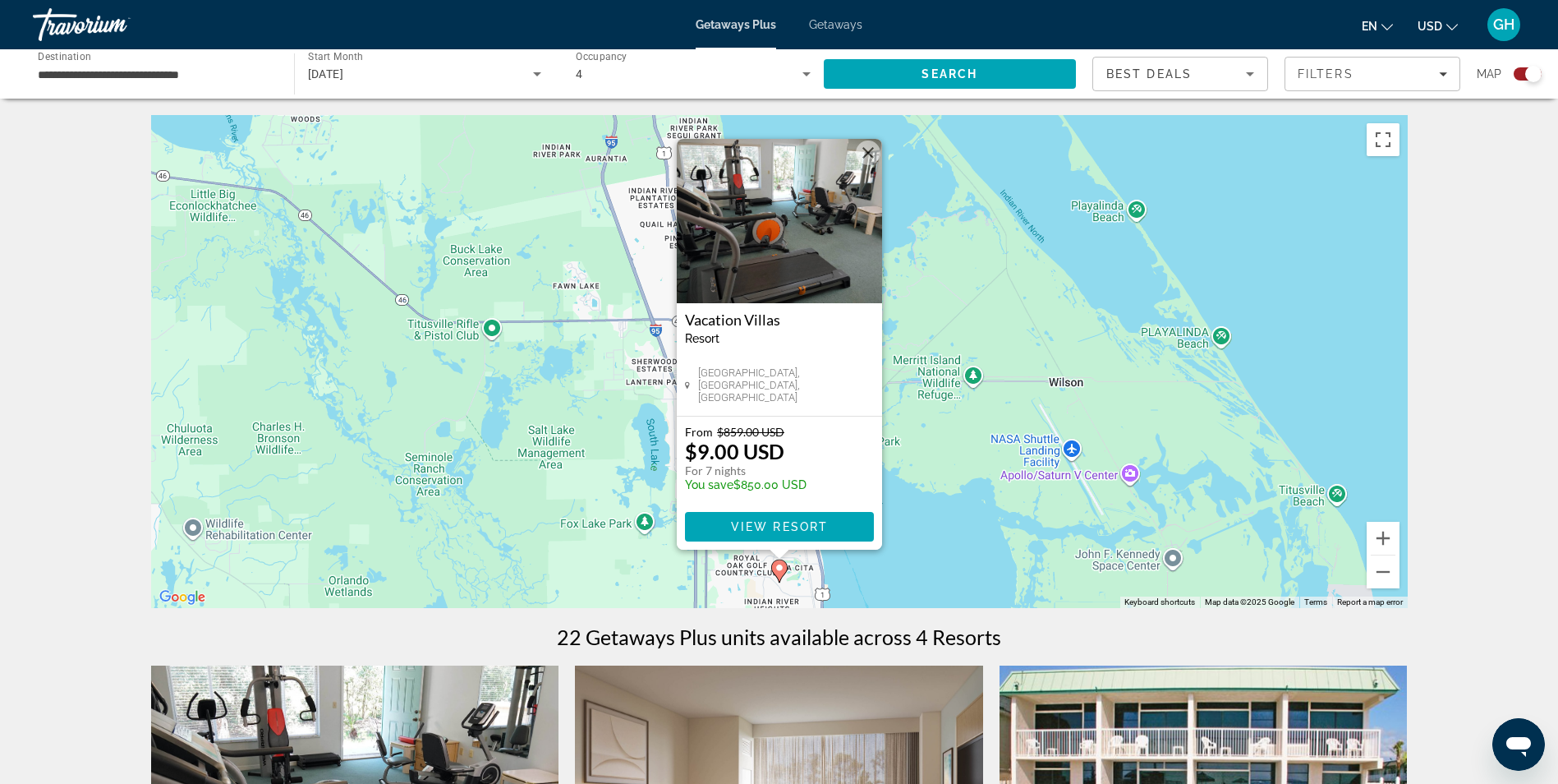
click at [866, 151] on button "Close" at bounding box center [868, 152] width 25 height 25
